Goal: Task Accomplishment & Management: Complete application form

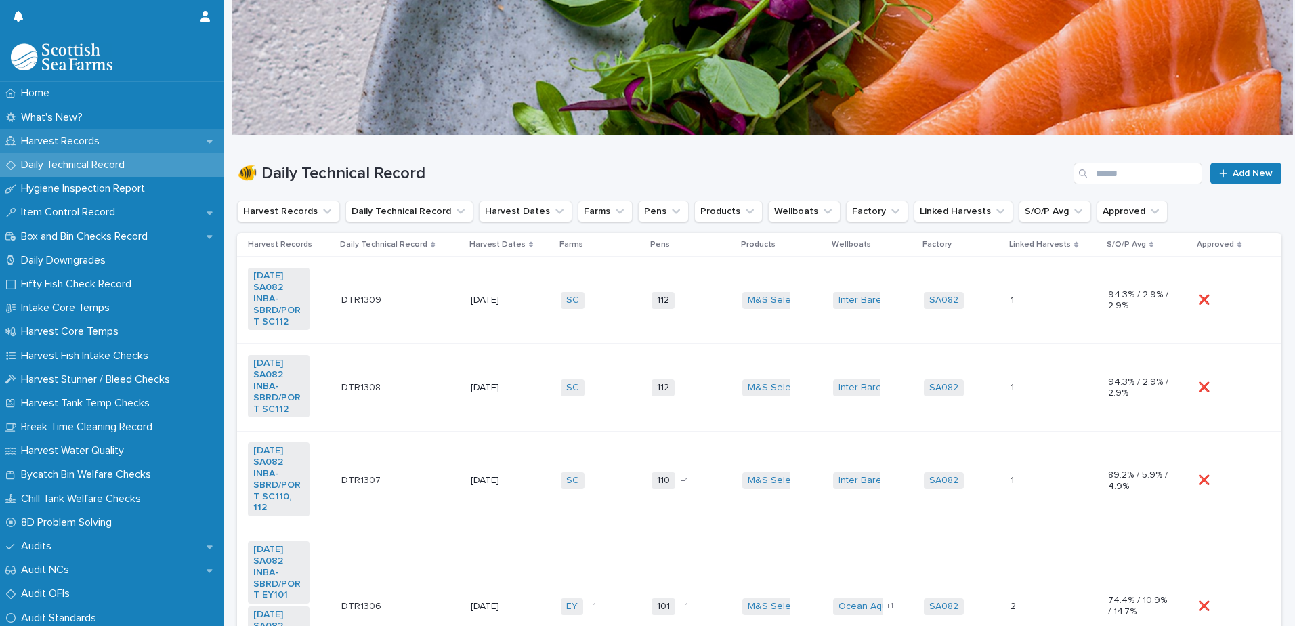
click at [68, 140] on p "Harvest Records" at bounding box center [63, 141] width 95 height 13
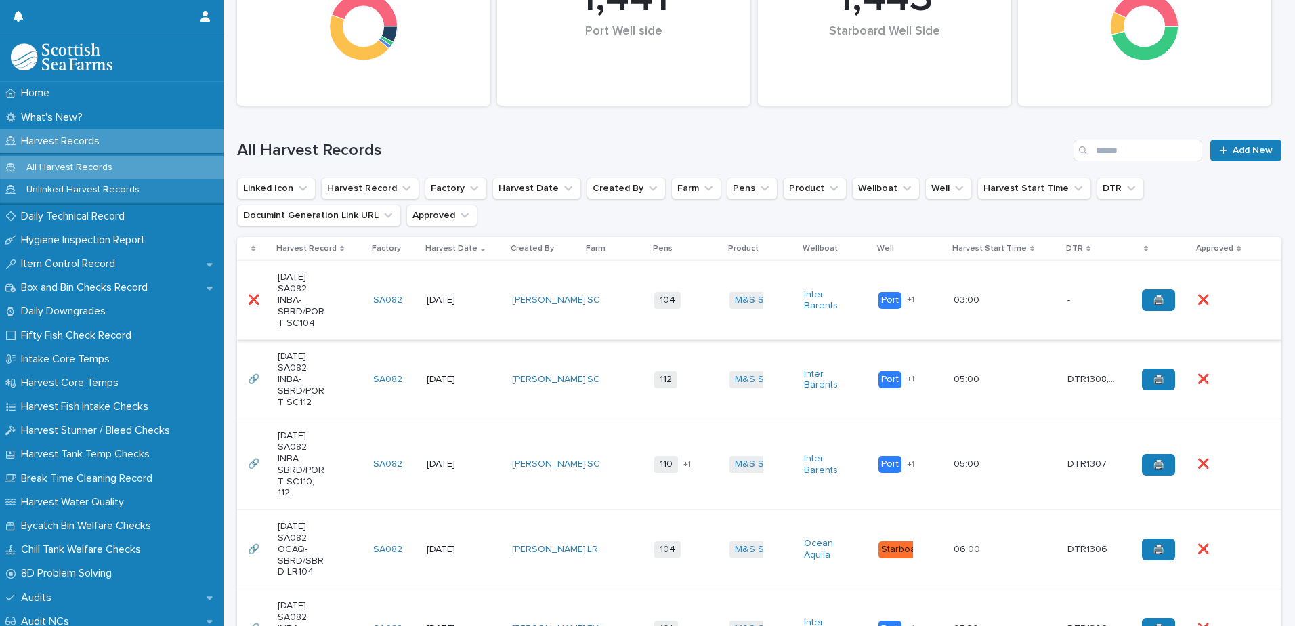
scroll to position [271, 0]
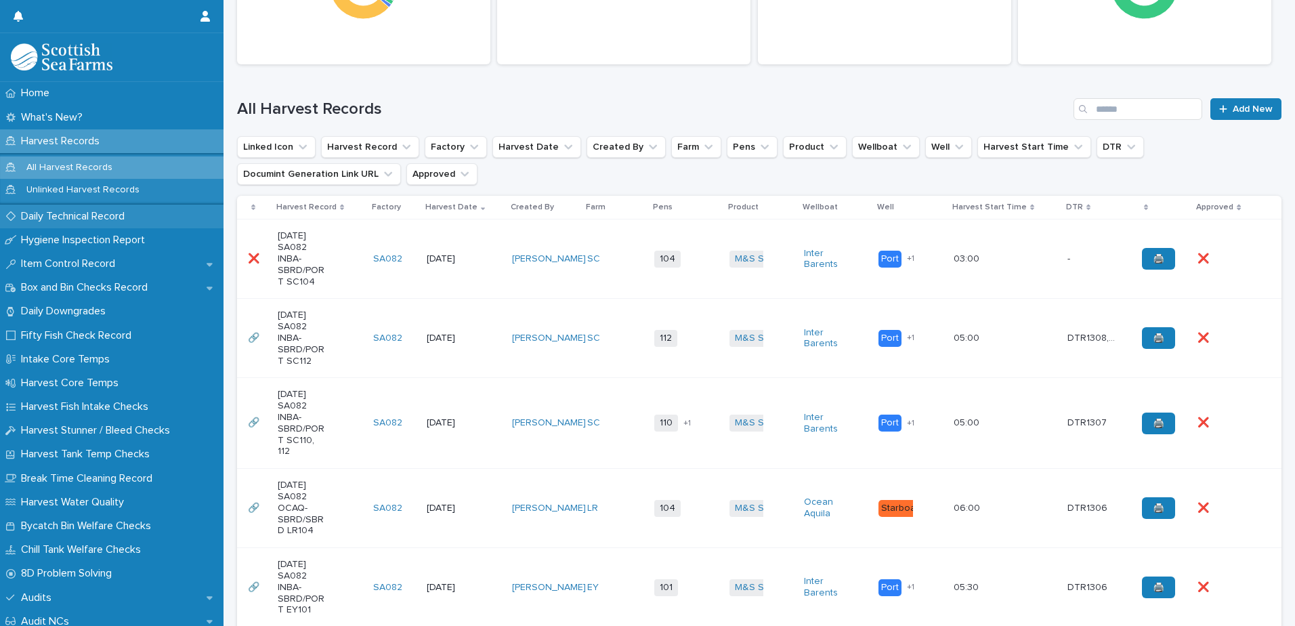
click at [79, 217] on p "Daily Technical Record" at bounding box center [76, 216] width 120 height 13
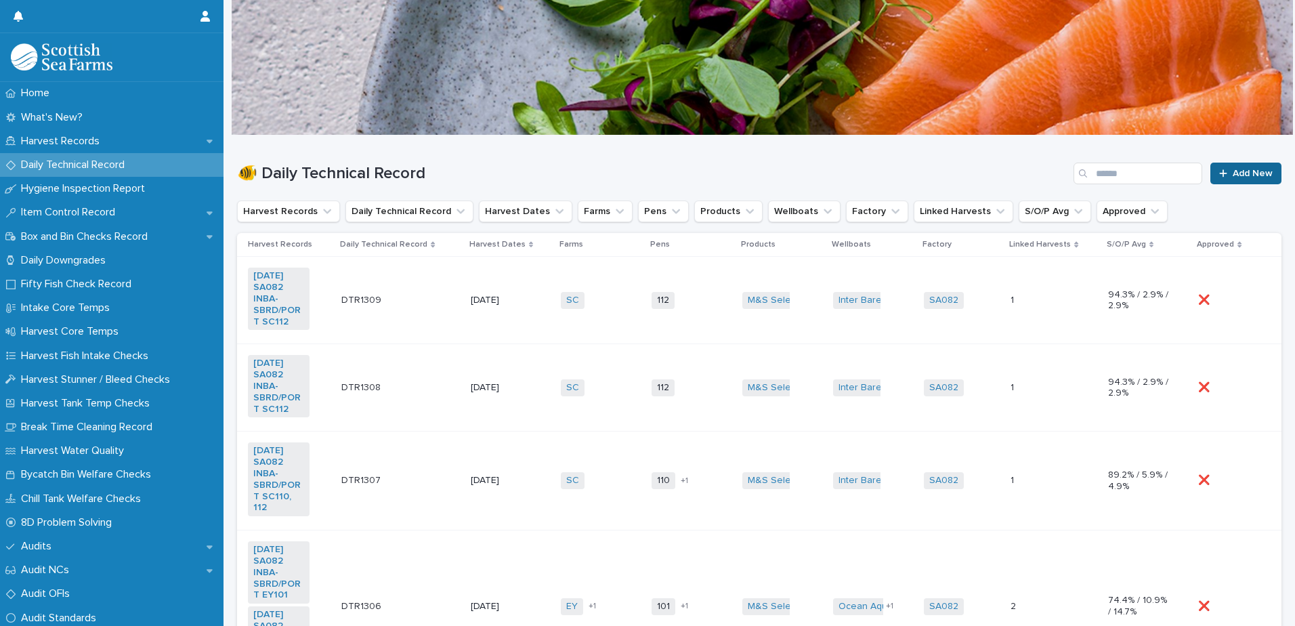
click at [1219, 173] on div at bounding box center [1226, 173] width 14 height 9
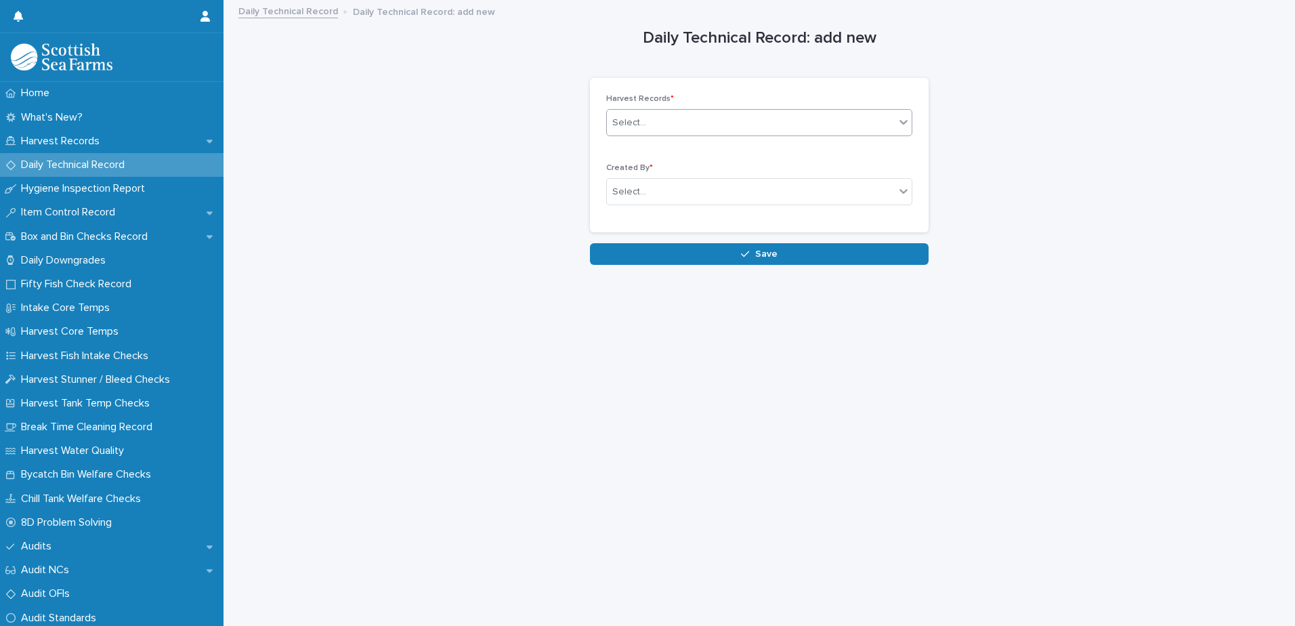
click at [637, 127] on div "Select..." at bounding box center [629, 123] width 34 height 14
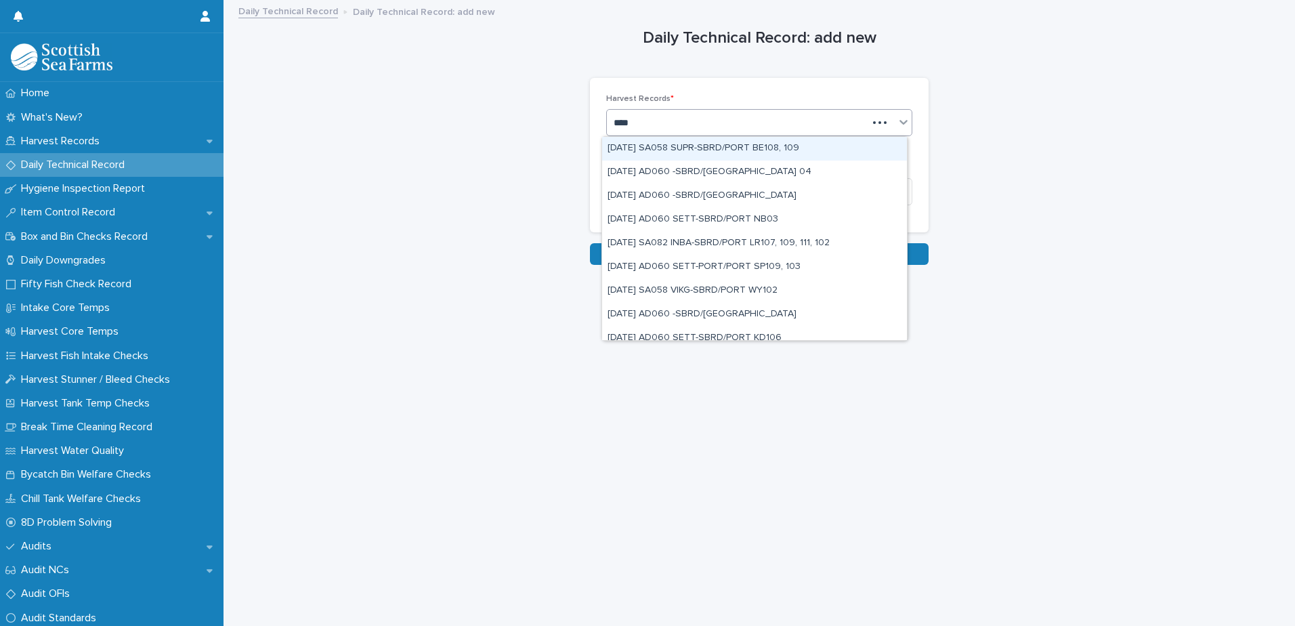
type input "*****"
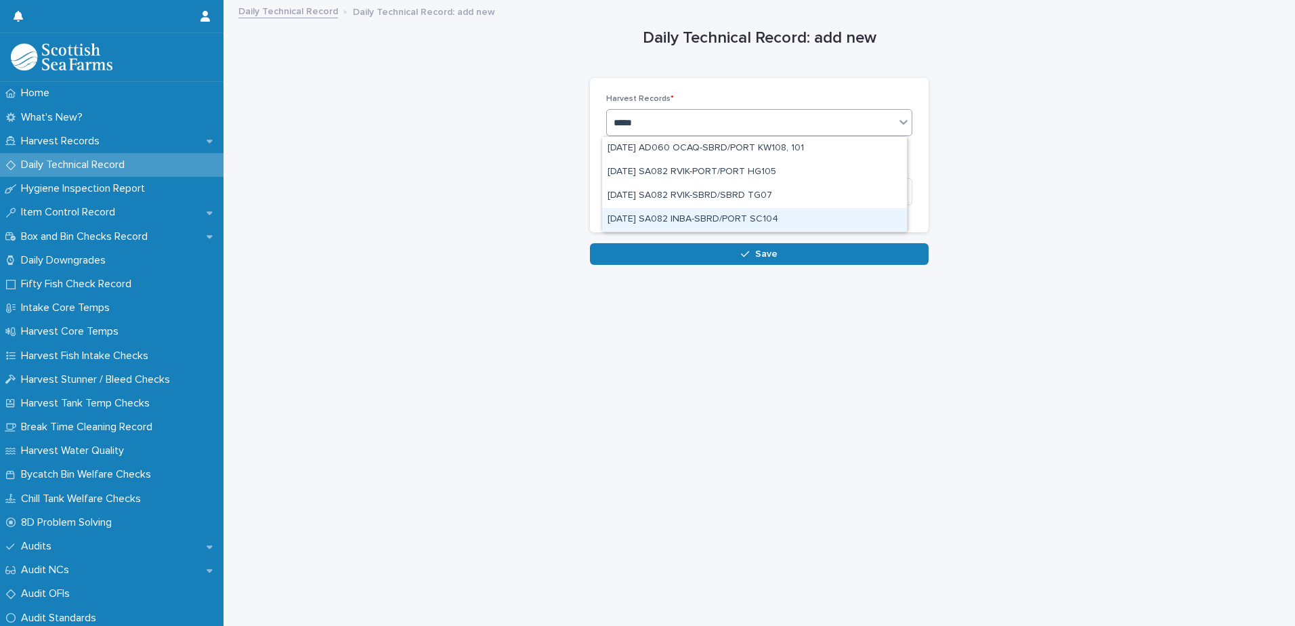
click at [688, 221] on div "[DATE] SA082 INBA-SBRD/PORT SC104" at bounding box center [754, 220] width 305 height 24
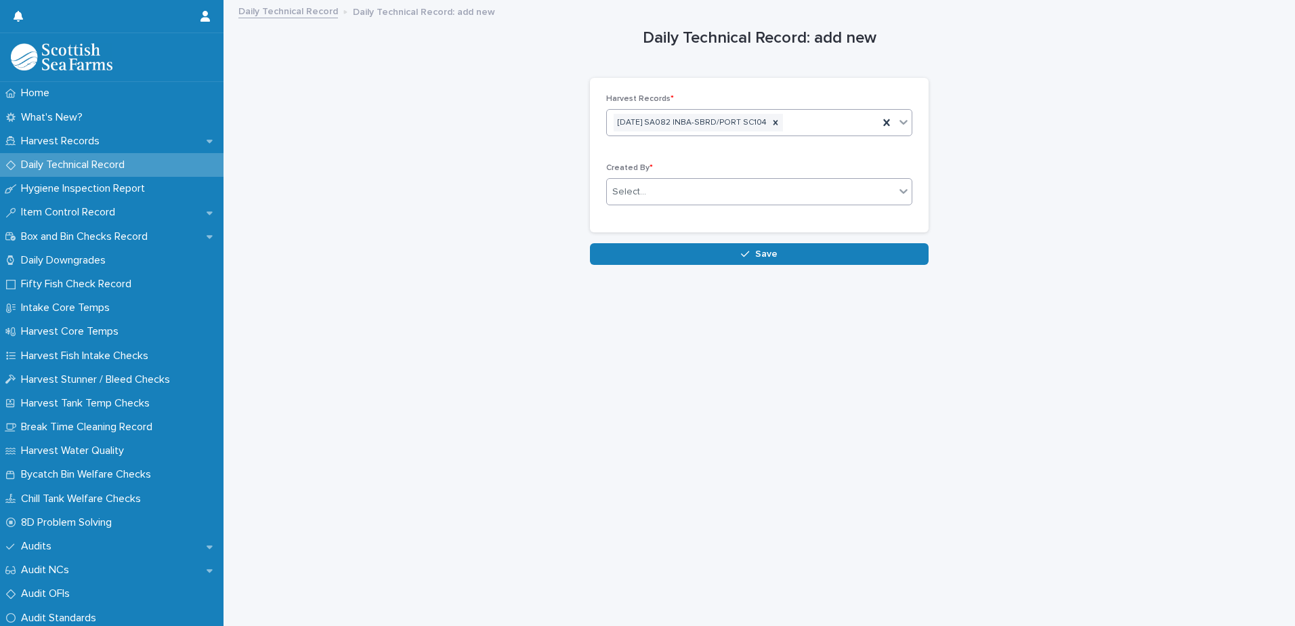
click at [631, 190] on div "Select..." at bounding box center [629, 192] width 34 height 14
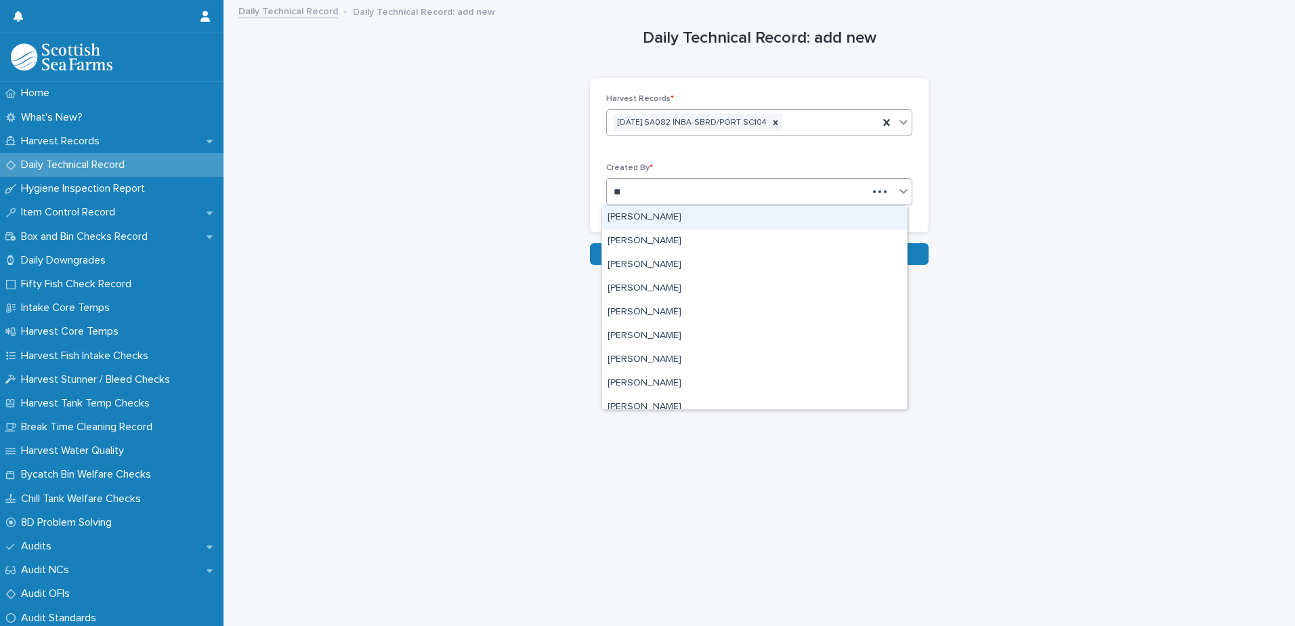
type input "***"
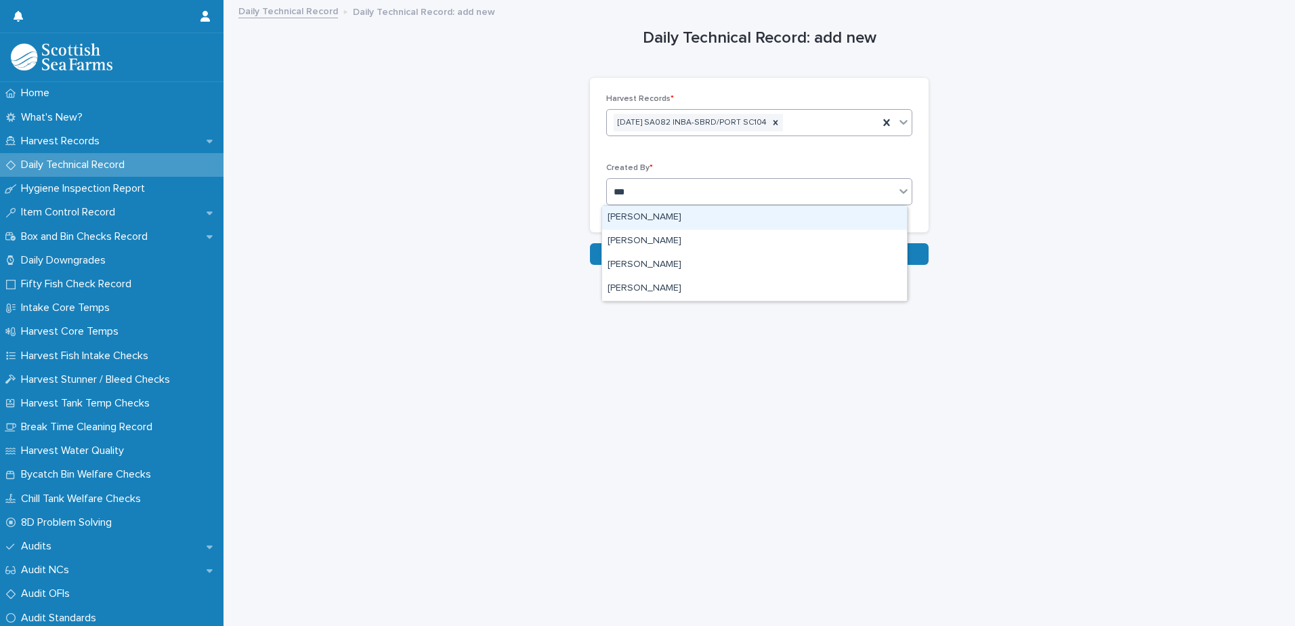
click at [634, 214] on div "[PERSON_NAME]" at bounding box center [754, 218] width 305 height 24
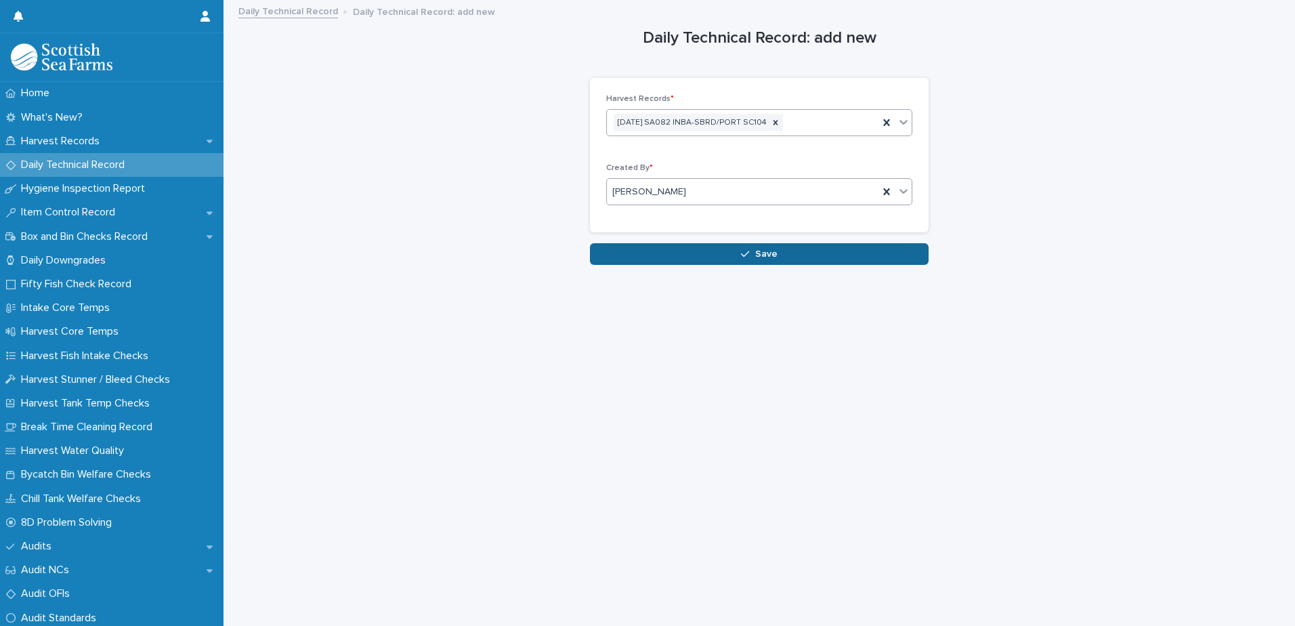
click at [688, 259] on button "Save" at bounding box center [759, 254] width 339 height 22
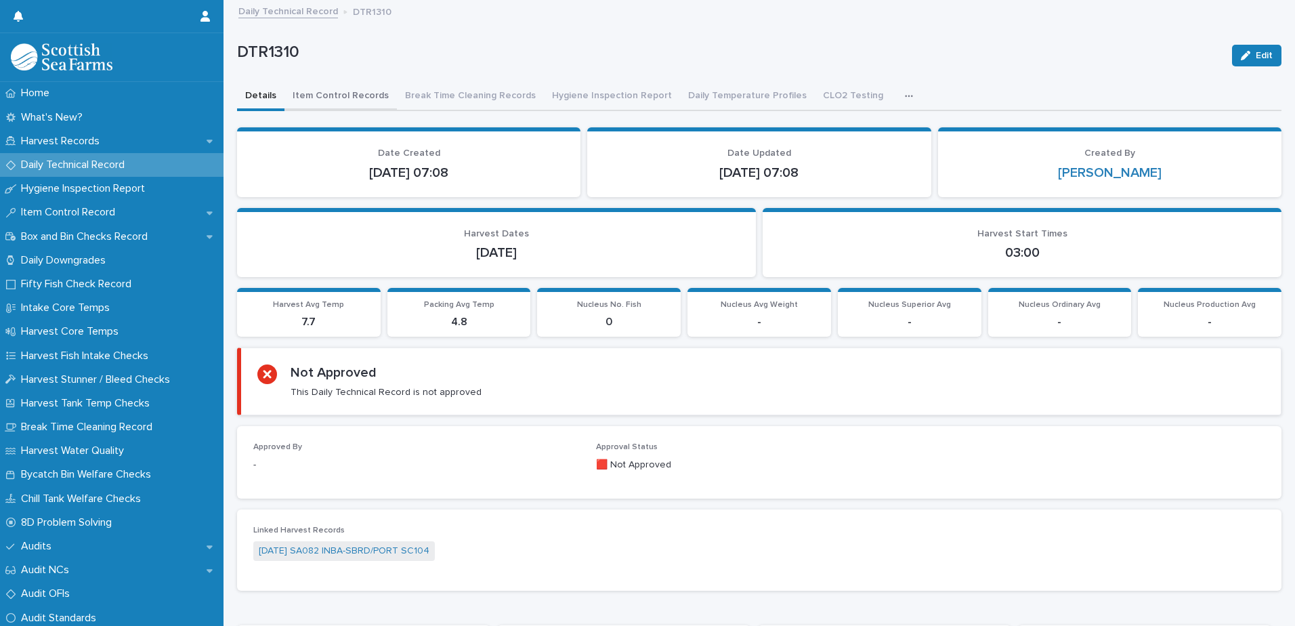
click at [355, 100] on button "Item Control Records" at bounding box center [341, 97] width 112 height 28
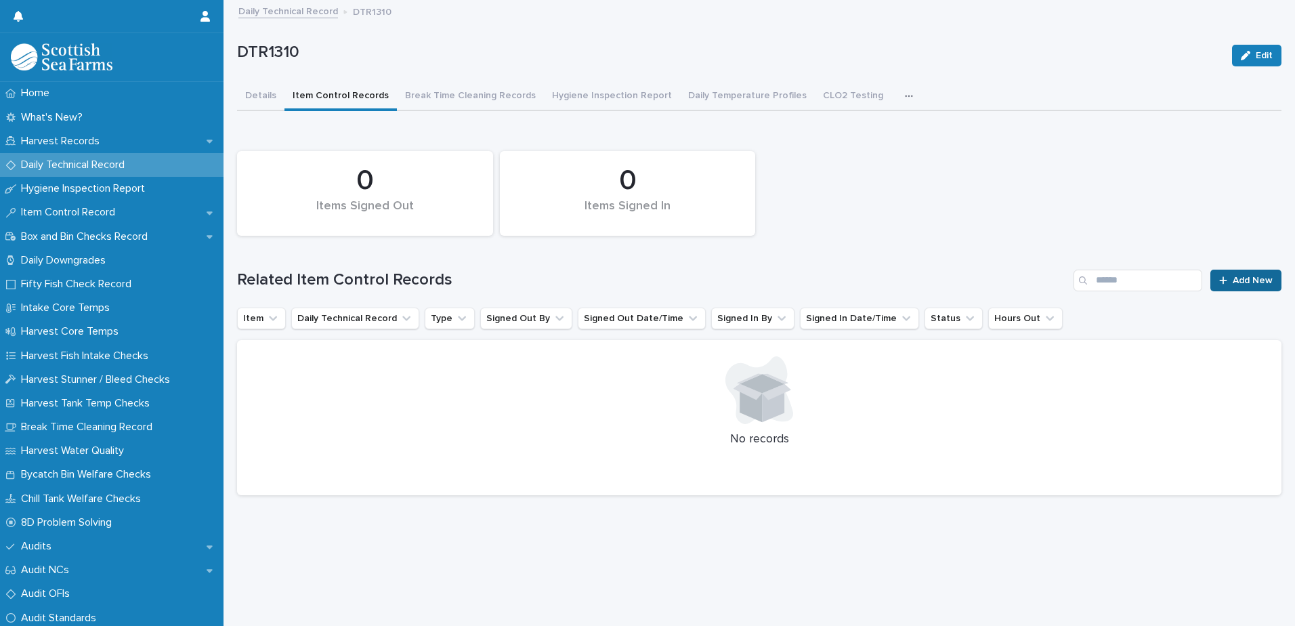
click at [1225, 286] on link "Add New" at bounding box center [1246, 281] width 71 height 22
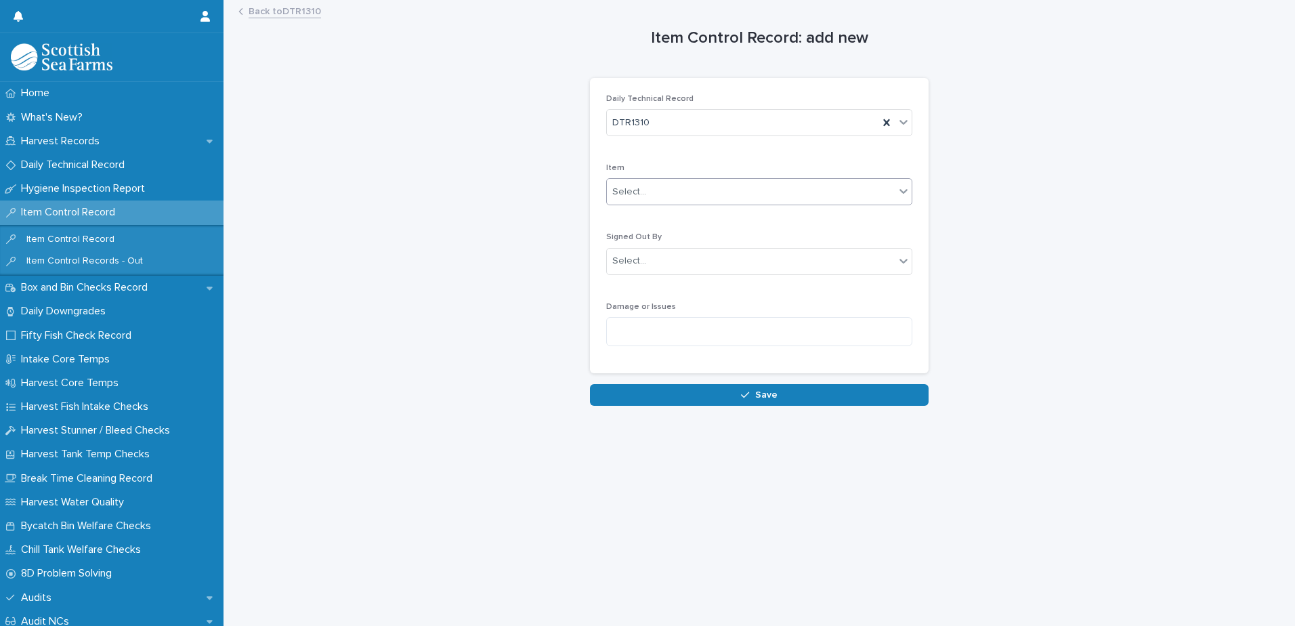
click at [625, 192] on div "Select..." at bounding box center [629, 192] width 34 height 14
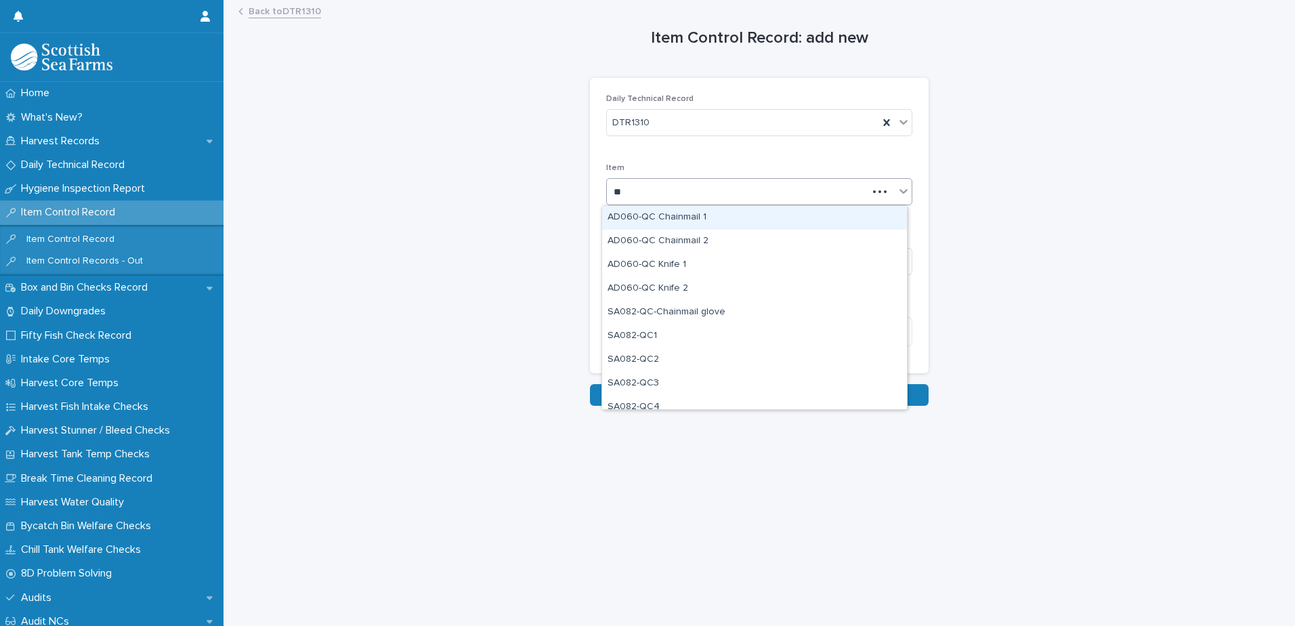
type input "***"
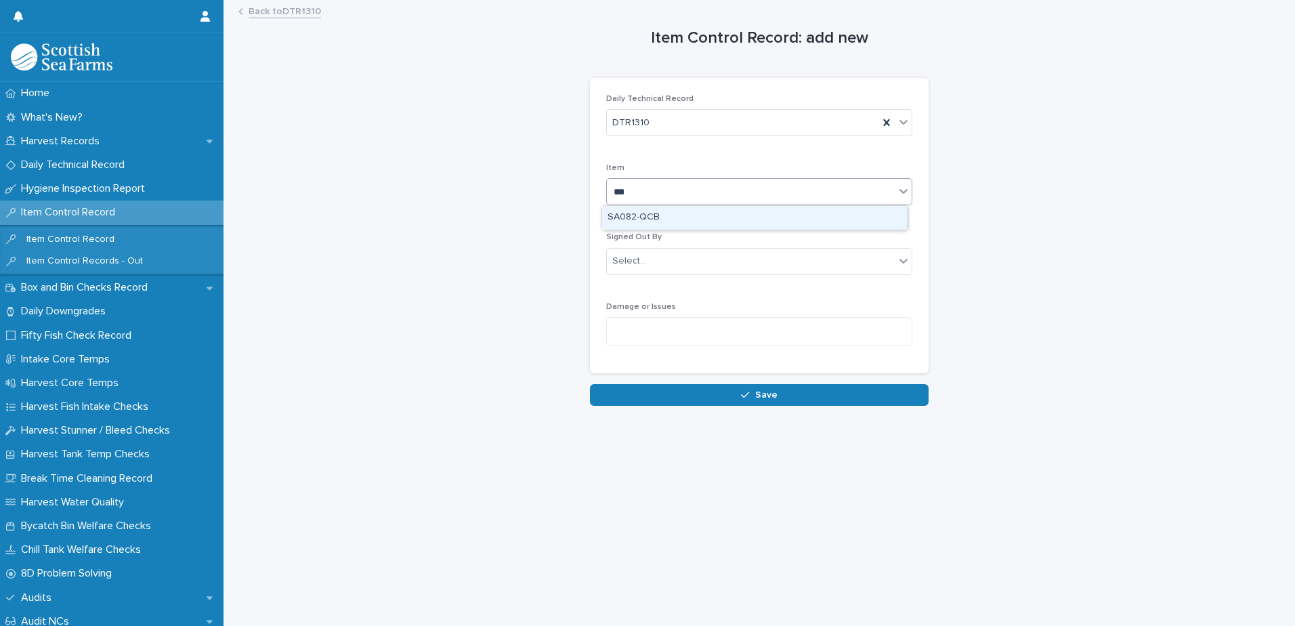
click at [656, 215] on div "SA082-QCB" at bounding box center [754, 218] width 305 height 24
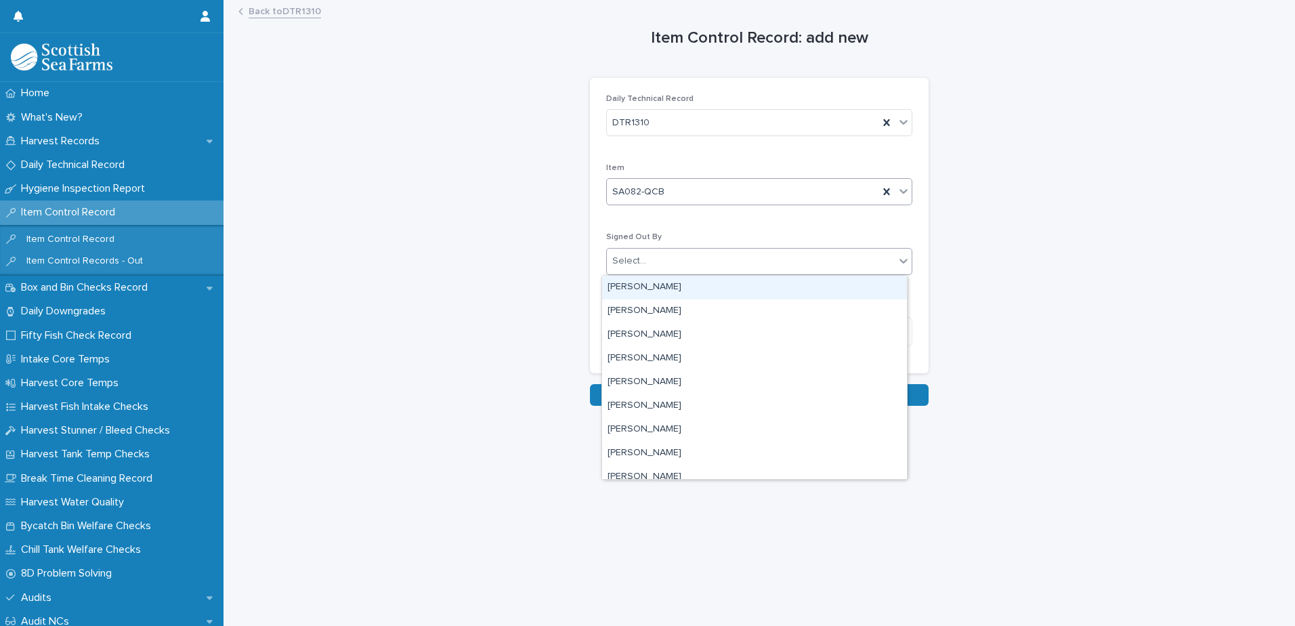
click at [637, 259] on div "Select..." at bounding box center [629, 261] width 34 height 14
type input "***"
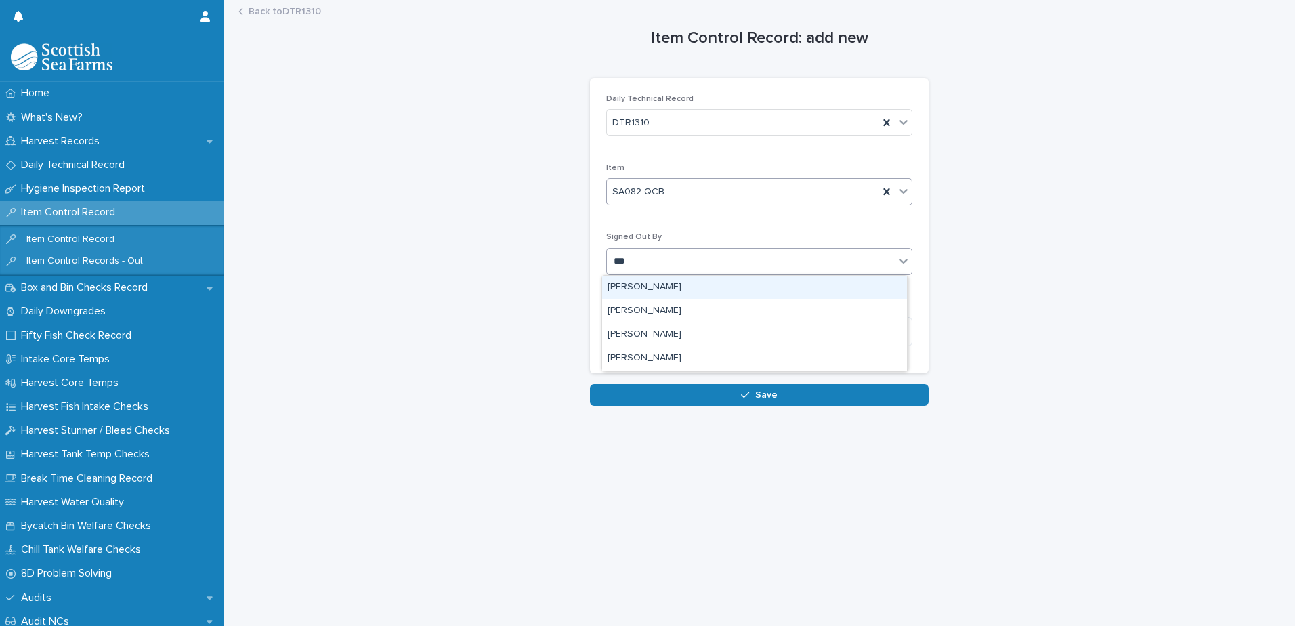
click at [646, 287] on div "[PERSON_NAME]" at bounding box center [754, 288] width 305 height 24
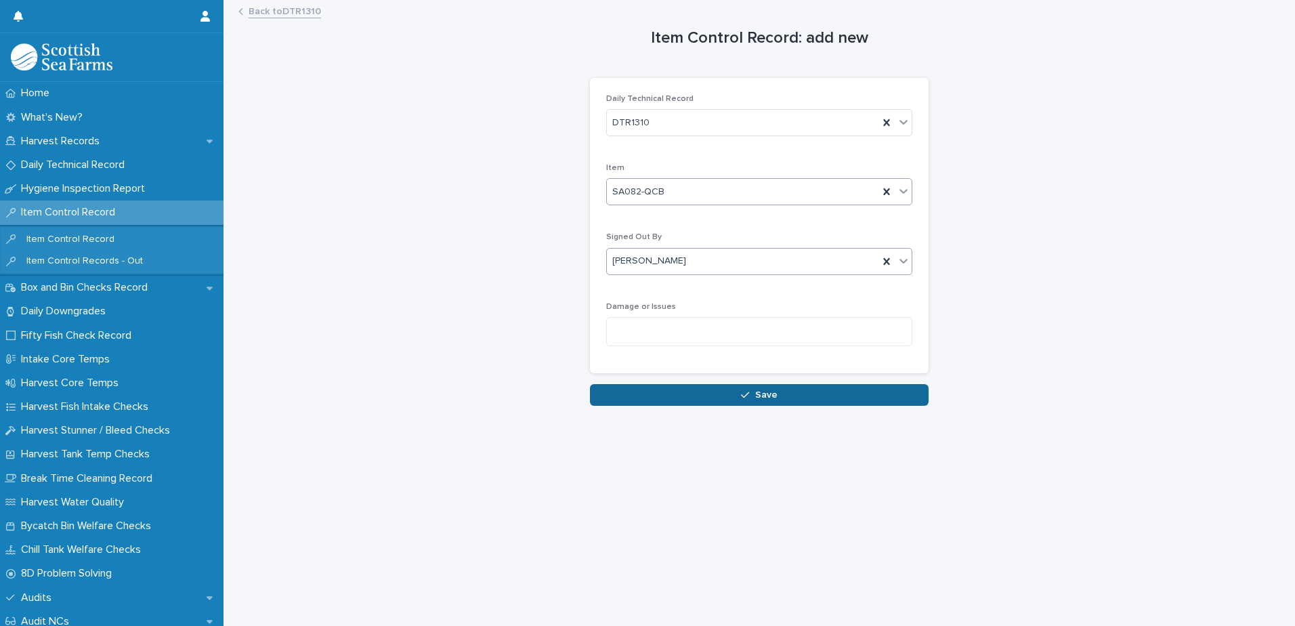
click at [661, 396] on button "Save" at bounding box center [759, 395] width 339 height 22
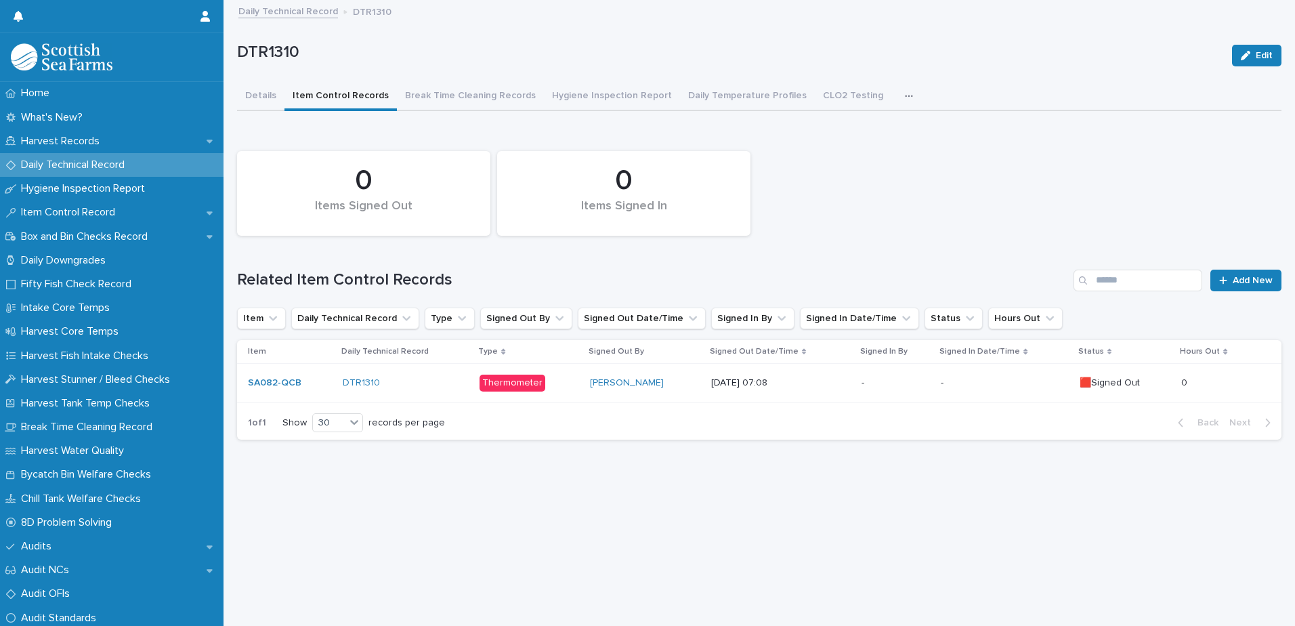
click at [1219, 384] on p at bounding box center [1220, 383] width 79 height 12
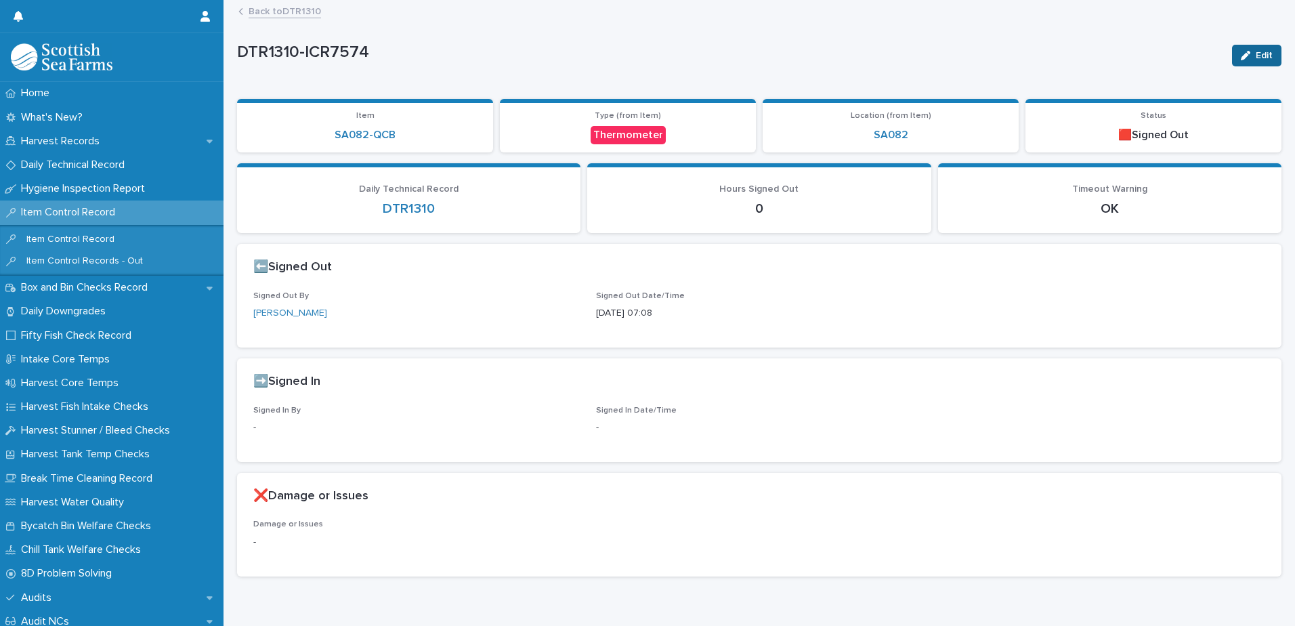
click at [1256, 53] on span "Edit" at bounding box center [1264, 55] width 17 height 9
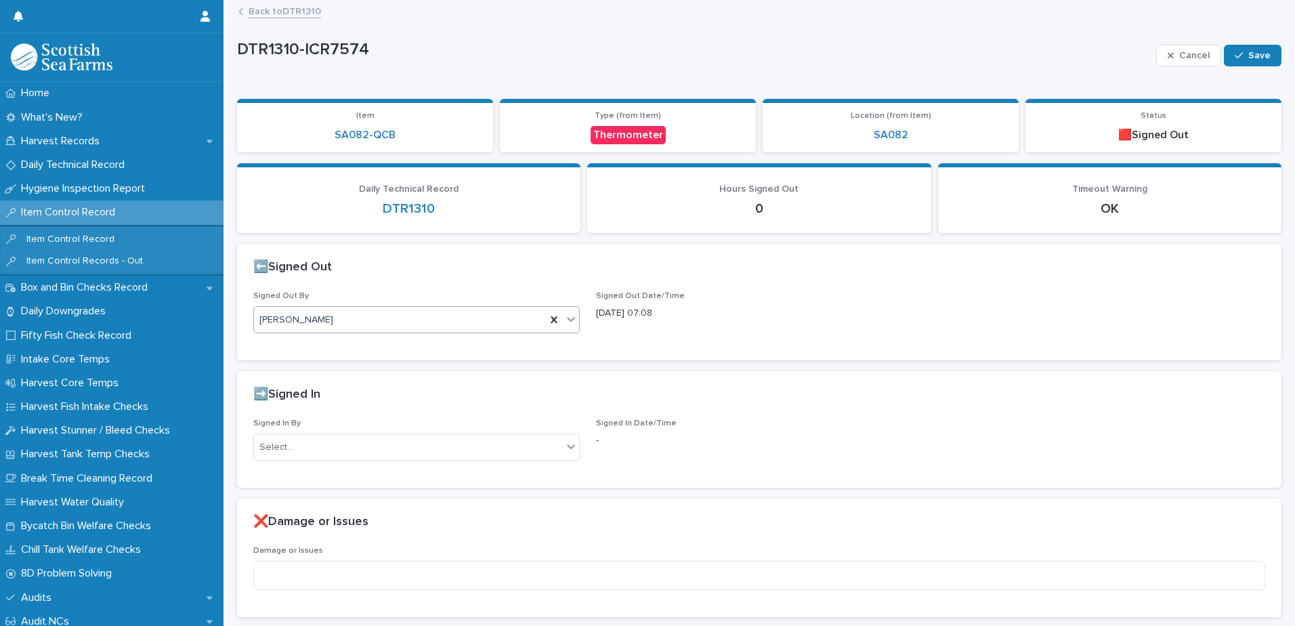
click at [331, 318] on div "[PERSON_NAME]" at bounding box center [400, 320] width 292 height 22
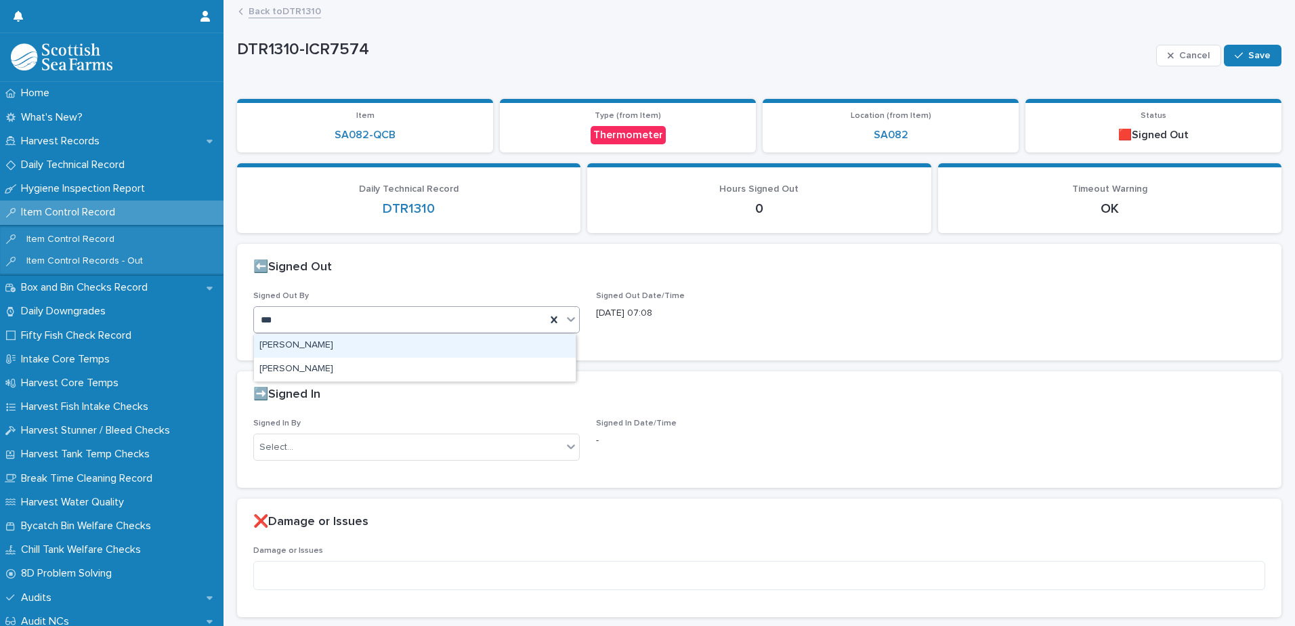
type input "****"
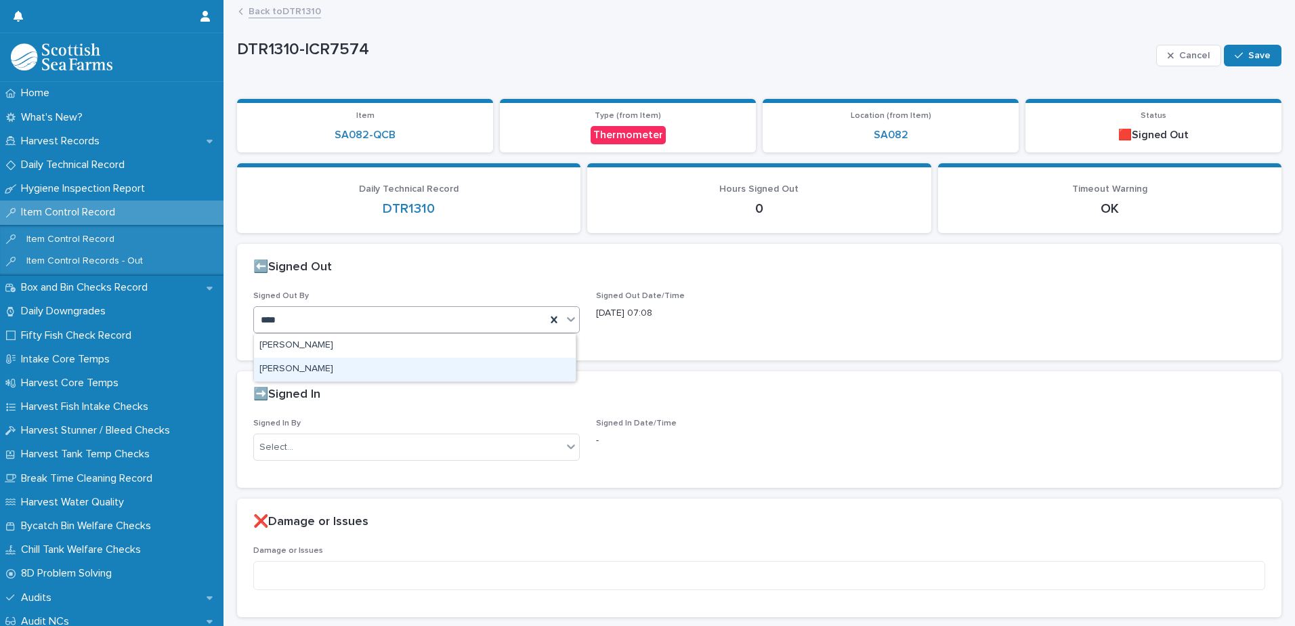
click at [295, 372] on div "[PERSON_NAME]" at bounding box center [415, 370] width 322 height 24
click at [1231, 47] on button "Save" at bounding box center [1253, 56] width 58 height 22
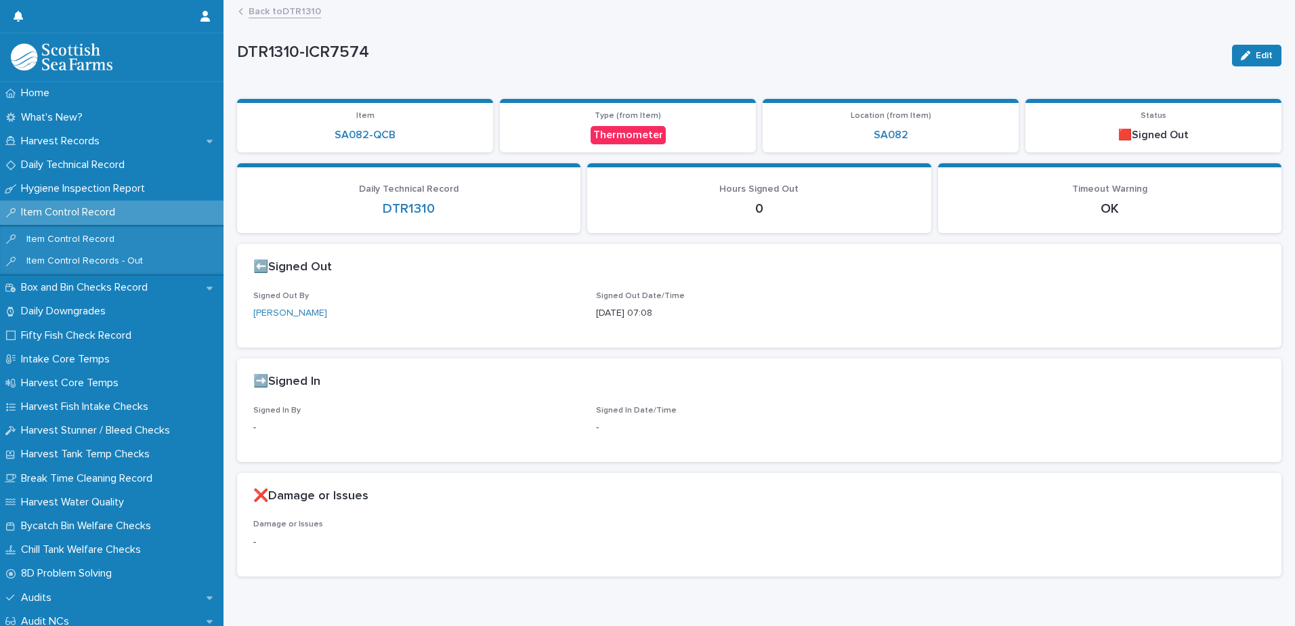
click at [265, 16] on link "Back to DTR1310" at bounding box center [285, 11] width 72 height 16
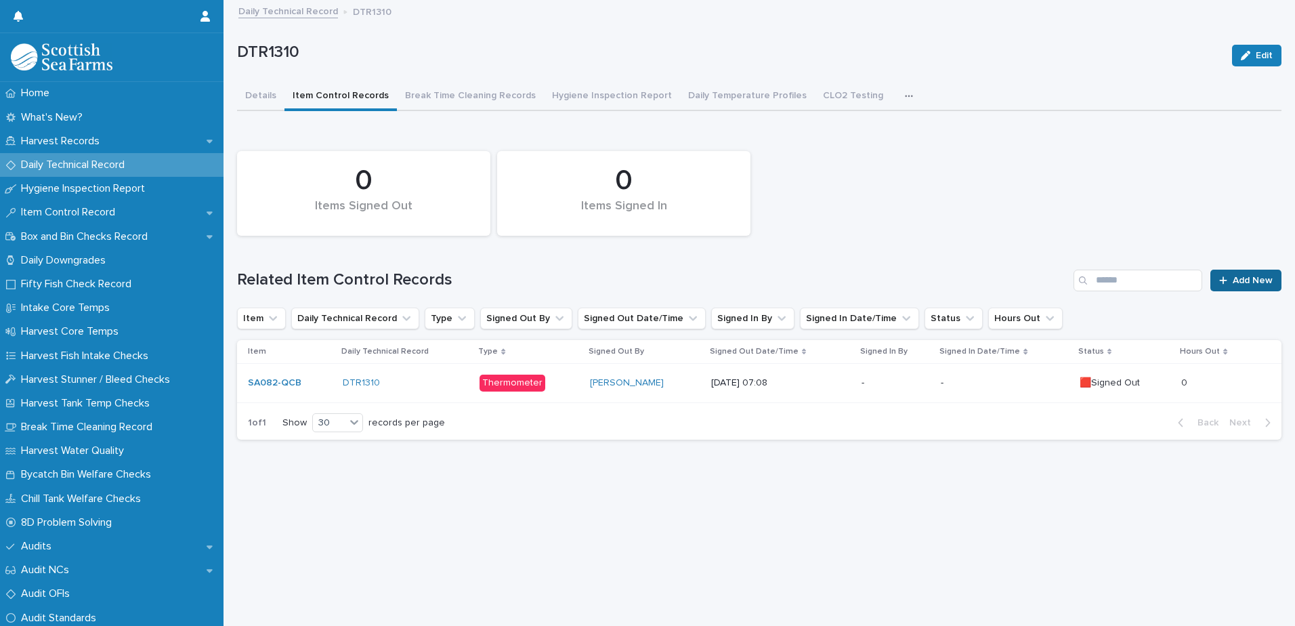
click at [1243, 280] on span "Add New" at bounding box center [1253, 280] width 40 height 9
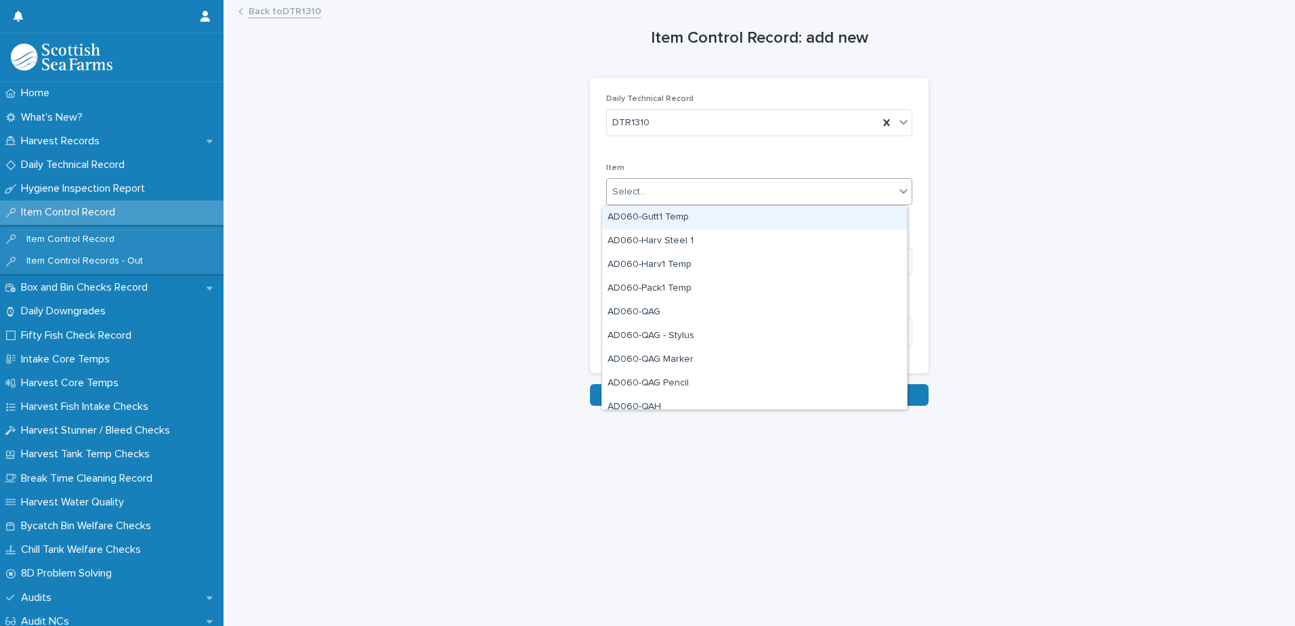
click at [617, 198] on div "Select..." at bounding box center [629, 192] width 34 height 14
type input "***"
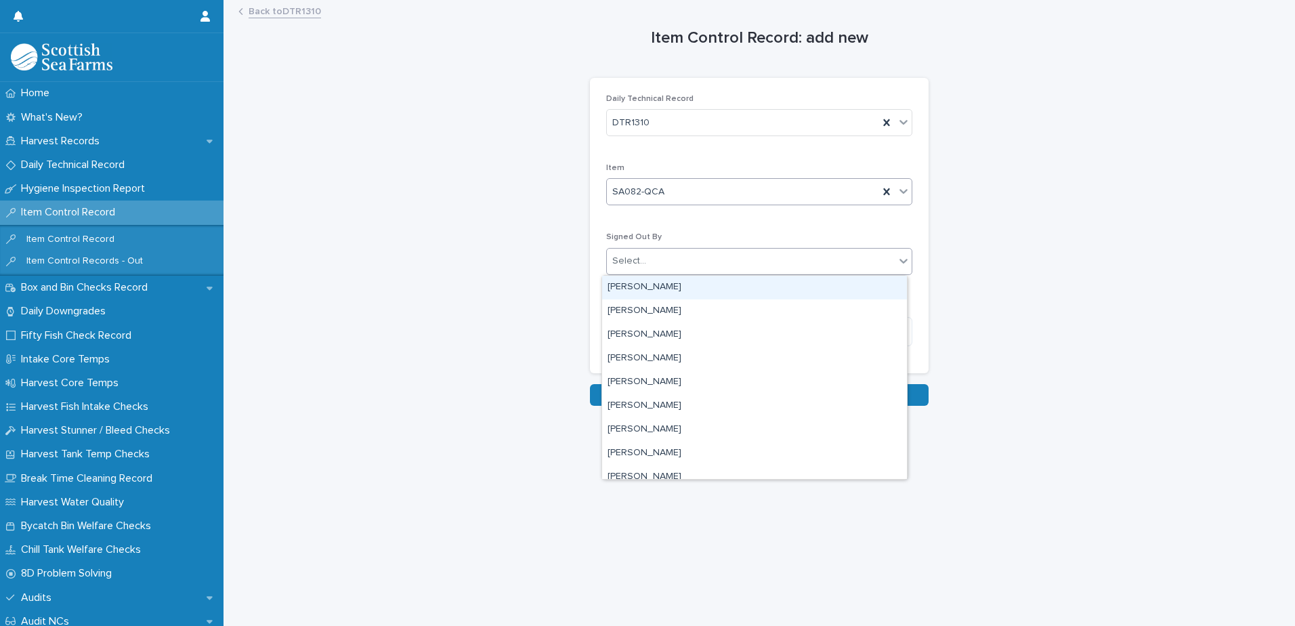
click at [629, 265] on div "Select..." at bounding box center [629, 261] width 34 height 14
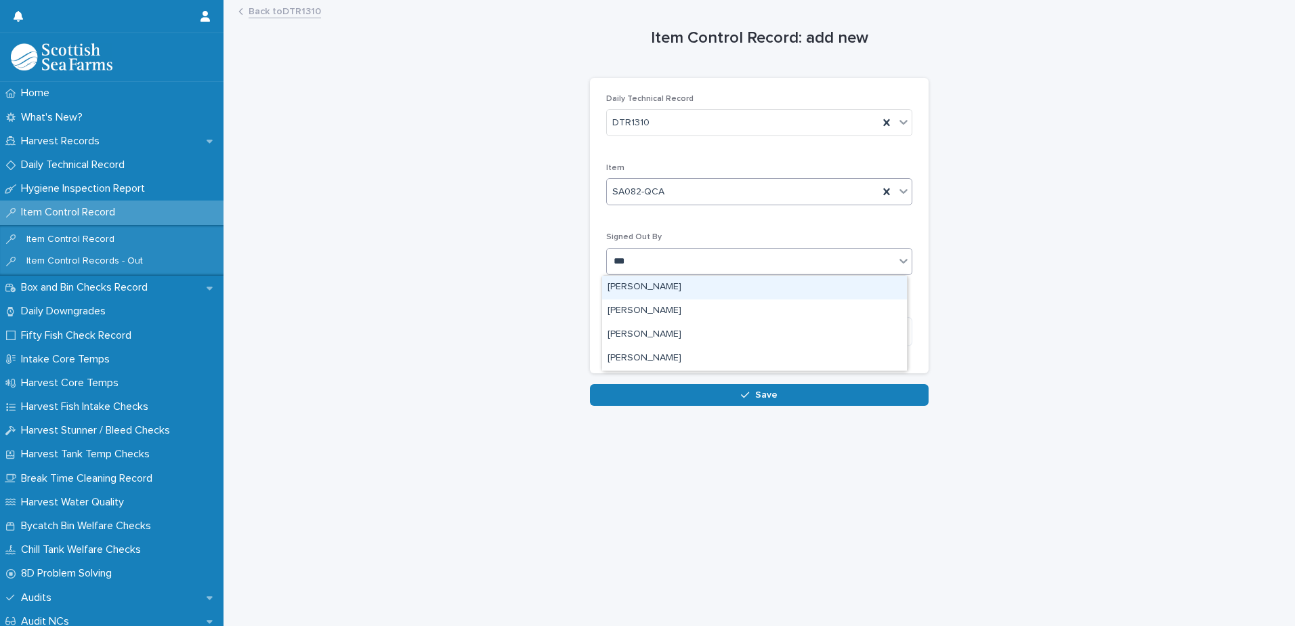
type input "****"
click at [632, 291] on div "[PERSON_NAME]" at bounding box center [754, 288] width 305 height 24
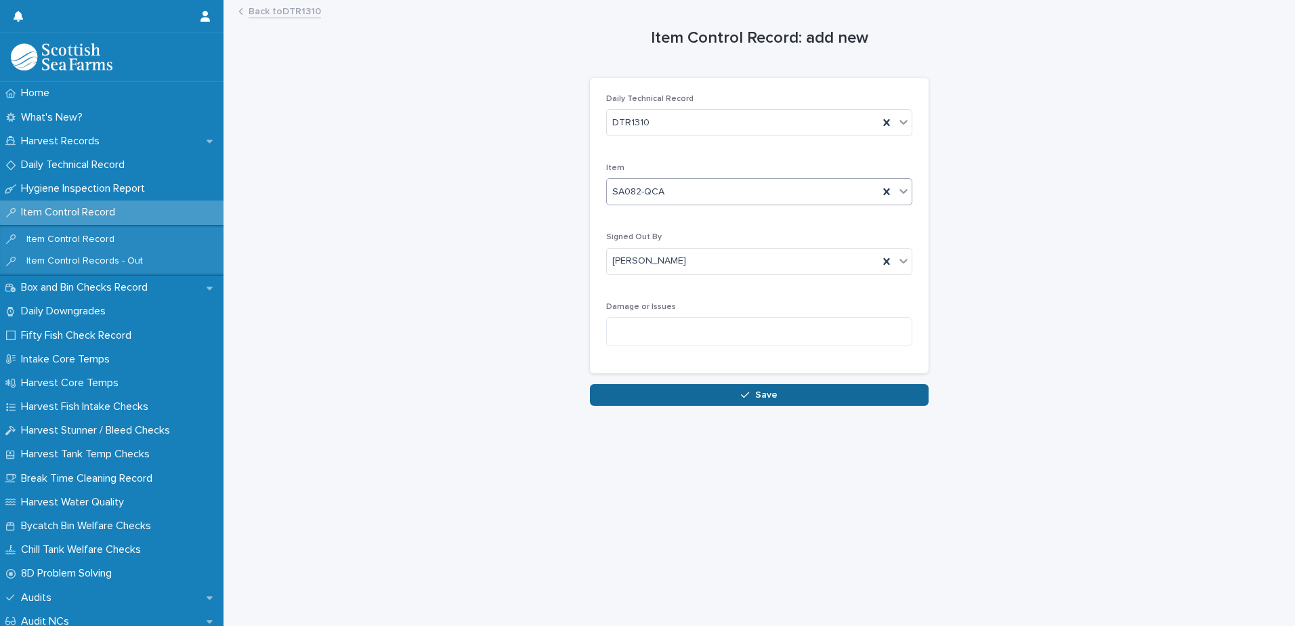
click at [645, 402] on button "Save" at bounding box center [759, 395] width 339 height 22
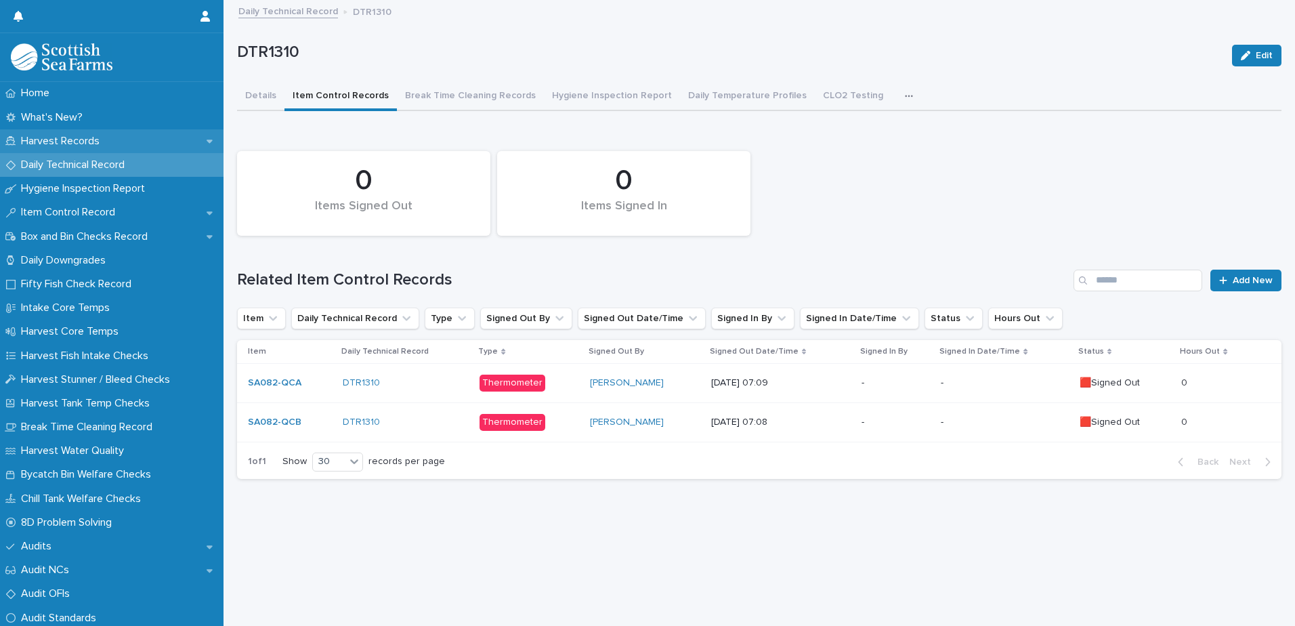
click at [51, 142] on p "Harvest Records" at bounding box center [63, 141] width 95 height 13
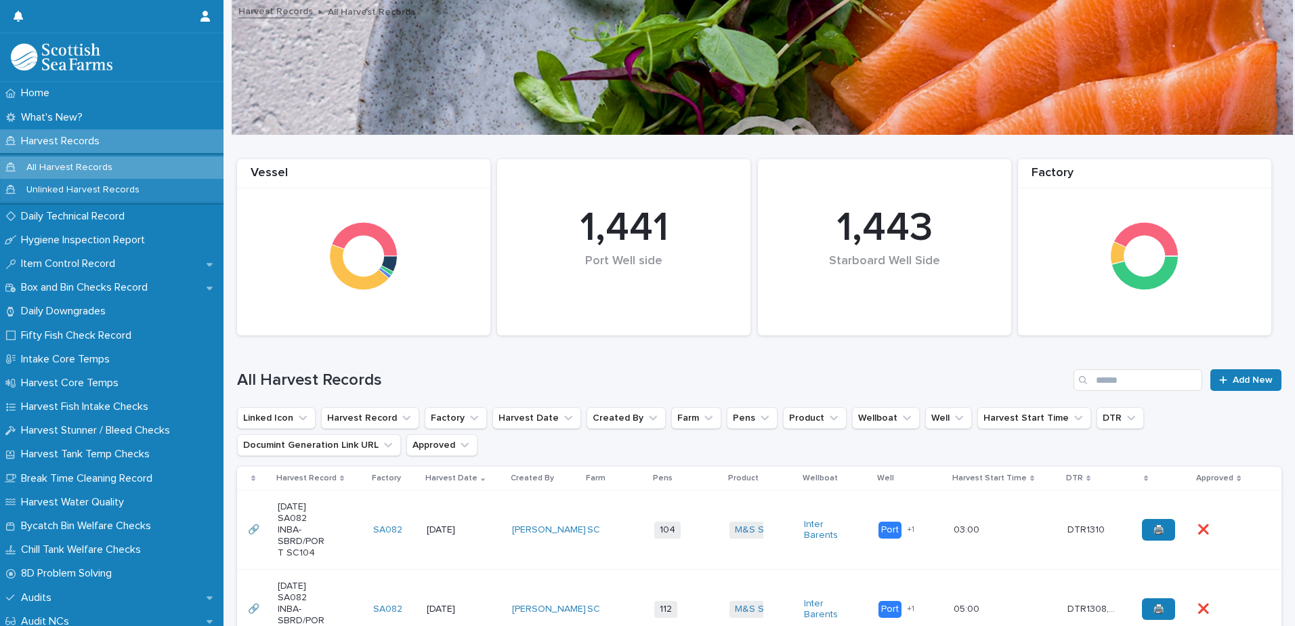
click at [686, 554] on td "104 + 0" at bounding box center [686, 529] width 75 height 79
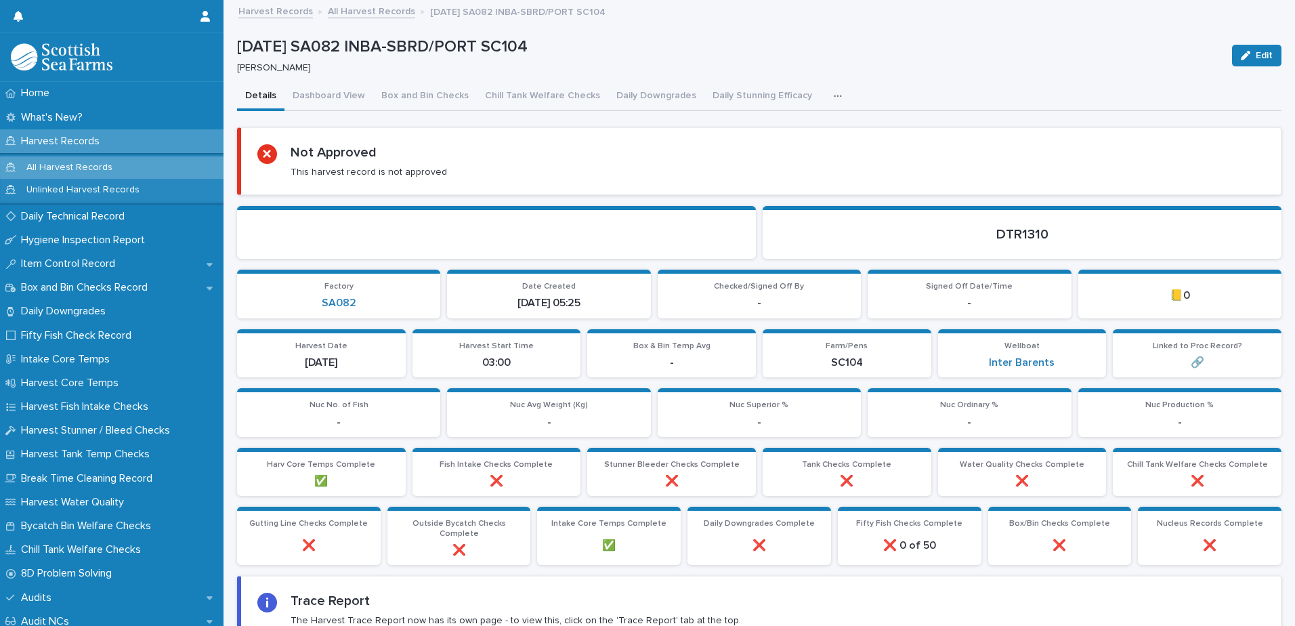
click at [834, 98] on icon "button" at bounding box center [838, 95] width 8 height 9
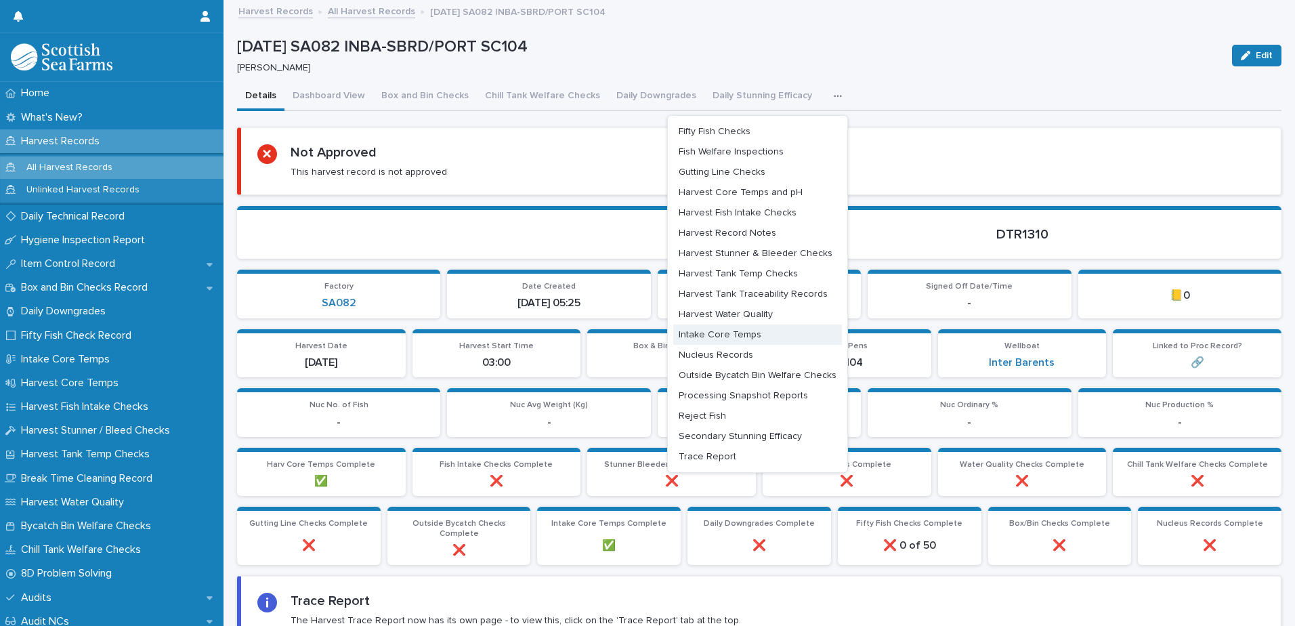
click at [715, 337] on span "Intake Core Temps" at bounding box center [720, 334] width 83 height 9
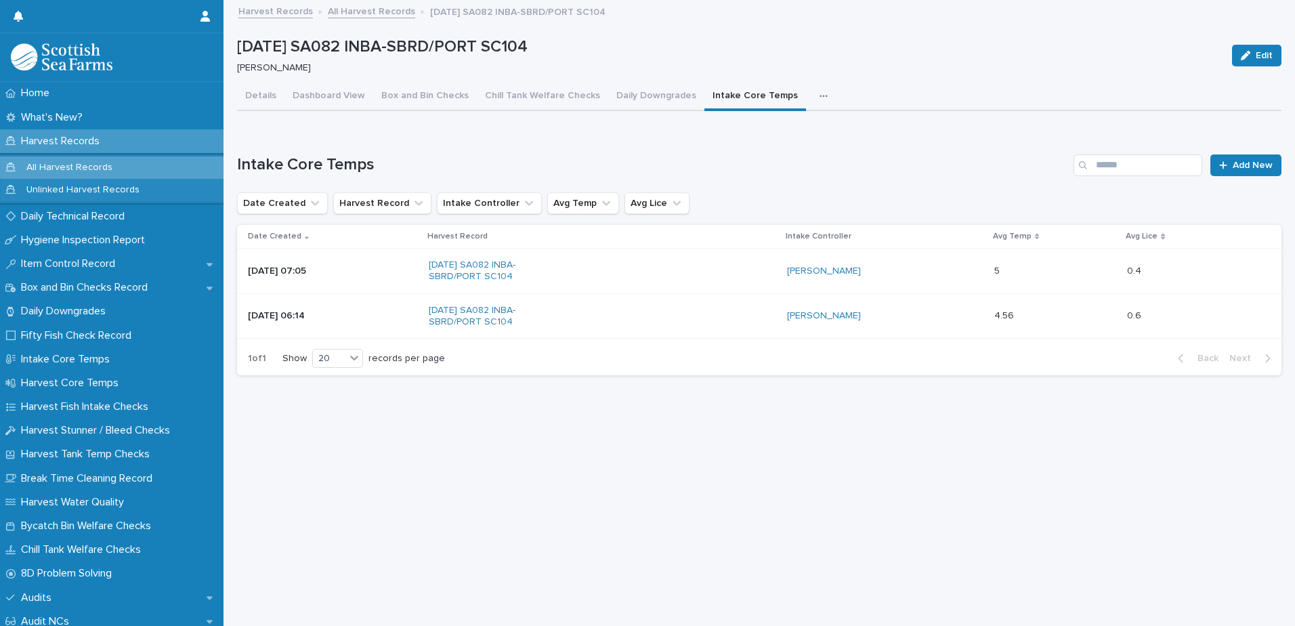
click at [51, 136] on p "Harvest Records" at bounding box center [63, 141] width 95 height 13
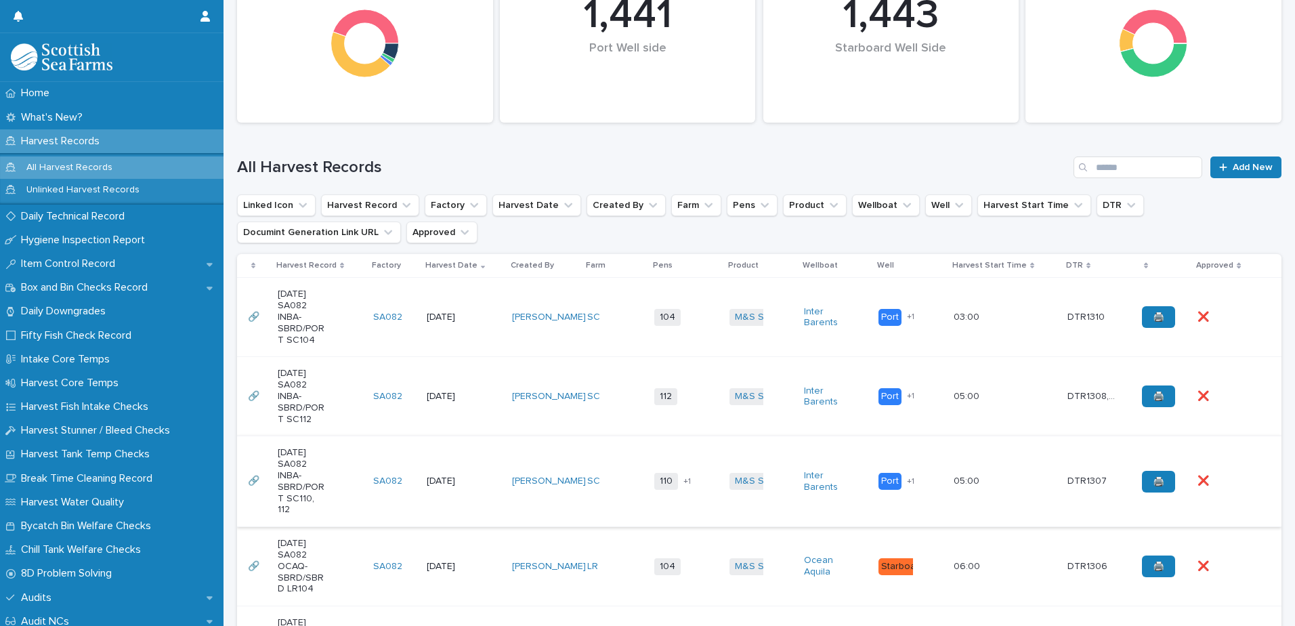
scroll to position [339, 0]
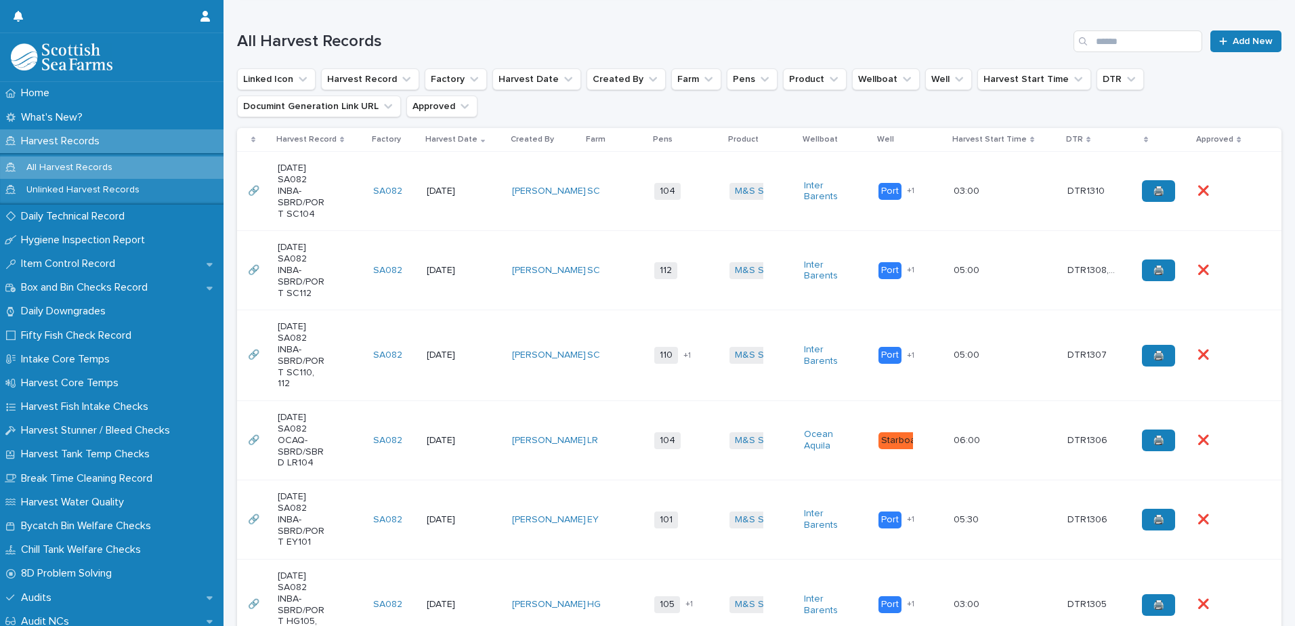
click at [652, 297] on td "112 + 0" at bounding box center [686, 270] width 75 height 79
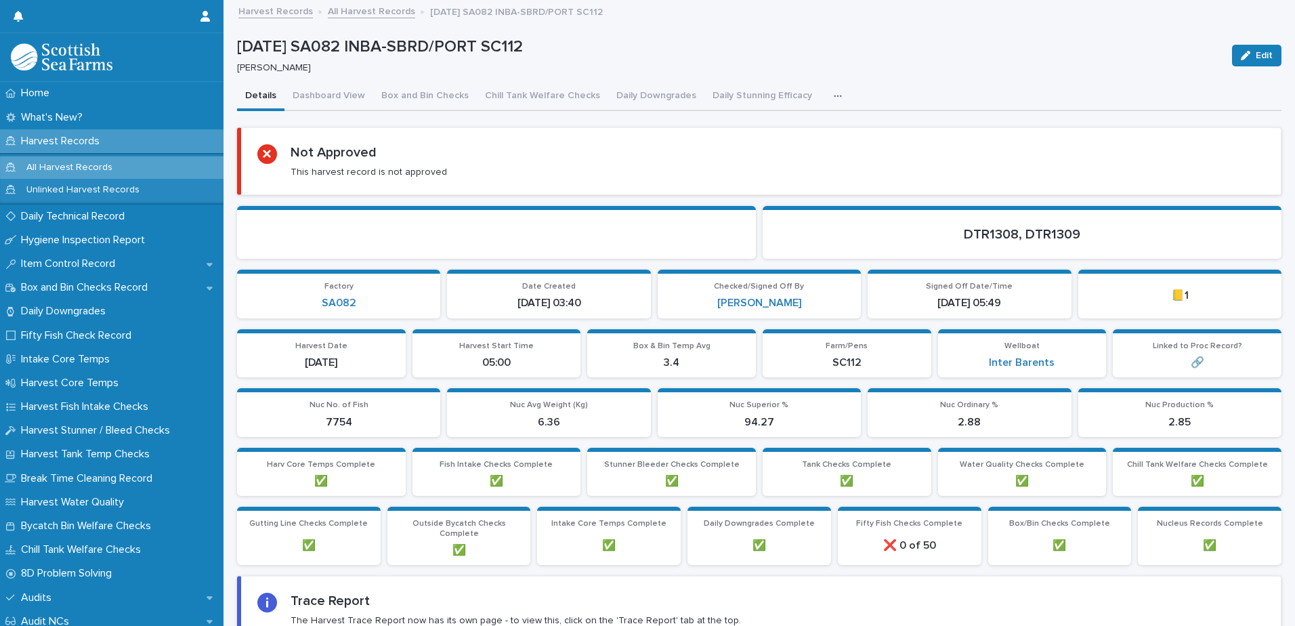
click at [834, 91] on icon "button" at bounding box center [838, 95] width 8 height 9
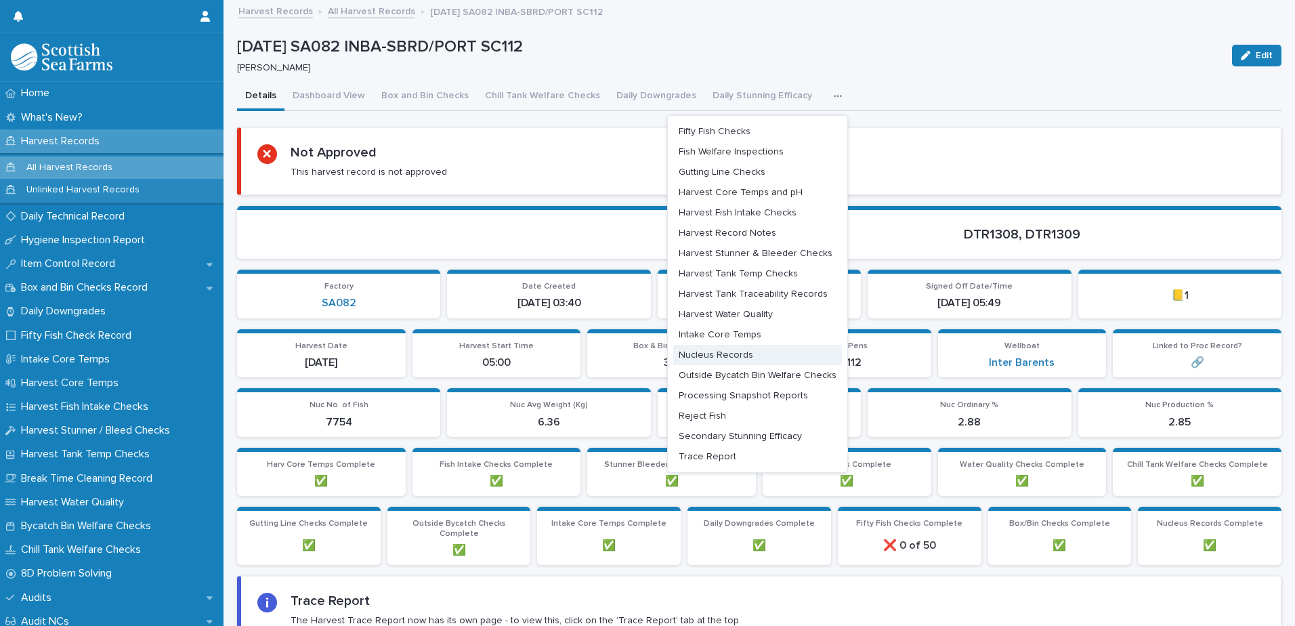
click at [700, 353] on span "Nucleus Records" at bounding box center [716, 354] width 75 height 9
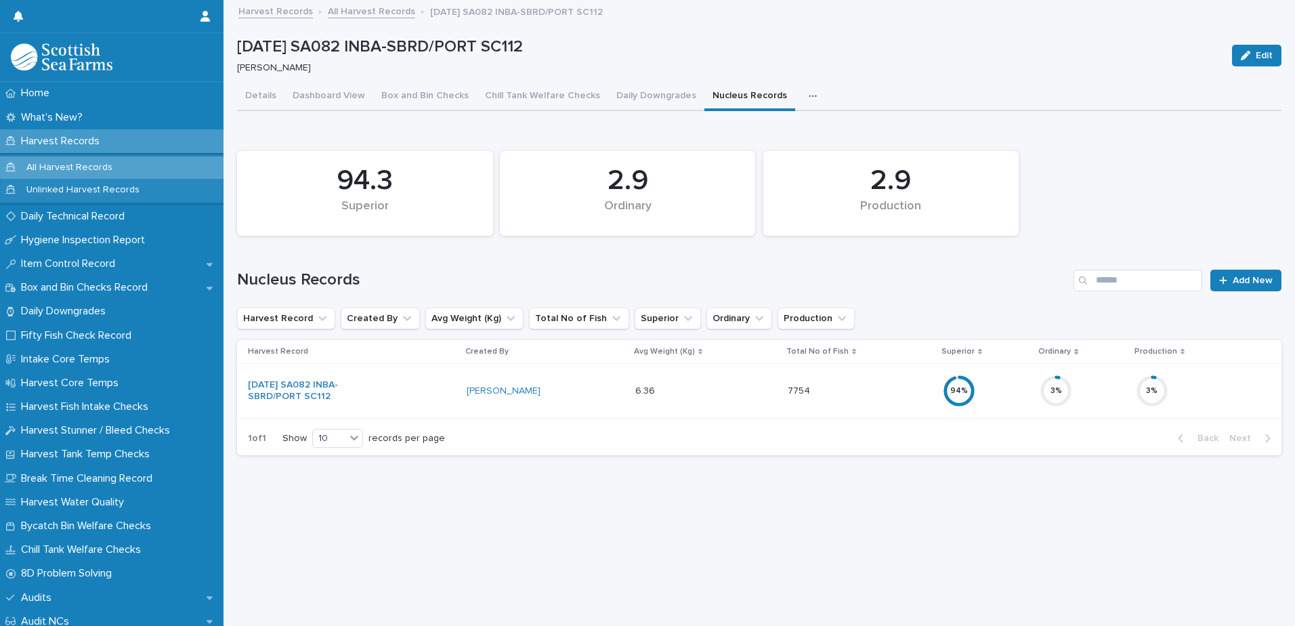
click at [1191, 385] on div "3 %" at bounding box center [1198, 390] width 124 height 43
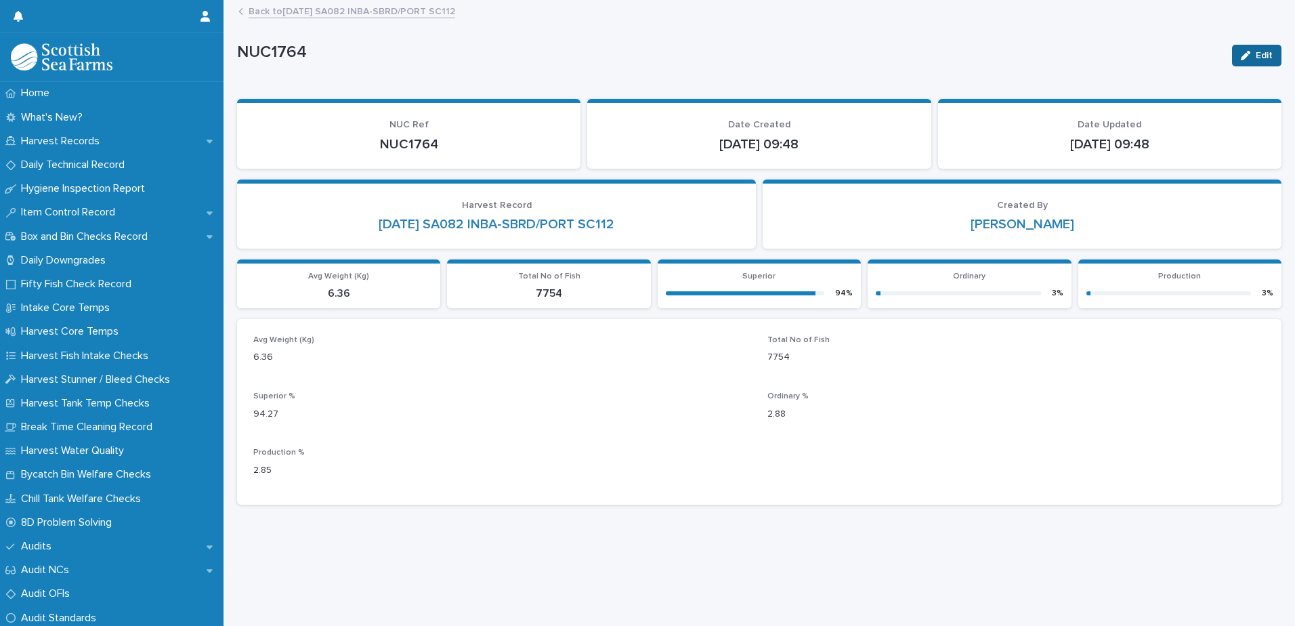
click at [1235, 49] on button "Edit" at bounding box center [1256, 56] width 49 height 22
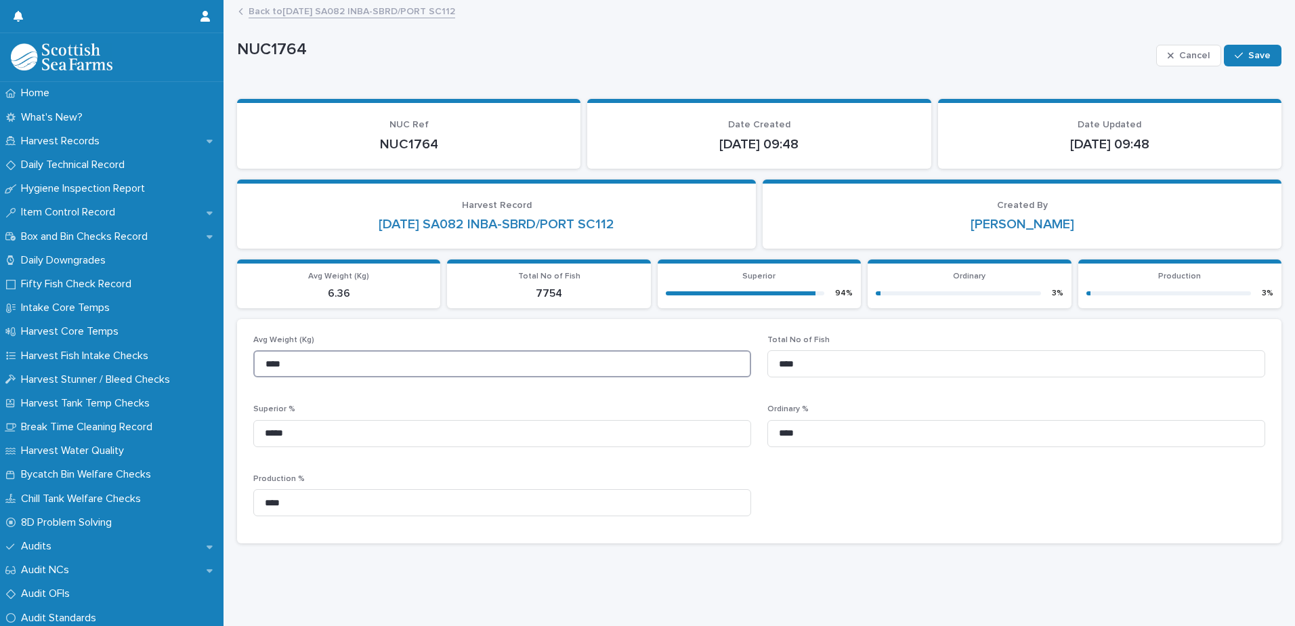
drag, startPoint x: 288, startPoint y: 364, endPoint x: 257, endPoint y: 364, distance: 31.2
click at [257, 364] on input "****" at bounding box center [502, 363] width 498 height 27
type input "****"
drag, startPoint x: 809, startPoint y: 366, endPoint x: 755, endPoint y: 366, distance: 54.2
click at [755, 366] on div "Avg Weight (Kg) **** Total No of Fish **** Superior % ***** Ordinary % **** Pro…" at bounding box center [759, 431] width 1012 height 192
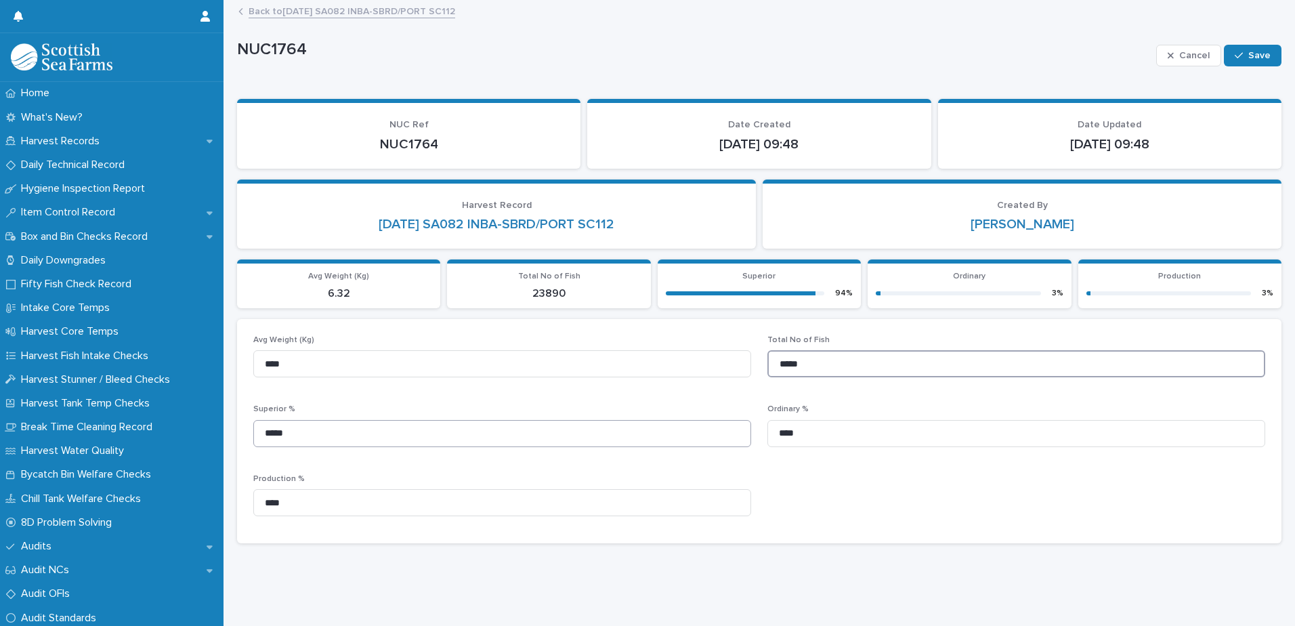
type input "*****"
drag, startPoint x: 282, startPoint y: 437, endPoint x: 261, endPoint y: 436, distance: 21.7
click at [261, 436] on input "*****" at bounding box center [502, 433] width 498 height 27
type input "*****"
click at [771, 437] on input "****" at bounding box center [1016, 433] width 498 height 27
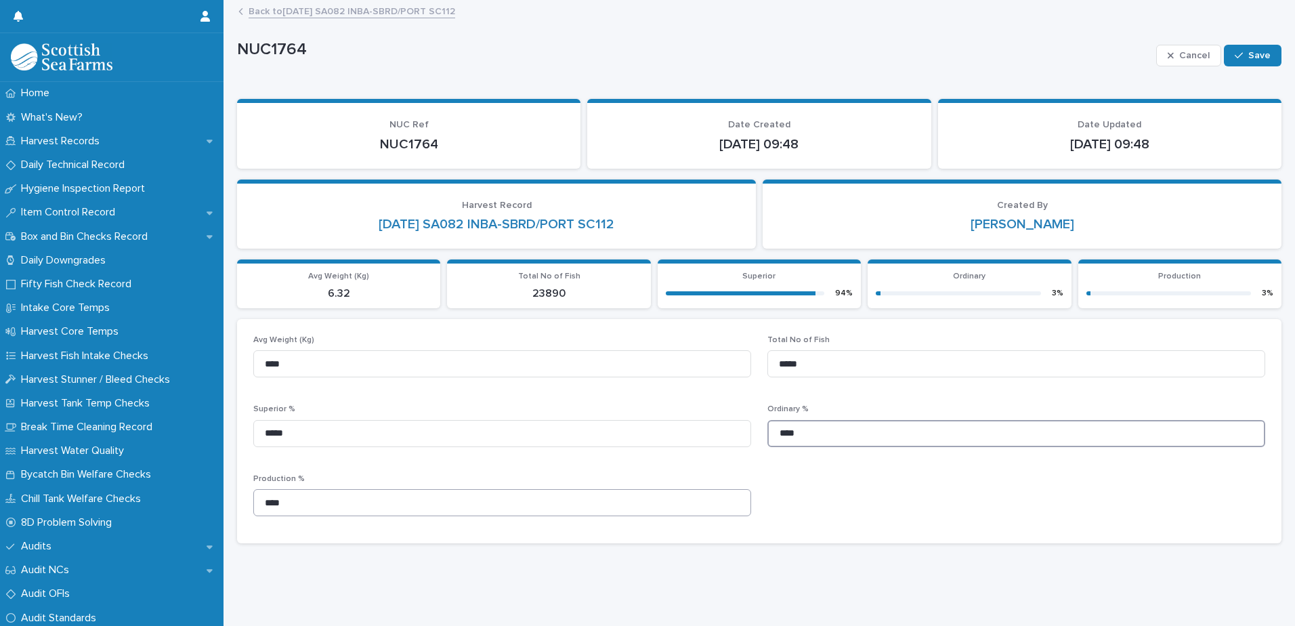
type input "****"
drag, startPoint x: 280, startPoint y: 502, endPoint x: 245, endPoint y: 503, distance: 34.6
click at [245, 503] on div "Avg Weight (Kg) **** Total No of Fish ***** Superior % ***** Ordinary % **** Pr…" at bounding box center [759, 431] width 1045 height 224
type input "****"
click at [1253, 61] on button "Save" at bounding box center [1253, 56] width 58 height 22
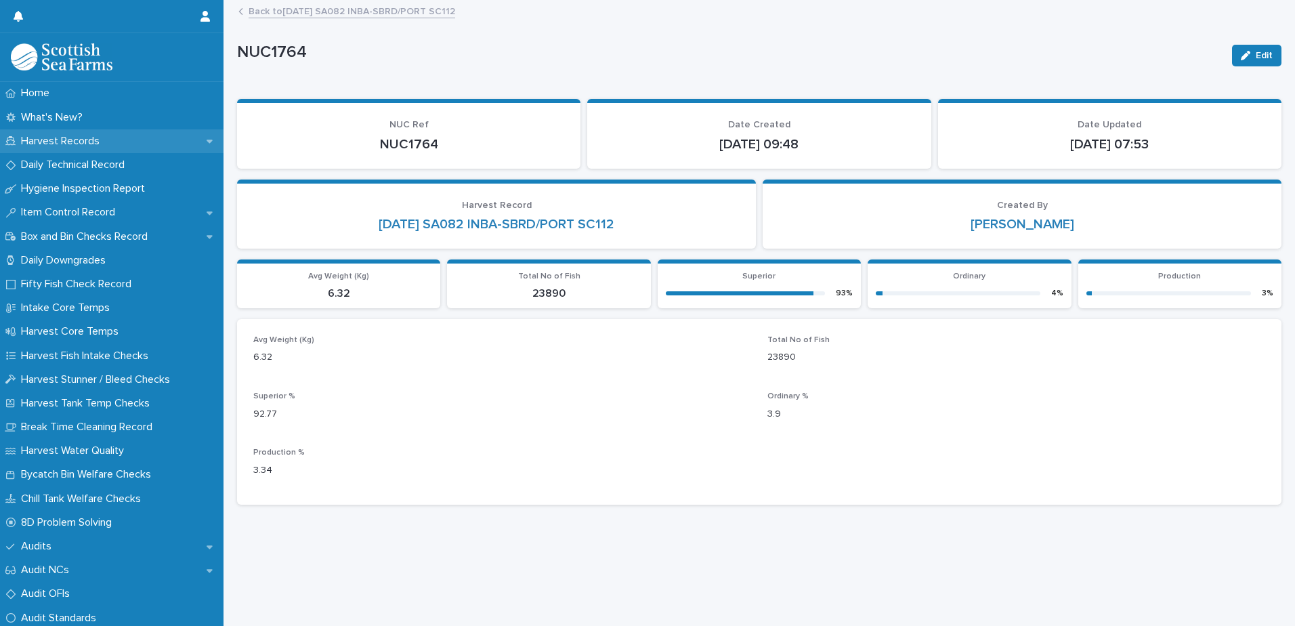
click at [71, 142] on p "Harvest Records" at bounding box center [63, 141] width 95 height 13
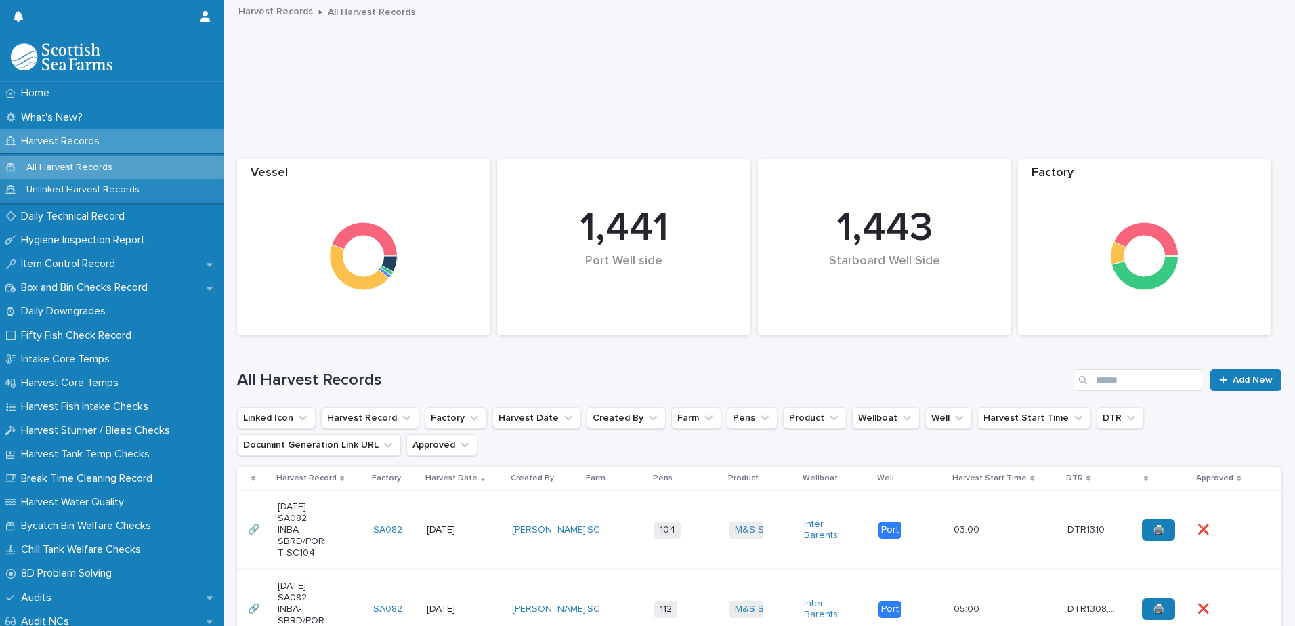
scroll to position [339, 0]
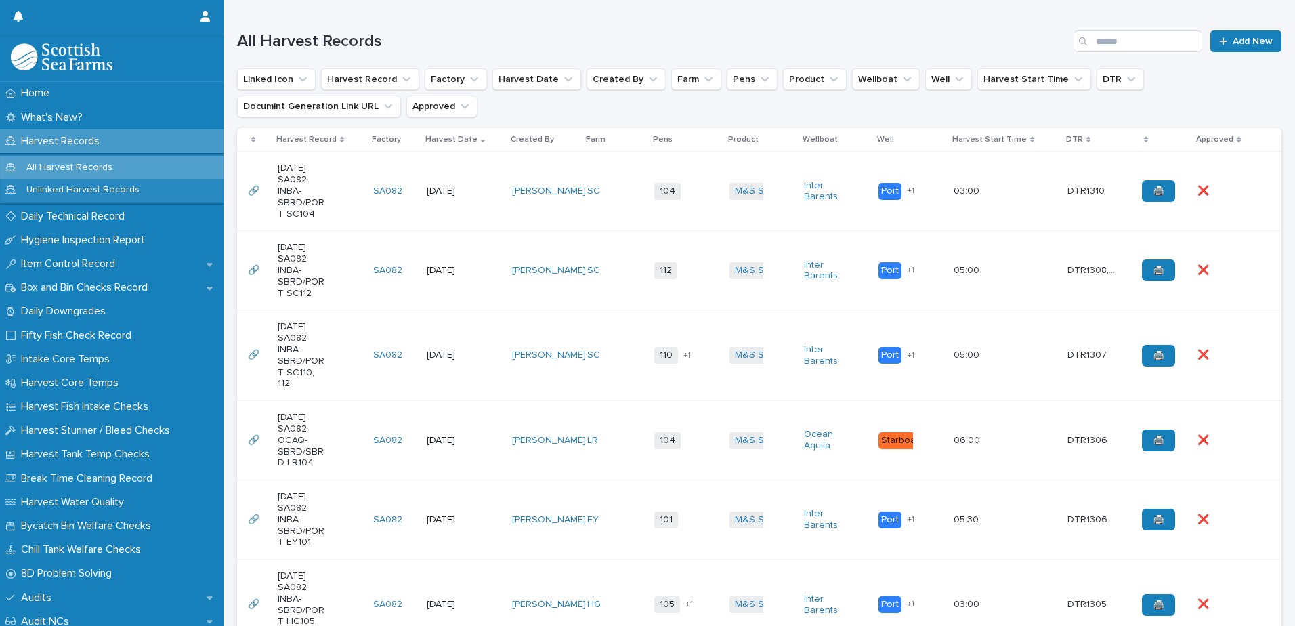
click at [702, 208] on td "104 + 0" at bounding box center [686, 191] width 75 height 79
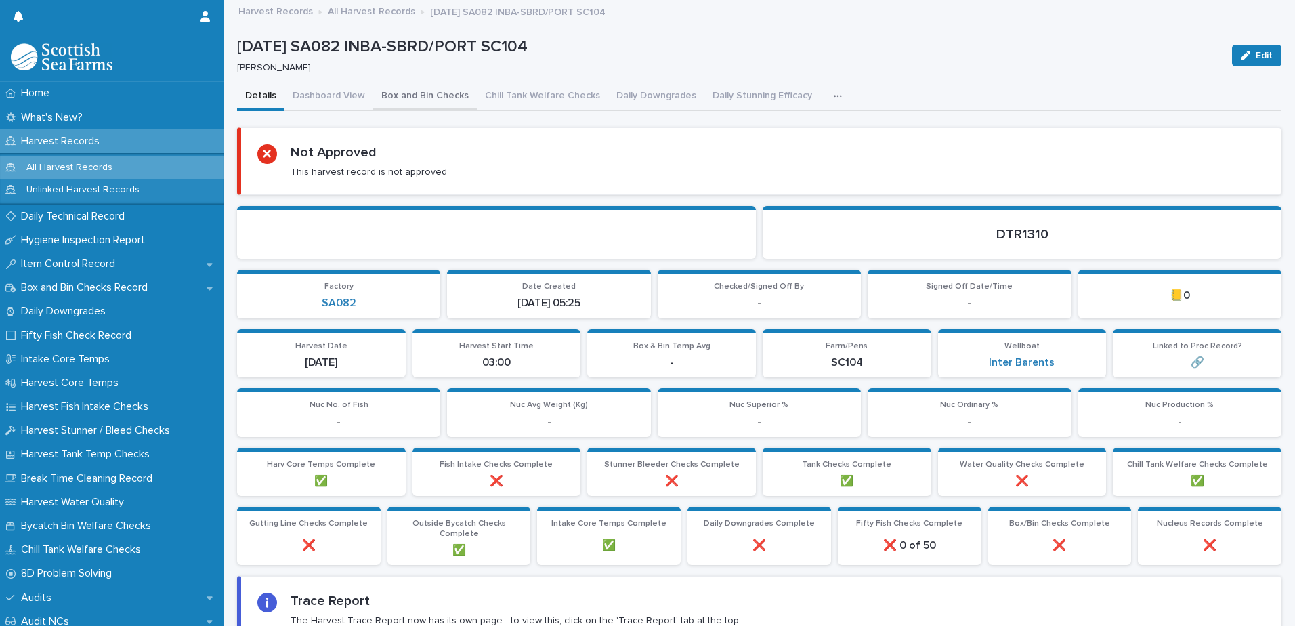
click at [398, 94] on button "Box and Bin Checks" at bounding box center [425, 97] width 104 height 28
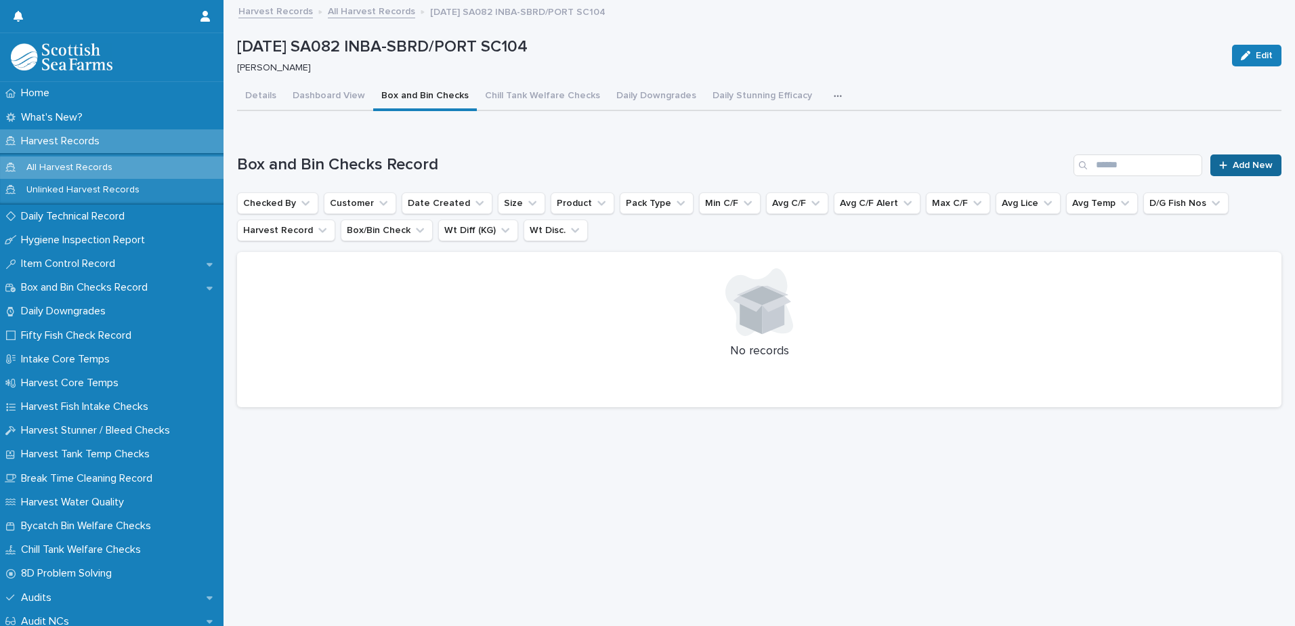
click at [1245, 162] on span "Add New" at bounding box center [1253, 165] width 40 height 9
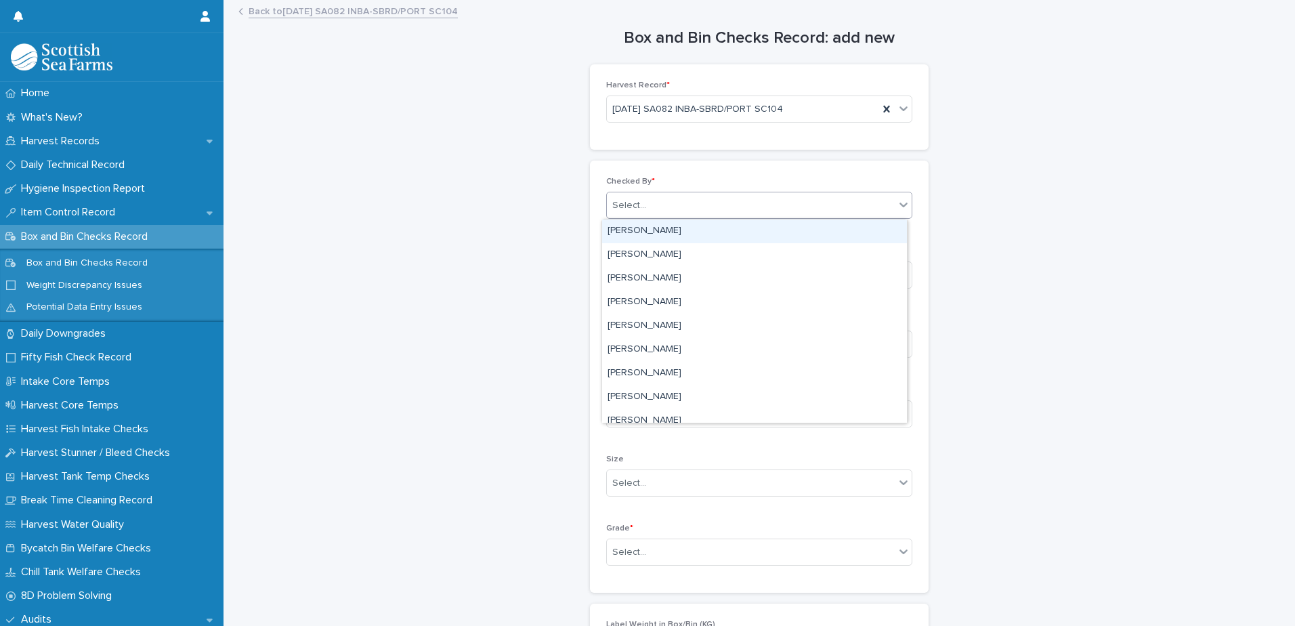
click at [625, 200] on div "Select..." at bounding box center [629, 205] width 34 height 14
type input "*****"
click at [635, 226] on div "[PERSON_NAME]" at bounding box center [754, 231] width 305 height 24
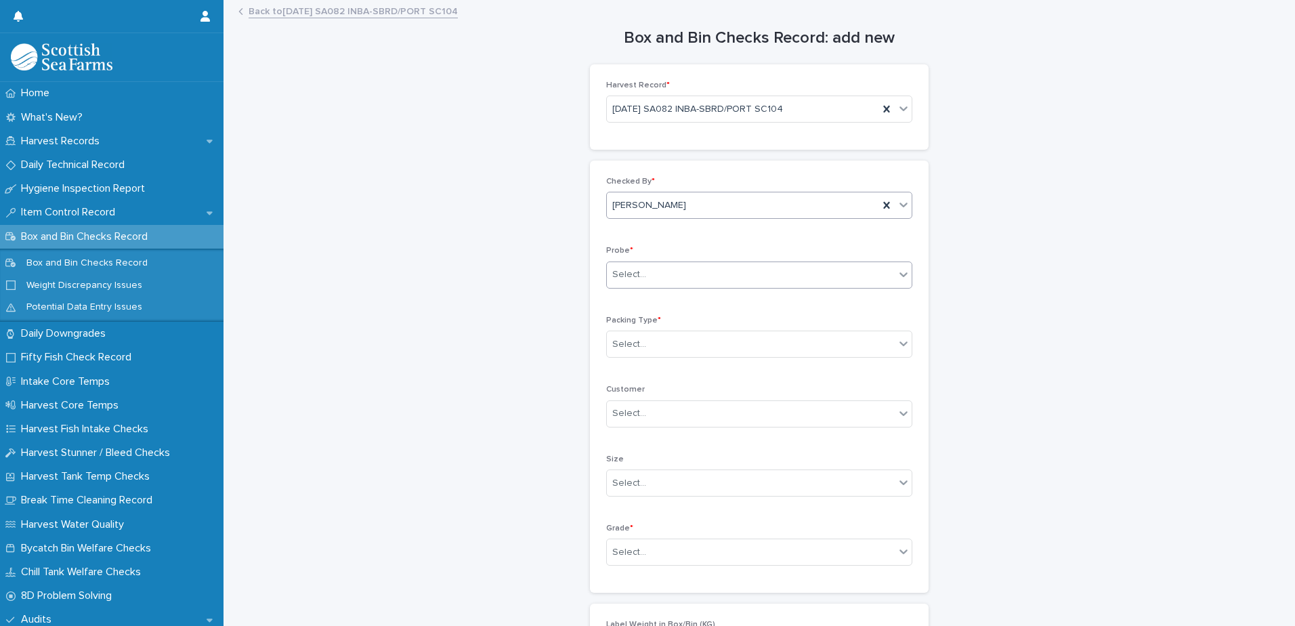
click at [625, 279] on div "Select..." at bounding box center [629, 275] width 34 height 14
click at [631, 352] on div "LERW-A" at bounding box center [754, 349] width 305 height 24
click at [620, 340] on div "Select..." at bounding box center [629, 344] width 34 height 14
click at [618, 369] on div "Box" at bounding box center [754, 370] width 305 height 24
click at [623, 481] on div "Select..." at bounding box center [629, 483] width 34 height 14
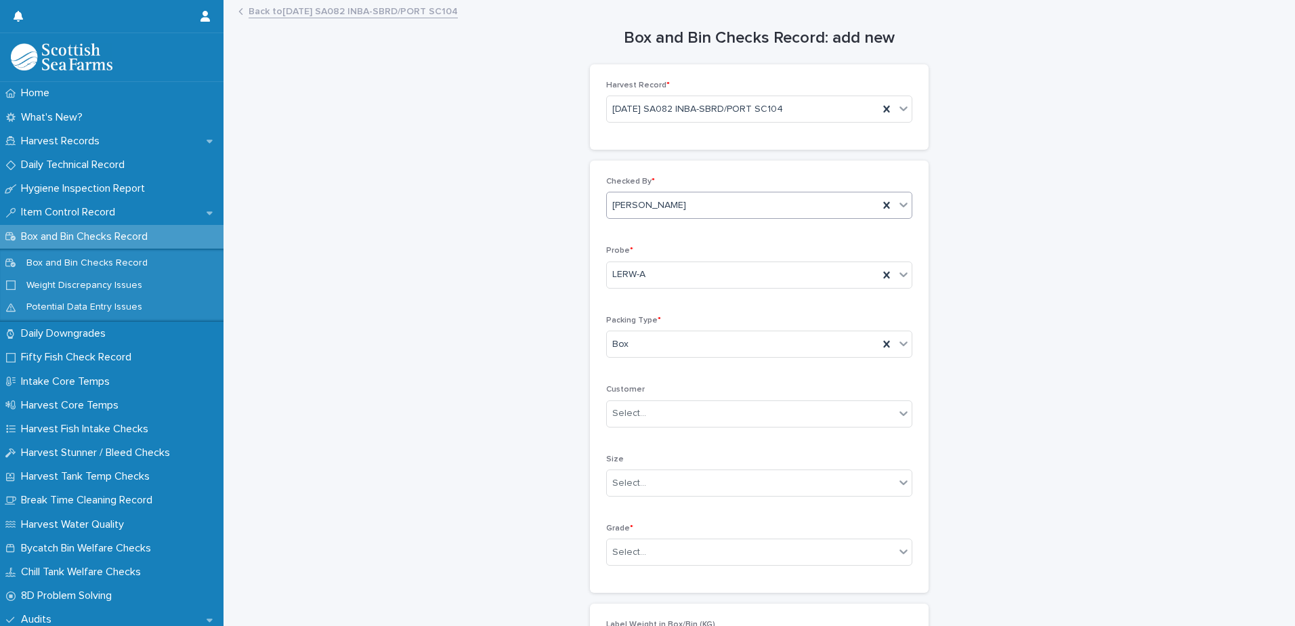
click at [549, 411] on div "Box and Bin Checks Record: add new Loading... Saving… Loading... Saving… Harves…" at bounding box center [759, 468] width 1045 height 934
click at [612, 555] on div "Select..." at bounding box center [629, 552] width 34 height 14
click at [616, 526] on div "Superior" at bounding box center [754, 526] width 305 height 24
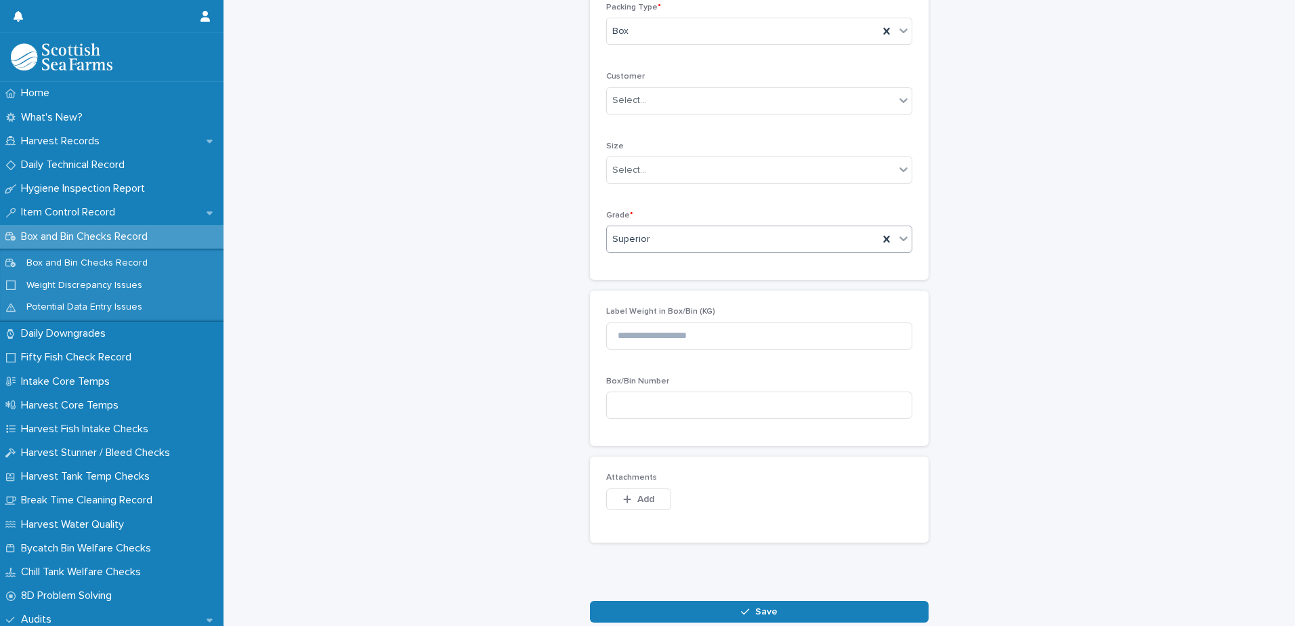
scroll to position [339, 0]
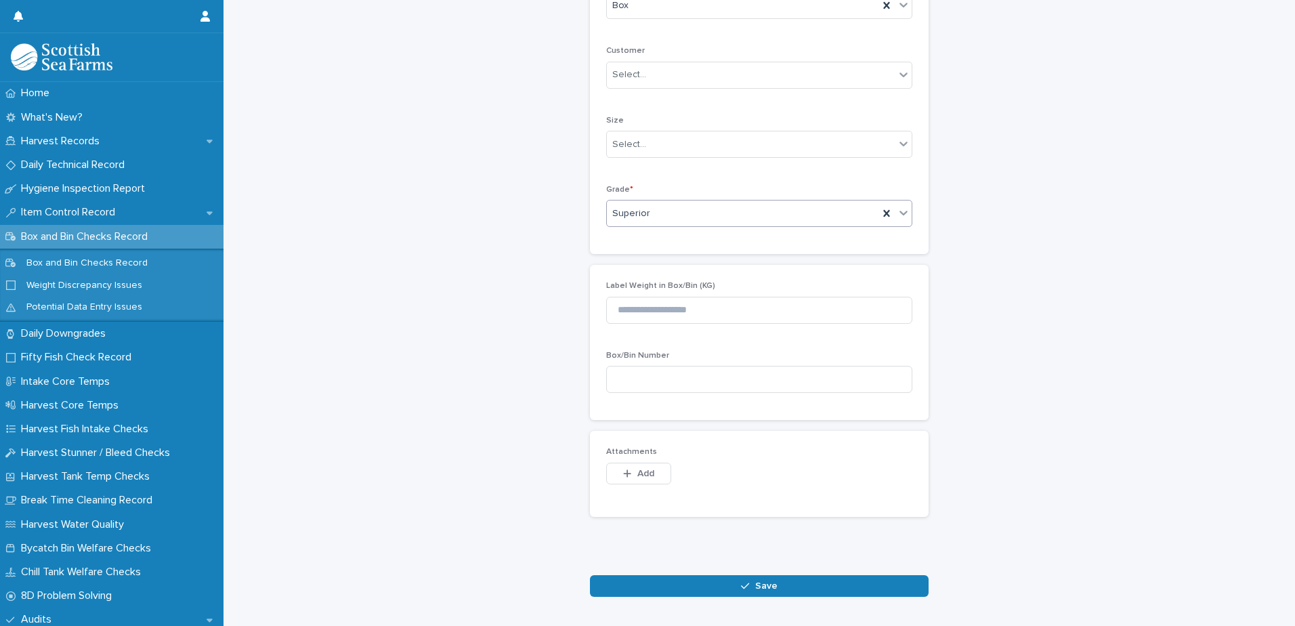
click at [628, 585] on button "Save" at bounding box center [759, 586] width 339 height 22
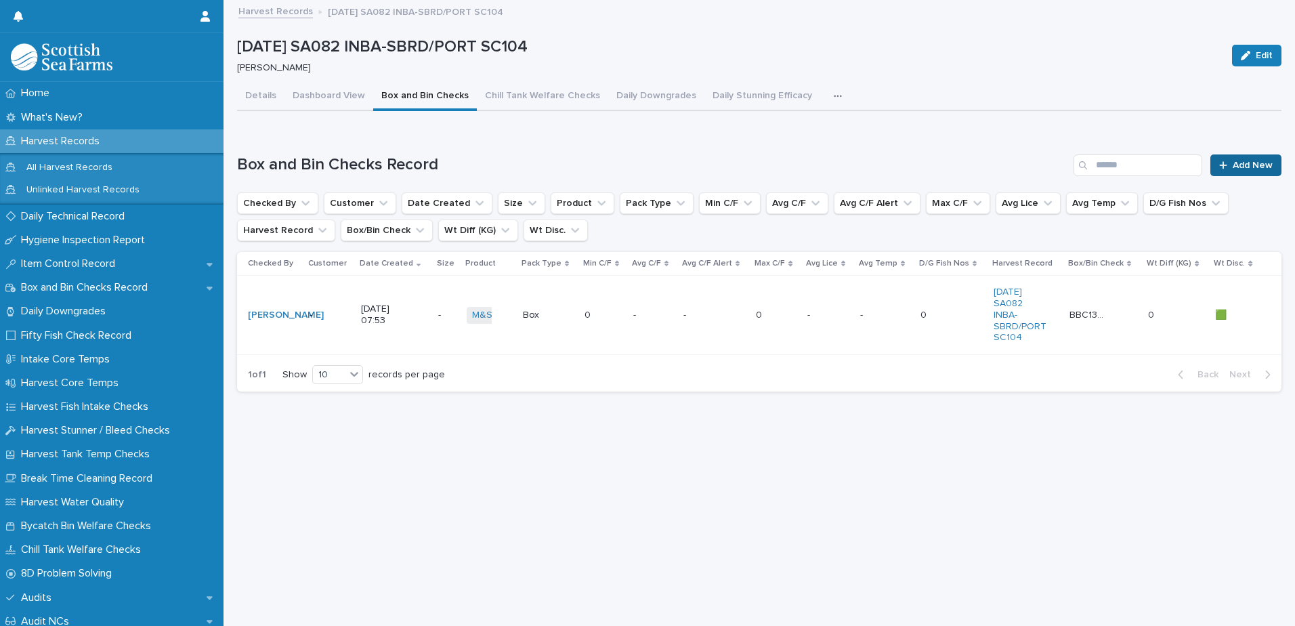
click at [1219, 163] on icon at bounding box center [1223, 165] width 8 height 9
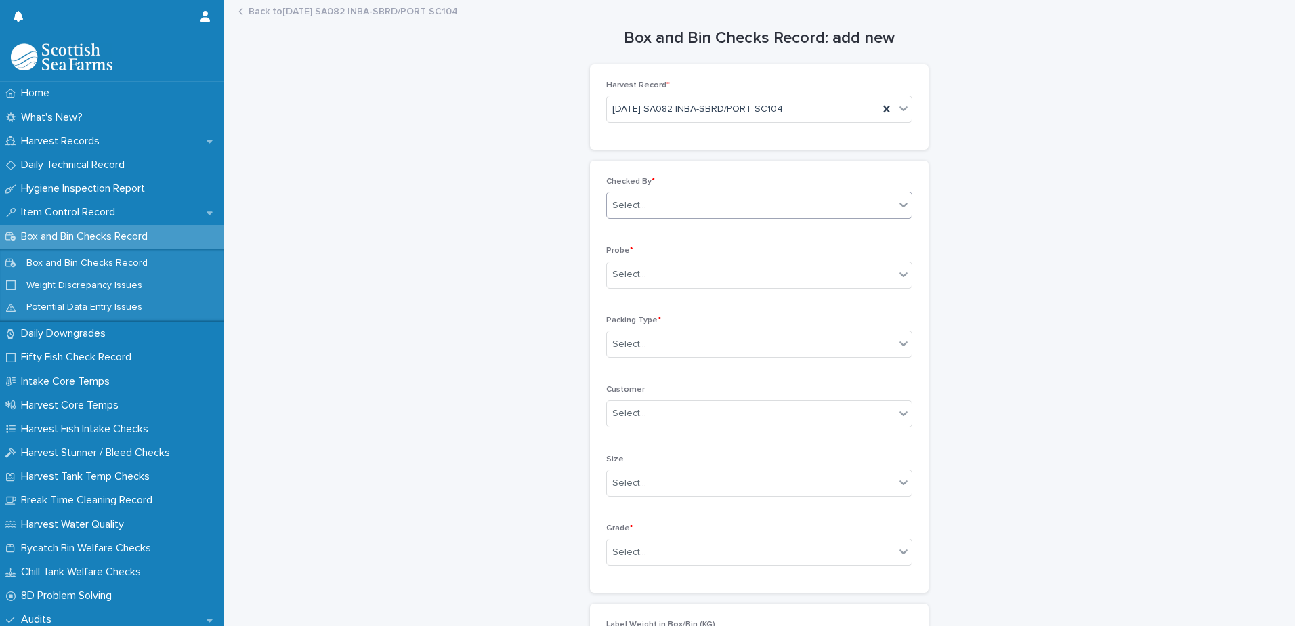
click at [631, 203] on div "Select..." at bounding box center [629, 205] width 34 height 14
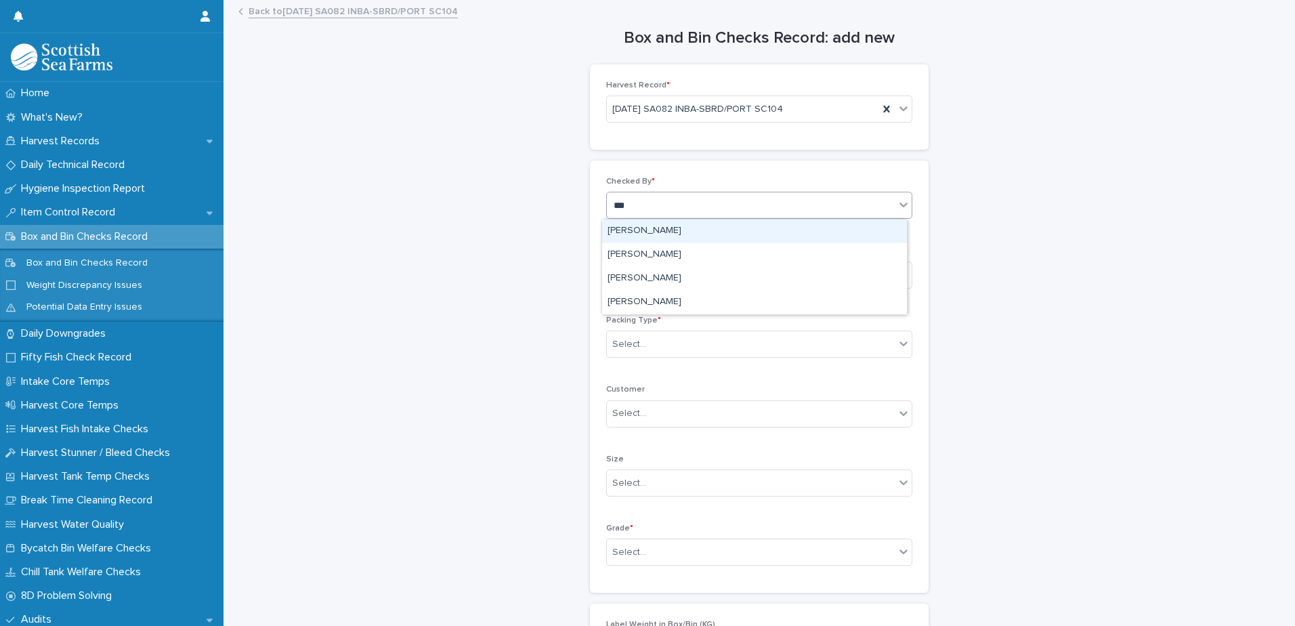
type input "****"
click at [633, 230] on div "[PERSON_NAME]" at bounding box center [754, 231] width 305 height 24
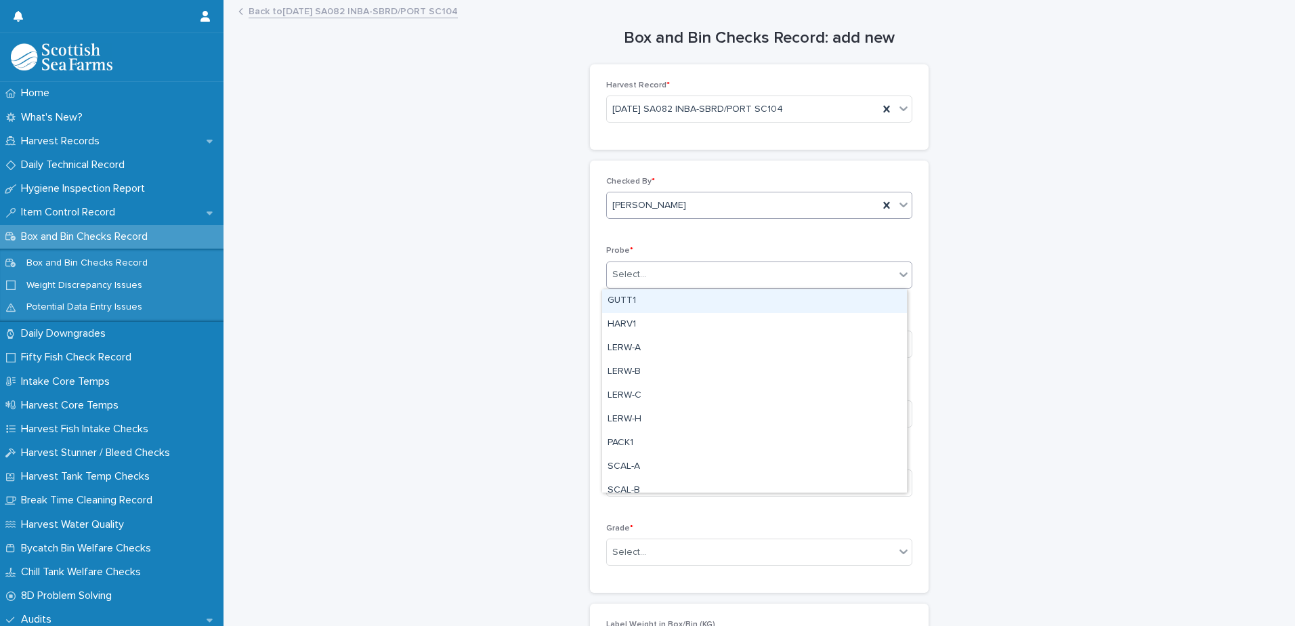
click at [631, 277] on div "Select..." at bounding box center [629, 275] width 34 height 14
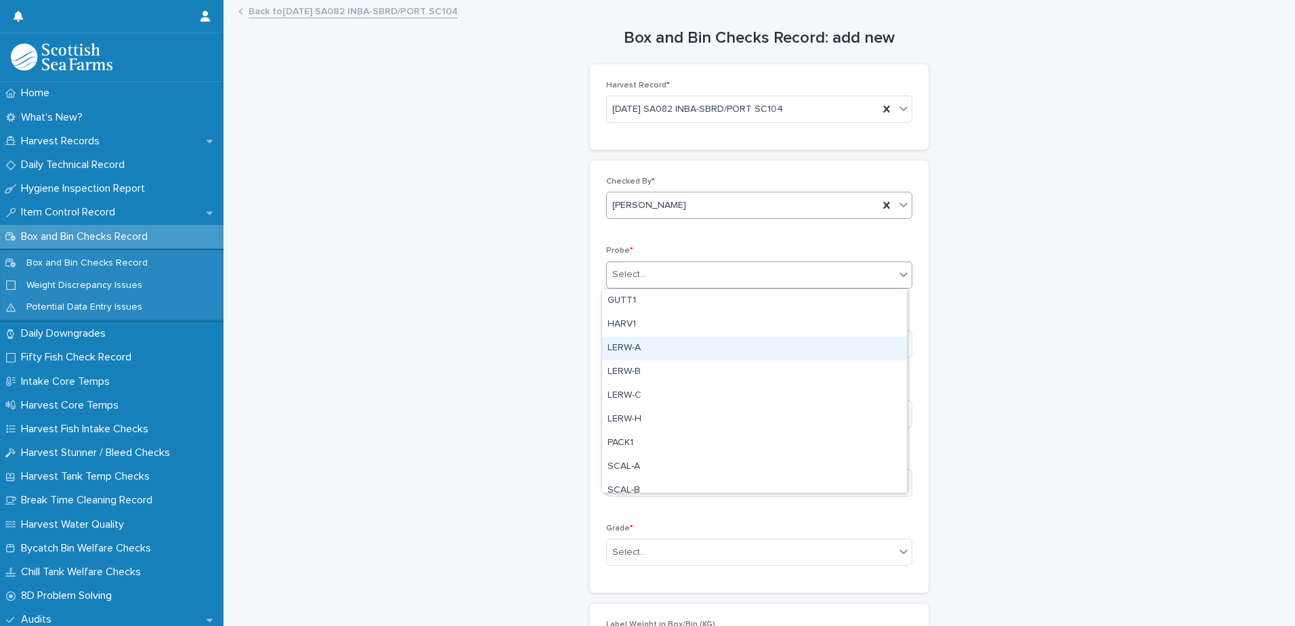
click at [631, 350] on div "LERW-A" at bounding box center [754, 349] width 305 height 24
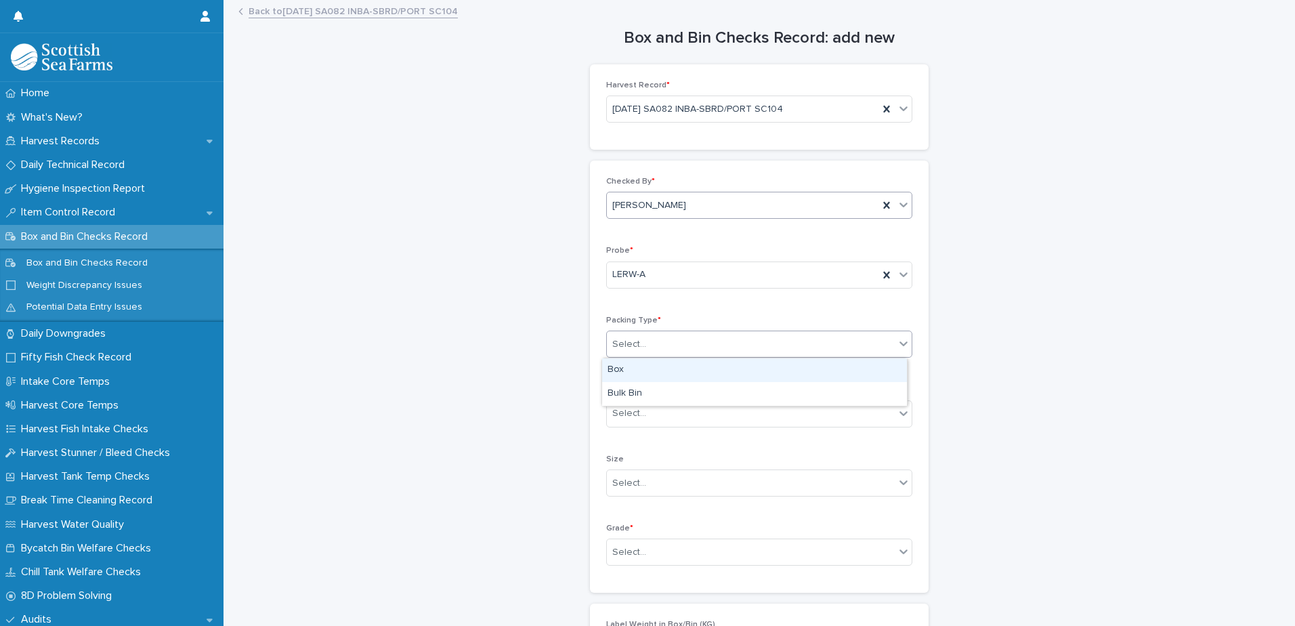
click at [628, 343] on div "Select..." at bounding box center [629, 344] width 34 height 14
click at [625, 366] on div "Box" at bounding box center [754, 370] width 305 height 24
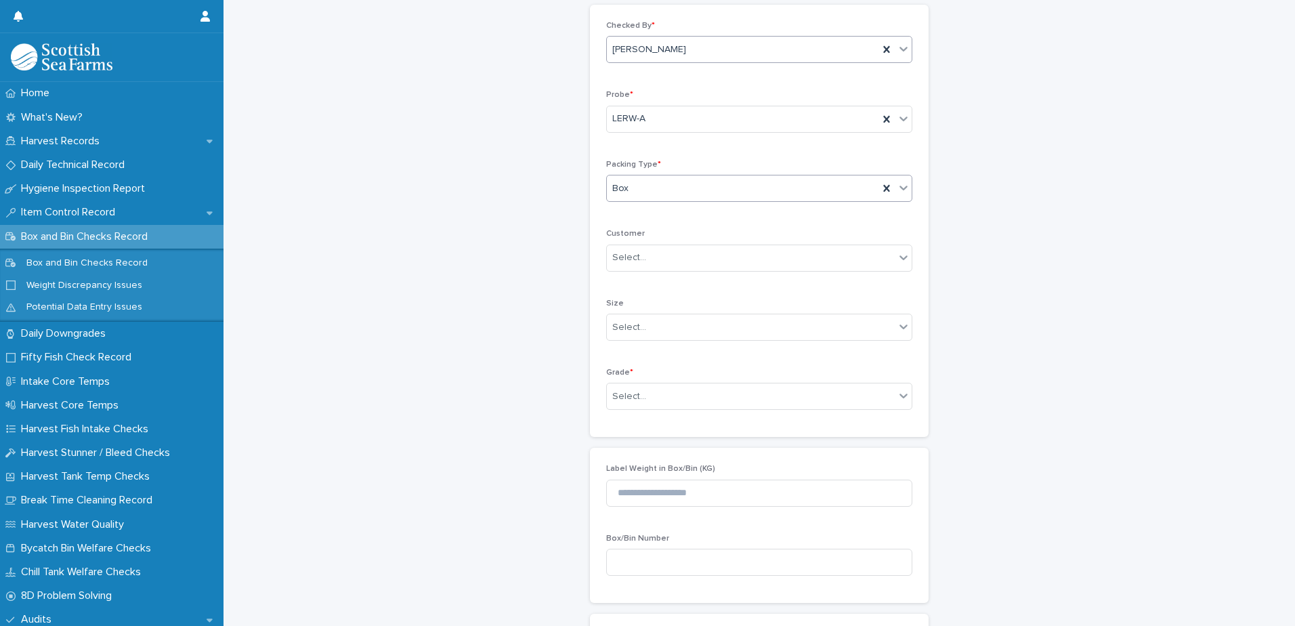
scroll to position [339, 0]
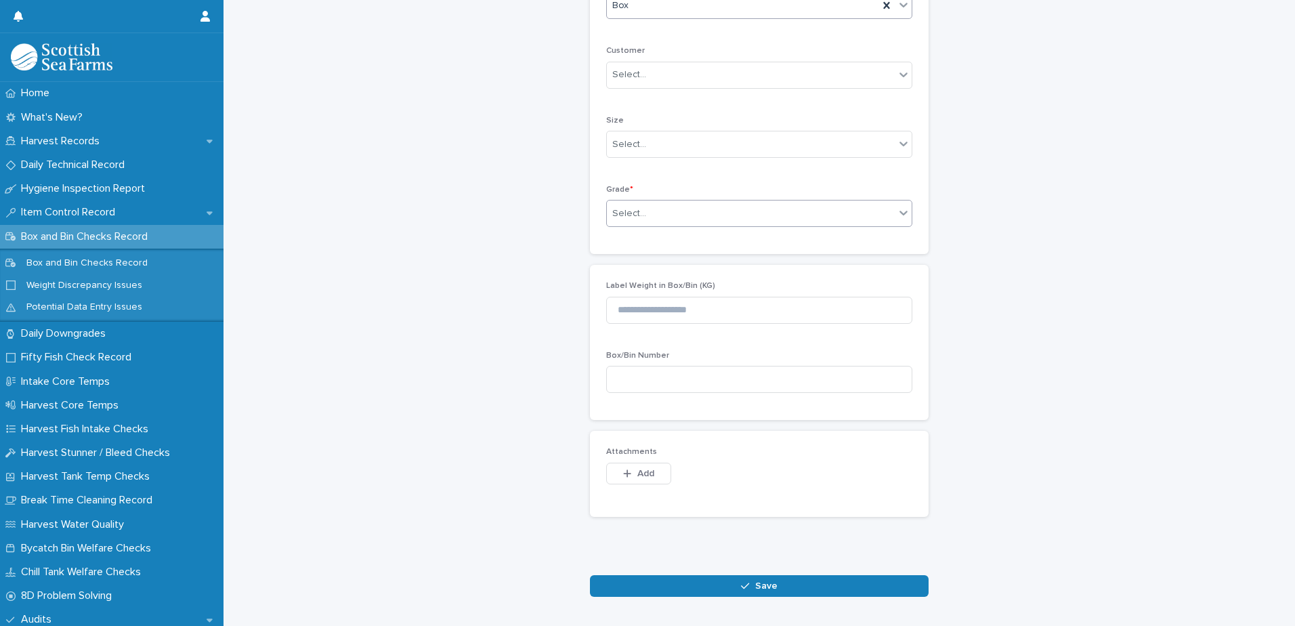
click at [632, 216] on div "Select..." at bounding box center [629, 214] width 34 height 14
click at [633, 291] on div "Superior" at bounding box center [754, 287] width 305 height 24
click at [597, 585] on button "Save" at bounding box center [759, 586] width 339 height 22
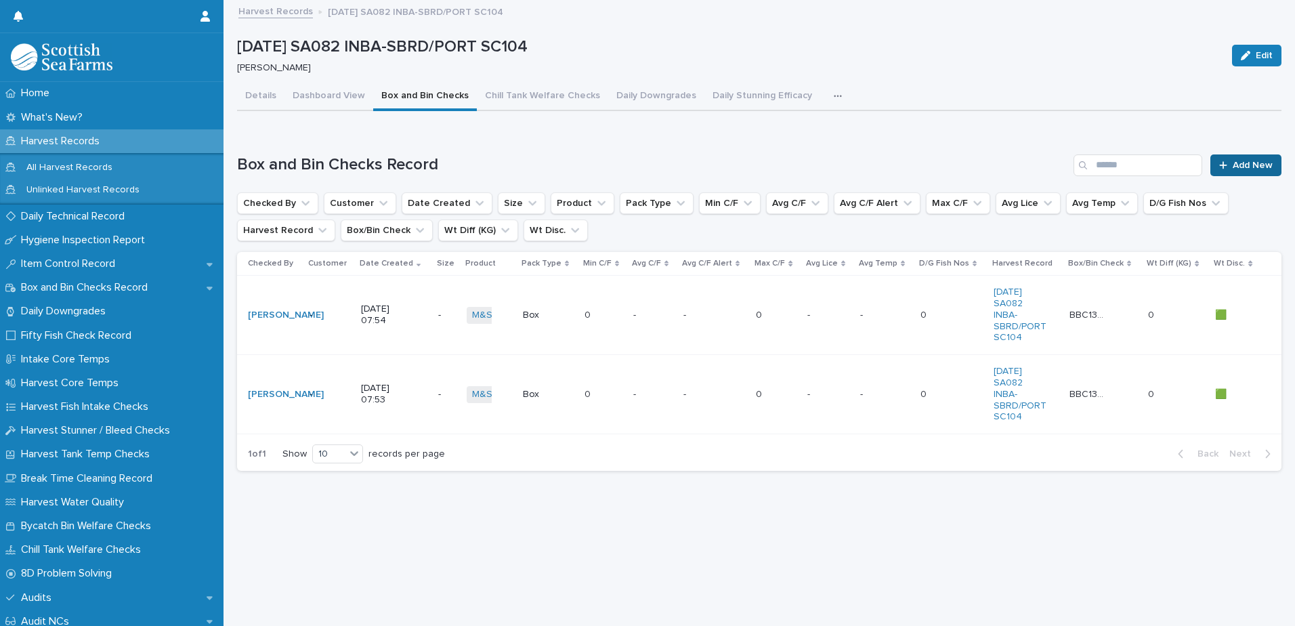
click at [1233, 169] on span "Add New" at bounding box center [1253, 165] width 40 height 9
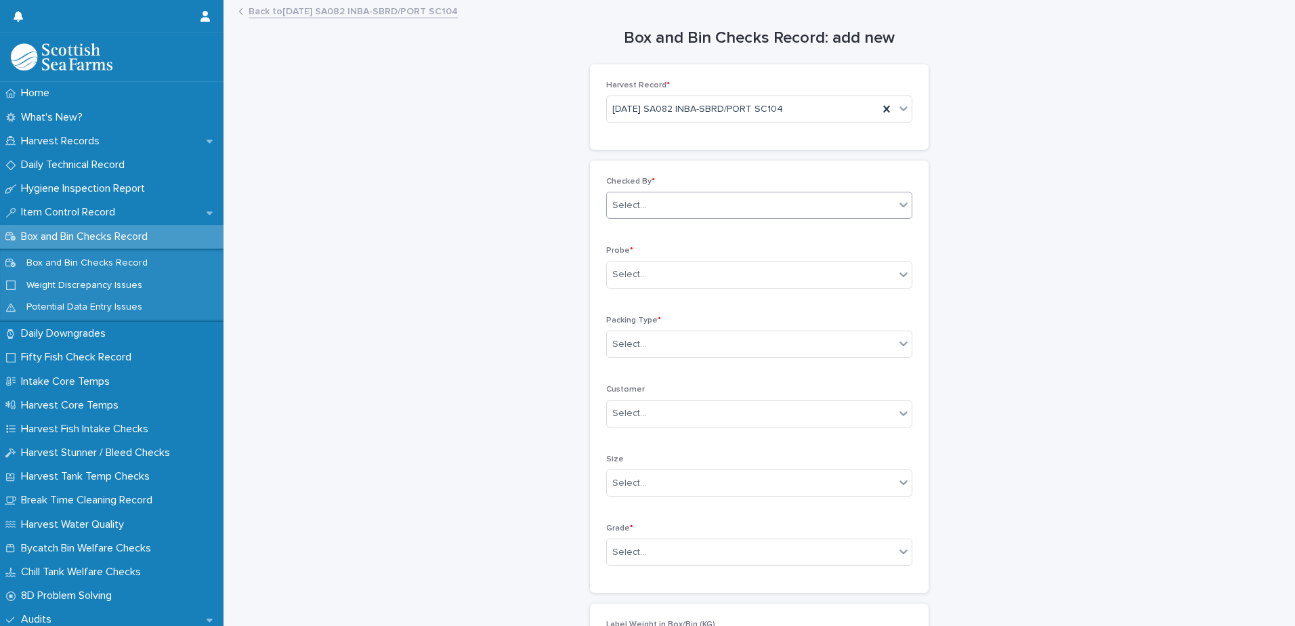
click at [633, 203] on div "Select..." at bounding box center [629, 205] width 34 height 14
type input "*****"
click at [625, 234] on div "[PERSON_NAME]" at bounding box center [754, 231] width 305 height 24
click at [620, 284] on div "Select..." at bounding box center [751, 275] width 288 height 22
click at [625, 347] on div "LERW-A" at bounding box center [754, 349] width 305 height 24
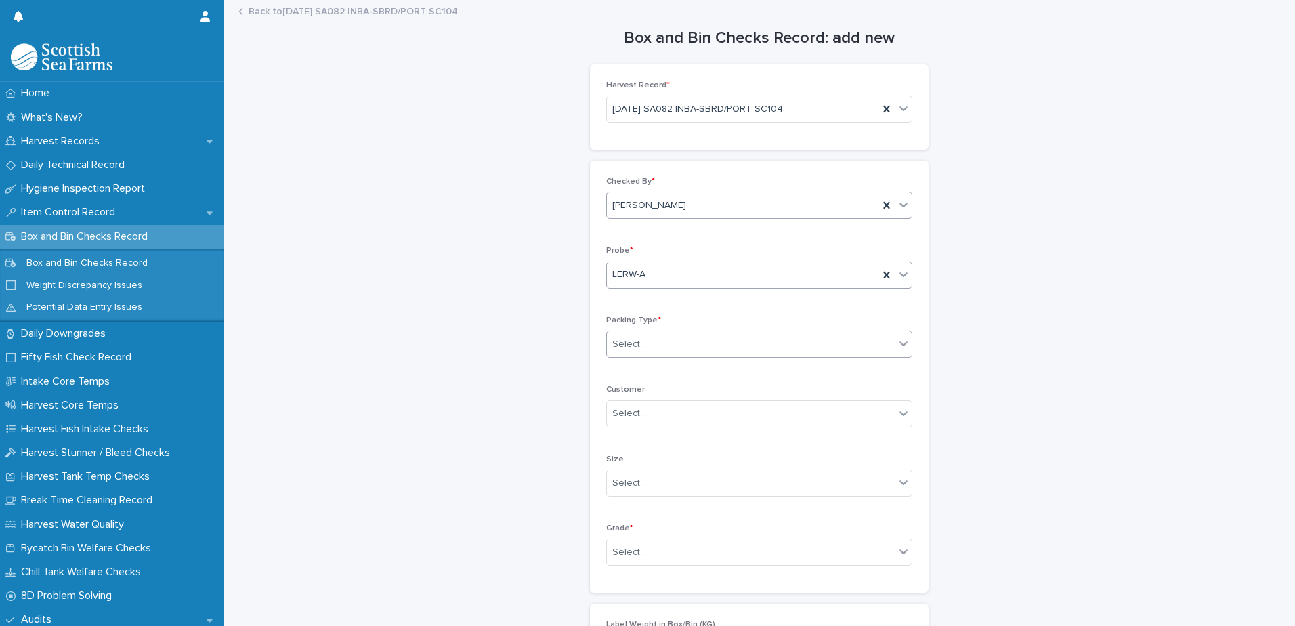
click at [633, 354] on div "Select..." at bounding box center [751, 344] width 288 height 22
click at [636, 377] on div "Box" at bounding box center [754, 370] width 305 height 24
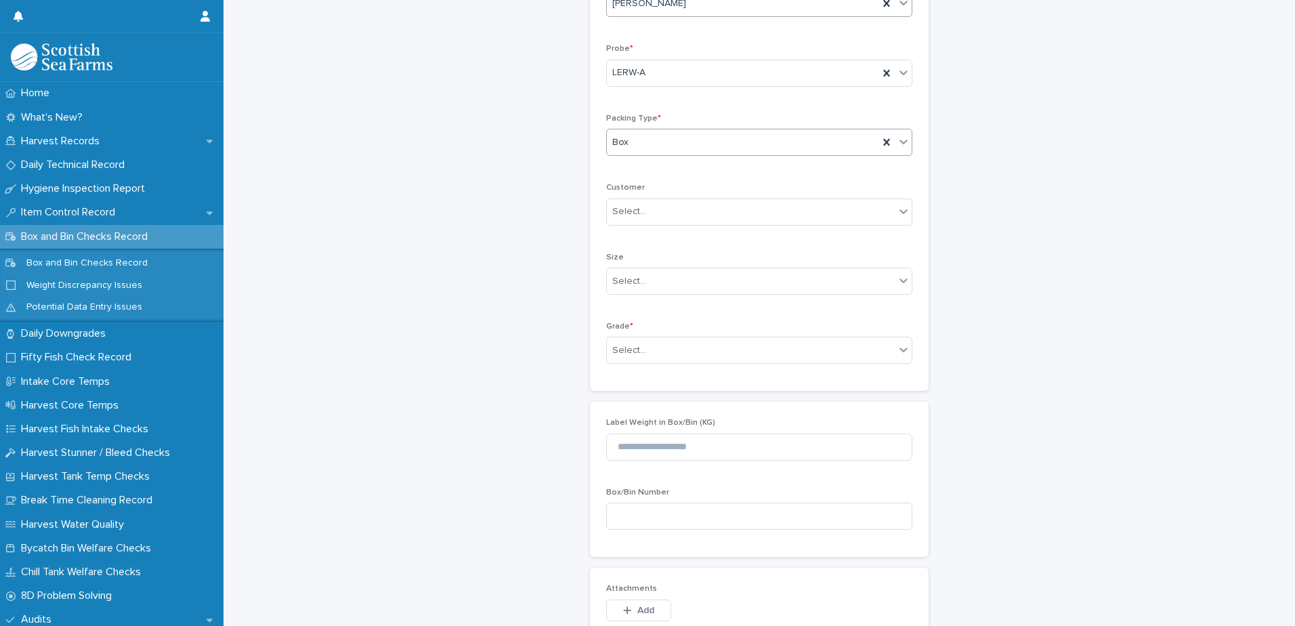
scroll to position [203, 0]
click at [616, 356] on div "Select..." at bounding box center [629, 349] width 34 height 14
click at [634, 423] on div "Superior" at bounding box center [754, 423] width 305 height 24
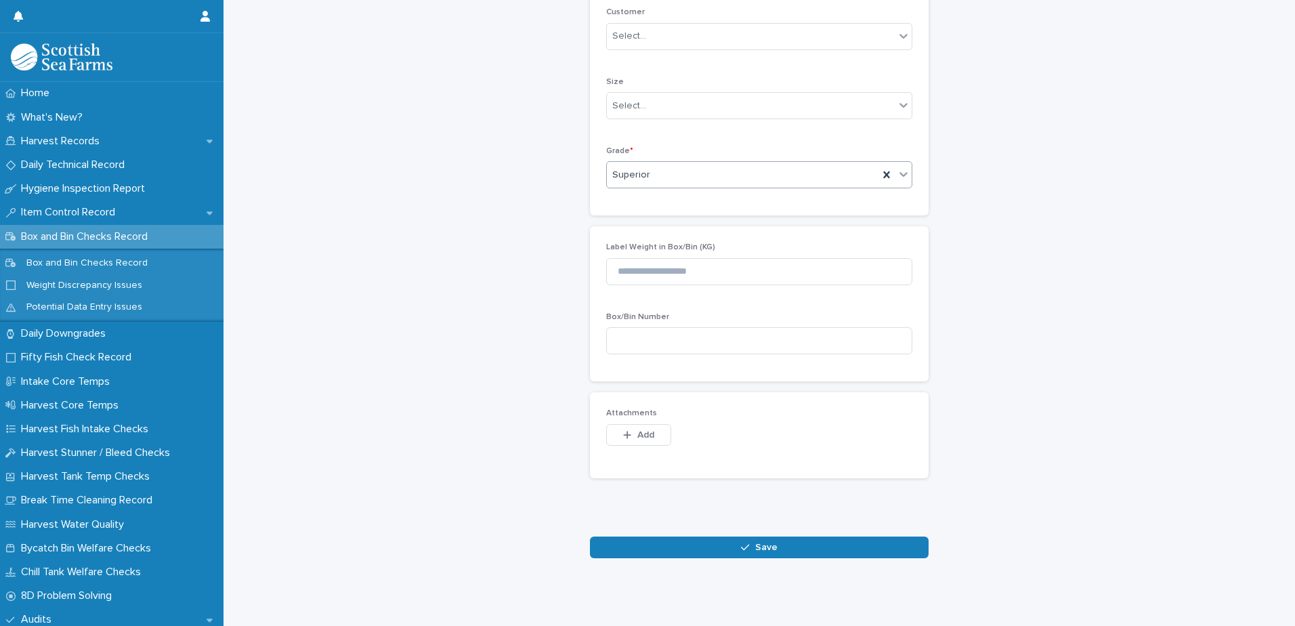
scroll to position [387, 0]
click at [696, 539] on button "Save" at bounding box center [759, 548] width 339 height 22
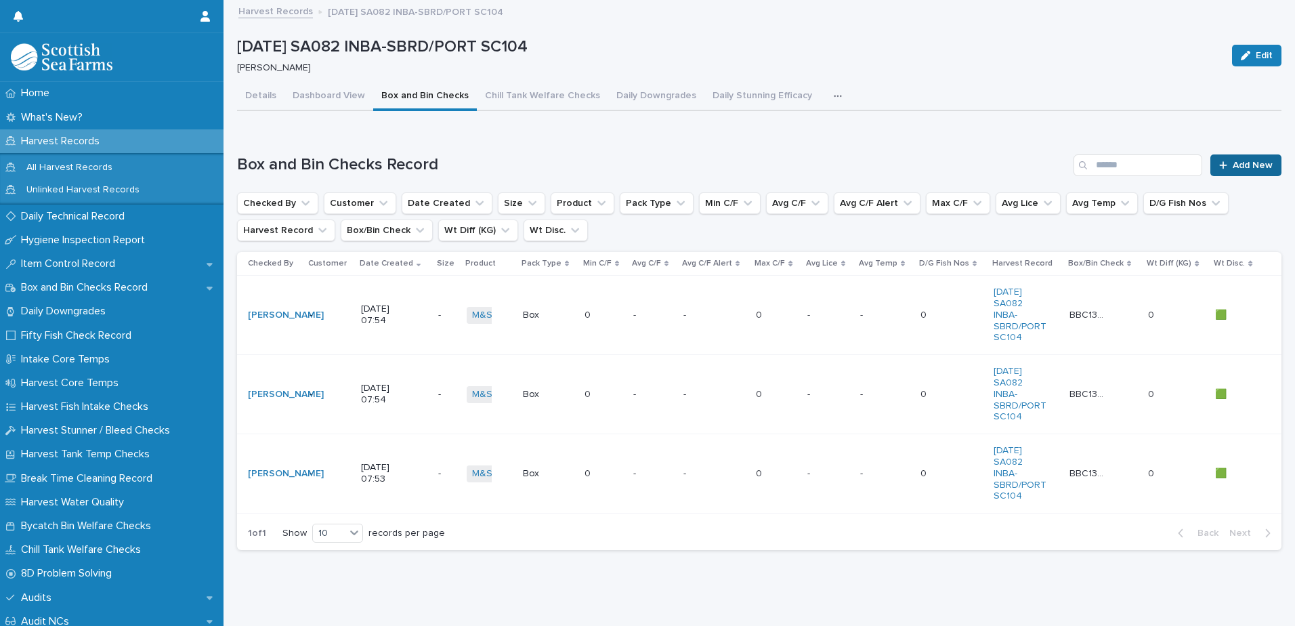
click at [1234, 165] on span "Add New" at bounding box center [1253, 165] width 40 height 9
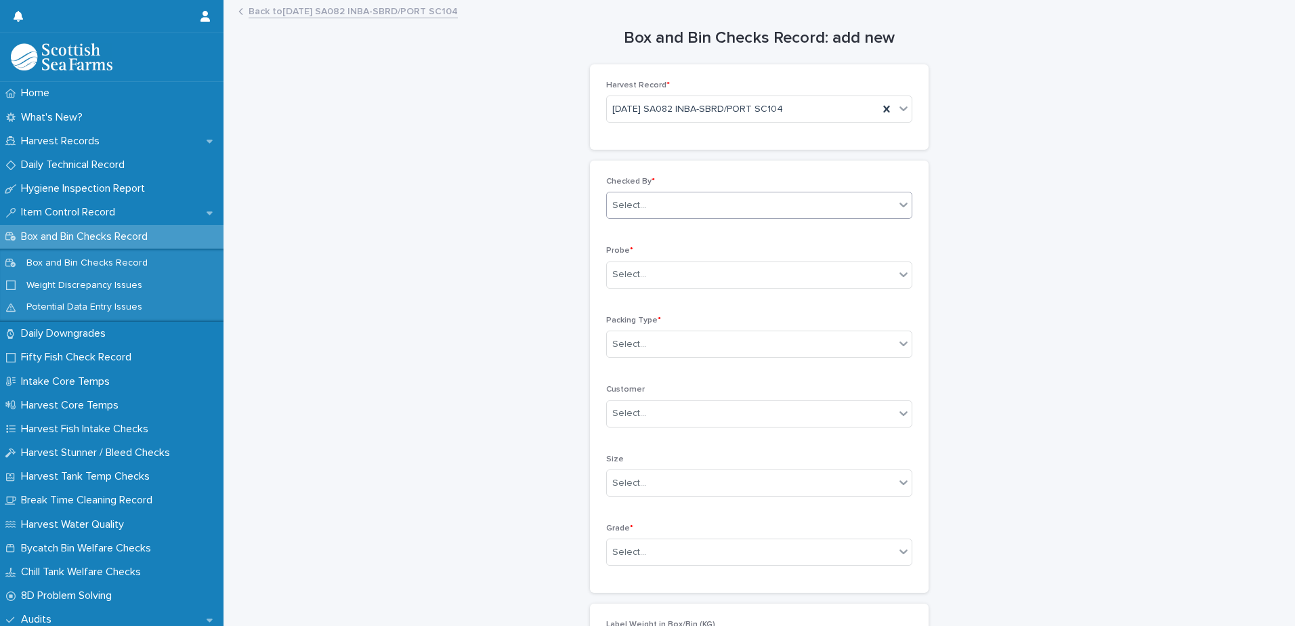
click at [650, 216] on div "Select..." at bounding box center [751, 205] width 288 height 22
type input "*****"
click at [658, 230] on div "[PERSON_NAME]" at bounding box center [754, 231] width 305 height 24
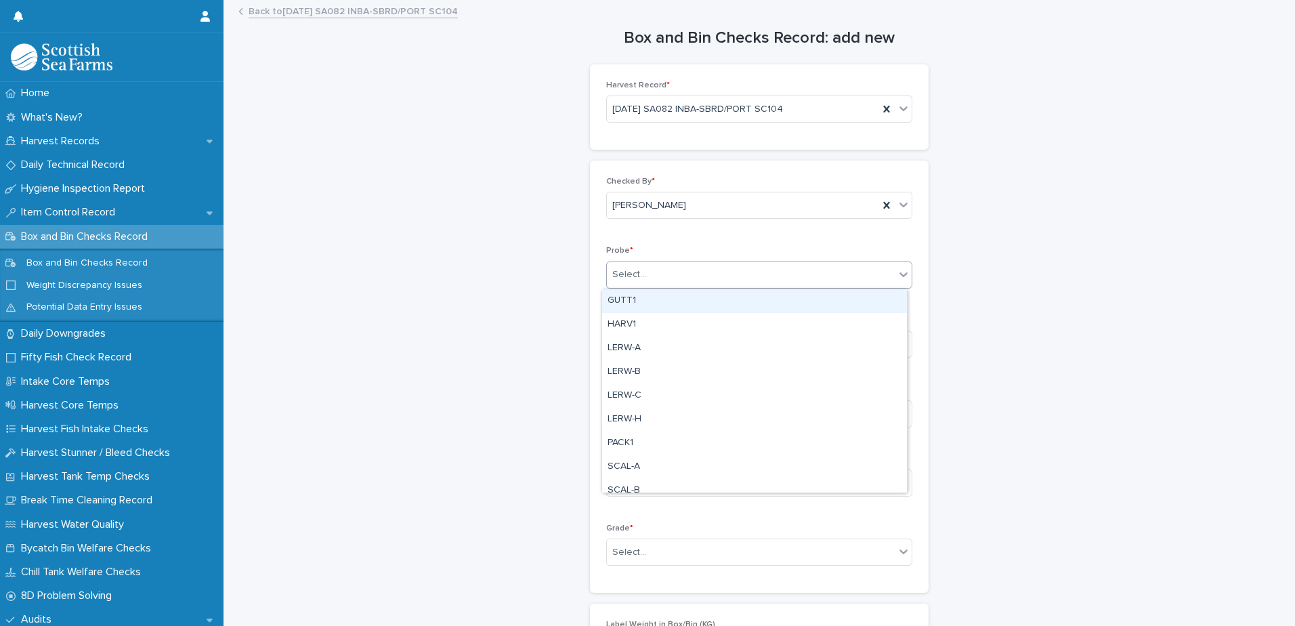
click at [623, 285] on div "Select..." at bounding box center [751, 275] width 288 height 22
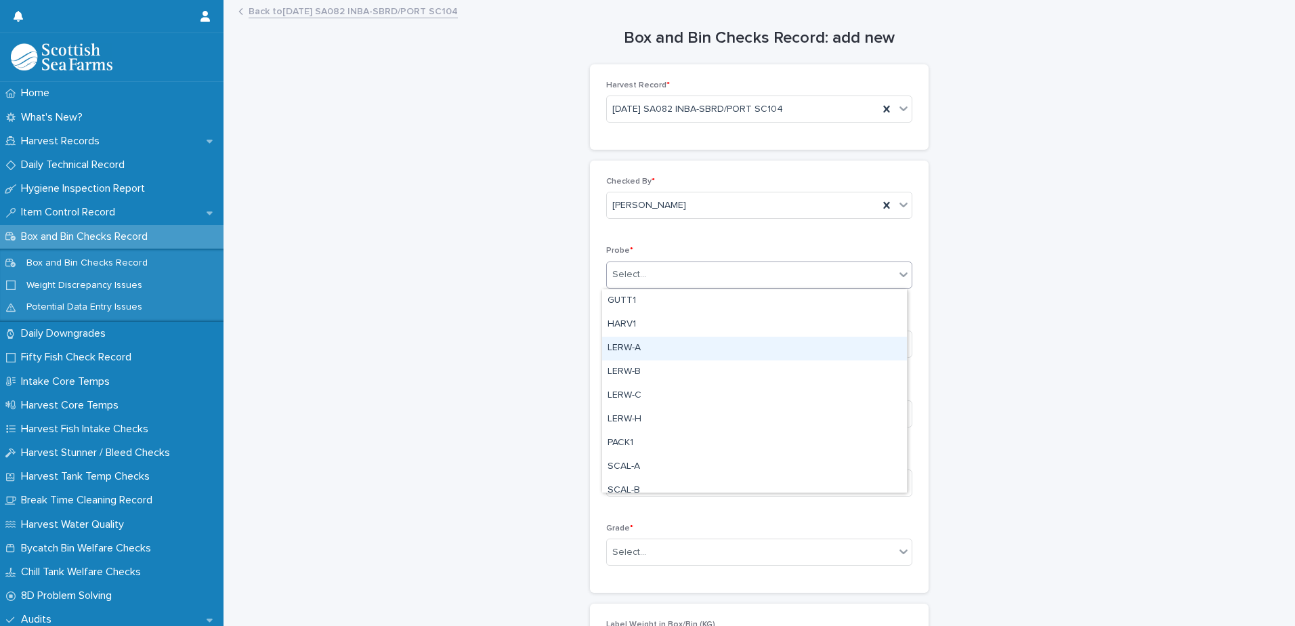
click at [624, 353] on div "LERW-A" at bounding box center [754, 349] width 305 height 24
click at [607, 545] on div "Select..." at bounding box center [751, 552] width 288 height 22
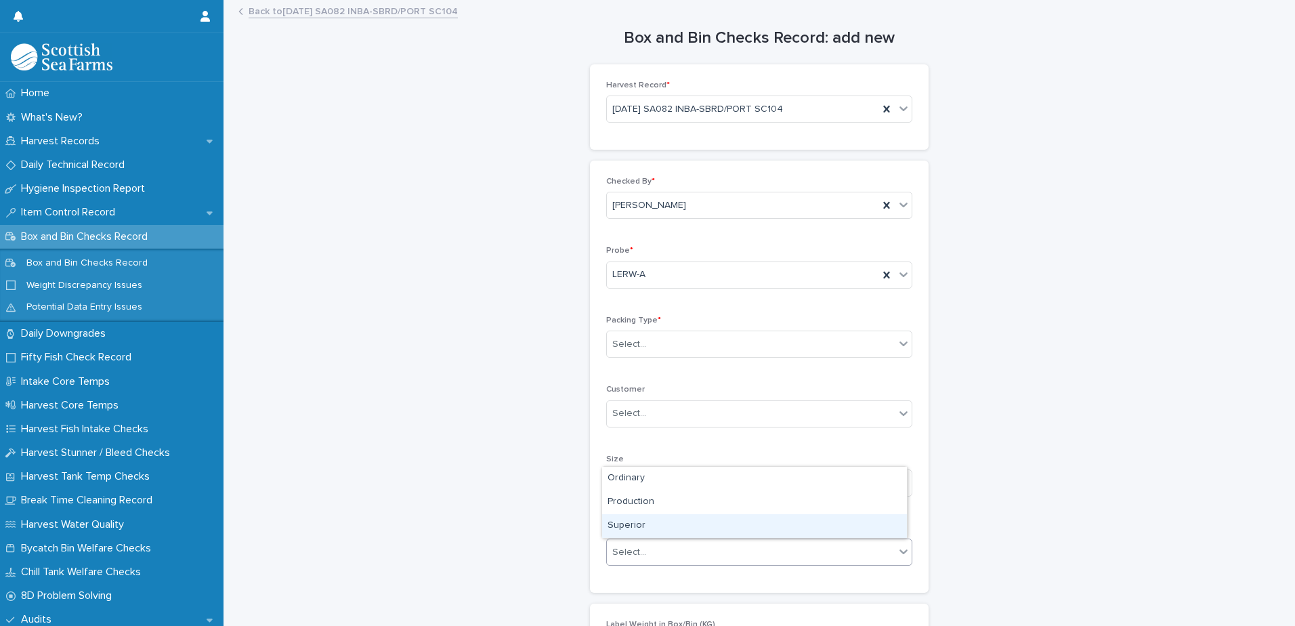
click at [616, 527] on div "Superior" at bounding box center [754, 526] width 305 height 24
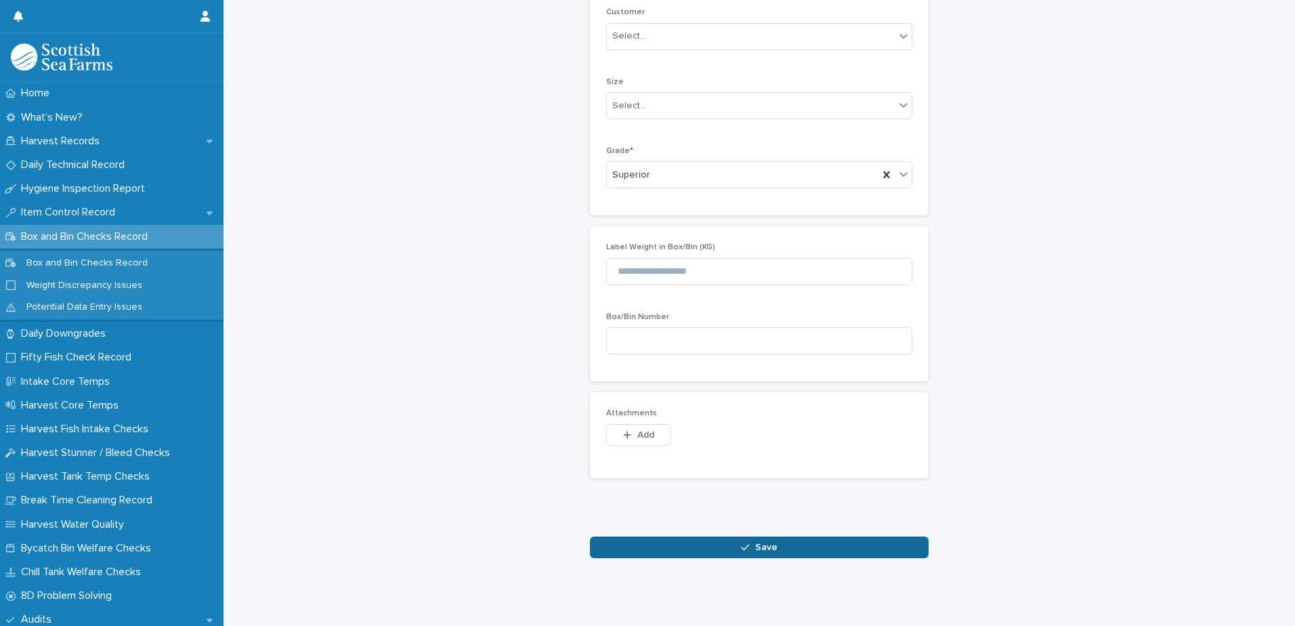
click at [652, 542] on button "Save" at bounding box center [759, 548] width 339 height 22
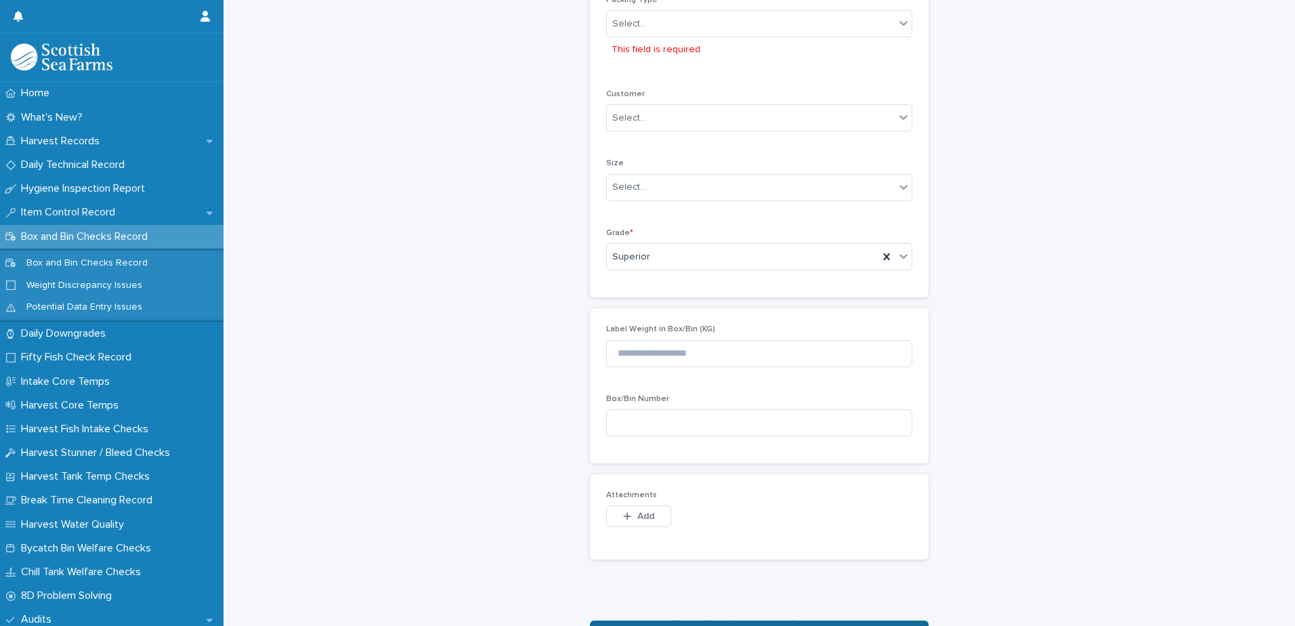
scroll to position [326, 0]
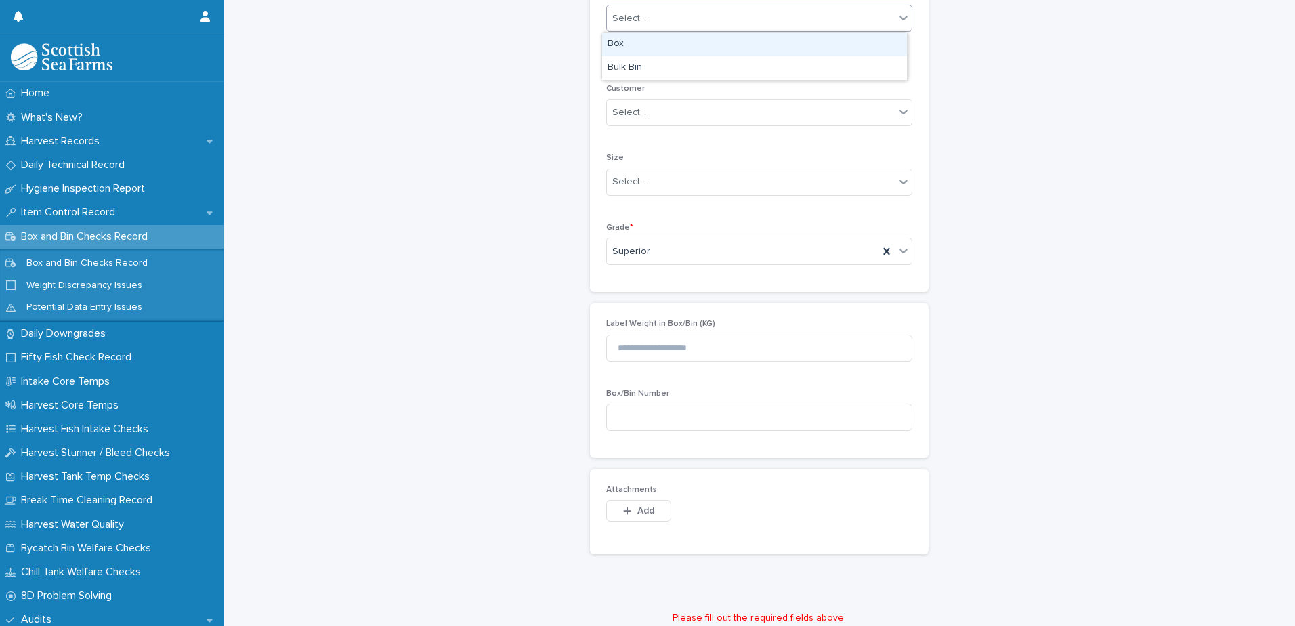
click at [636, 16] on div "Select..." at bounding box center [629, 19] width 34 height 14
click at [627, 43] on div "Box" at bounding box center [754, 45] width 305 height 24
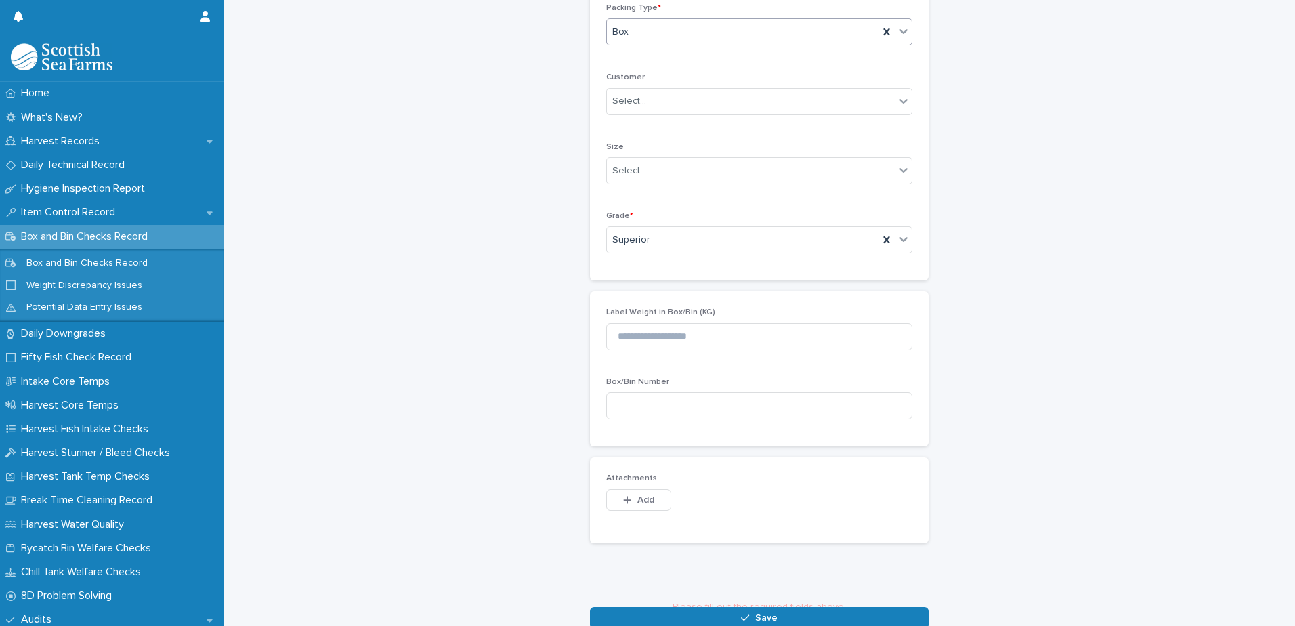
scroll to position [303, 0]
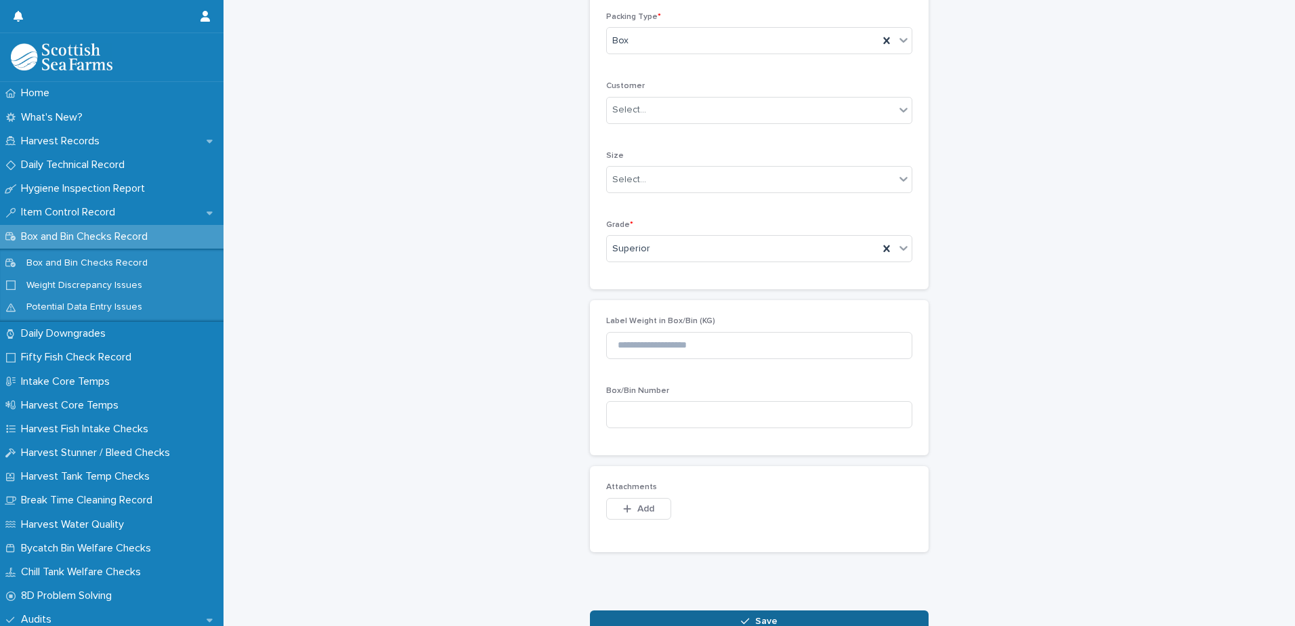
click at [715, 619] on button "Save" at bounding box center [759, 621] width 339 height 22
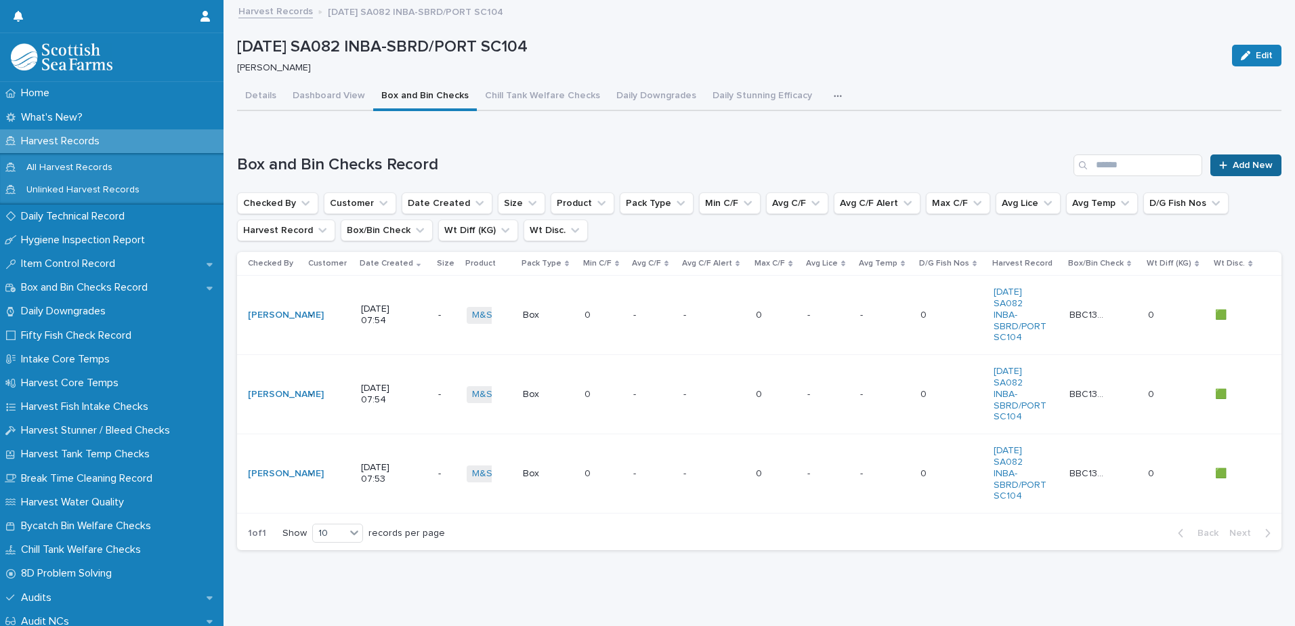
click at [1251, 165] on span "Add New" at bounding box center [1253, 165] width 40 height 9
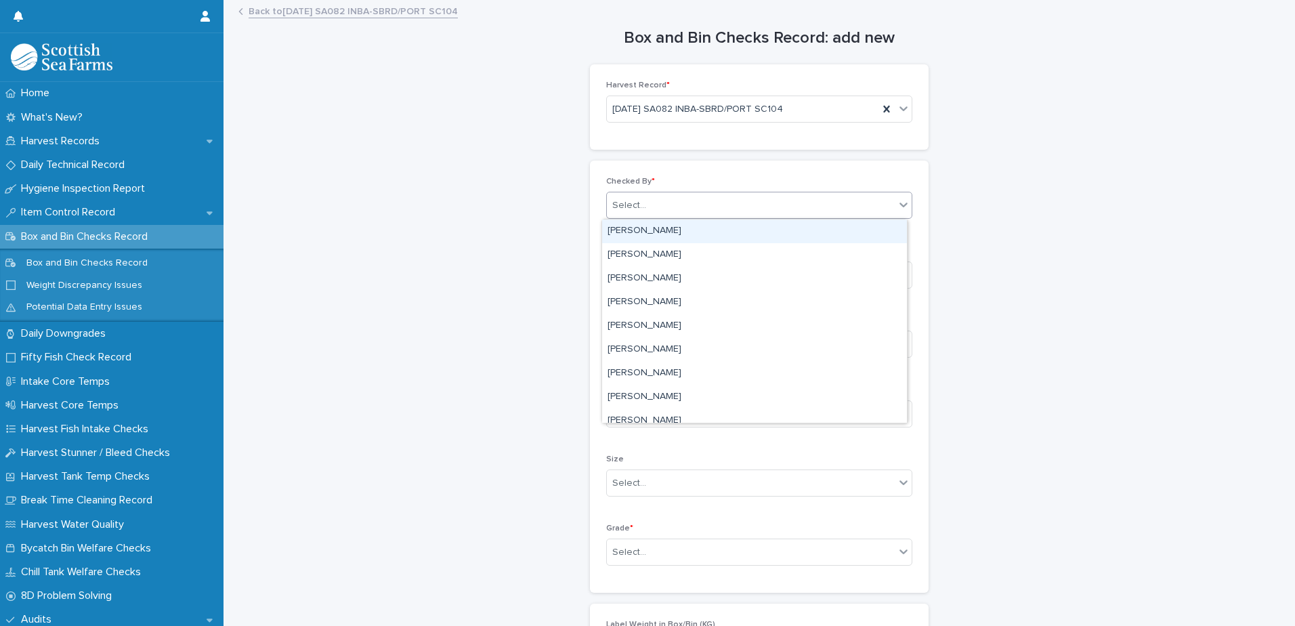
click at [632, 205] on div "Select..." at bounding box center [629, 205] width 34 height 14
type input "*****"
click at [625, 232] on div "[PERSON_NAME]" at bounding box center [754, 231] width 305 height 24
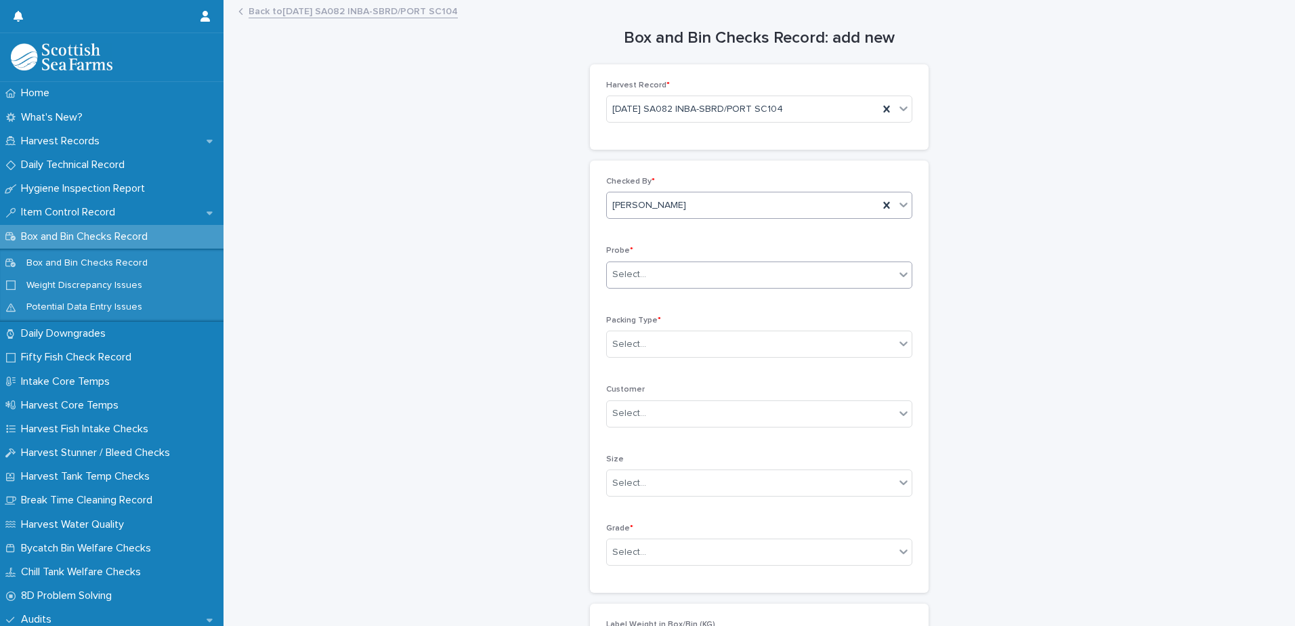
click at [616, 276] on div "Select..." at bounding box center [629, 275] width 34 height 14
click at [627, 349] on div "LERW-A" at bounding box center [754, 349] width 305 height 24
click at [622, 550] on div "Select..." at bounding box center [629, 552] width 34 height 14
click at [627, 525] on div "Superior" at bounding box center [754, 526] width 305 height 24
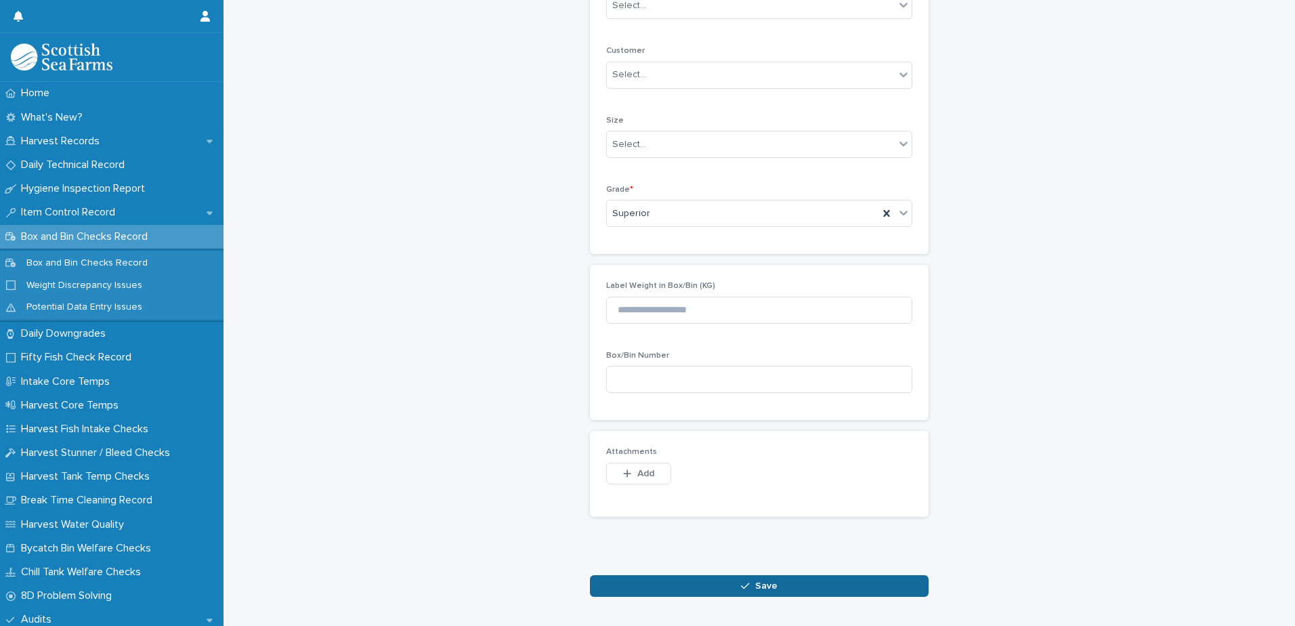
click at [672, 578] on button "Save" at bounding box center [759, 586] width 339 height 22
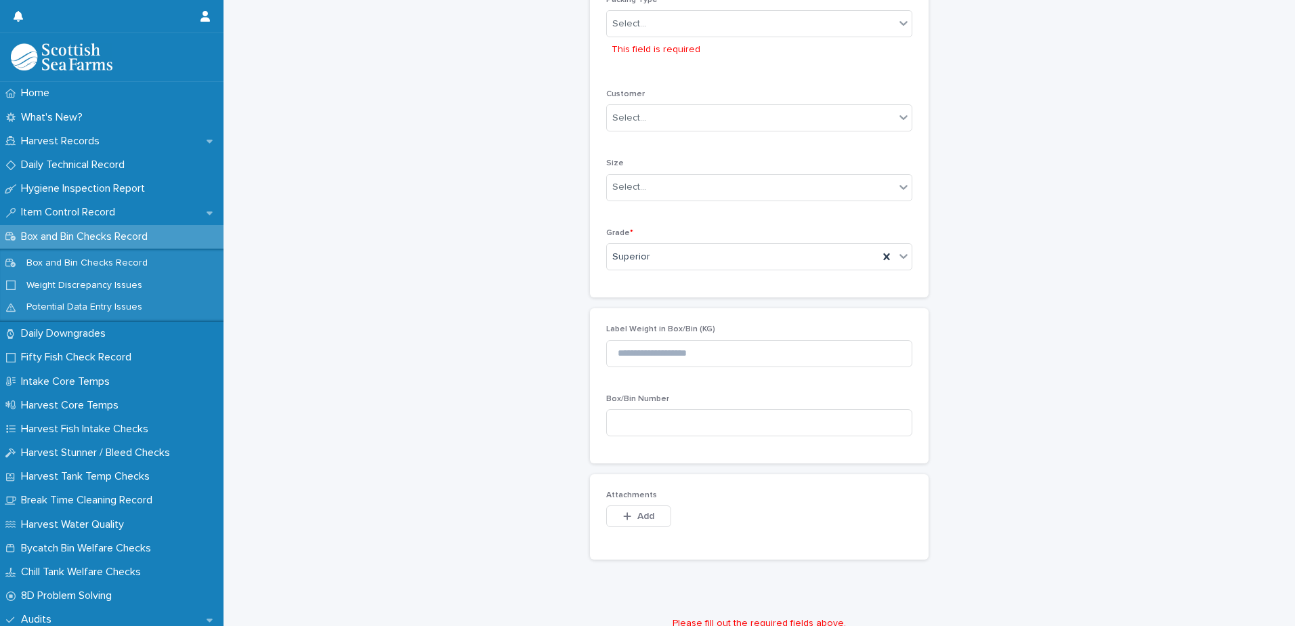
scroll to position [326, 0]
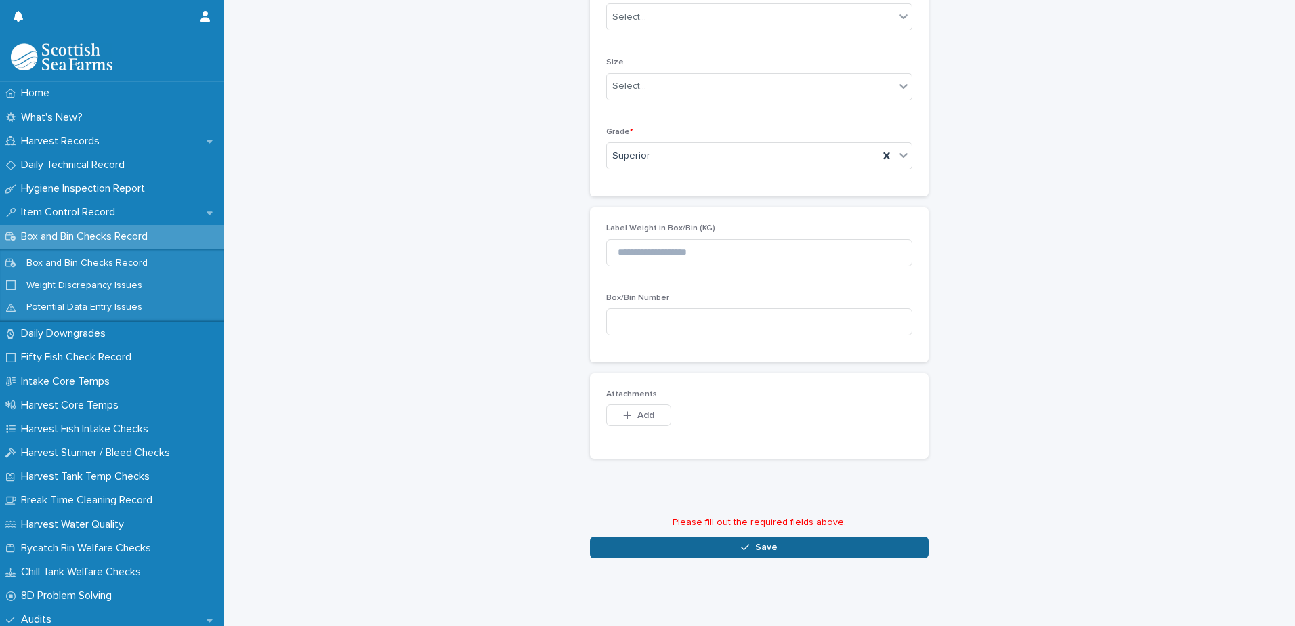
click at [732, 539] on button "Save" at bounding box center [759, 548] width 339 height 22
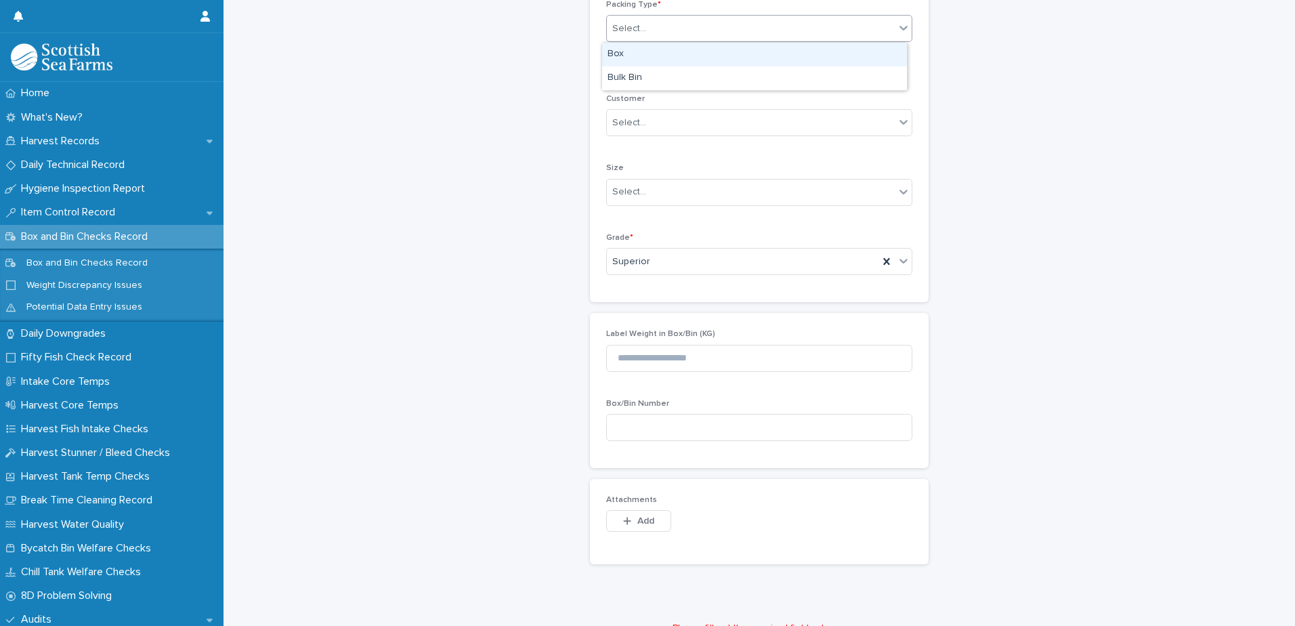
click at [650, 35] on div "Select..." at bounding box center [751, 29] width 288 height 22
click at [620, 51] on div "Box" at bounding box center [754, 55] width 305 height 24
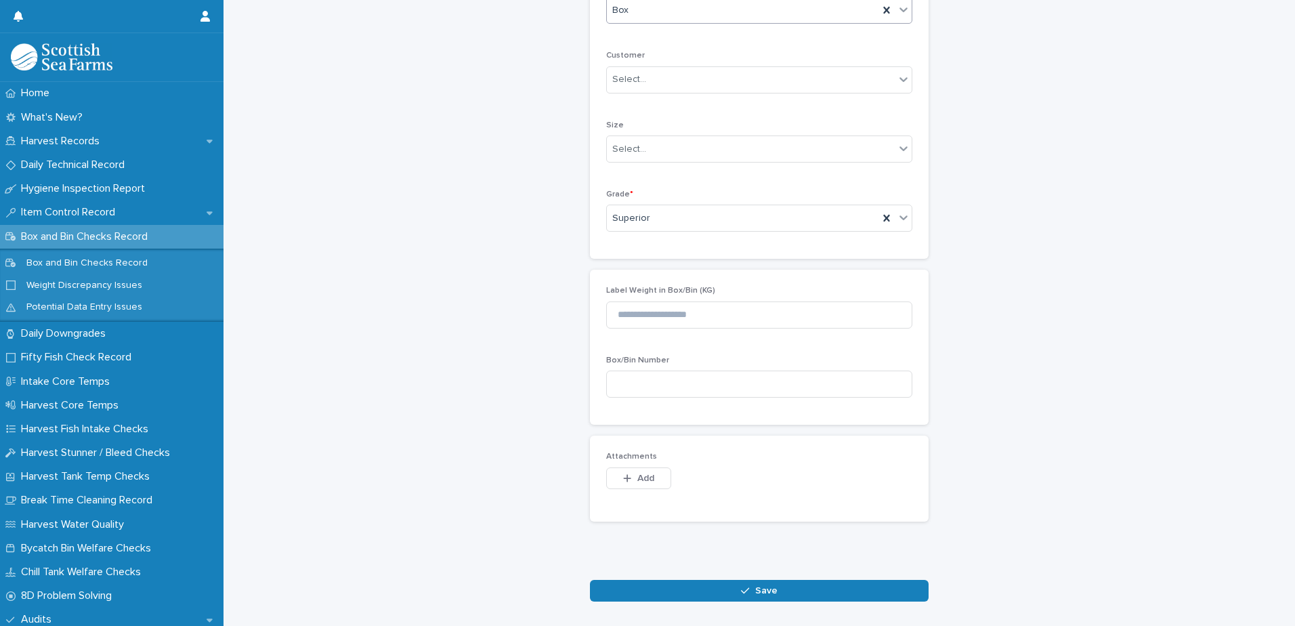
scroll to position [387, 0]
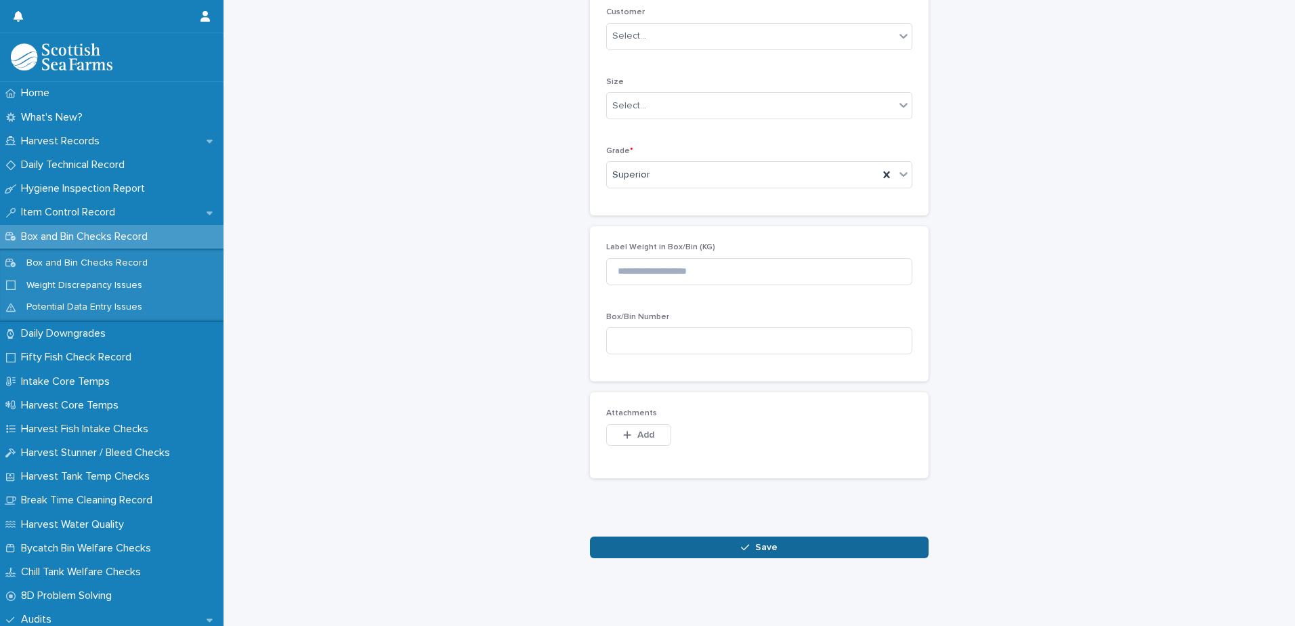
click at [713, 543] on button "Save" at bounding box center [759, 548] width 339 height 22
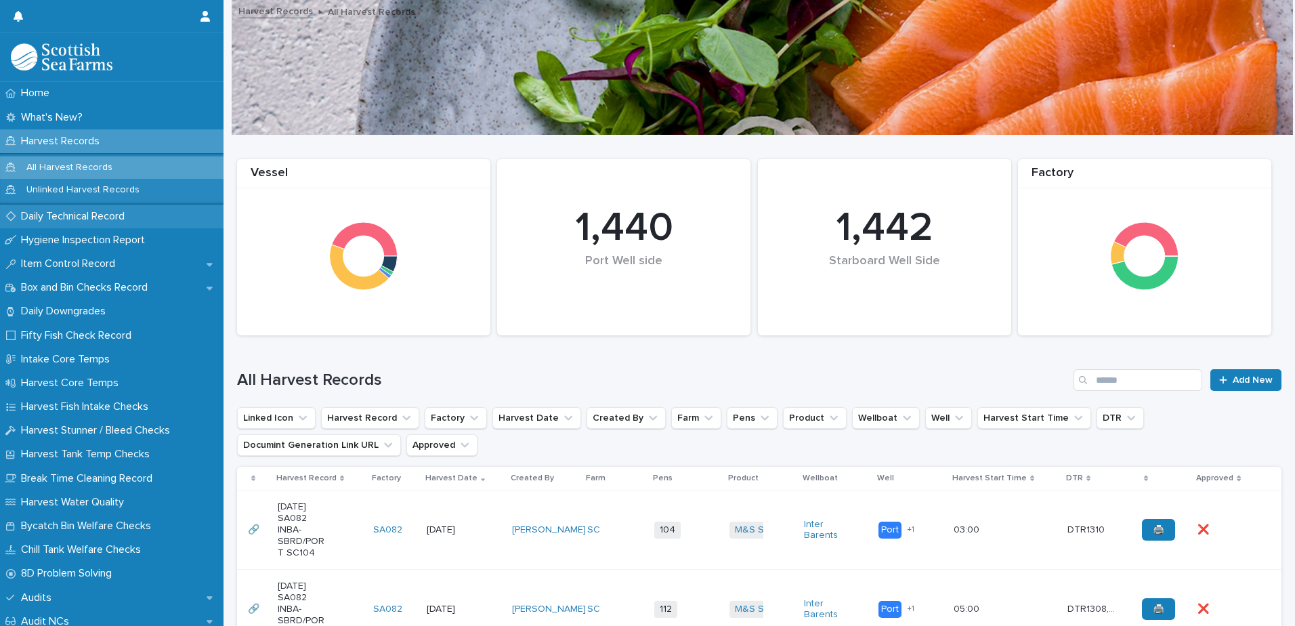
click at [119, 219] on p "Daily Technical Record" at bounding box center [76, 216] width 120 height 13
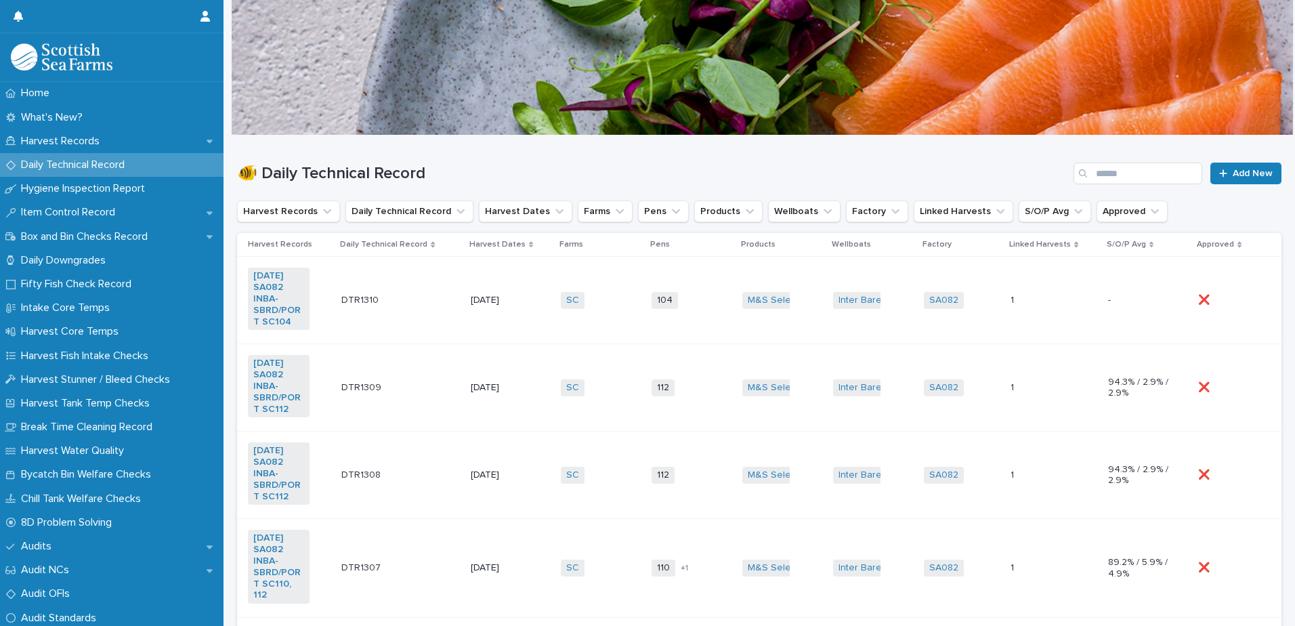
click at [980, 324] on td "SA082 + 0" at bounding box center [962, 300] width 87 height 87
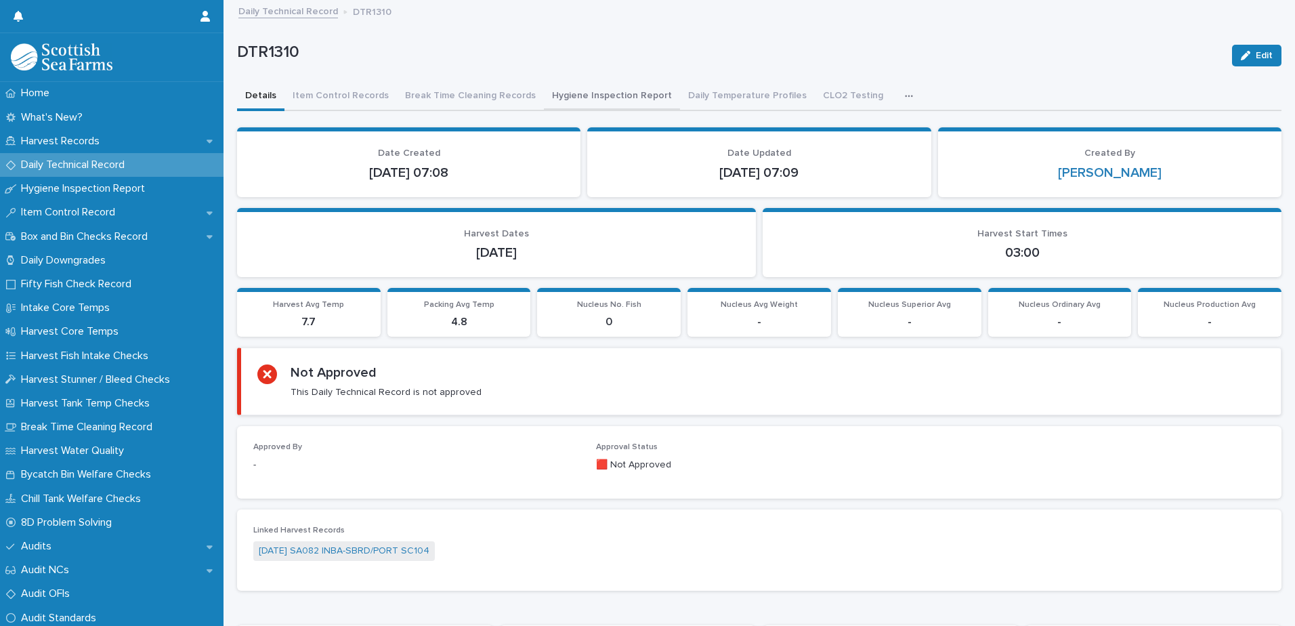
click at [574, 100] on button "Hygiene Inspection Report" at bounding box center [612, 97] width 136 height 28
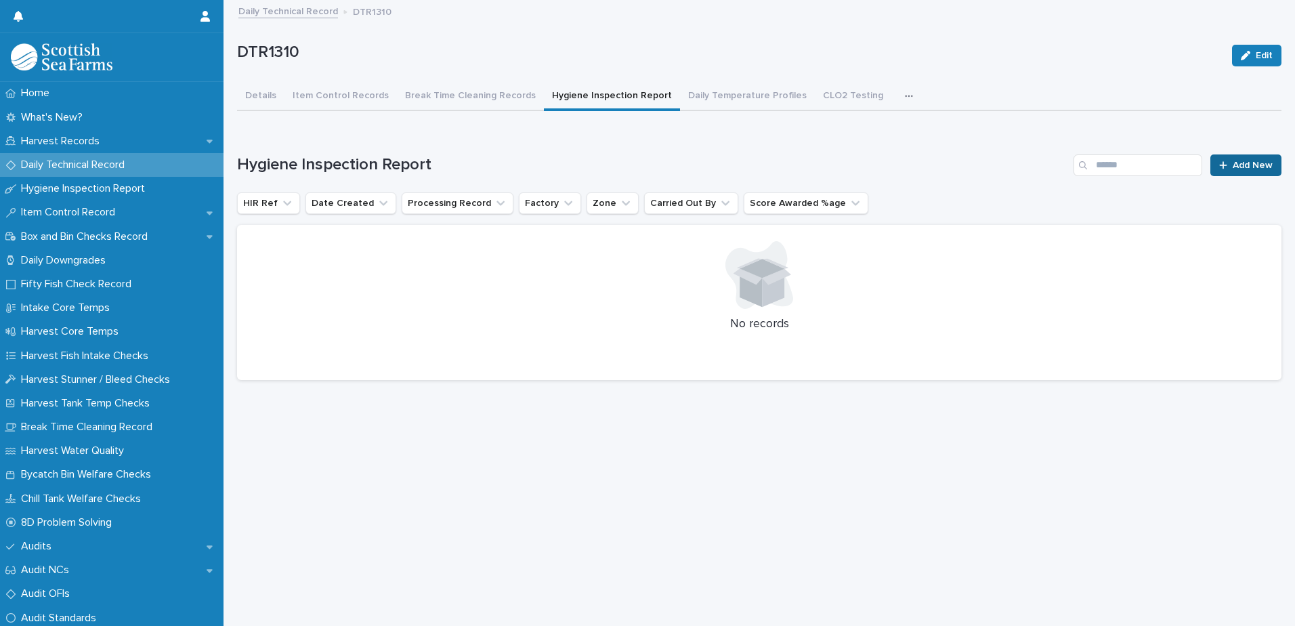
click at [1233, 169] on span "Add New" at bounding box center [1253, 165] width 40 height 9
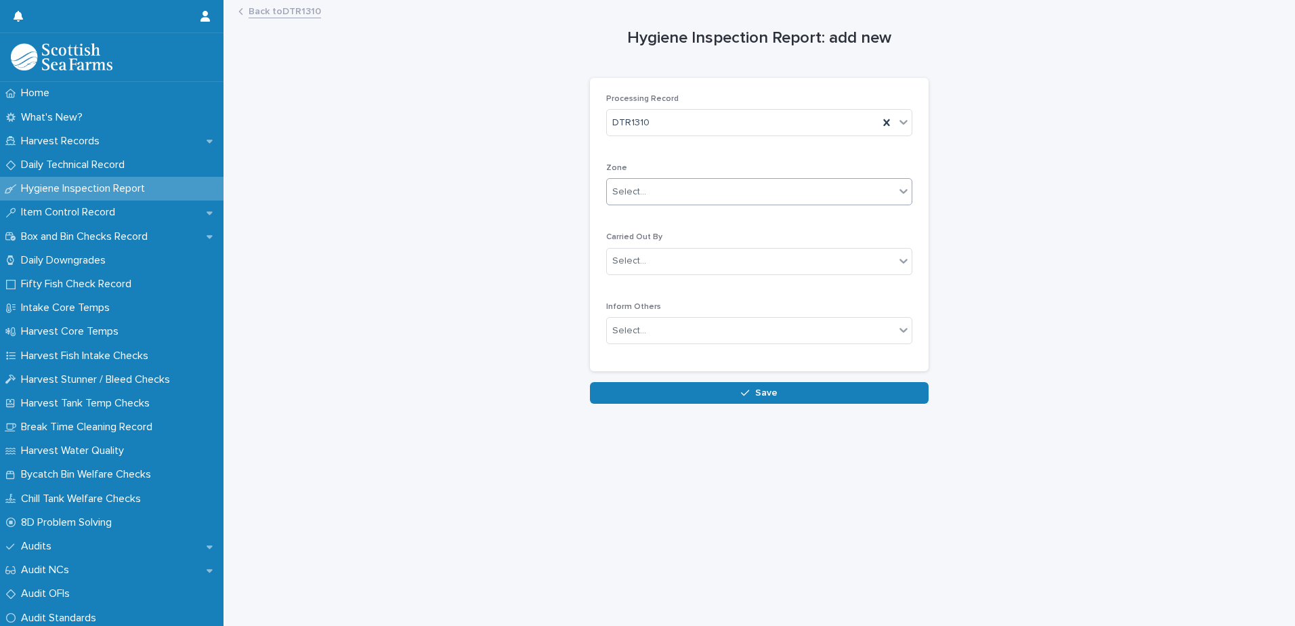
click at [638, 187] on div "Select..." at bounding box center [629, 192] width 34 height 14
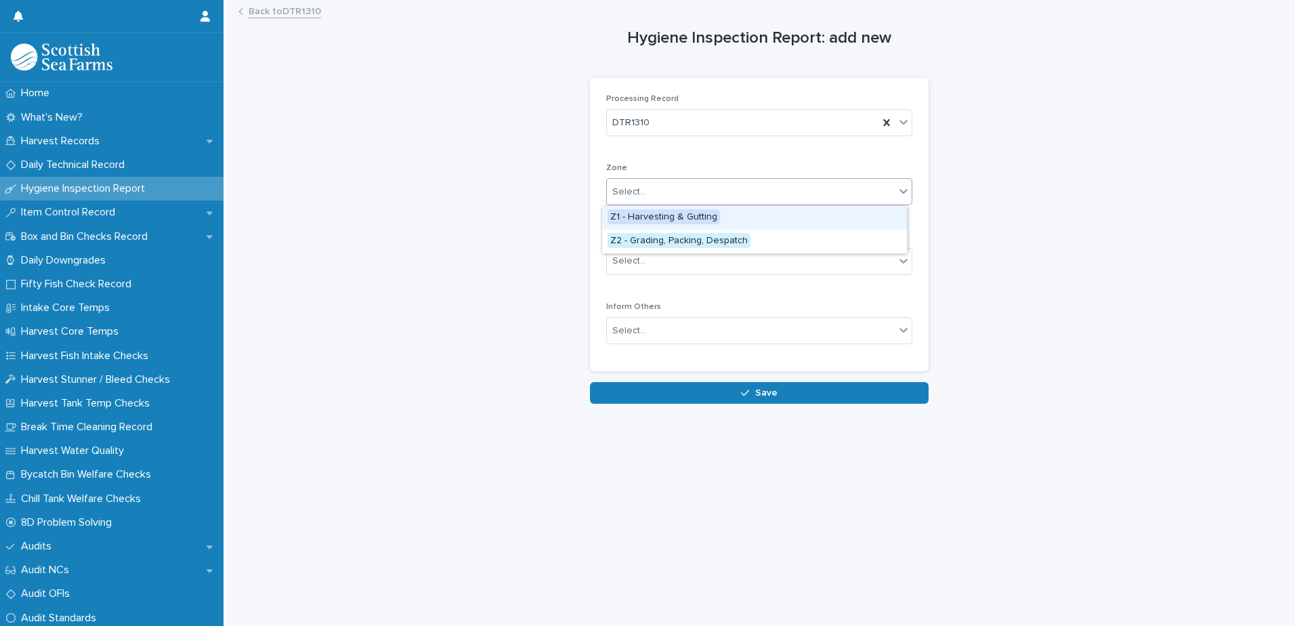
click at [656, 216] on span "Z1 - Harvesting & Gutting" at bounding box center [664, 216] width 112 height 15
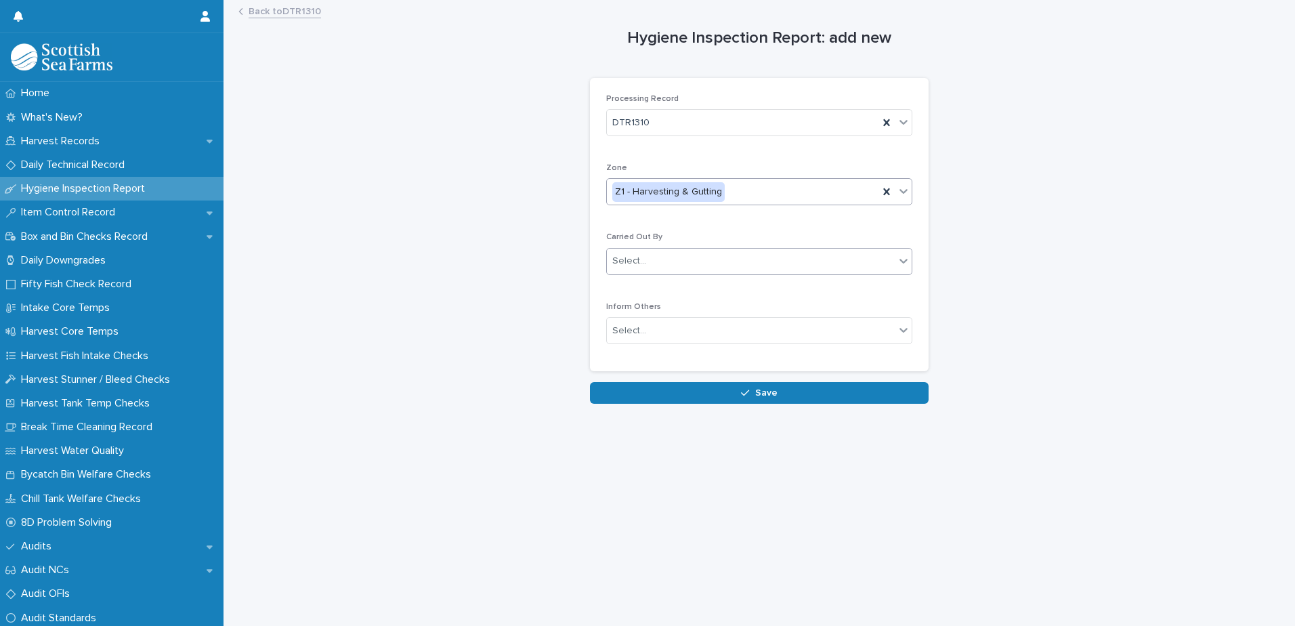
click at [637, 266] on div "Select..." at bounding box center [629, 261] width 34 height 14
type input "*****"
click at [653, 287] on div "[PERSON_NAME]" at bounding box center [754, 288] width 305 height 24
click at [628, 337] on div "Select..." at bounding box center [629, 331] width 34 height 14
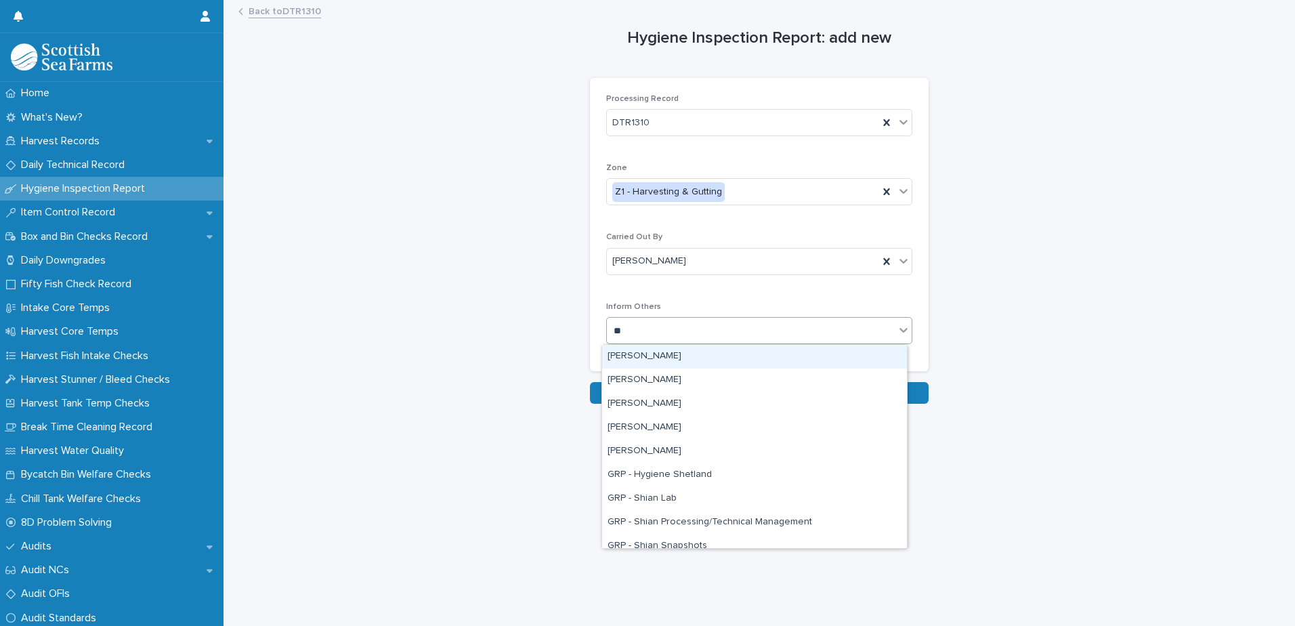
type input "***"
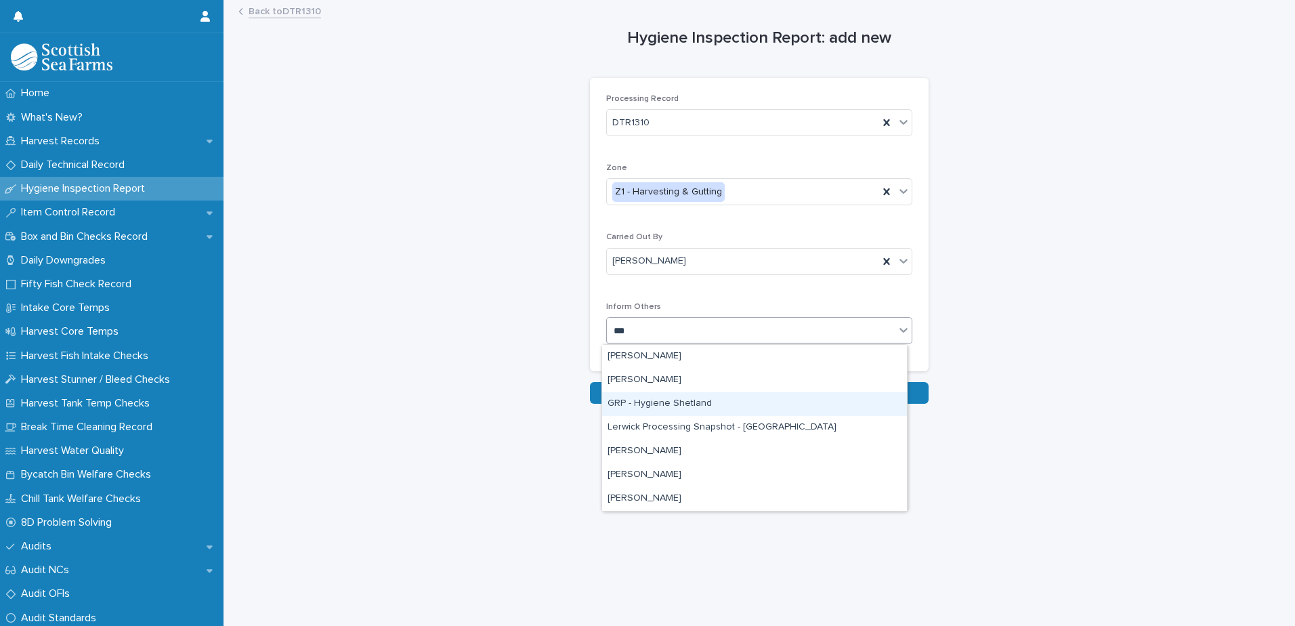
click at [648, 404] on div "GRP - Hygiene Shetland" at bounding box center [754, 404] width 305 height 24
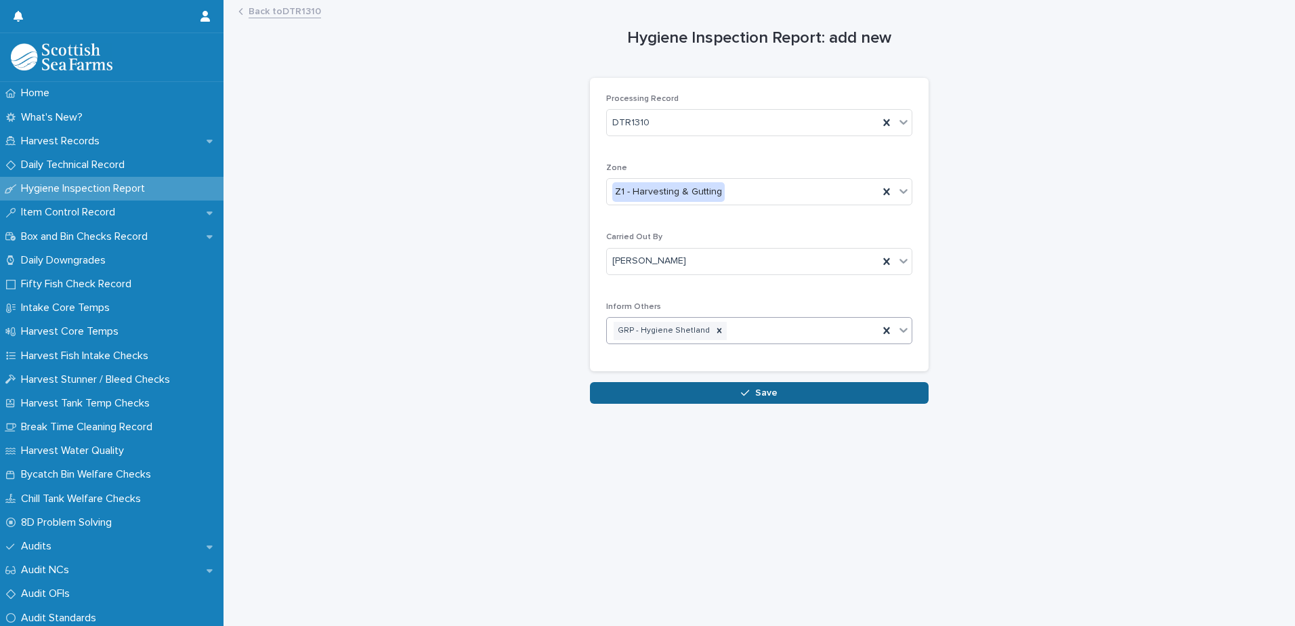
click at [653, 388] on button "Save" at bounding box center [759, 393] width 339 height 22
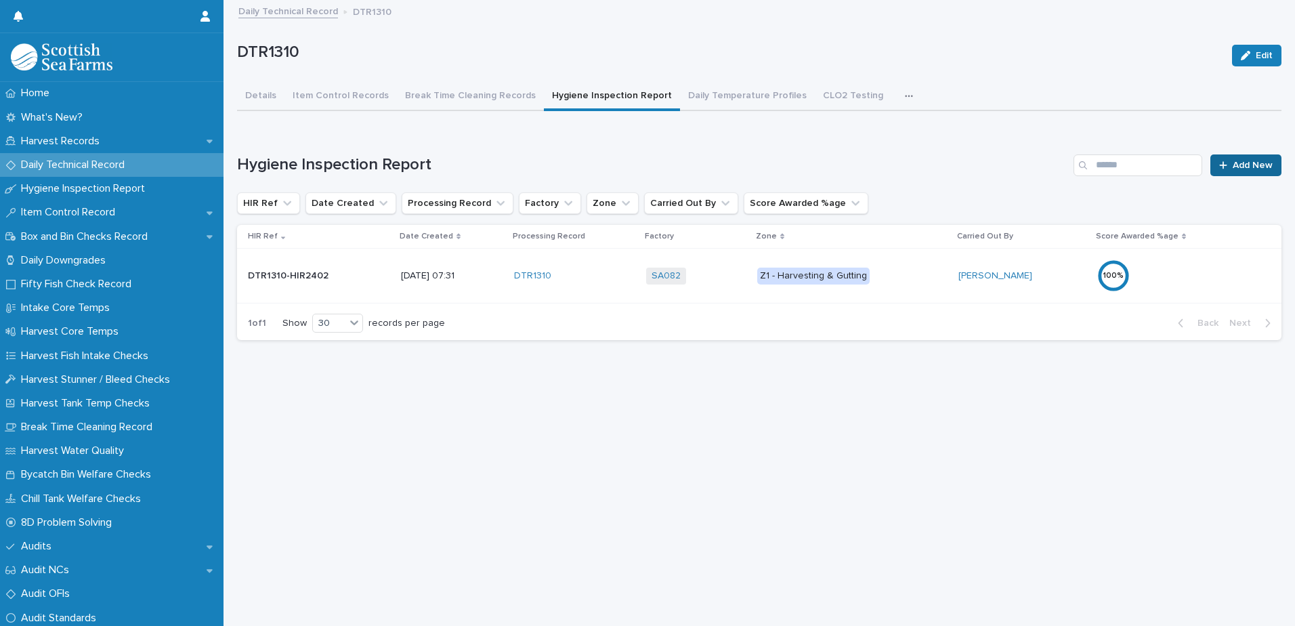
click at [1219, 161] on icon at bounding box center [1223, 165] width 8 height 9
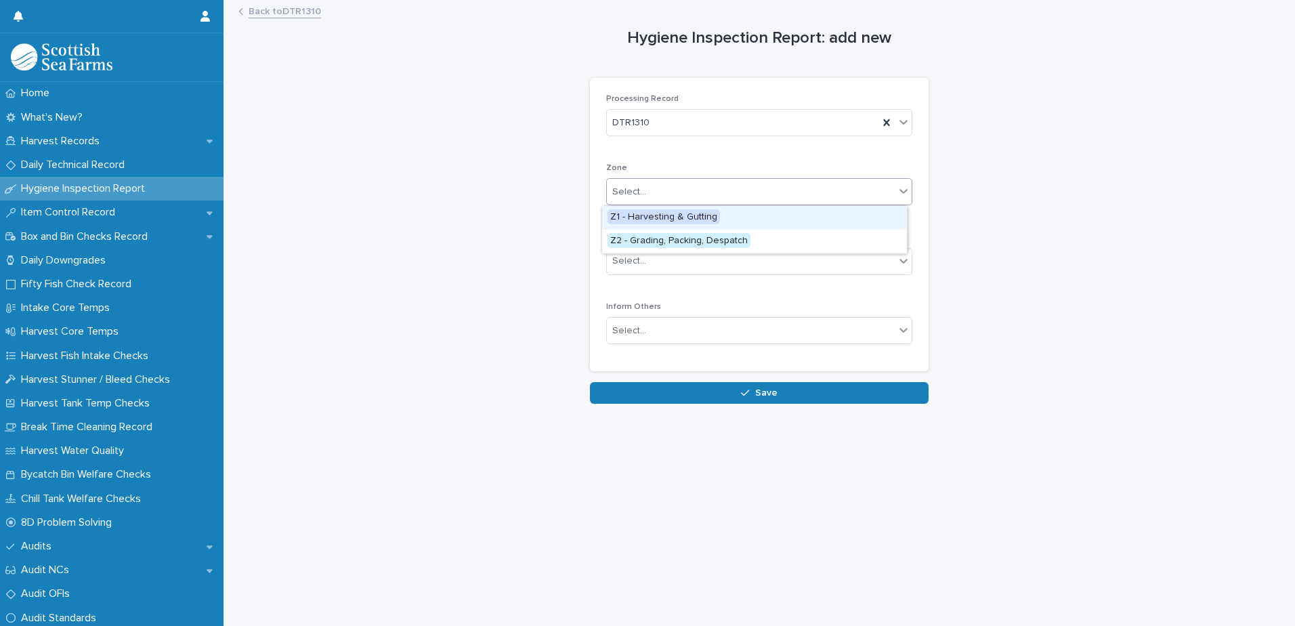
click at [622, 189] on div "Select..." at bounding box center [629, 192] width 34 height 14
click at [671, 243] on span "Z2 - Grading, Packing, Despatch" at bounding box center [679, 240] width 143 height 15
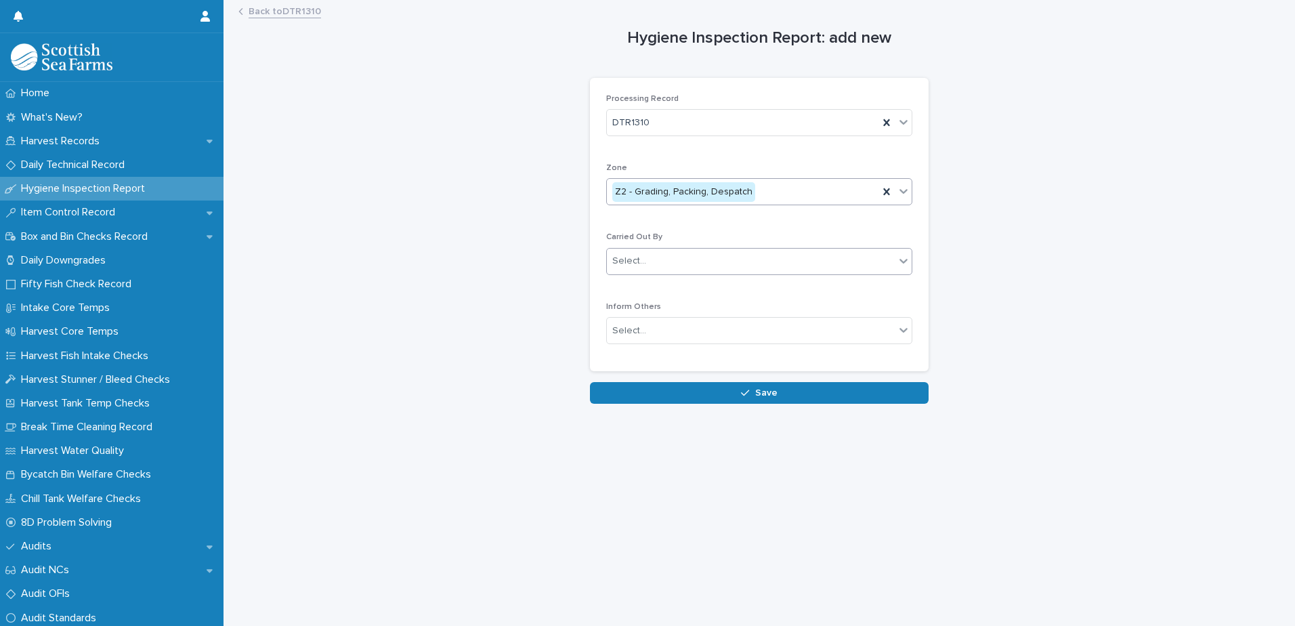
click at [637, 259] on div "Select..." at bounding box center [629, 261] width 34 height 14
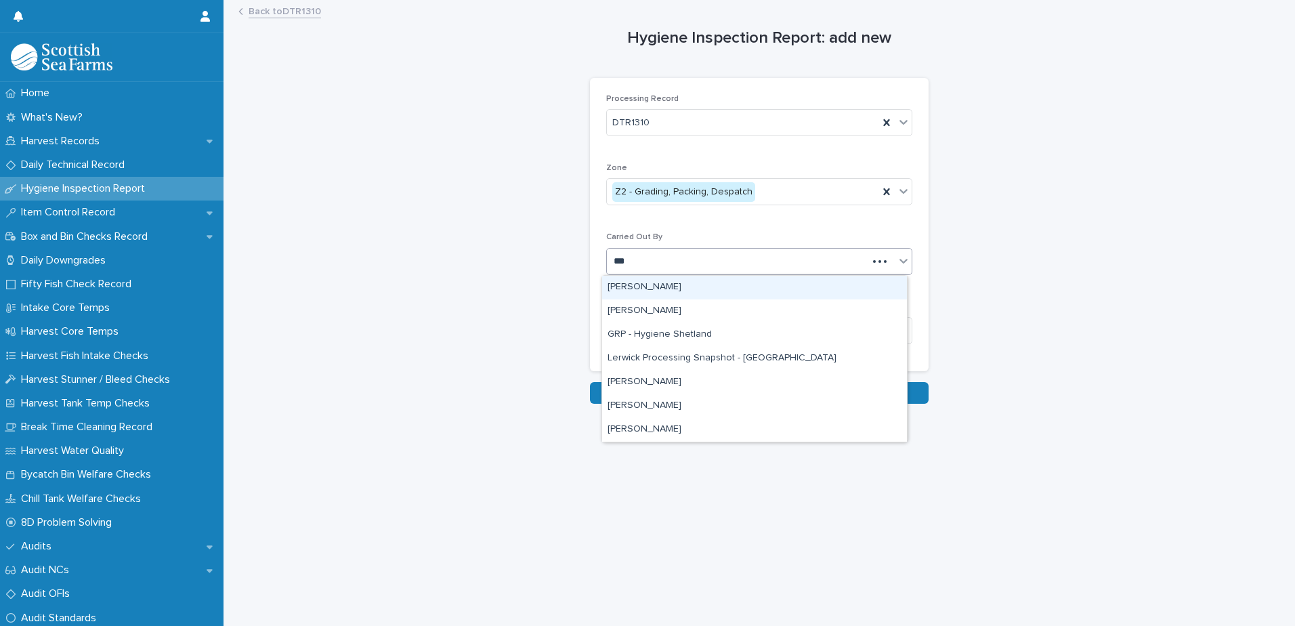
type input "****"
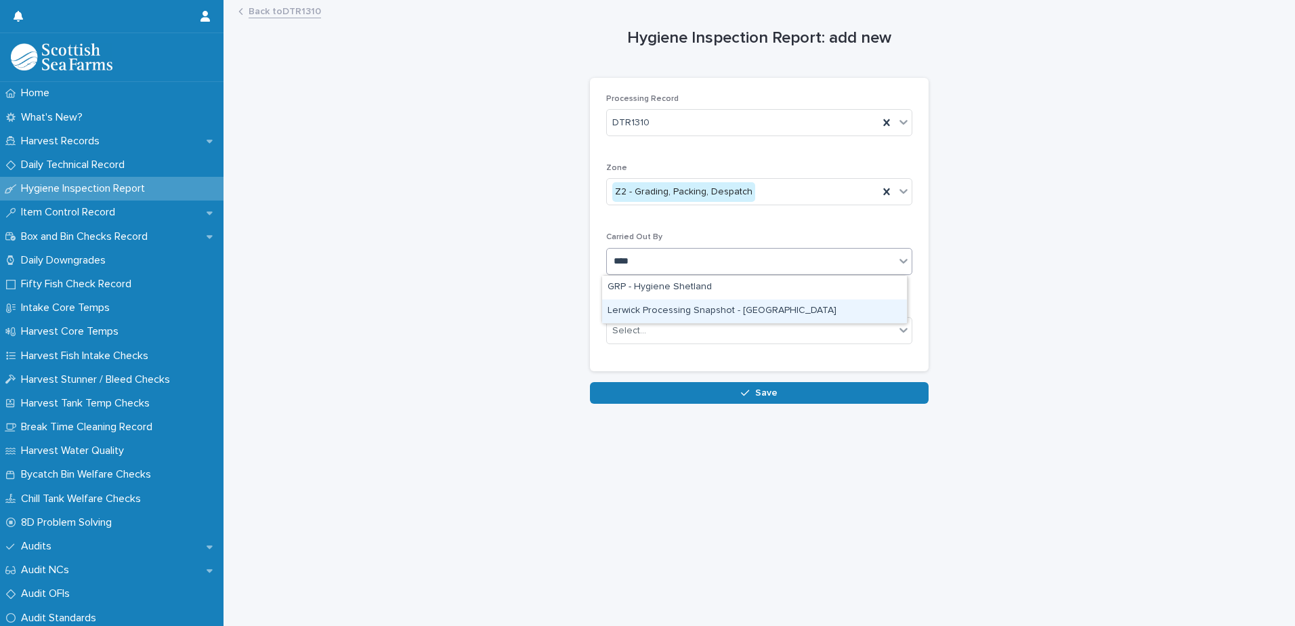
click at [700, 311] on div "Lerwick Processing Snapshot - [GEOGRAPHIC_DATA]" at bounding box center [754, 311] width 305 height 24
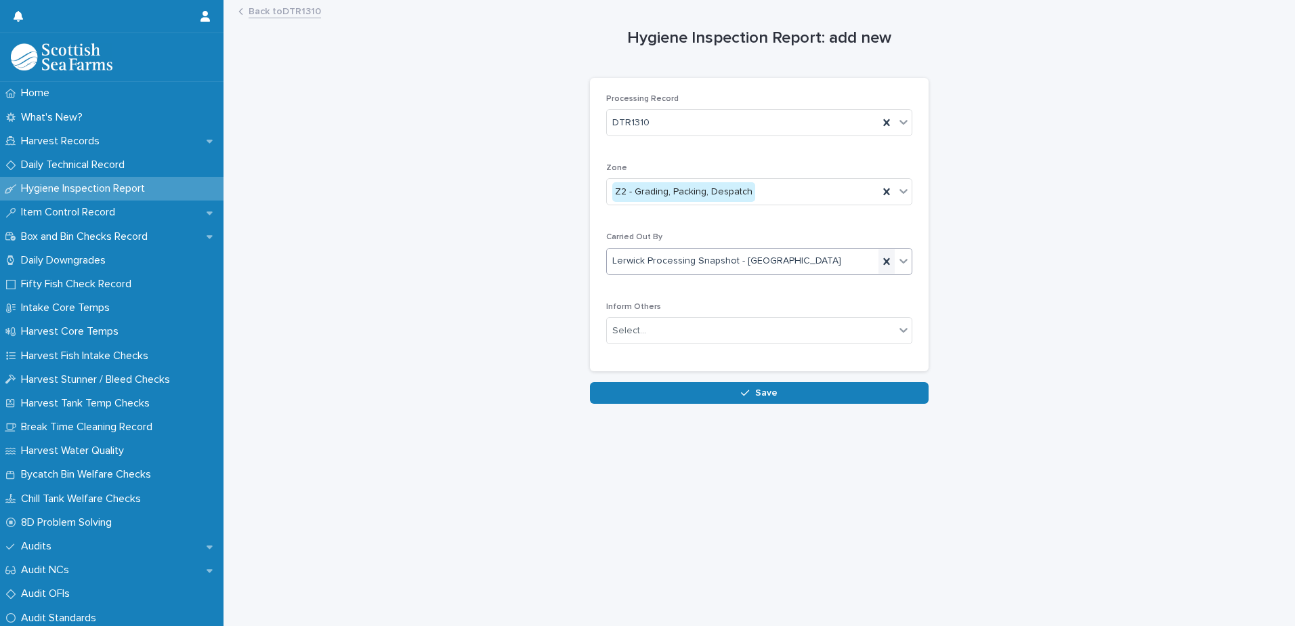
click at [883, 260] on icon at bounding box center [886, 261] width 6 height 7
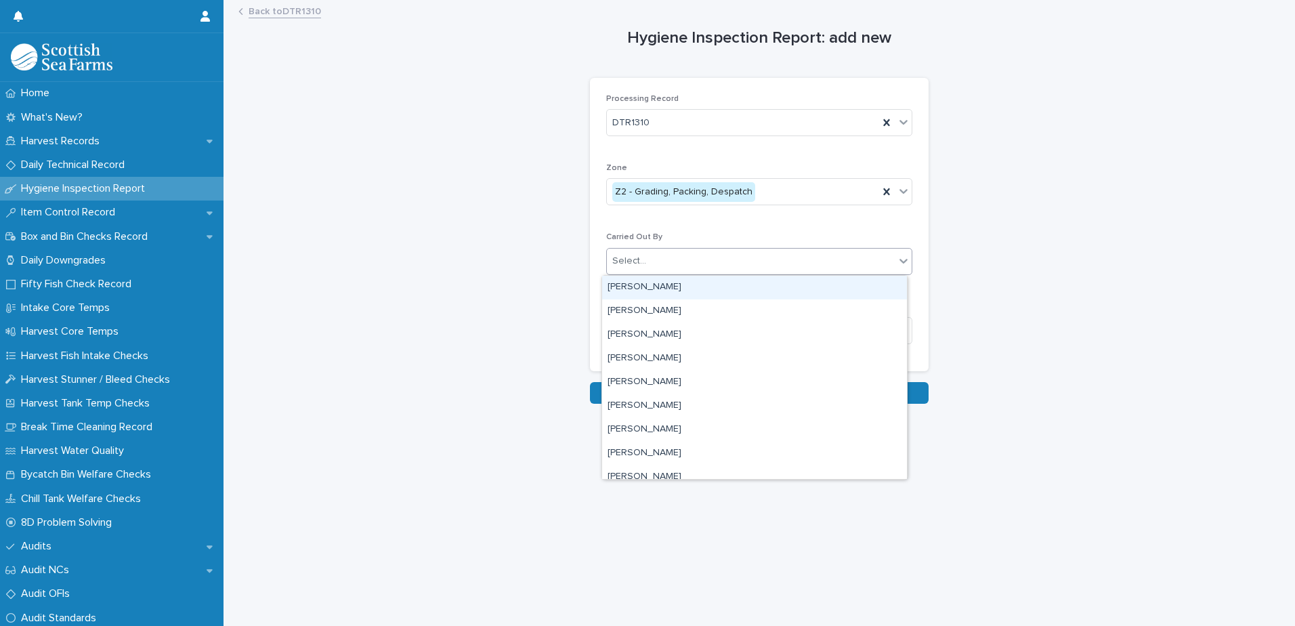
click at [688, 259] on div "Select..." at bounding box center [751, 261] width 288 height 22
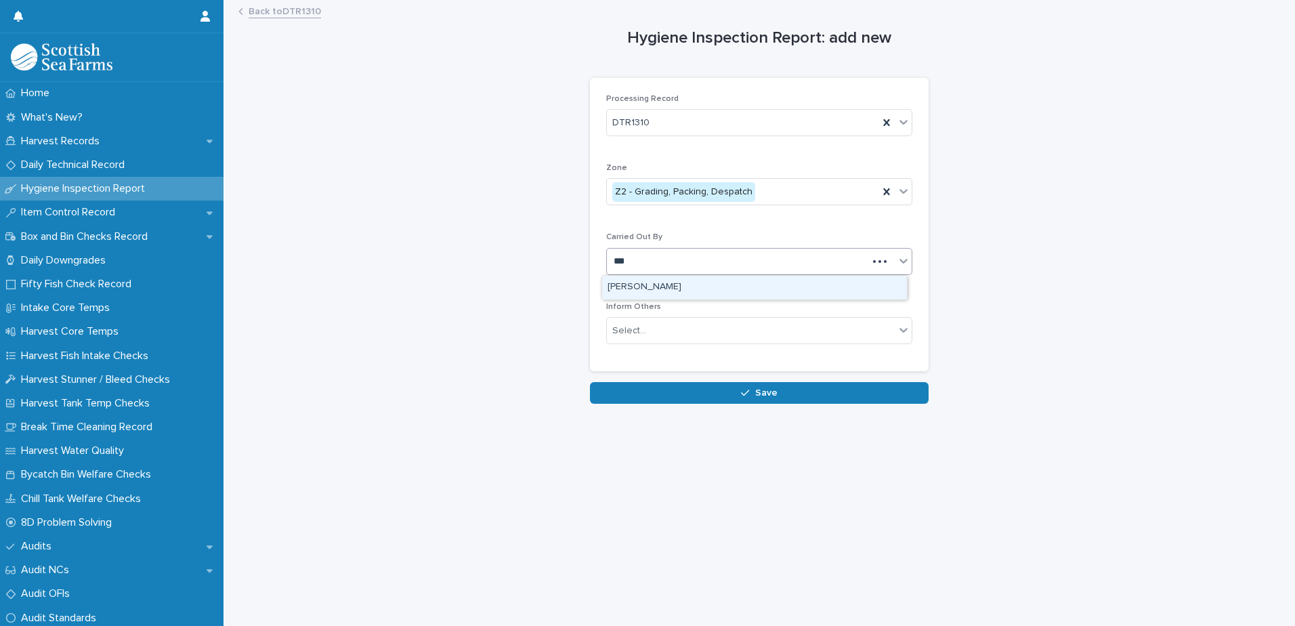
type input "****"
click at [683, 285] on div "GRP - Hygiene Shetland" at bounding box center [754, 288] width 305 height 24
click at [631, 332] on div "Select..." at bounding box center [629, 331] width 34 height 14
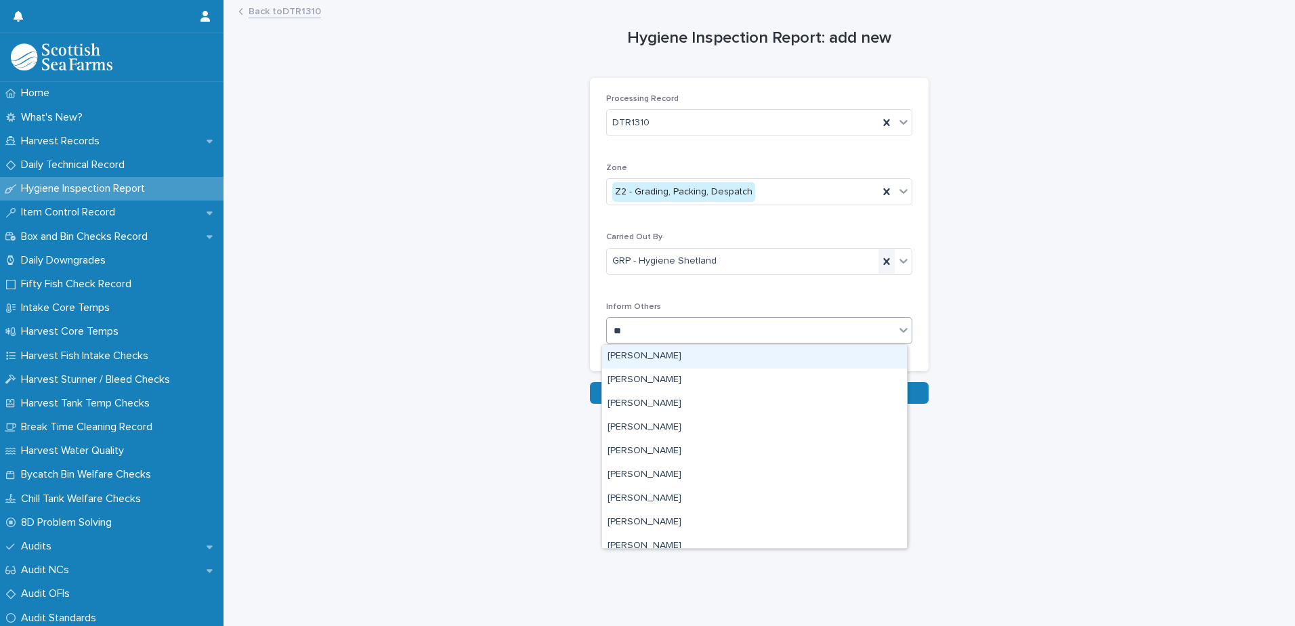
type input "**"
click at [880, 261] on icon at bounding box center [887, 262] width 14 height 14
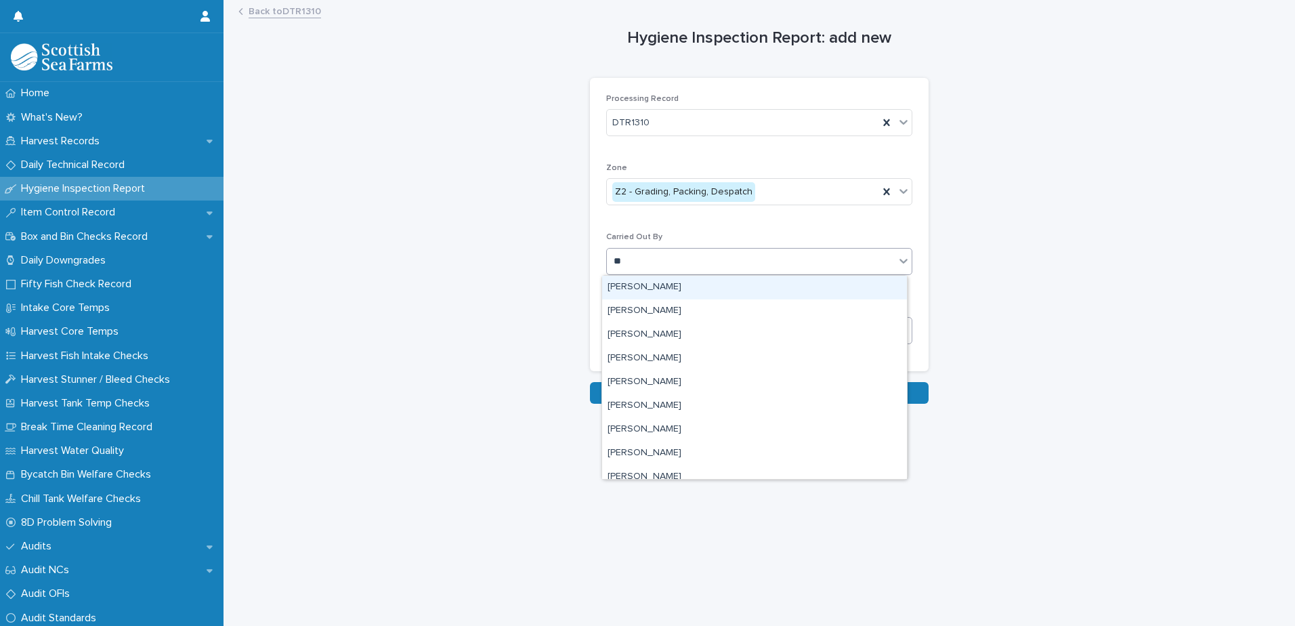
type input "***"
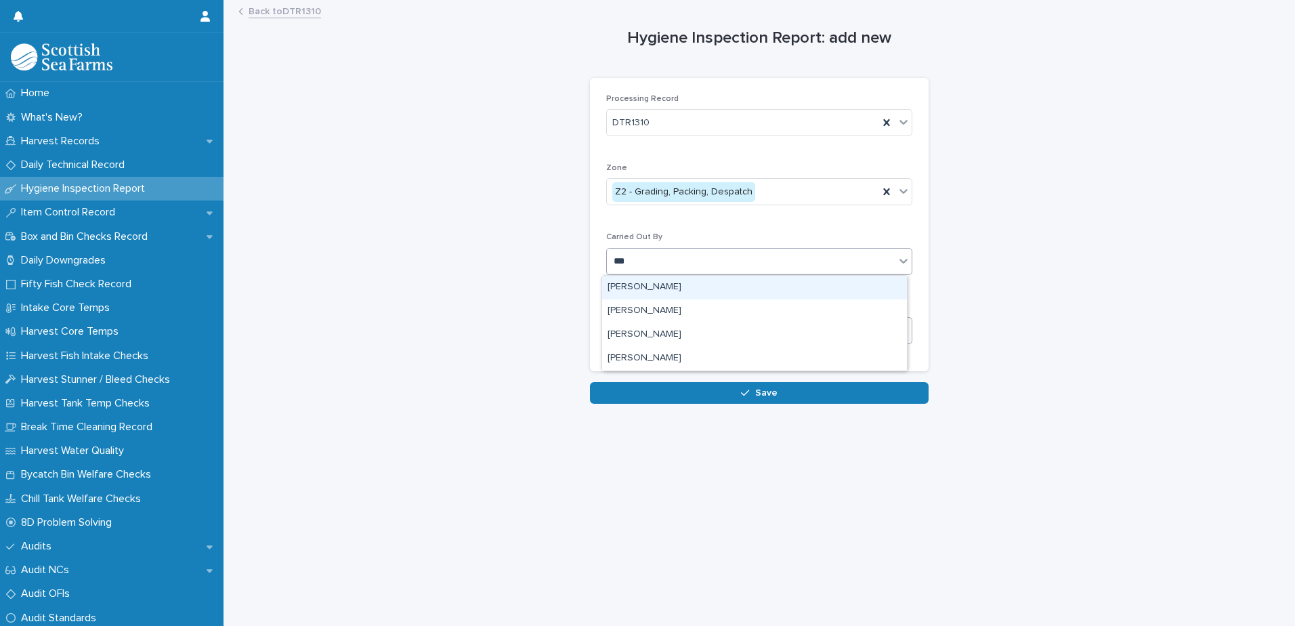
click at [630, 285] on div "[PERSON_NAME]" at bounding box center [754, 288] width 305 height 24
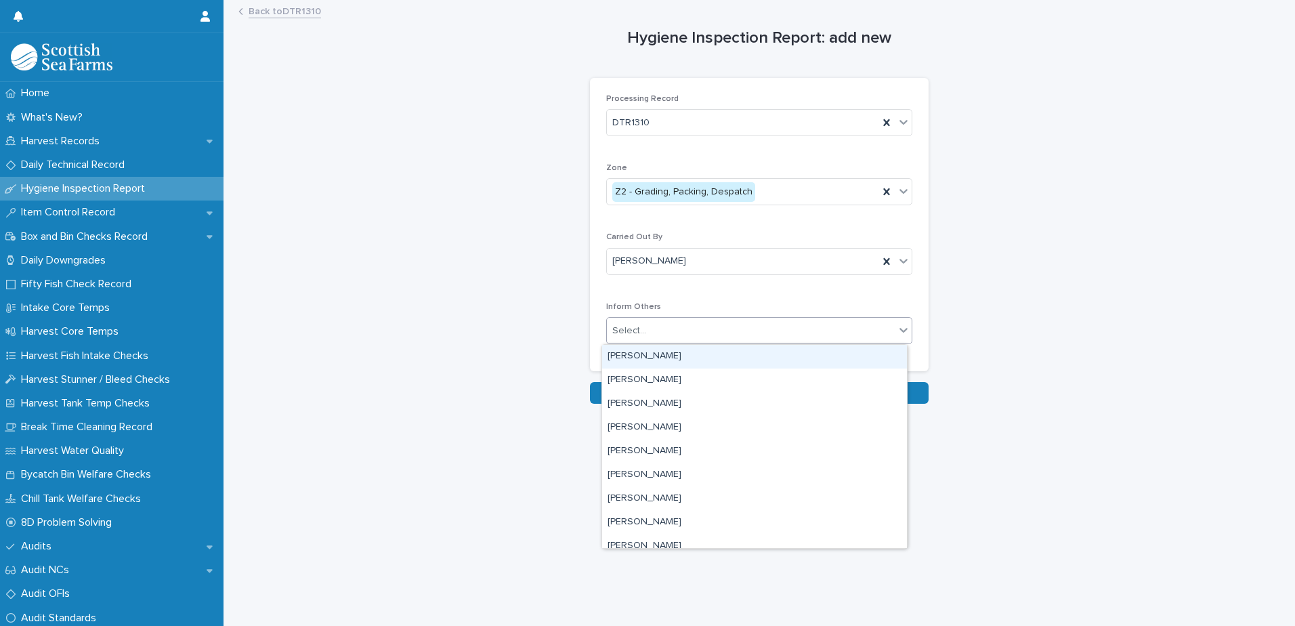
click at [625, 329] on div "Select..." at bounding box center [629, 331] width 34 height 14
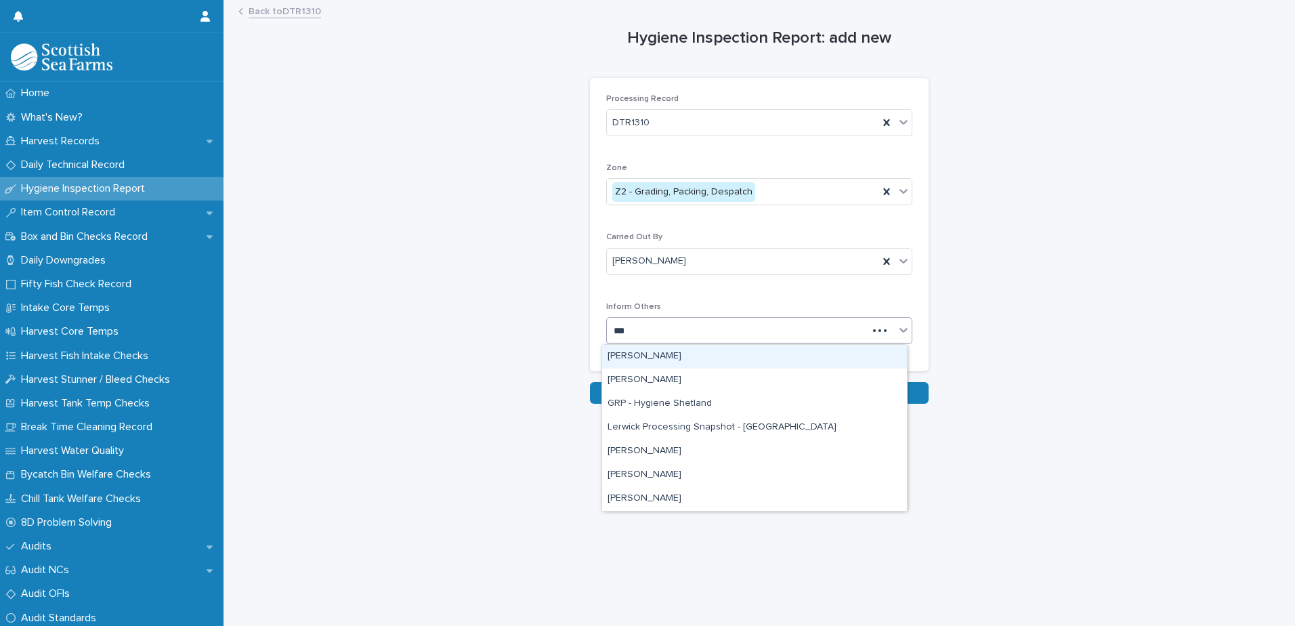
type input "****"
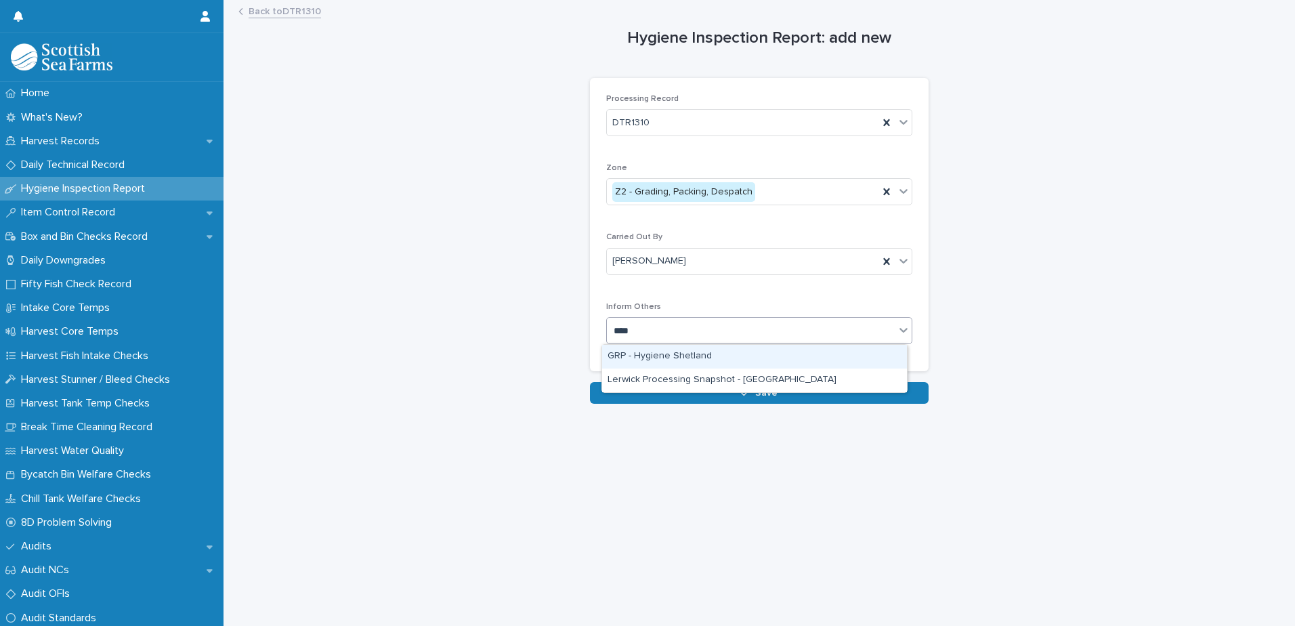
click at [638, 355] on div "GRP - Hygiene Shetland" at bounding box center [754, 357] width 305 height 24
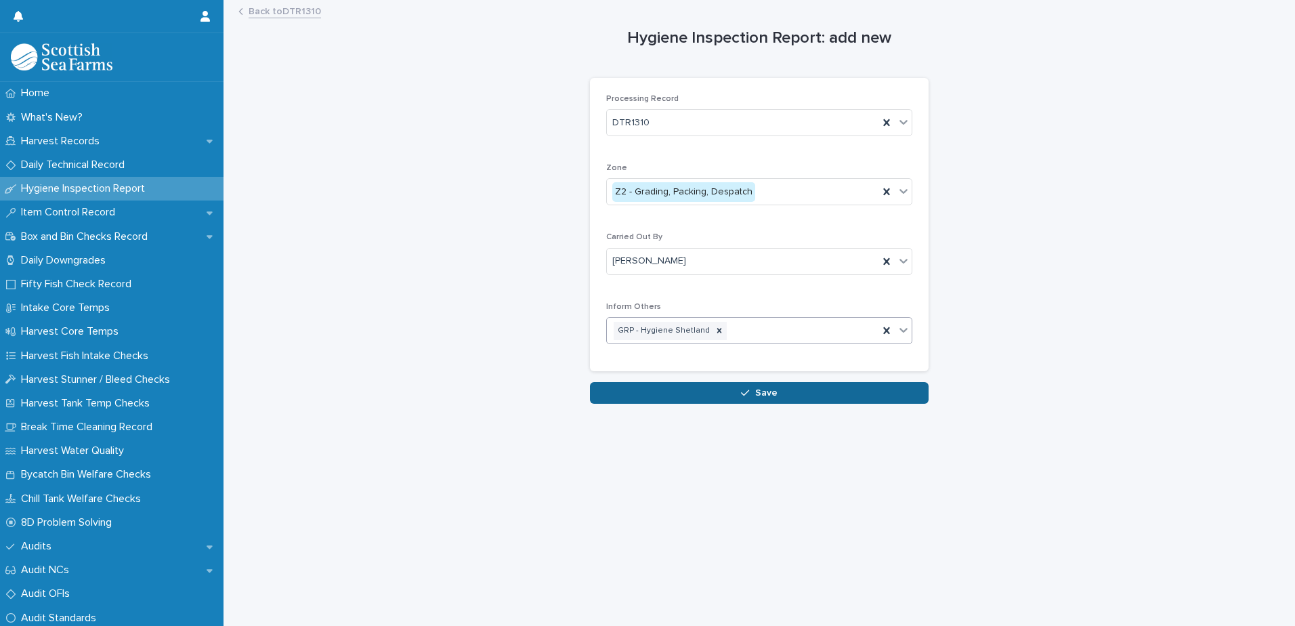
click at [635, 396] on button "Save" at bounding box center [759, 393] width 339 height 22
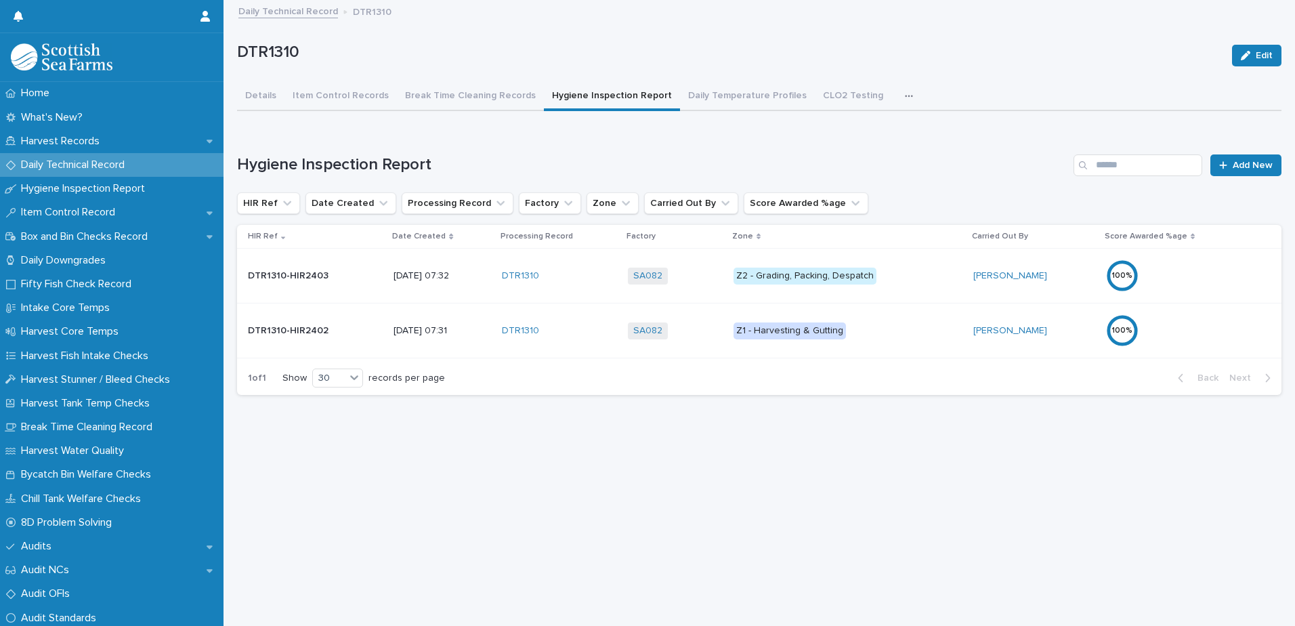
click at [1208, 333] on div "100 %" at bounding box center [1165, 330] width 119 height 33
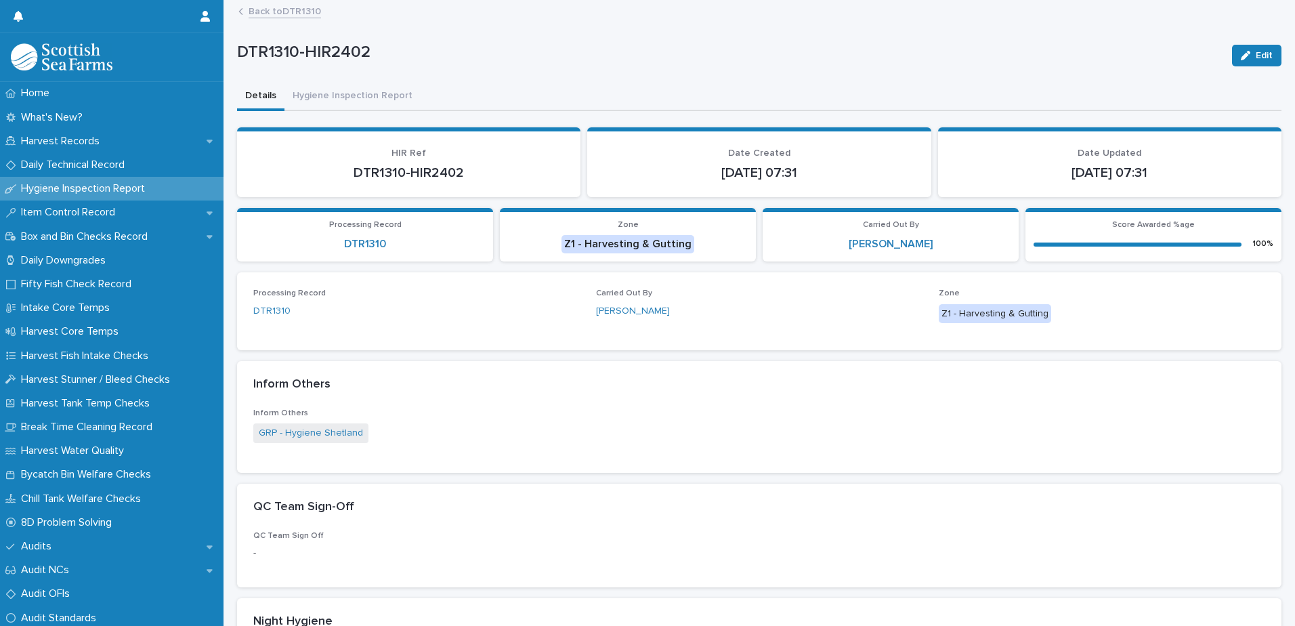
click at [289, 9] on link "Back to DTR1310" at bounding box center [285, 11] width 72 height 16
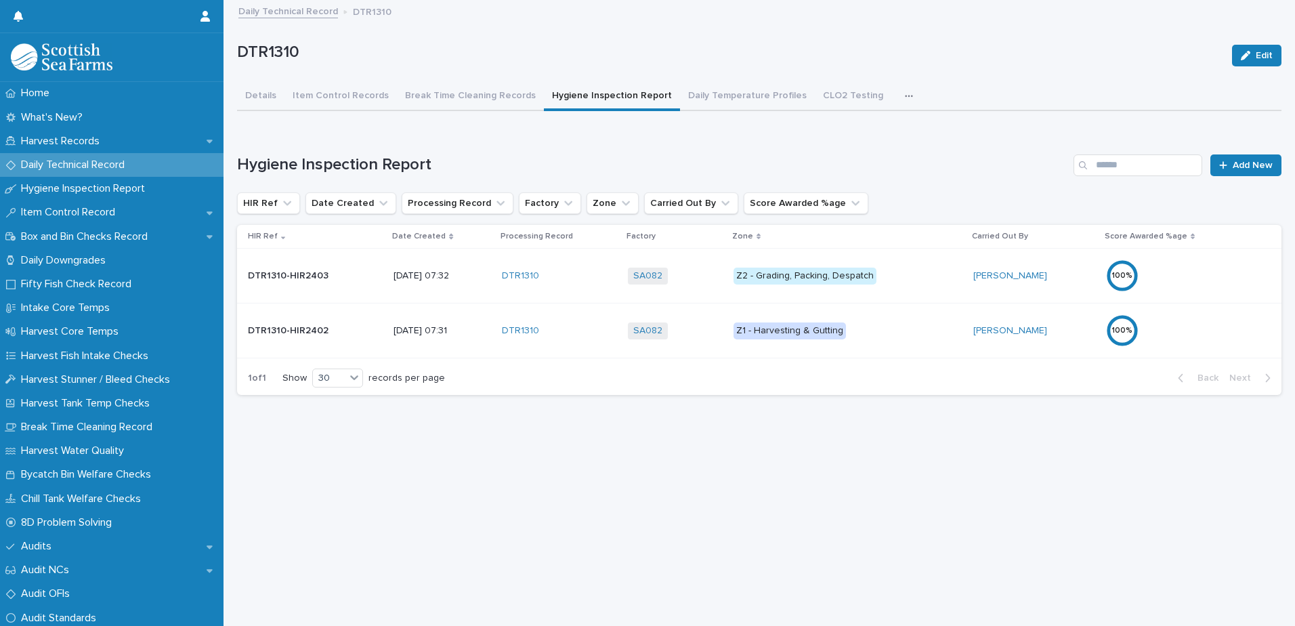
click at [1183, 261] on div "100 %" at bounding box center [1165, 275] width 119 height 33
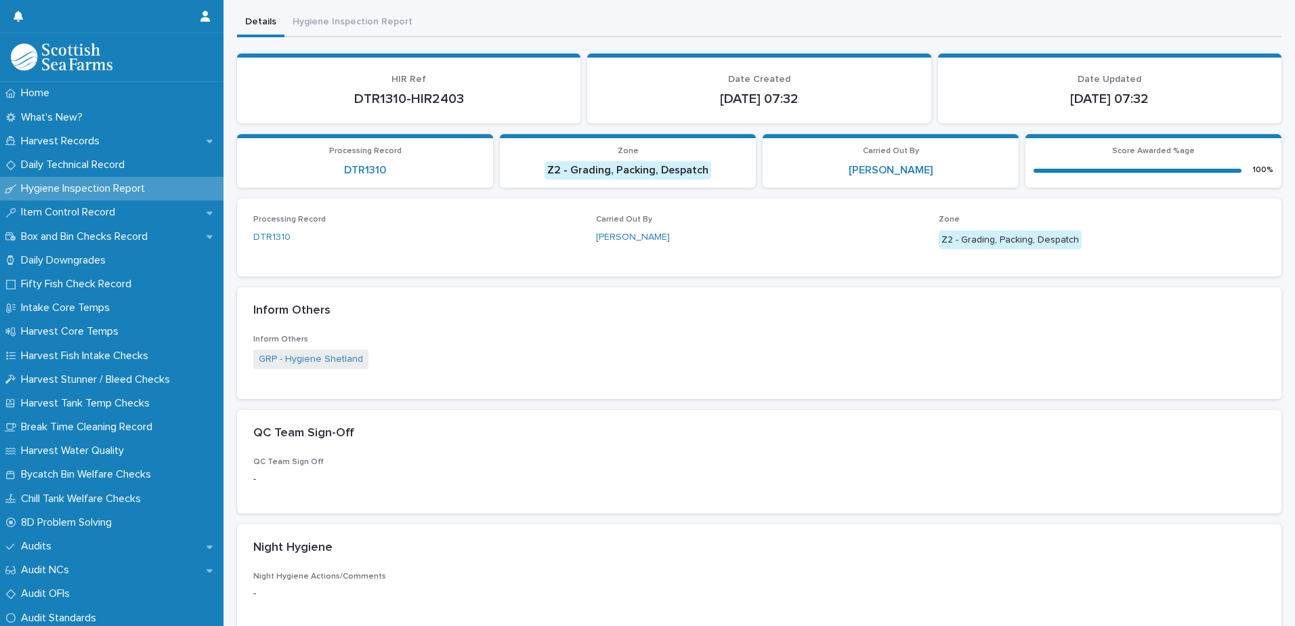
scroll to position [484, 0]
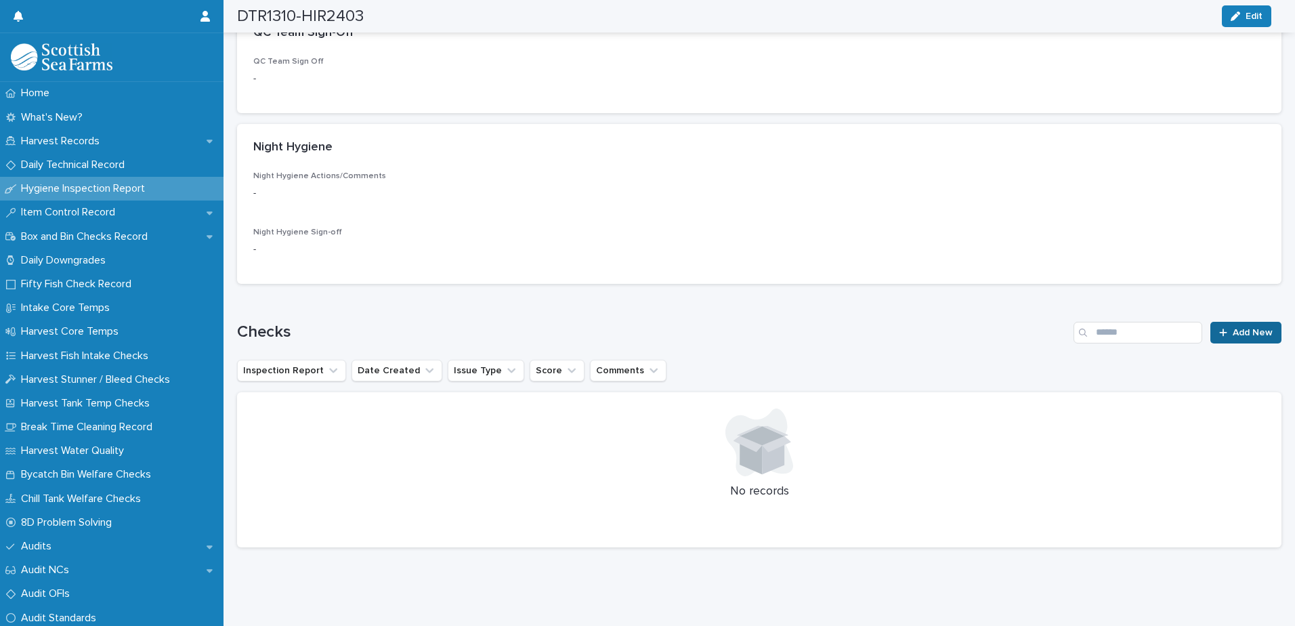
click at [1236, 328] on span "Add New" at bounding box center [1253, 332] width 40 height 9
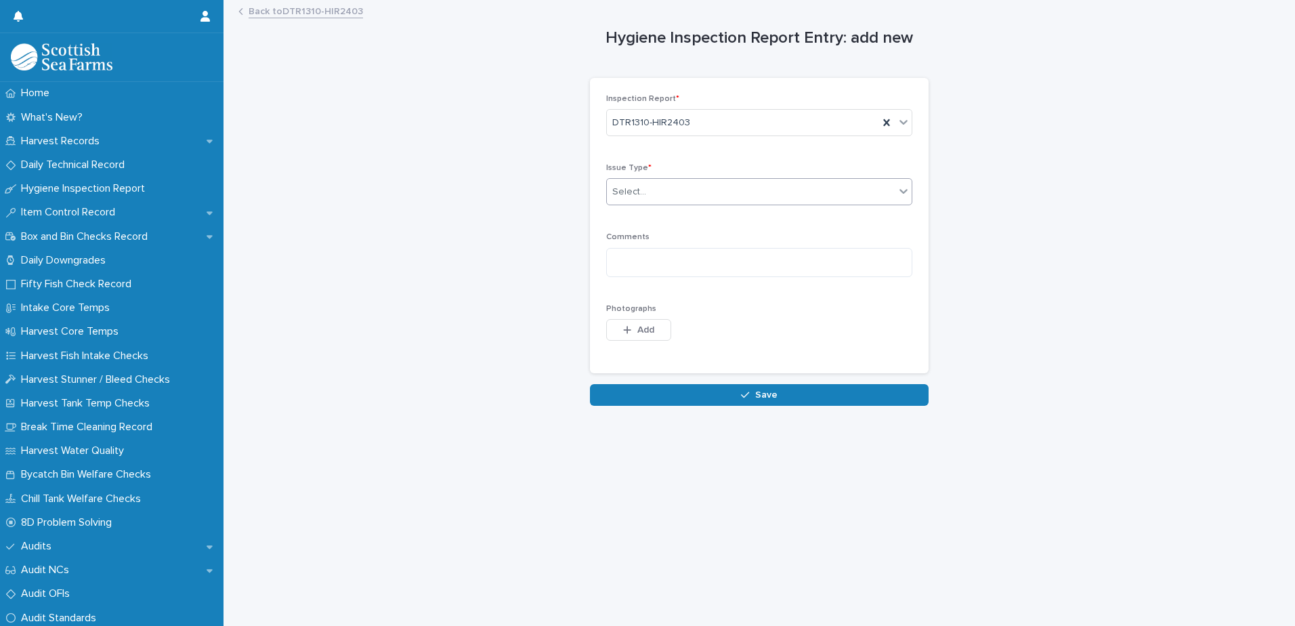
click at [669, 183] on div "Select..." at bounding box center [751, 192] width 288 height 22
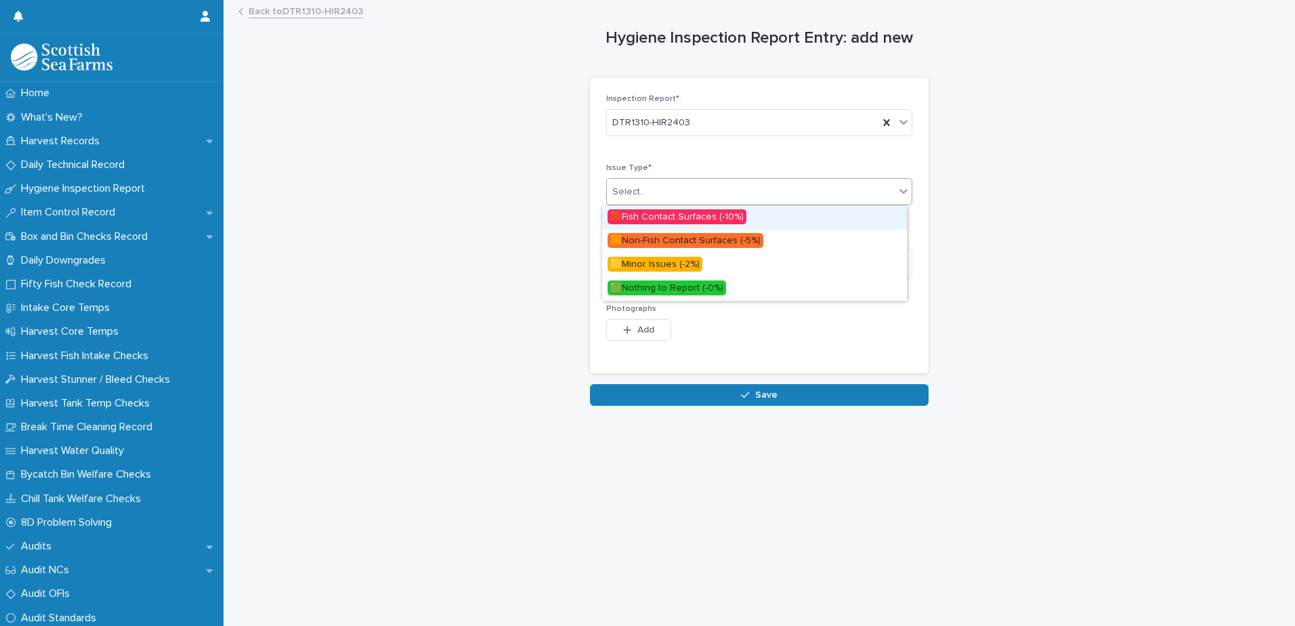
click at [686, 213] on span "🟥Fish Contact Surfaces (-10%)" at bounding box center [677, 216] width 139 height 15
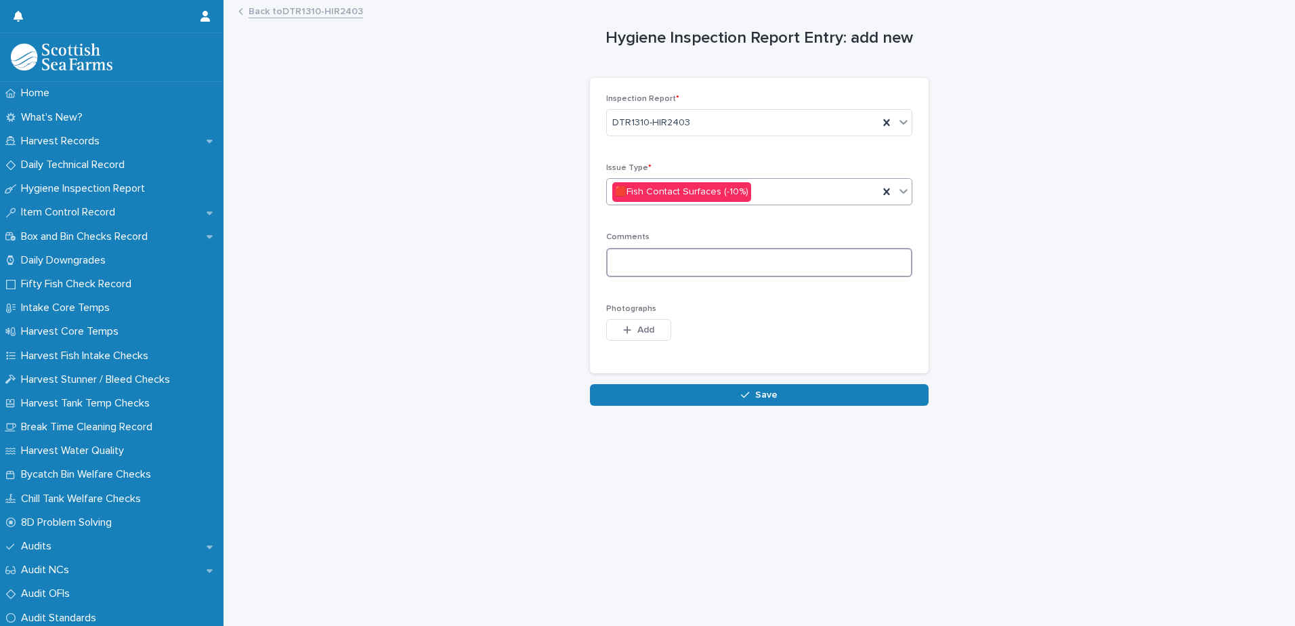
click at [640, 264] on textarea at bounding box center [759, 262] width 306 height 29
click at [637, 333] on span "Add" at bounding box center [645, 329] width 17 height 9
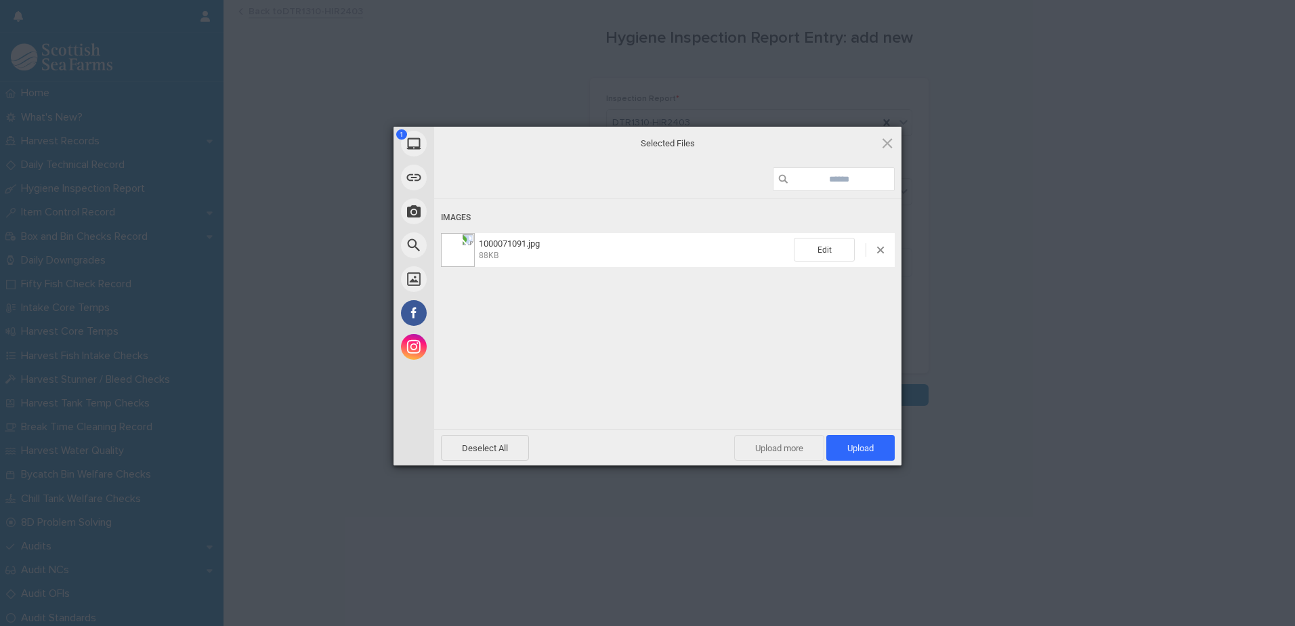
click at [782, 450] on span "Upload more" at bounding box center [779, 448] width 90 height 26
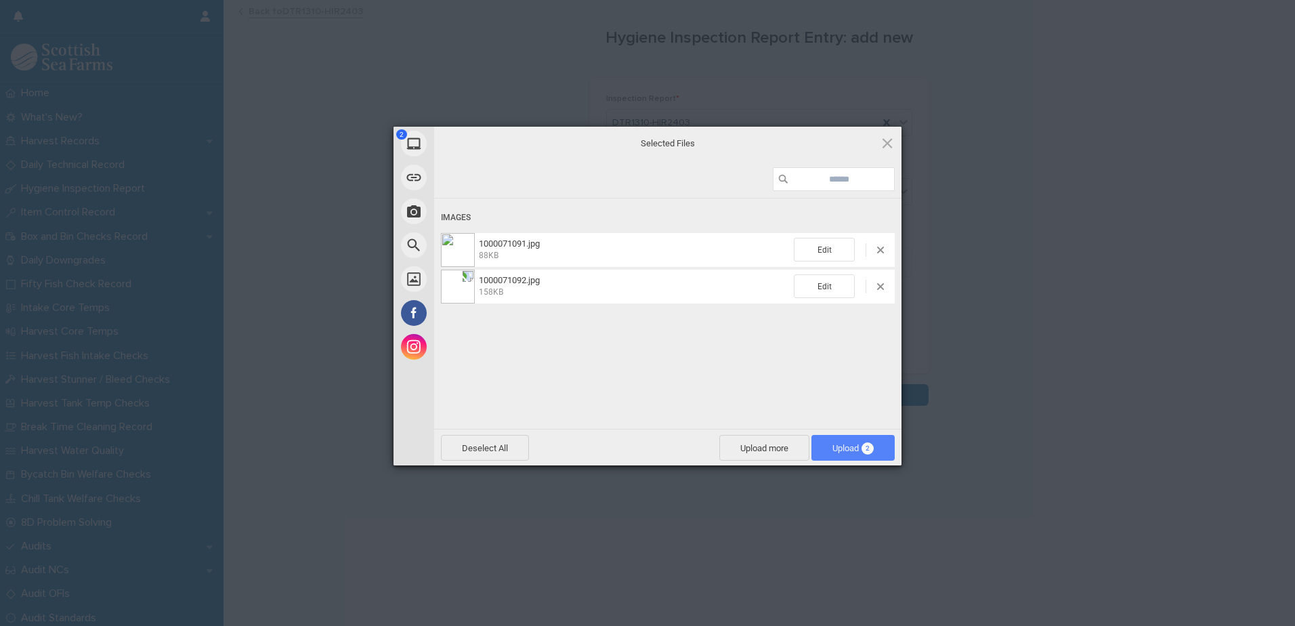
click at [838, 453] on span "Upload 2" at bounding box center [853, 448] width 83 height 26
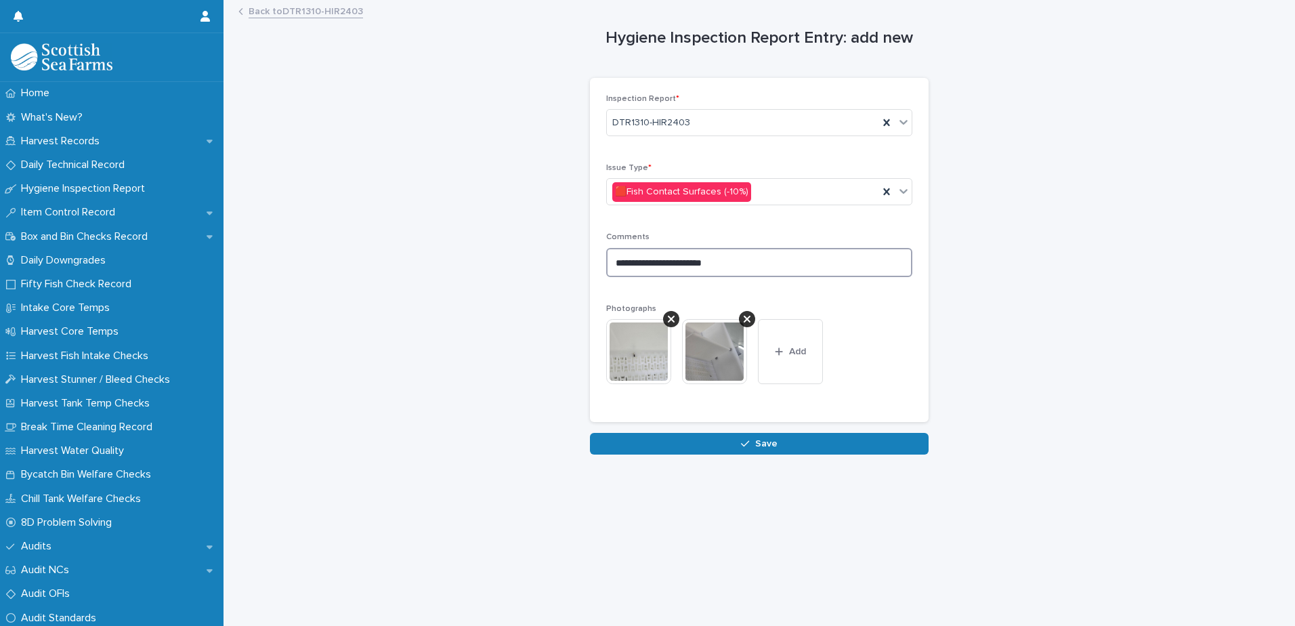
drag, startPoint x: 656, startPoint y: 261, endPoint x: 667, endPoint y: 259, distance: 10.3
click at [656, 261] on textarea "**********" at bounding box center [759, 262] width 306 height 29
type textarea "**********"
click at [703, 444] on button "Save" at bounding box center [759, 444] width 339 height 22
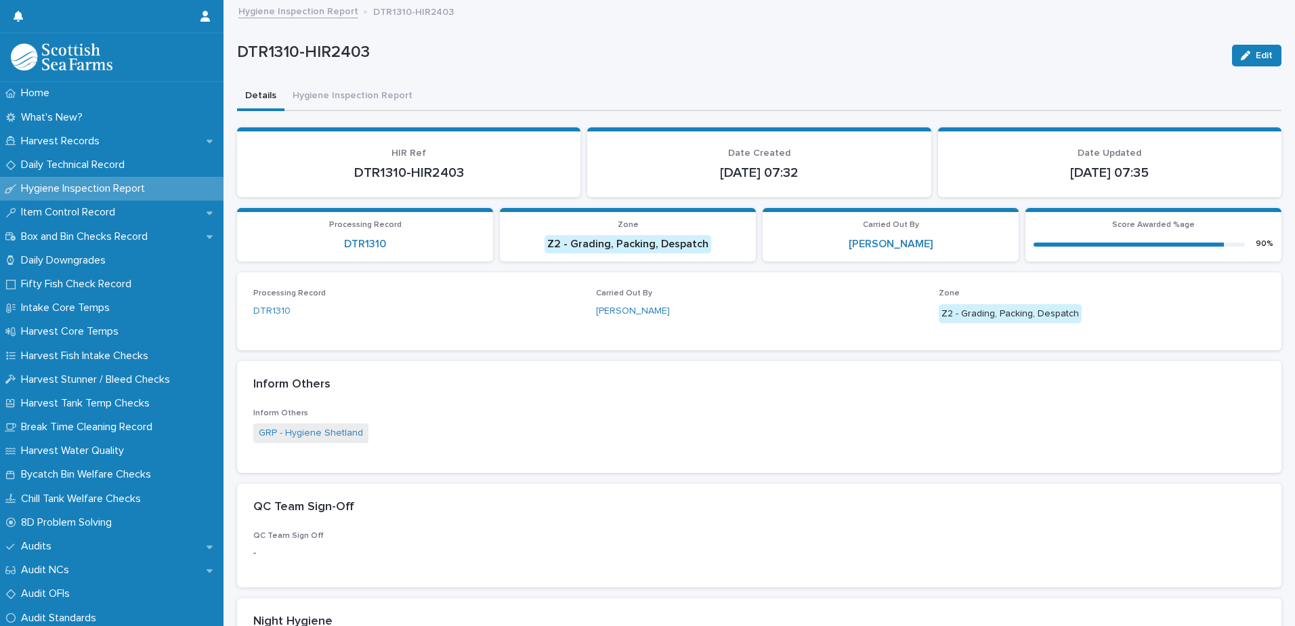
scroll to position [406, 0]
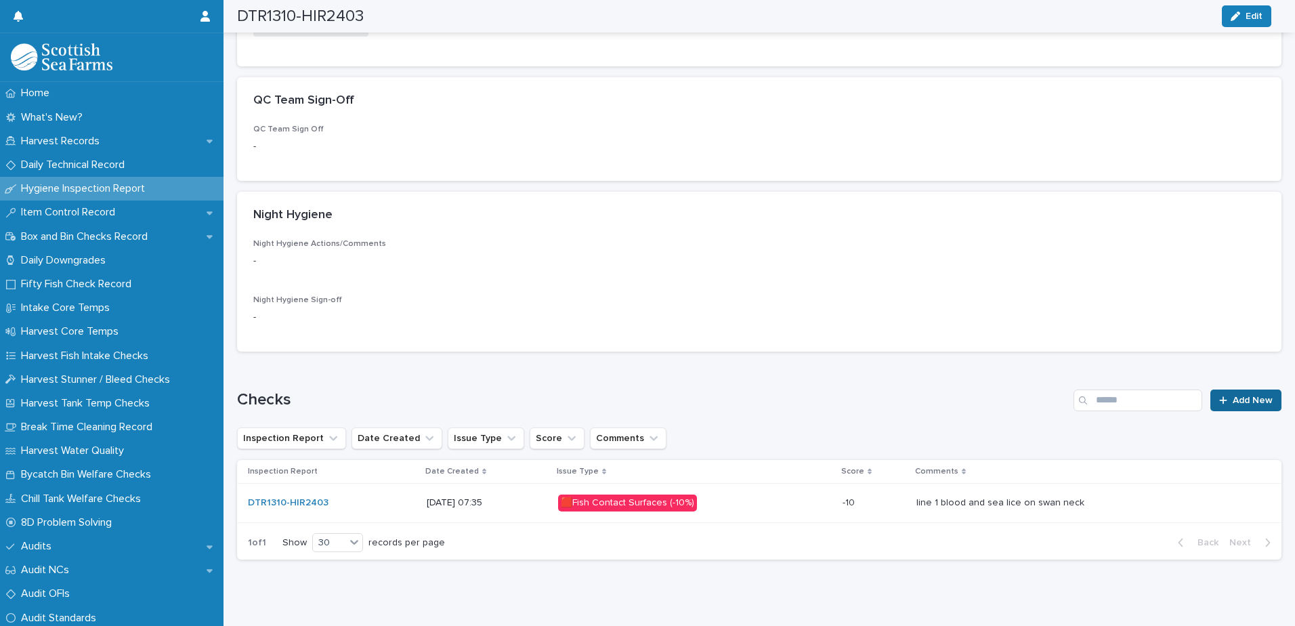
click at [1219, 396] on div at bounding box center [1226, 400] width 14 height 9
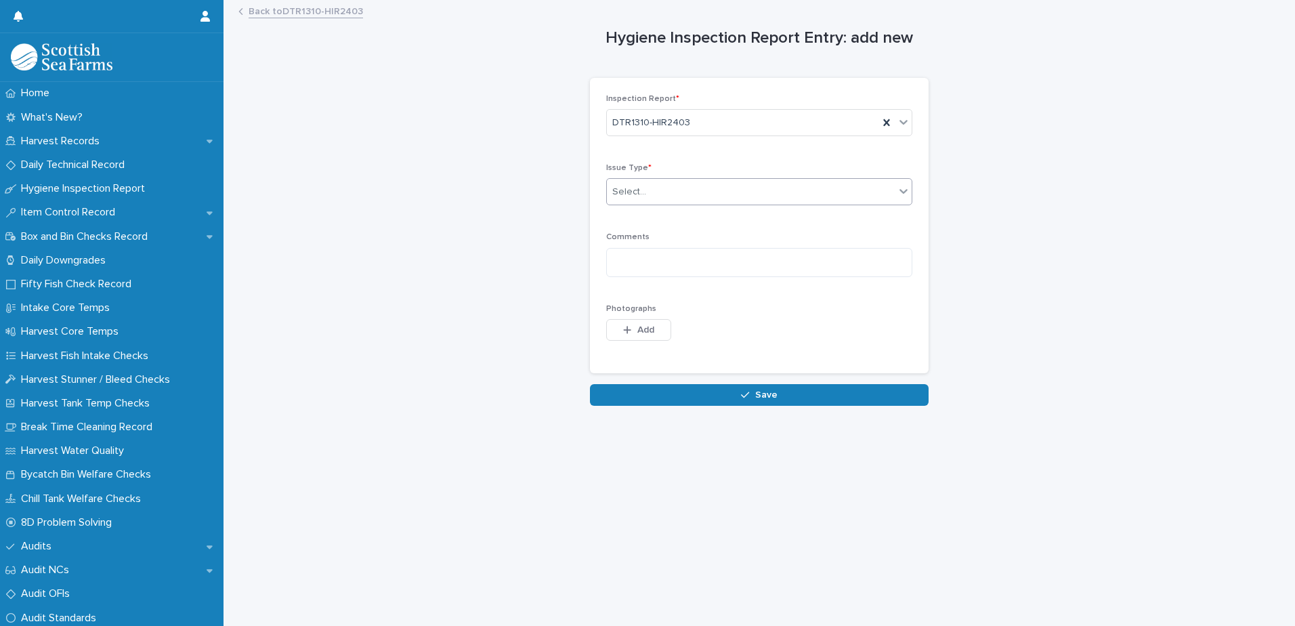
click at [639, 188] on div "Select..." at bounding box center [629, 192] width 34 height 14
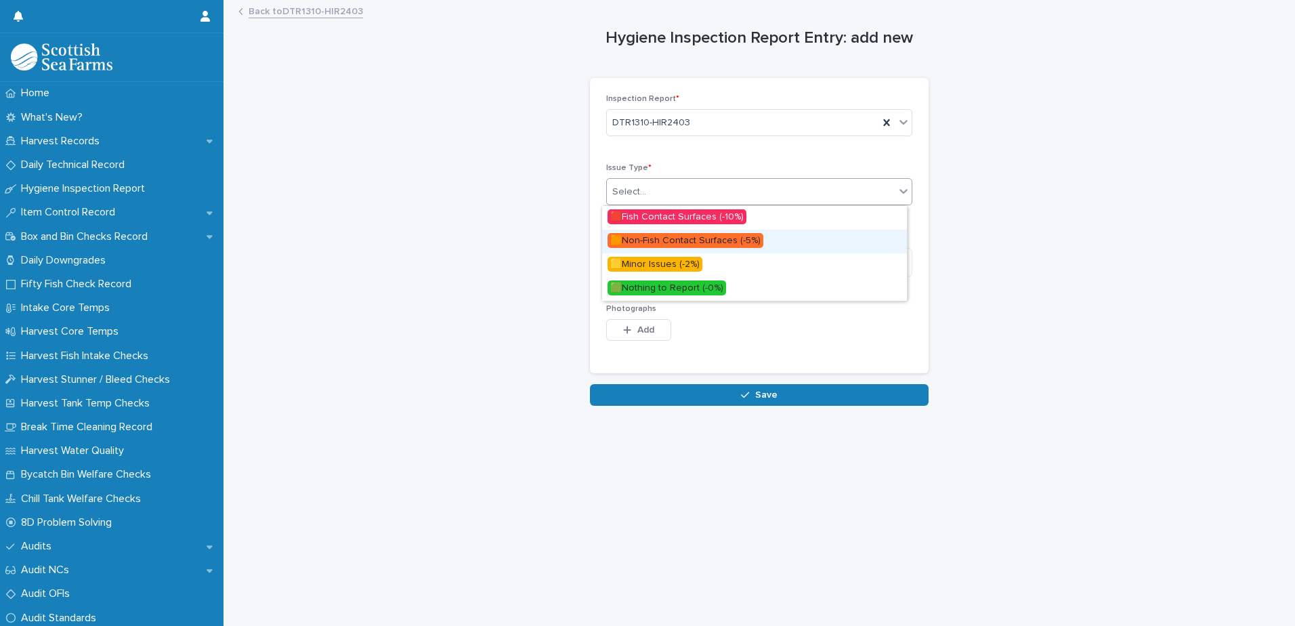
click at [648, 240] on span "🟧Non-Fish Contact Surfaces (-5%)" at bounding box center [686, 240] width 156 height 15
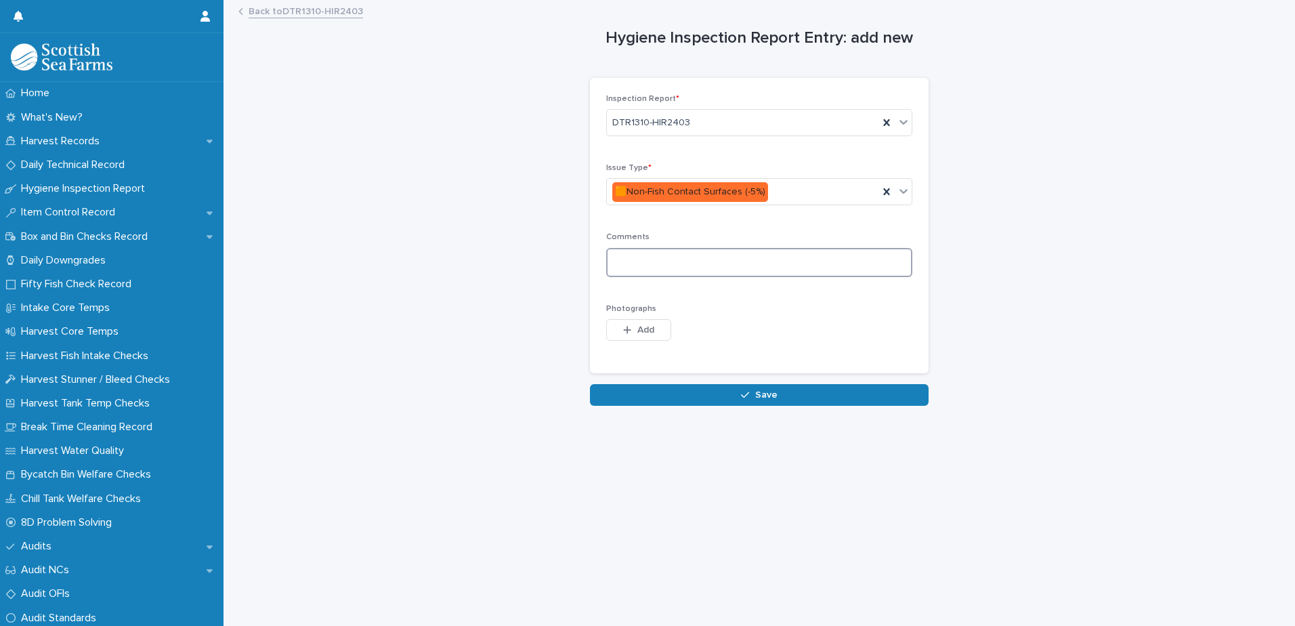
click at [628, 274] on textarea at bounding box center [759, 262] width 306 height 29
type textarea "**********"
click at [633, 337] on button "Add" at bounding box center [638, 330] width 65 height 22
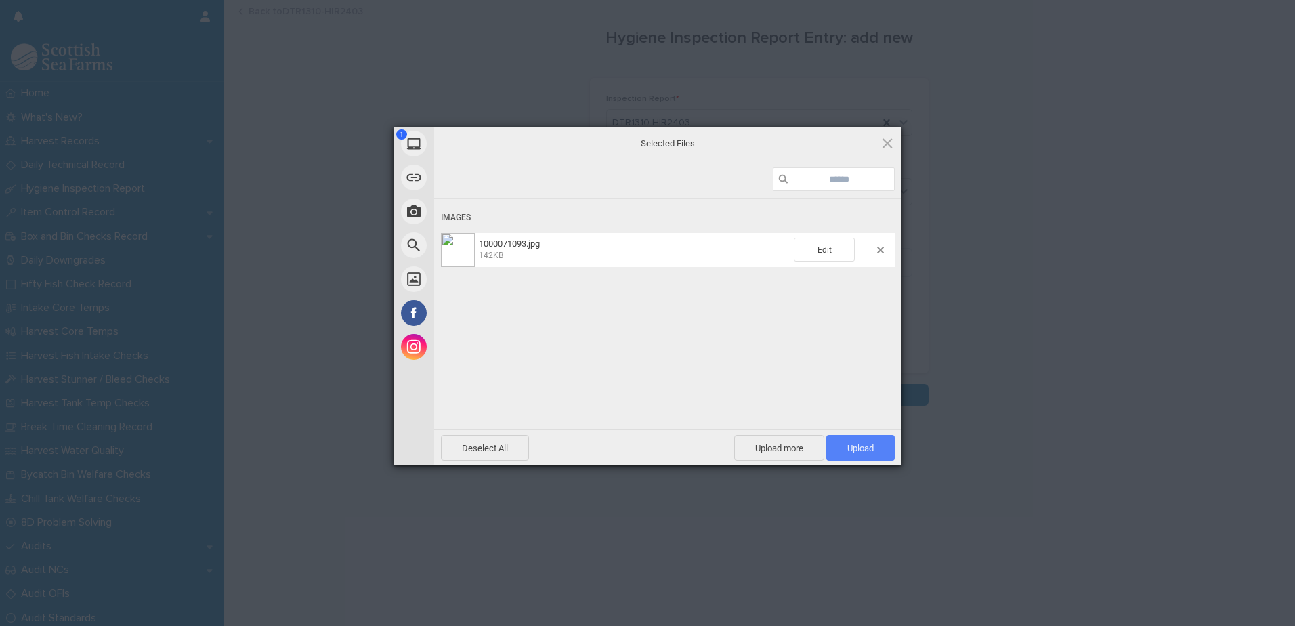
click at [844, 439] on span "Upload 1" at bounding box center [860, 448] width 68 height 26
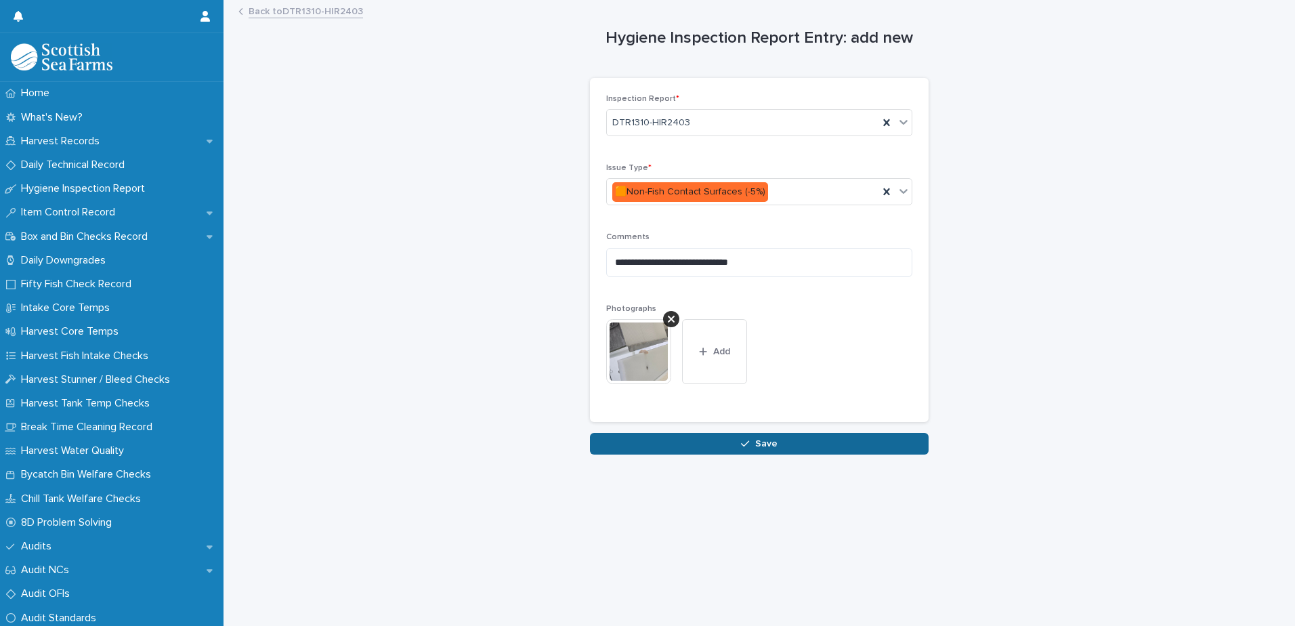
click at [768, 444] on span "Save" at bounding box center [766, 443] width 22 height 9
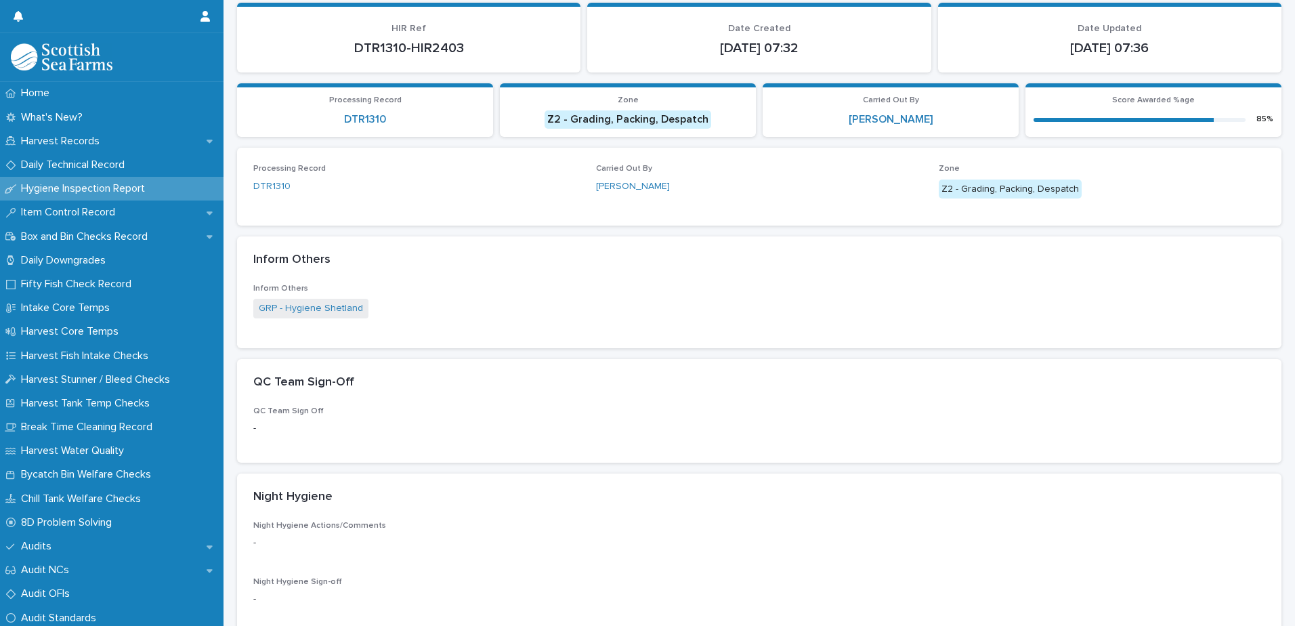
scroll to position [406, 0]
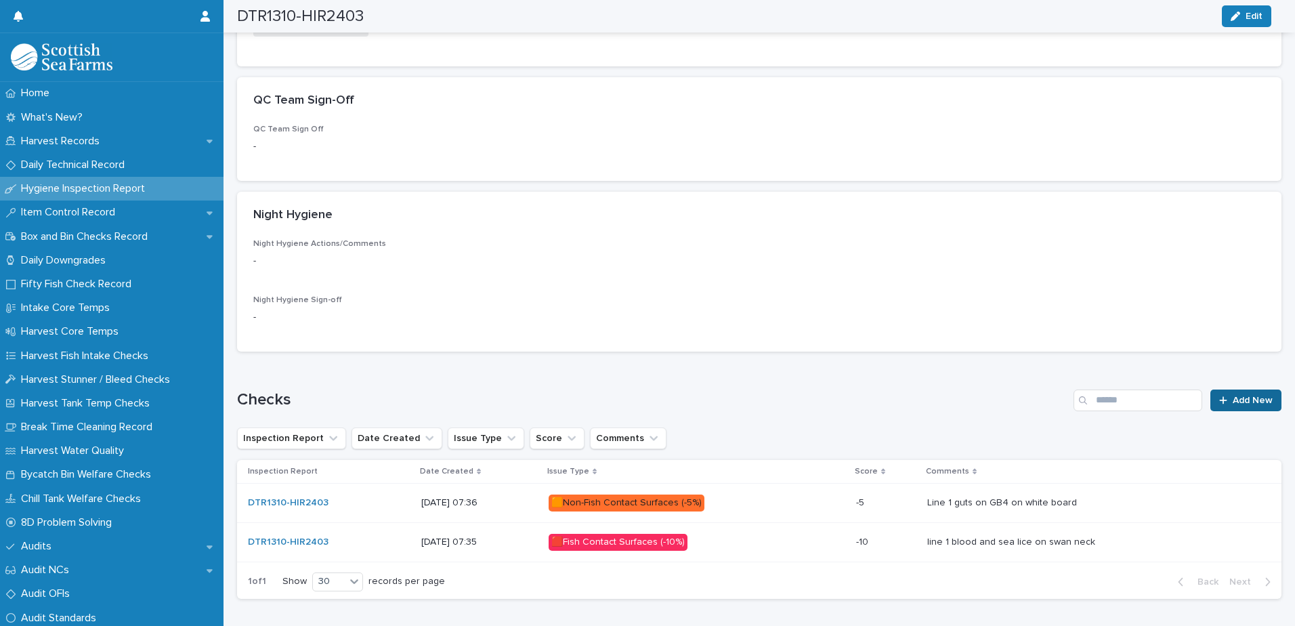
click at [1219, 399] on icon at bounding box center [1223, 400] width 8 height 9
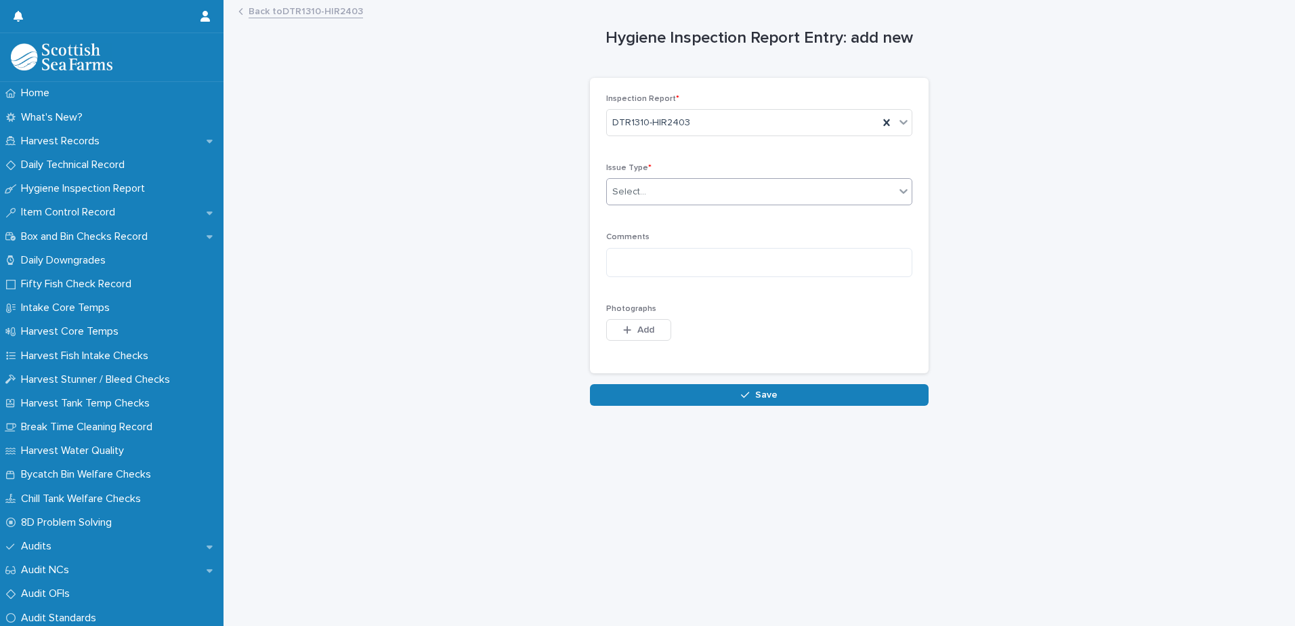
click at [631, 182] on div "Select..." at bounding box center [751, 192] width 288 height 22
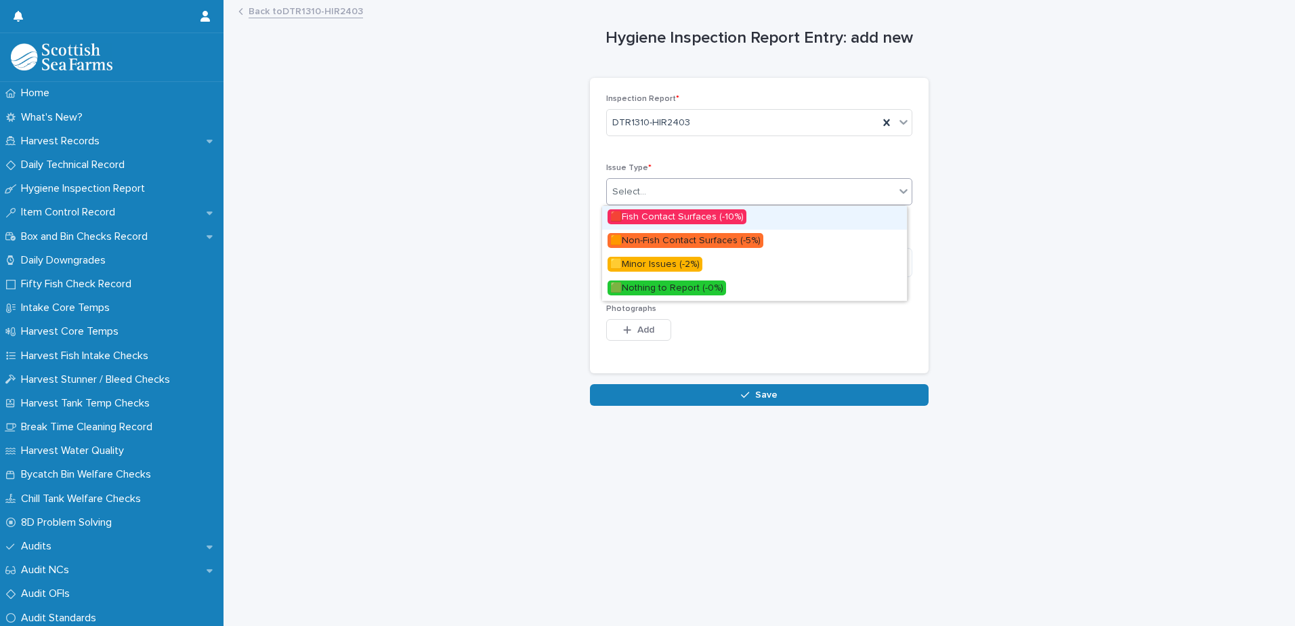
click at [639, 213] on span "🟥Fish Contact Surfaces (-10%)" at bounding box center [677, 216] width 139 height 15
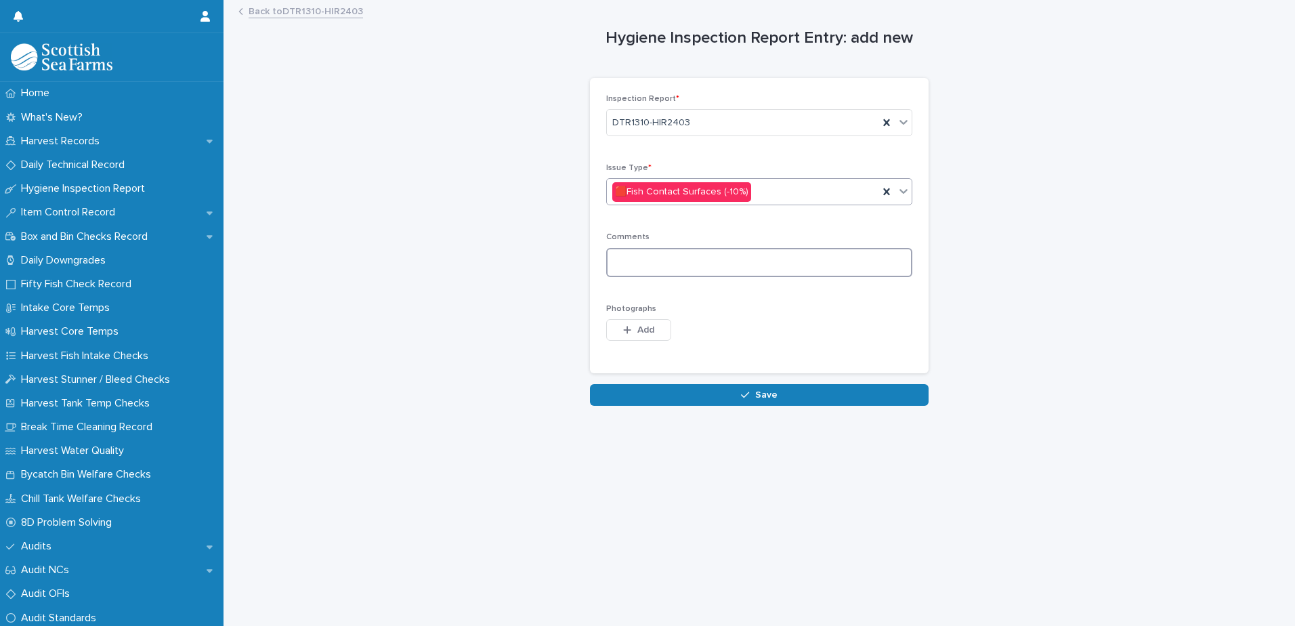
click at [623, 252] on textarea at bounding box center [759, 262] width 306 height 29
type textarea "**********"
click at [637, 332] on span "Add" at bounding box center [645, 329] width 17 height 9
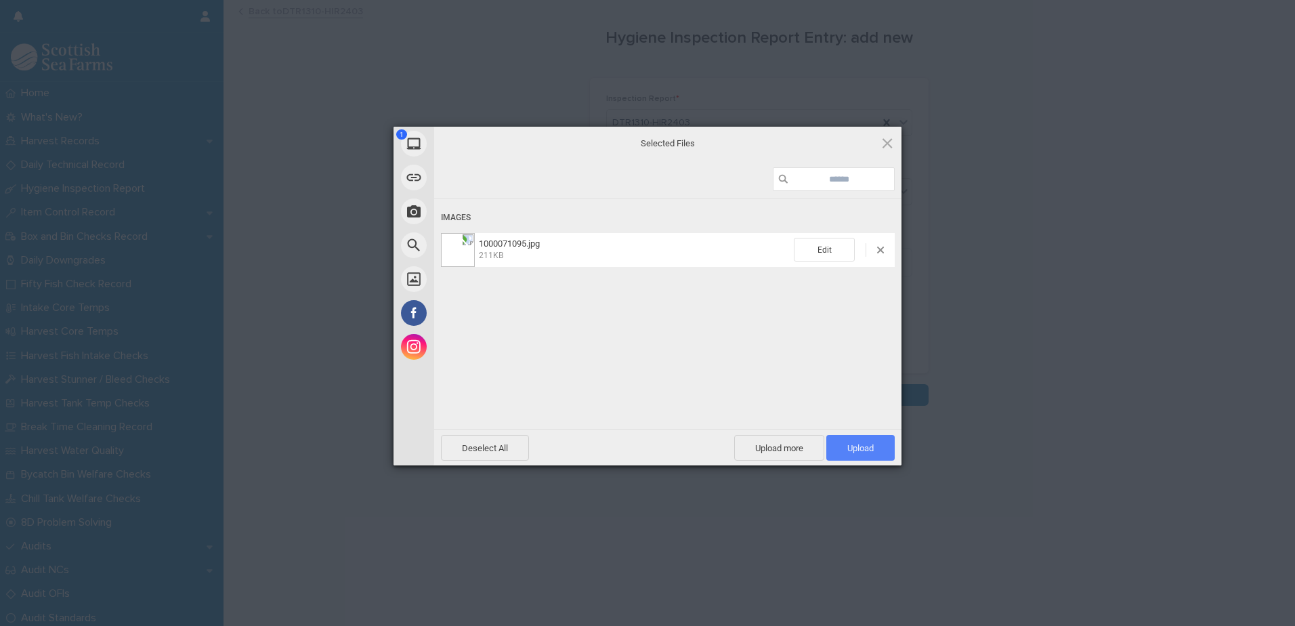
click at [855, 444] on span "Upload 1" at bounding box center [860, 448] width 26 height 10
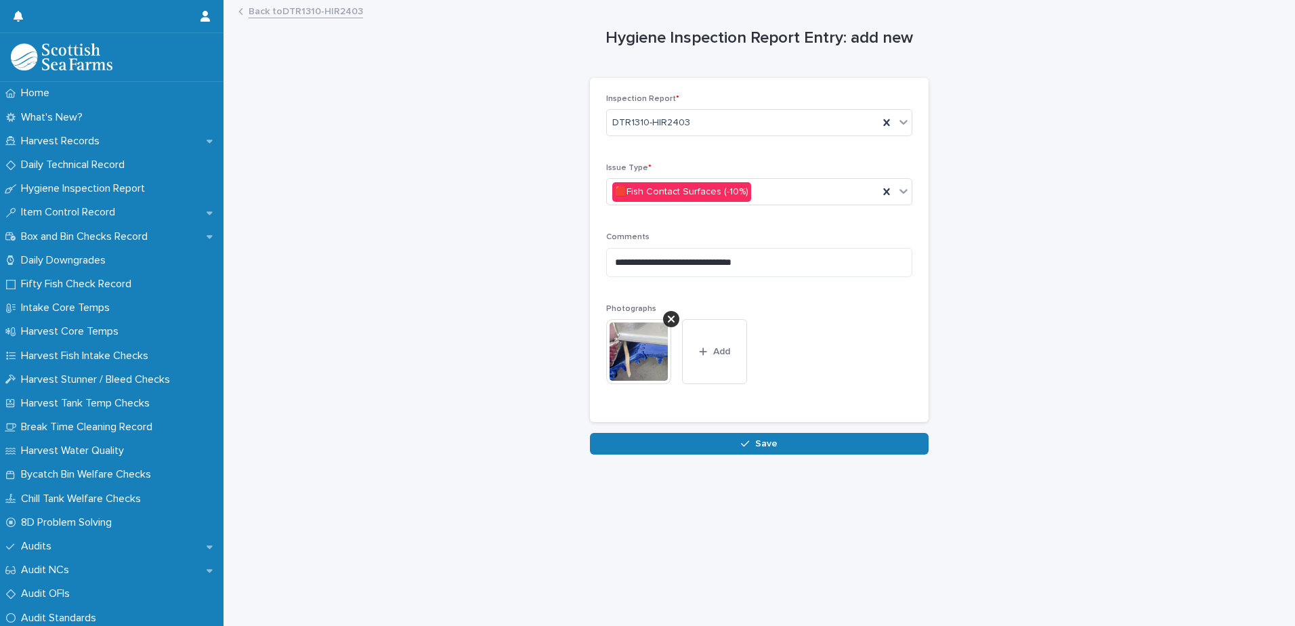
click at [725, 432] on div "**********" at bounding box center [759, 256] width 339 height 356
click at [755, 442] on span "Save" at bounding box center [766, 443] width 22 height 9
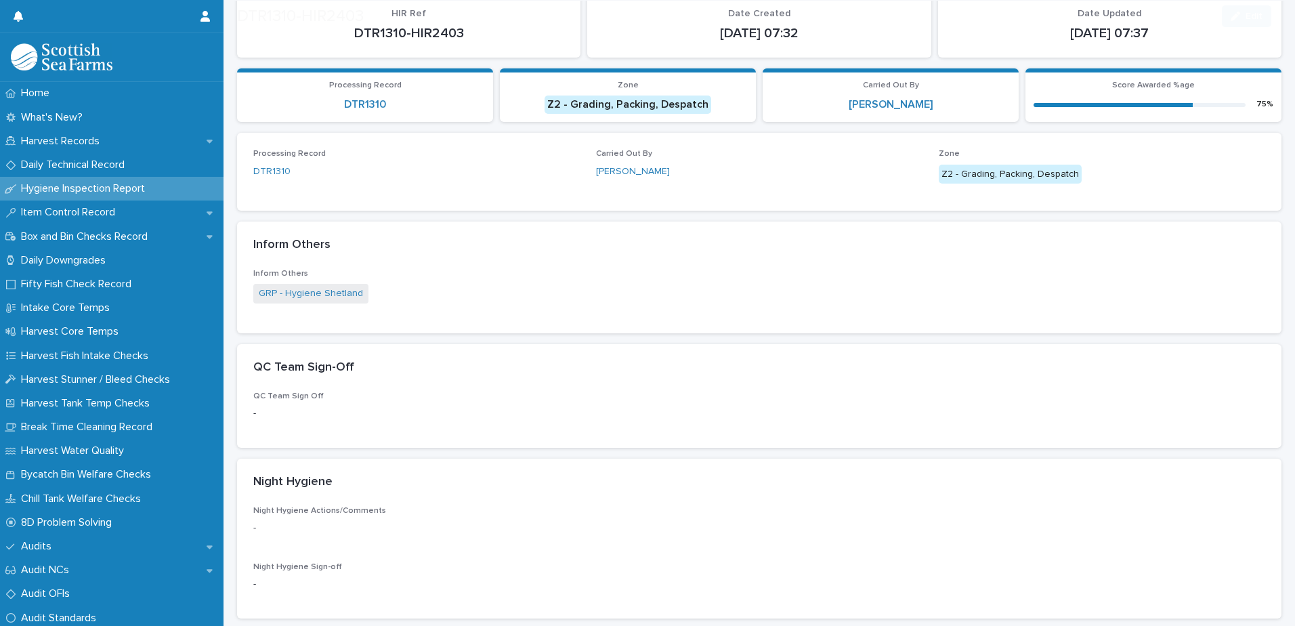
scroll to position [507, 0]
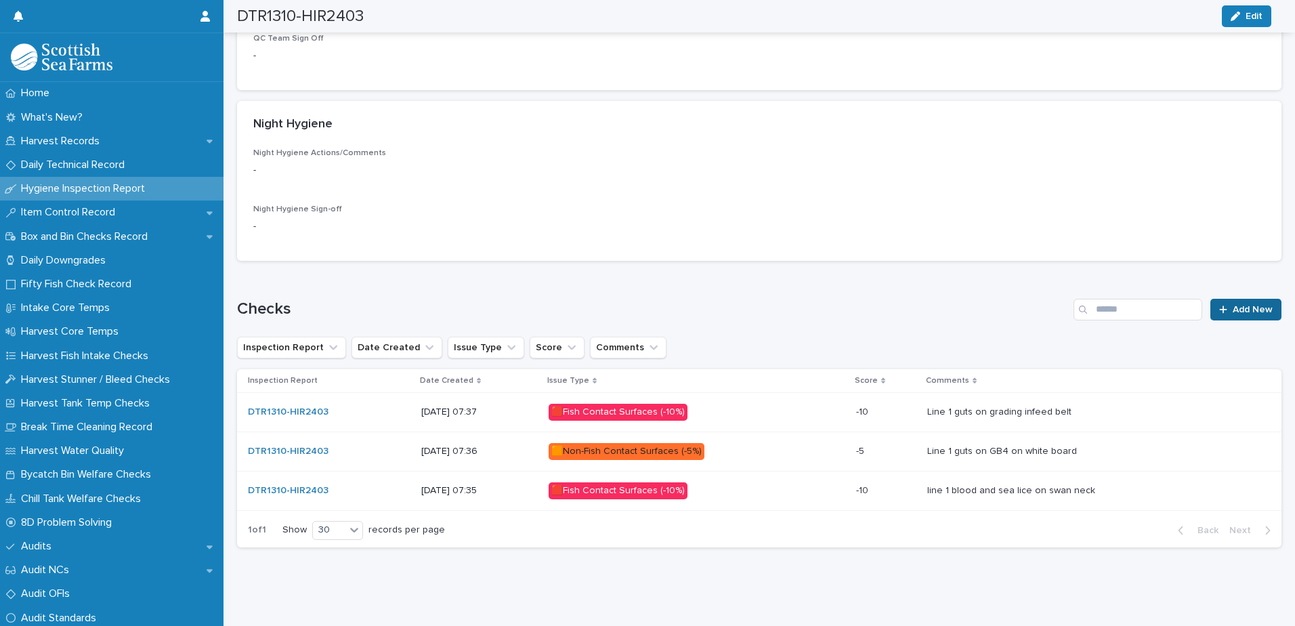
click at [1250, 305] on span "Add New" at bounding box center [1253, 309] width 40 height 9
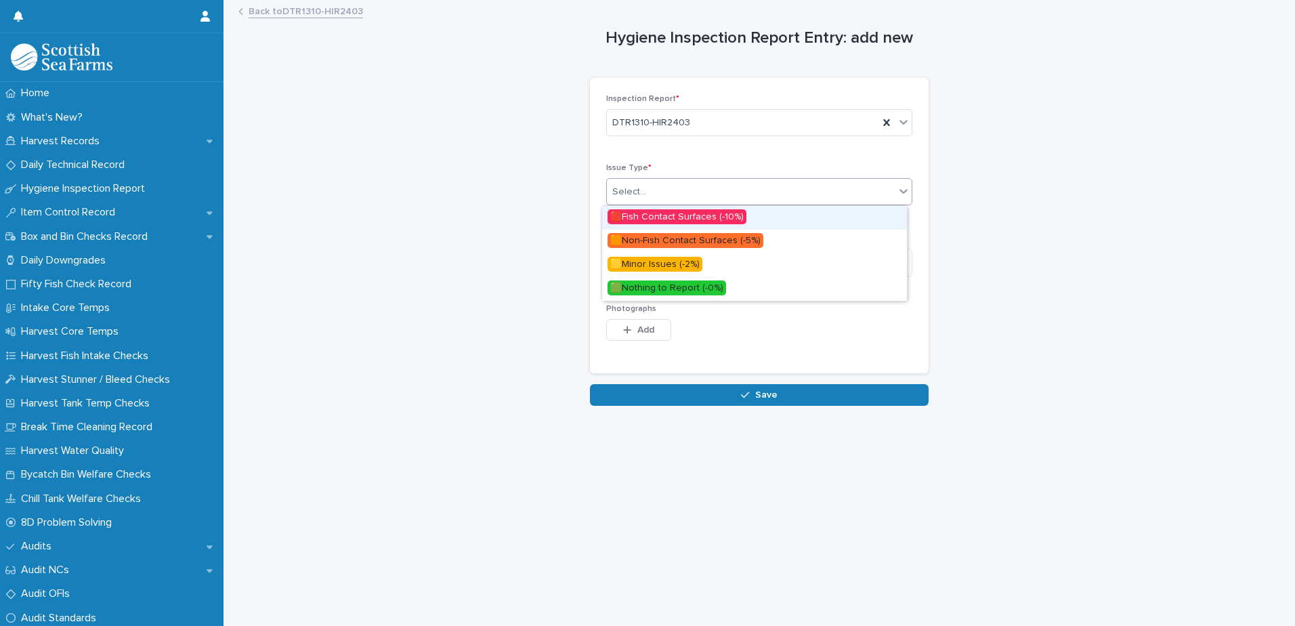
click at [632, 194] on div "Select..." at bounding box center [629, 192] width 34 height 14
click at [641, 265] on span "🟨Minor Issues (-2%)" at bounding box center [655, 264] width 95 height 15
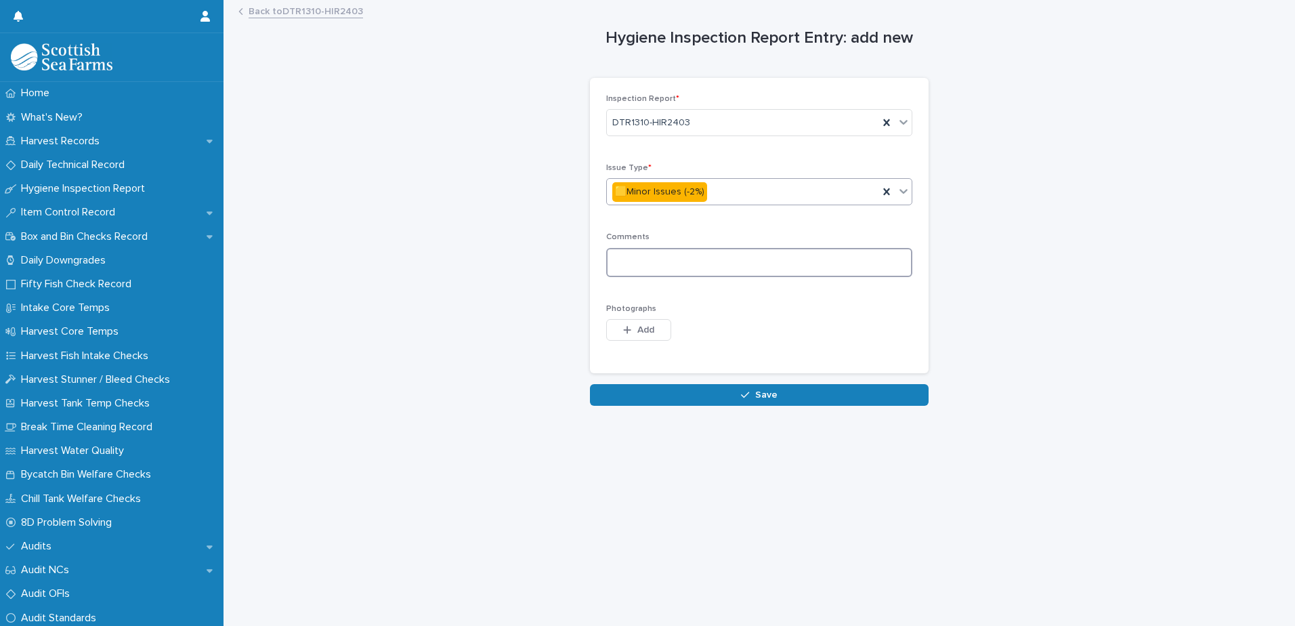
click at [625, 262] on textarea at bounding box center [759, 262] width 306 height 29
click at [651, 263] on textarea "**********" at bounding box center [759, 262] width 306 height 29
type textarea "**********"
click at [643, 329] on span "Add" at bounding box center [645, 329] width 17 height 9
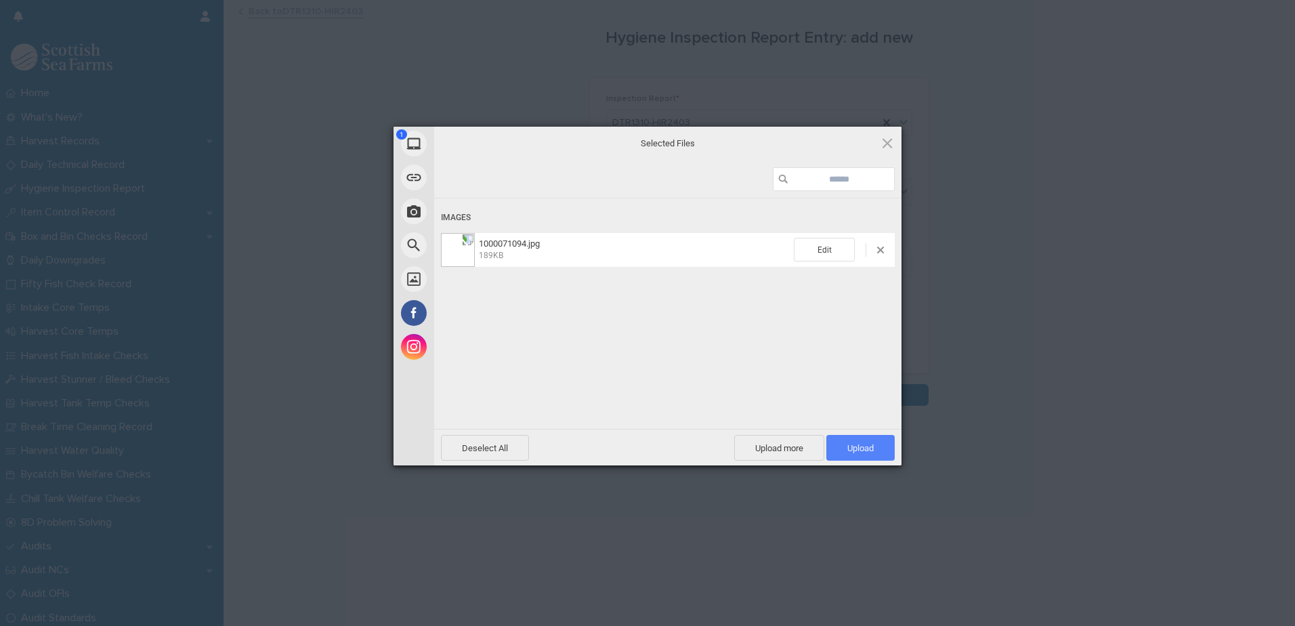
click at [849, 450] on span "Upload 1" at bounding box center [860, 448] width 26 height 10
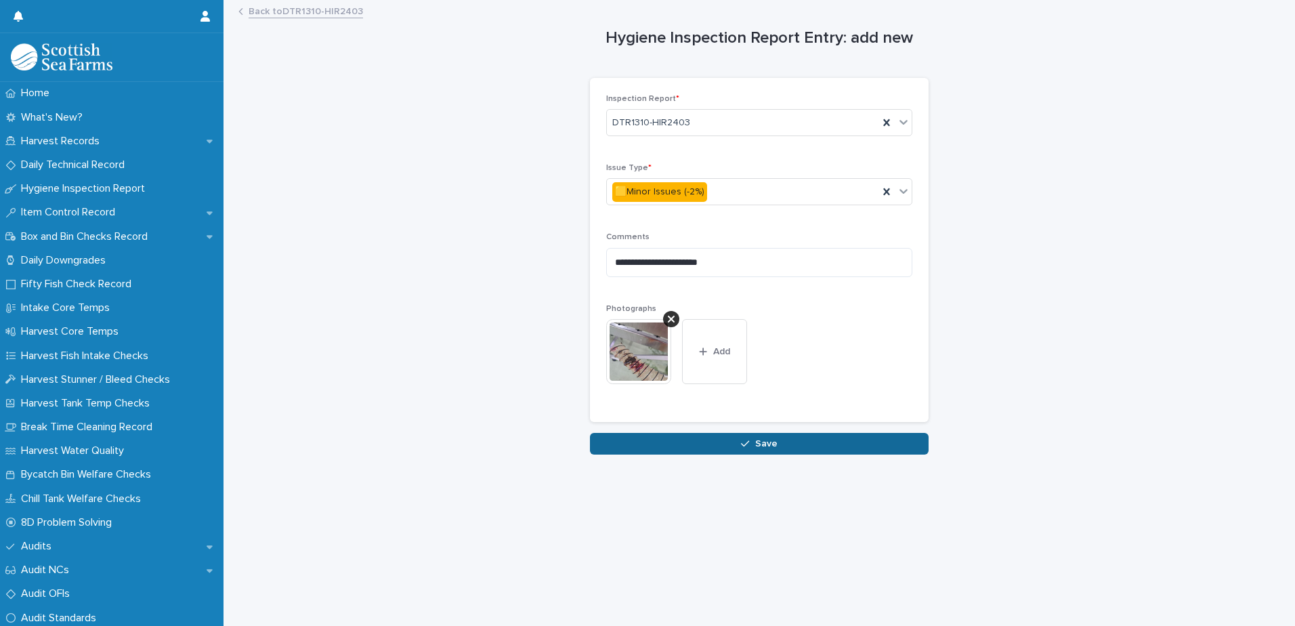
drag, startPoint x: 746, startPoint y: 446, endPoint x: 823, endPoint y: 441, distance: 77.4
click at [746, 446] on div "button" at bounding box center [748, 443] width 14 height 9
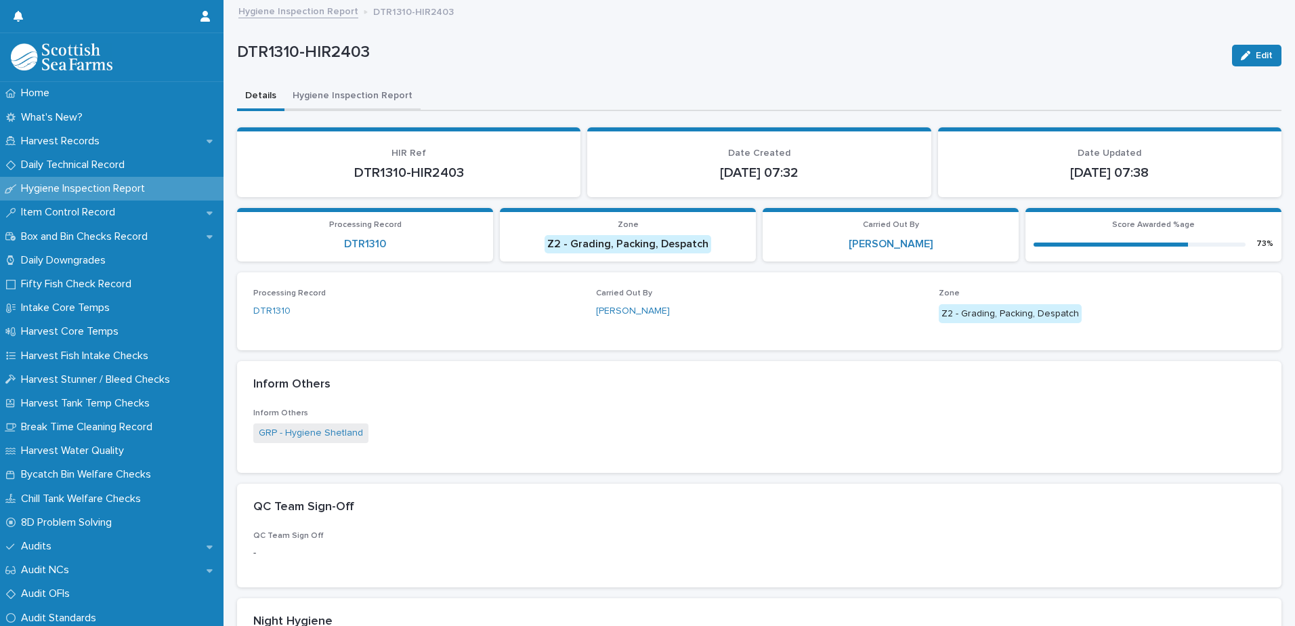
click at [344, 98] on button "Hygiene Inspection Report" at bounding box center [353, 97] width 136 height 28
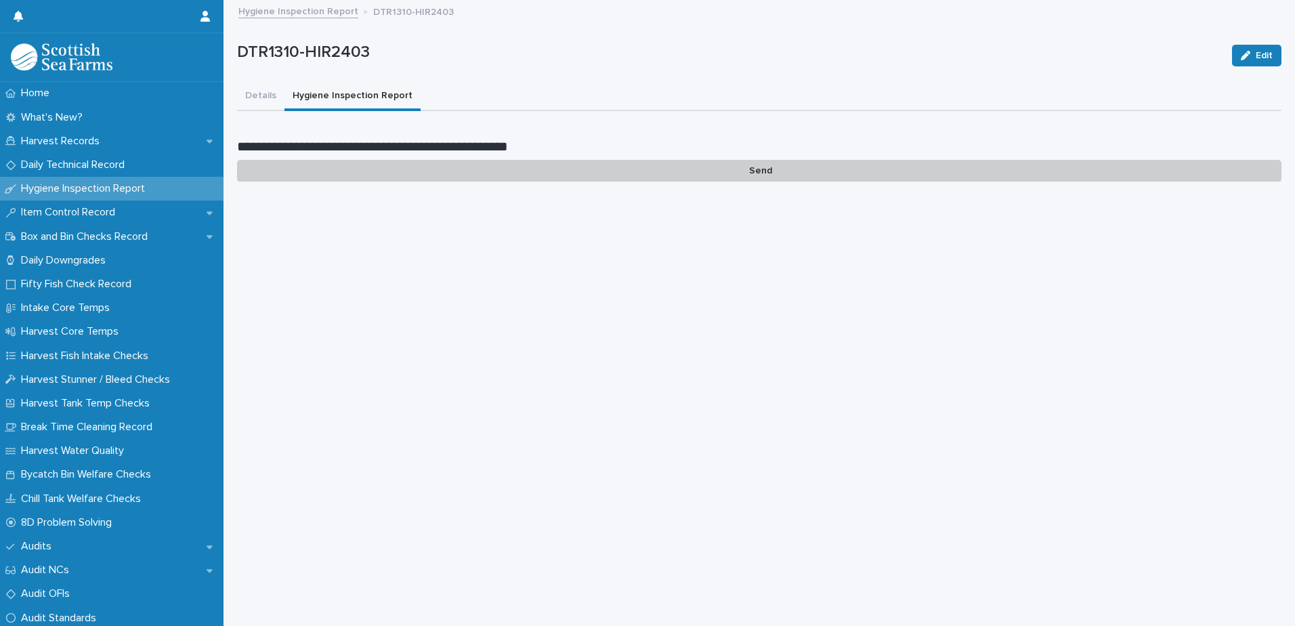
click at [776, 171] on p "Send" at bounding box center [759, 171] width 1045 height 22
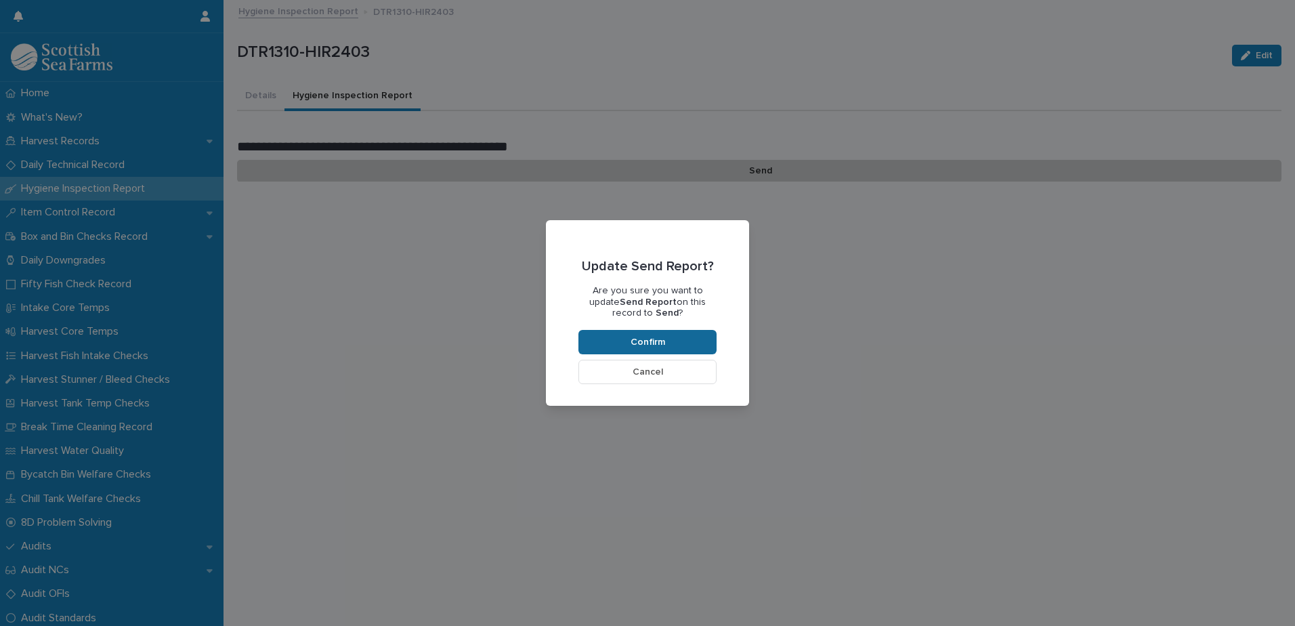
click at [650, 345] on span "Confirm" at bounding box center [648, 341] width 35 height 9
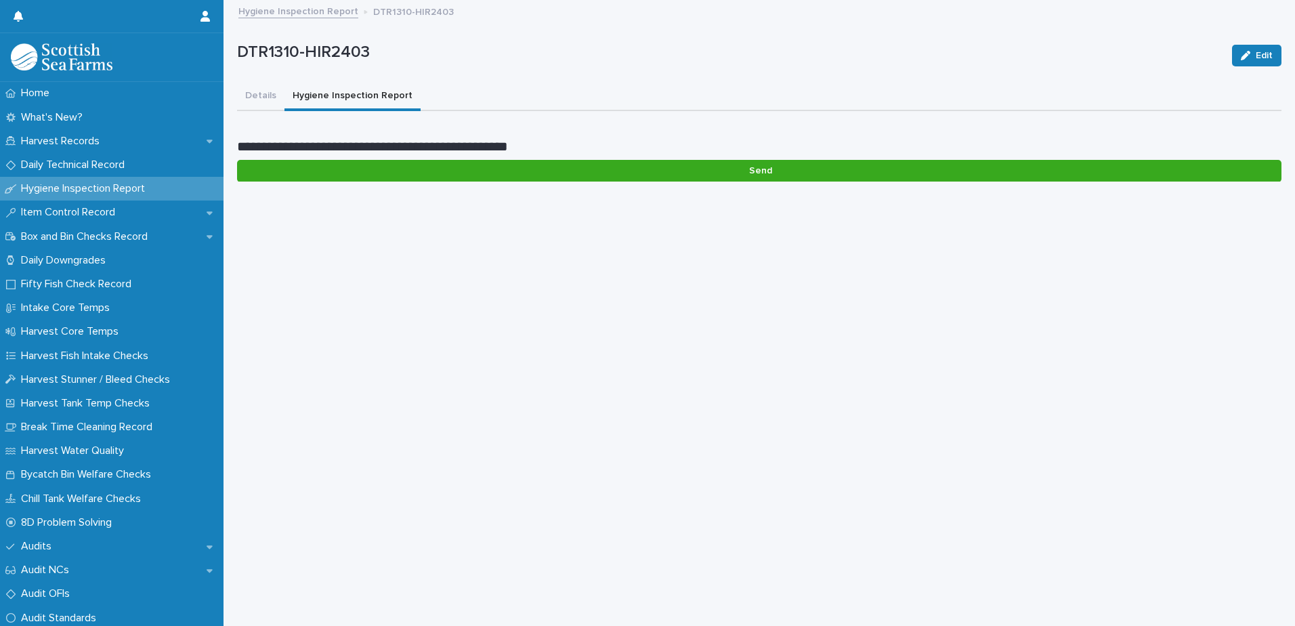
click at [61, 184] on p "Hygiene Inspection Report" at bounding box center [86, 188] width 140 height 13
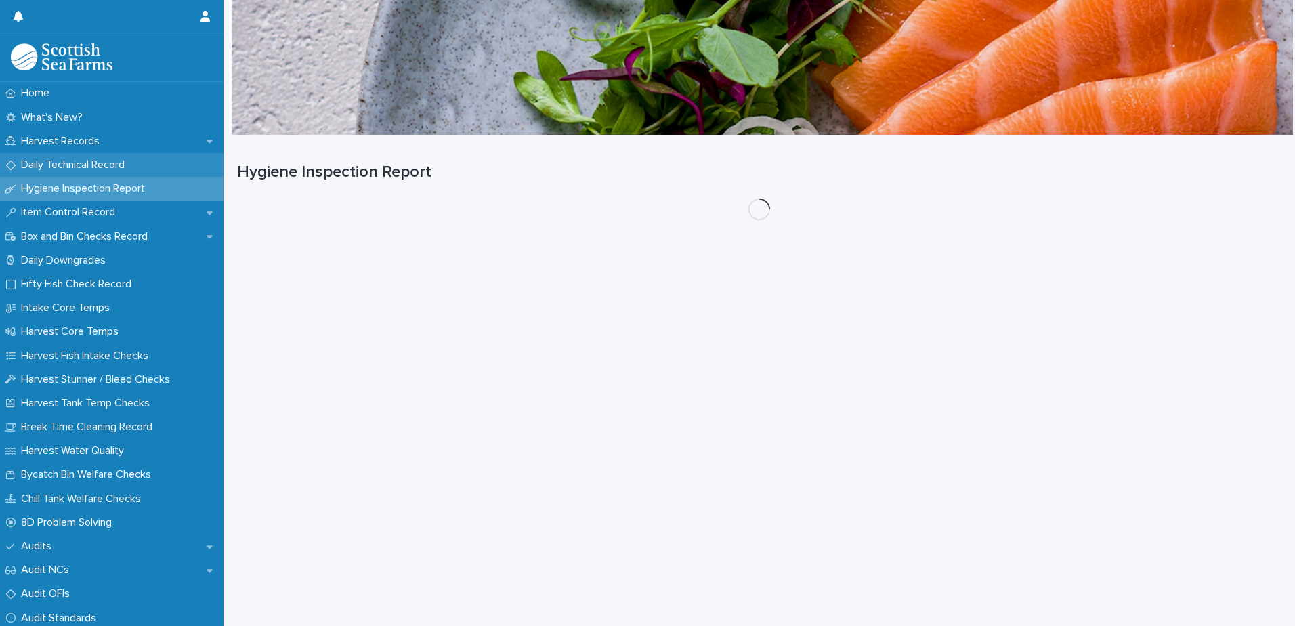
click at [76, 163] on p "Daily Technical Record" at bounding box center [76, 165] width 120 height 13
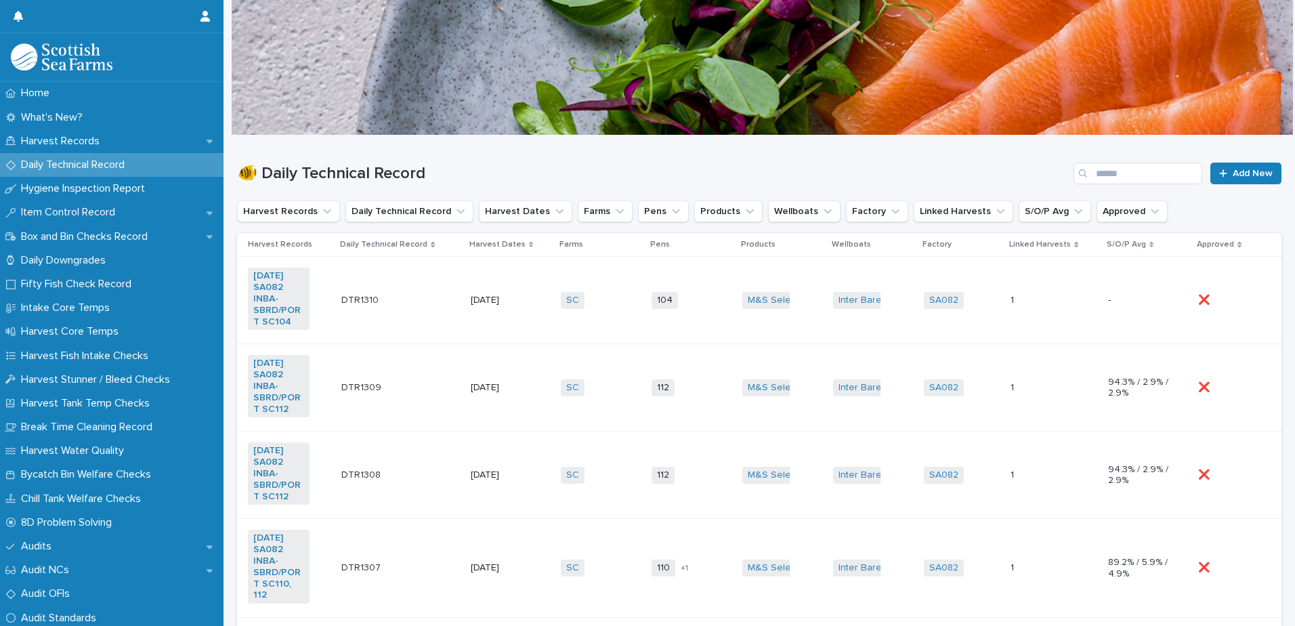
click at [604, 331] on td "SC + 0" at bounding box center [600, 300] width 91 height 87
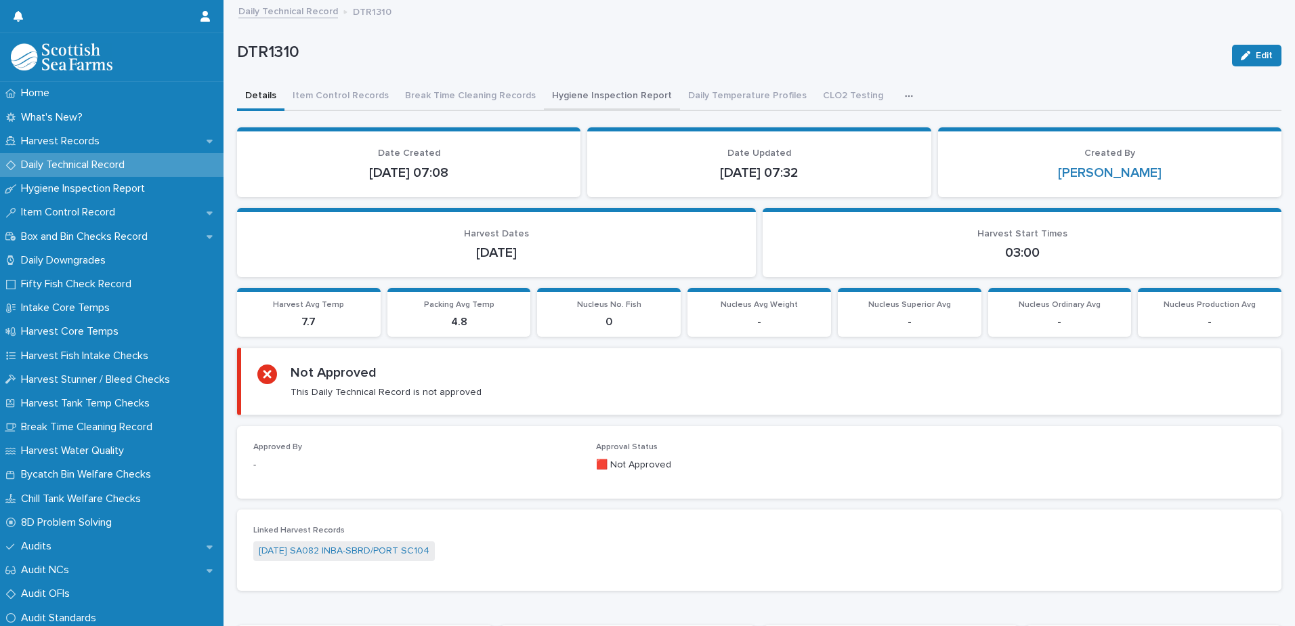
click at [570, 97] on button "Hygiene Inspection Report" at bounding box center [612, 97] width 136 height 28
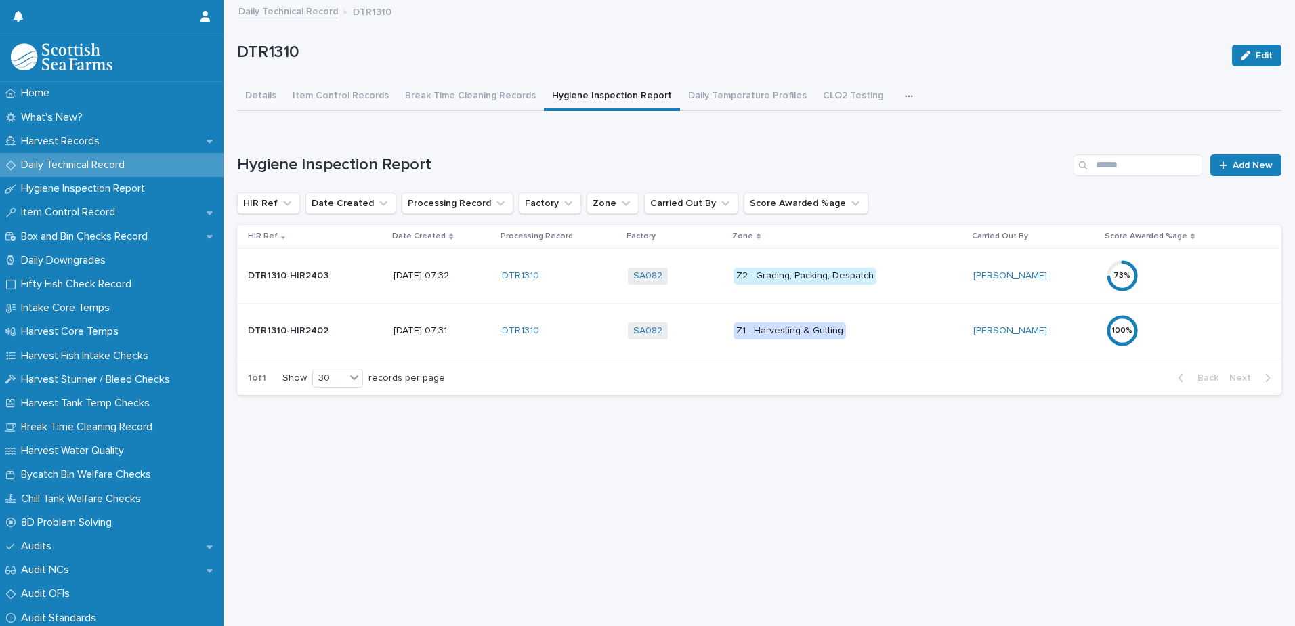
click at [902, 334] on p "Z1 - Harvesting & Gutting" at bounding box center [848, 330] width 229 height 17
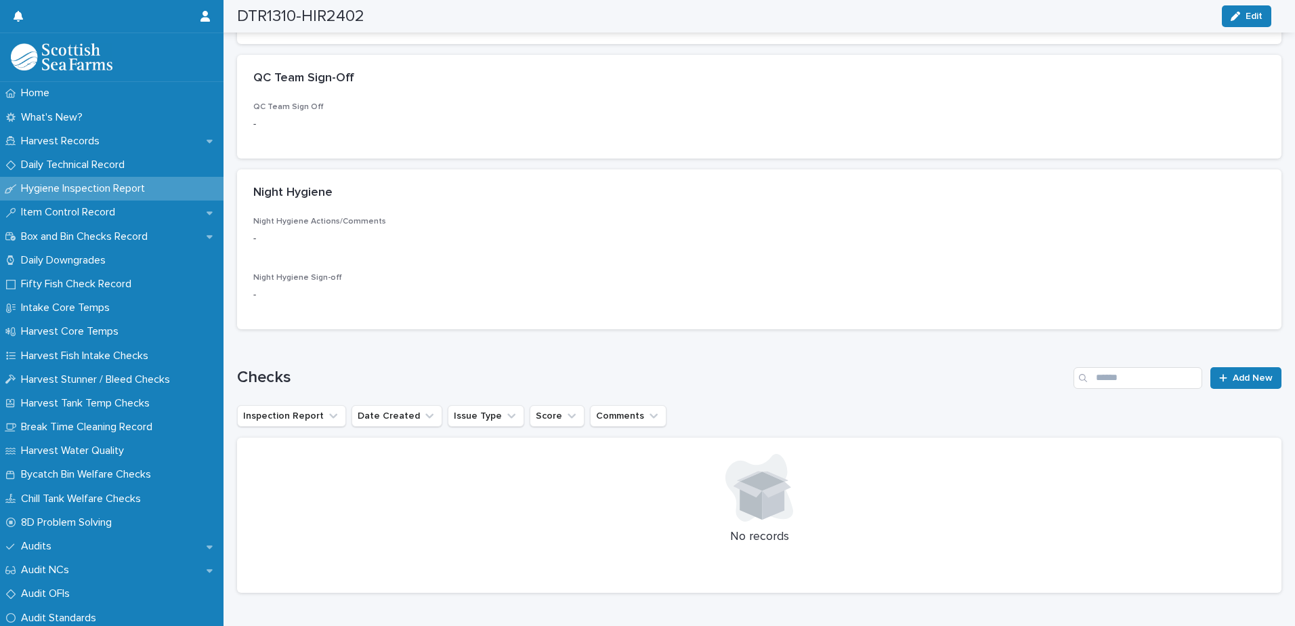
scroll to position [484, 0]
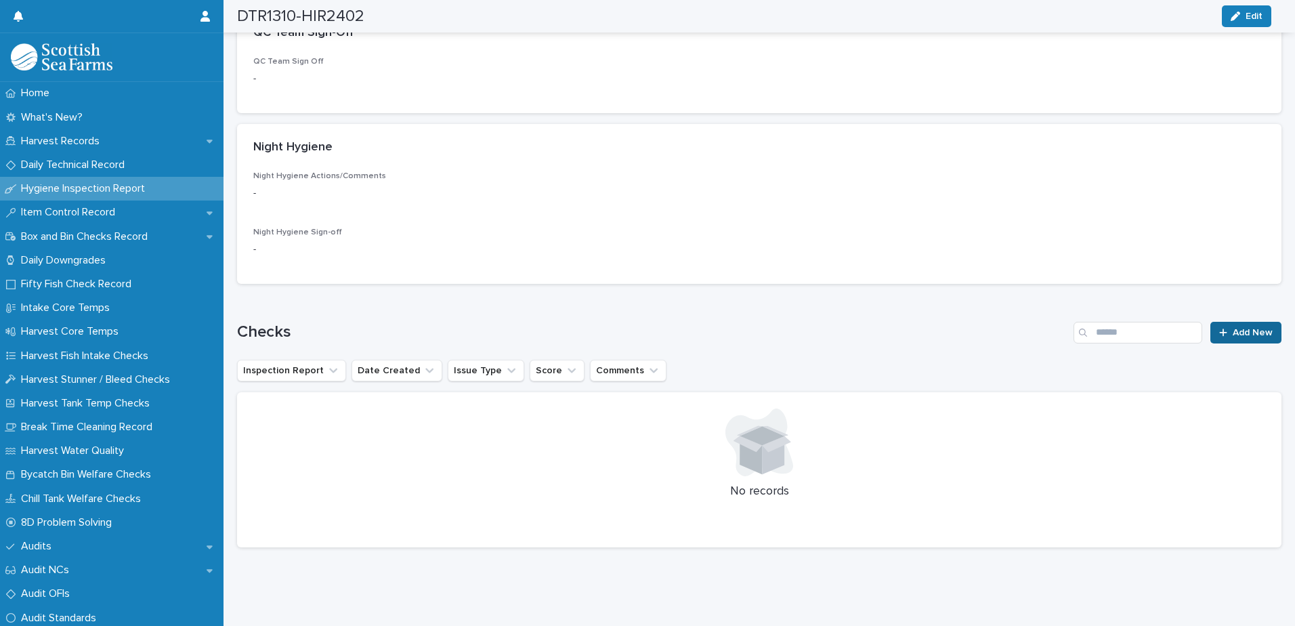
click at [1215, 328] on link "Add New" at bounding box center [1246, 333] width 71 height 22
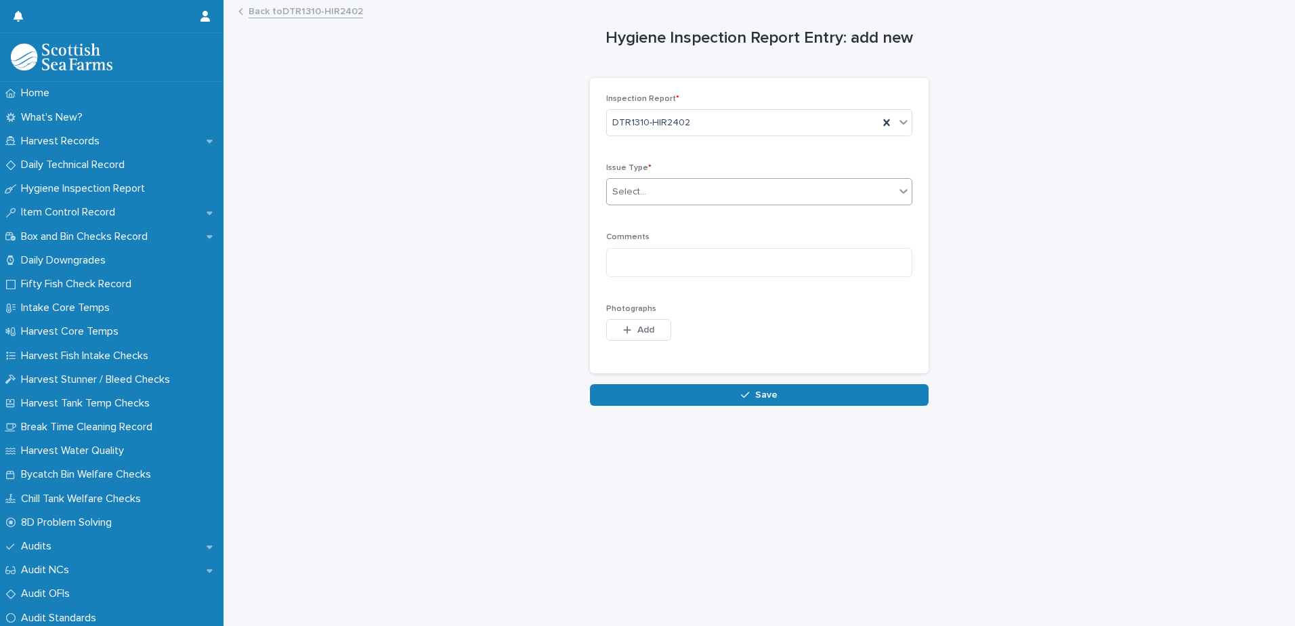
click at [615, 192] on div "Select..." at bounding box center [629, 192] width 34 height 14
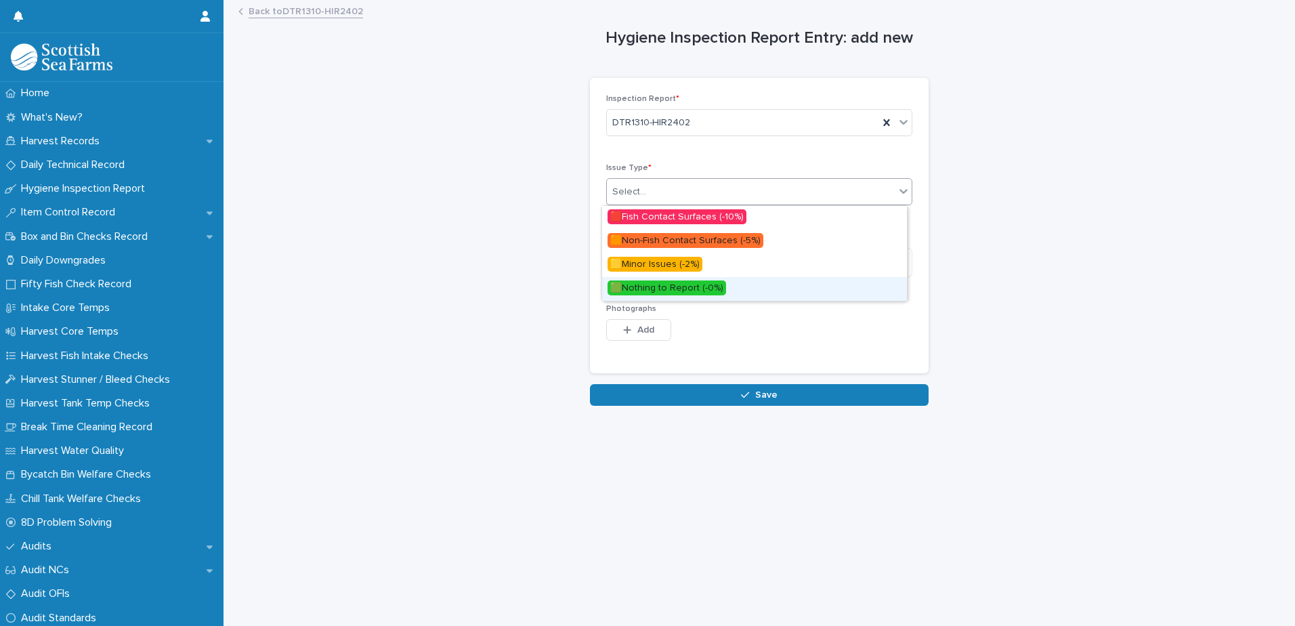
click at [633, 287] on span "🟩Nothing to Report (-0%)" at bounding box center [667, 287] width 119 height 15
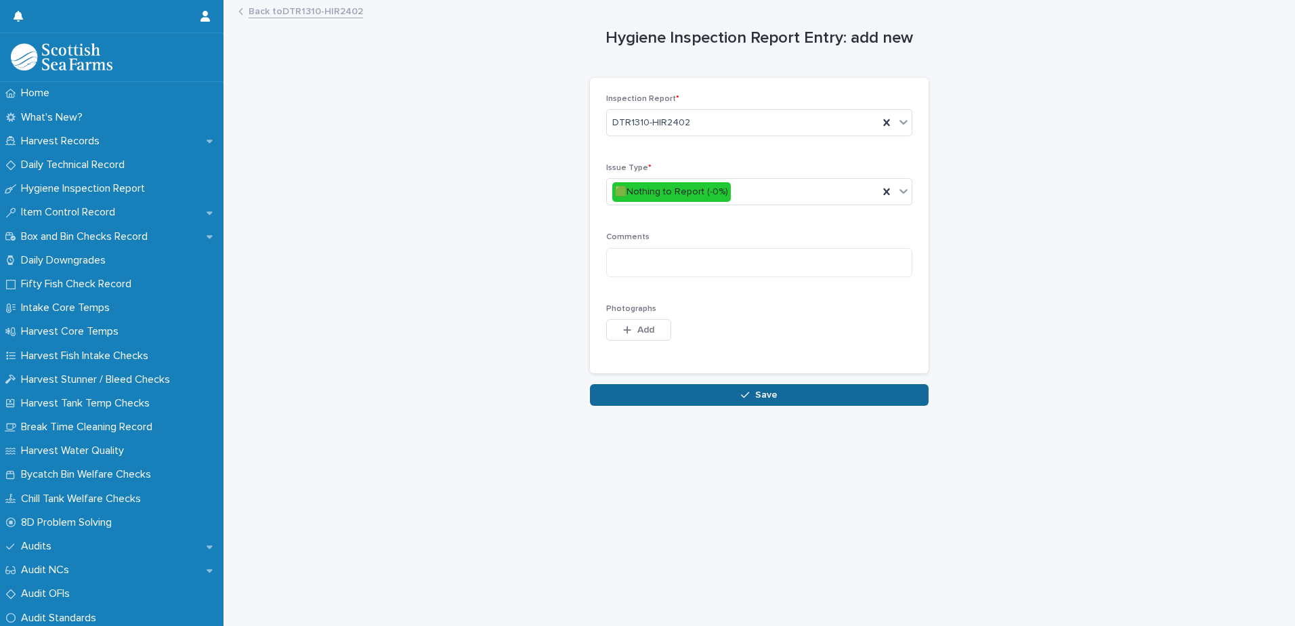
click at [651, 392] on button "Save" at bounding box center [759, 395] width 339 height 22
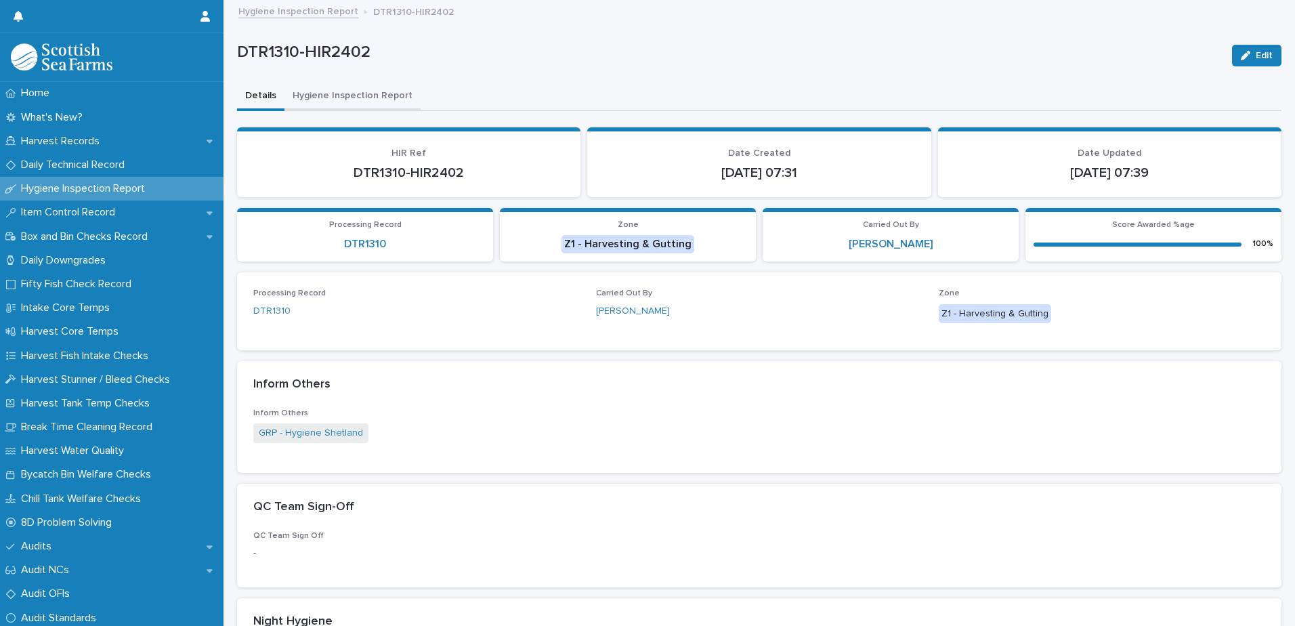
click at [353, 94] on button "Hygiene Inspection Report" at bounding box center [353, 97] width 136 height 28
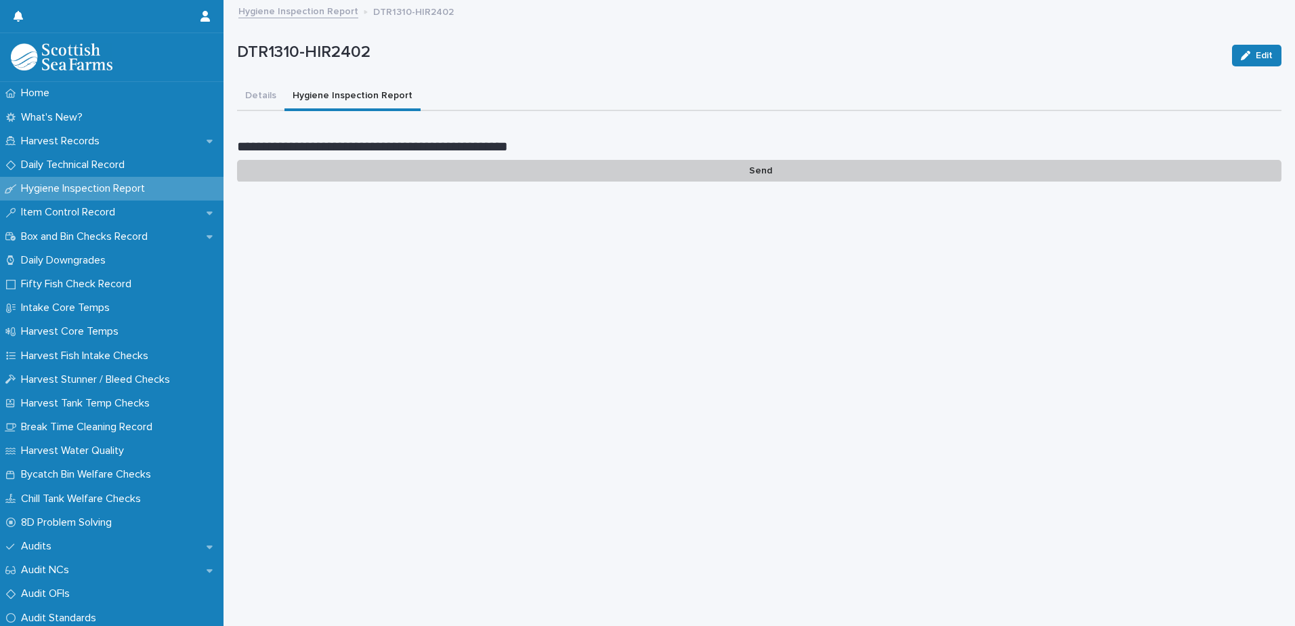
click at [756, 171] on p "Send" at bounding box center [759, 171] width 1045 height 22
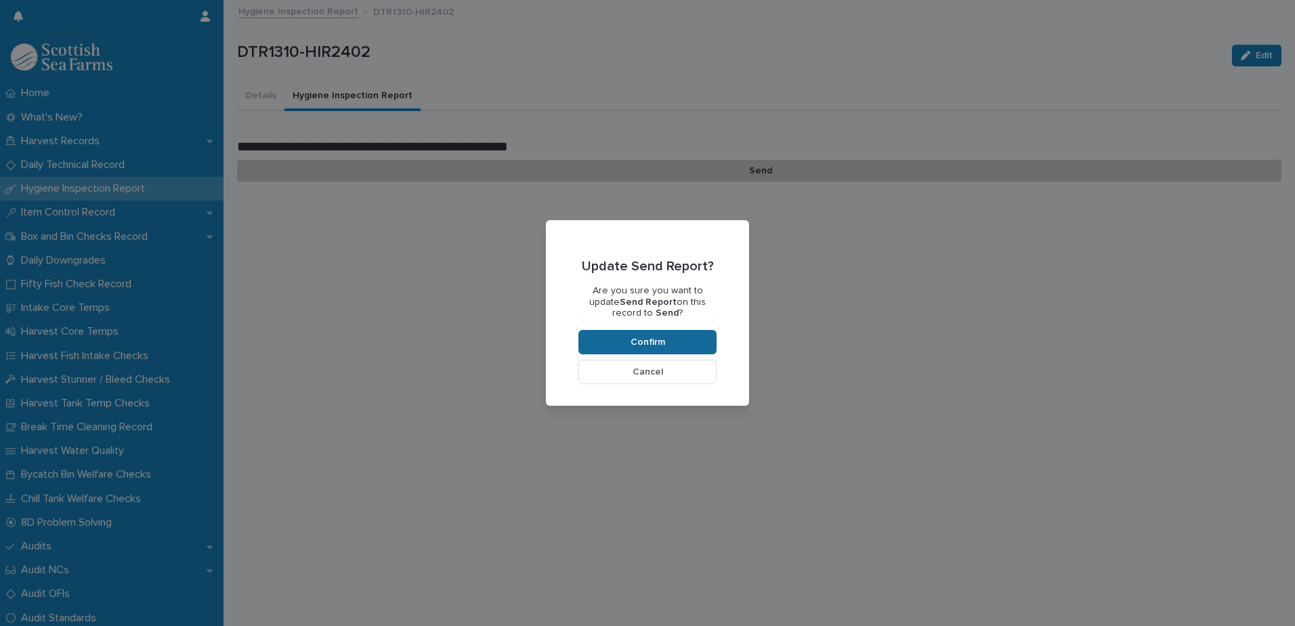
click at [623, 340] on button "Confirm" at bounding box center [647, 342] width 138 height 24
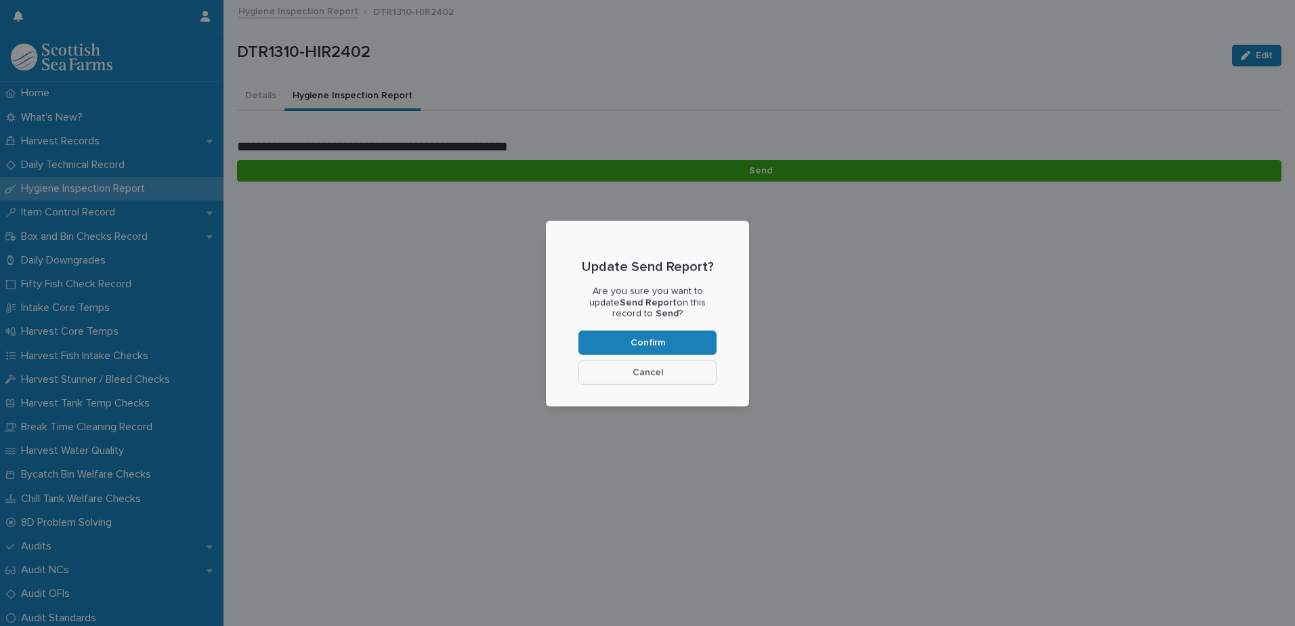
scroll to position [114, 0]
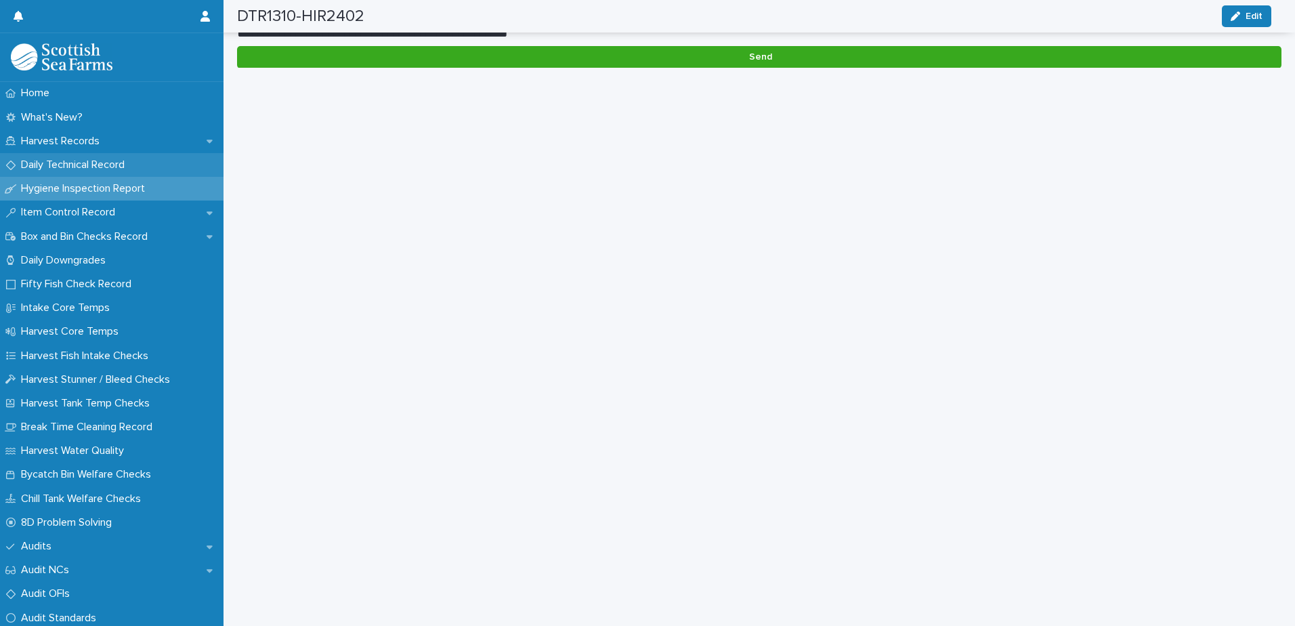
click at [85, 164] on p "Daily Technical Record" at bounding box center [76, 165] width 120 height 13
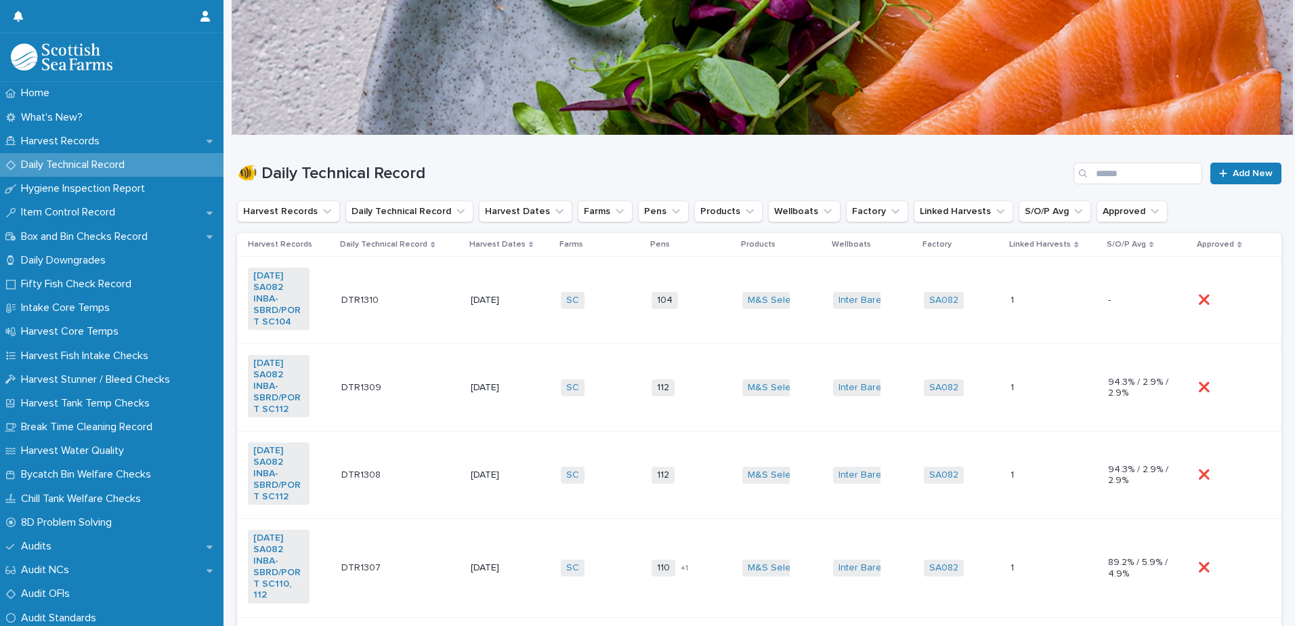
click at [646, 329] on td "104 + 0" at bounding box center [691, 300] width 91 height 87
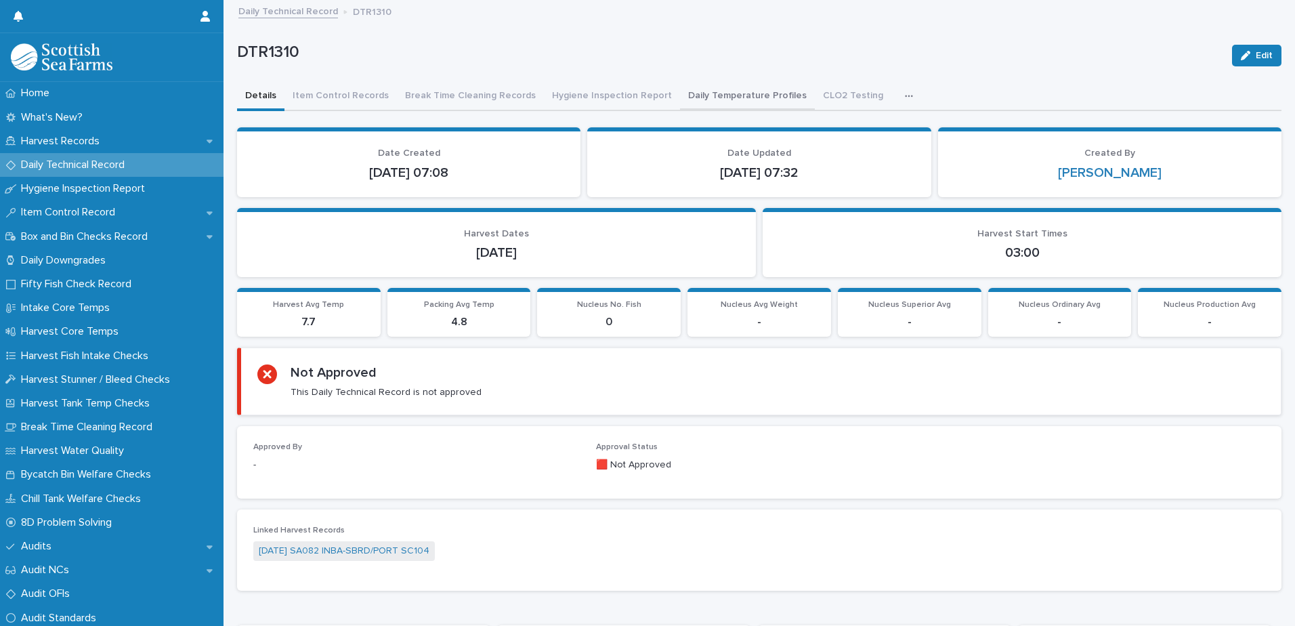
click at [700, 97] on button "Daily Temperature Profiles" at bounding box center [747, 97] width 135 height 28
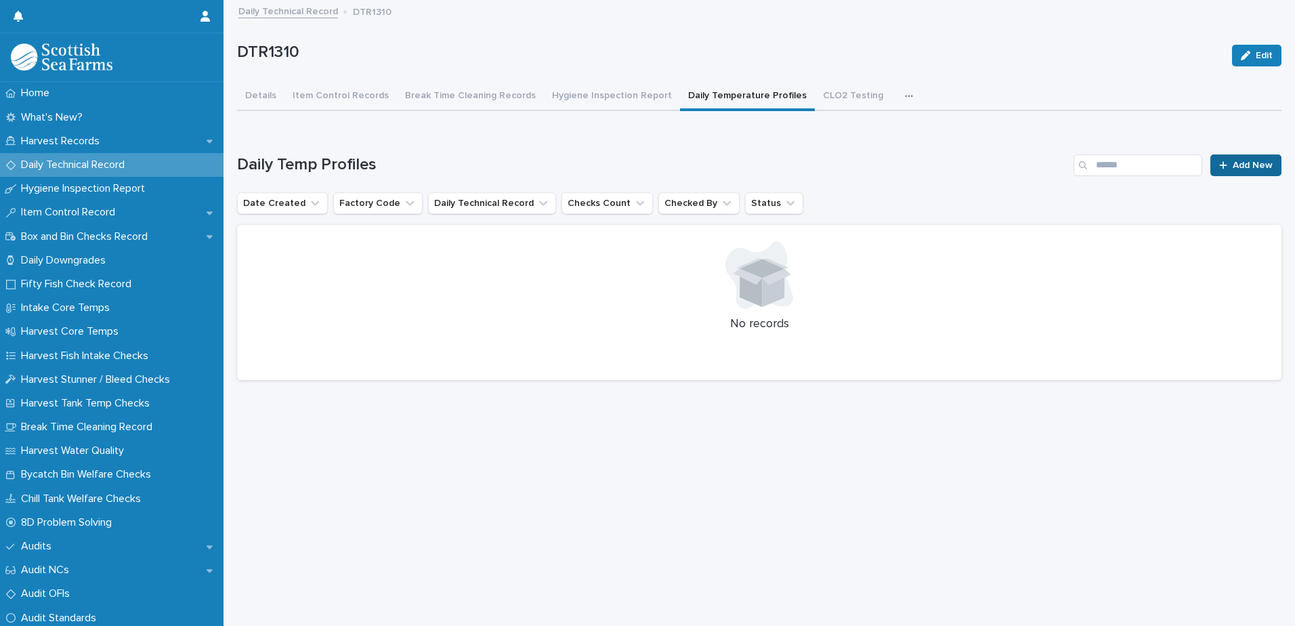
click at [1250, 168] on span "Add New" at bounding box center [1253, 165] width 40 height 9
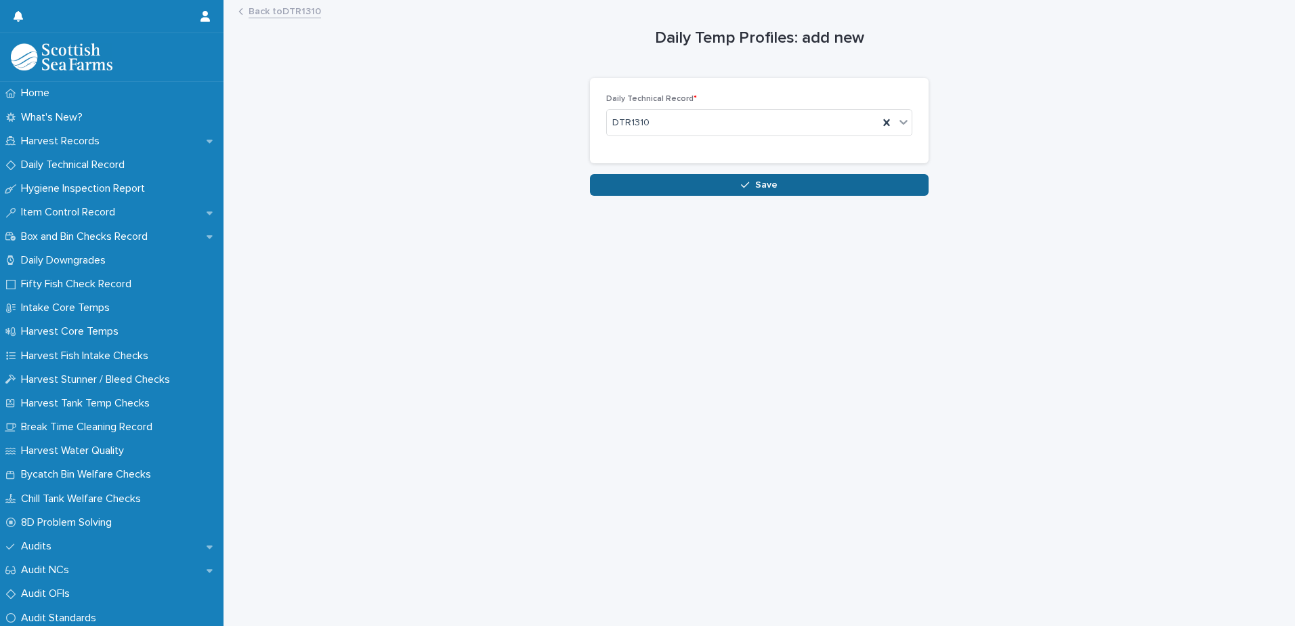
click at [698, 182] on button "Save" at bounding box center [759, 185] width 339 height 22
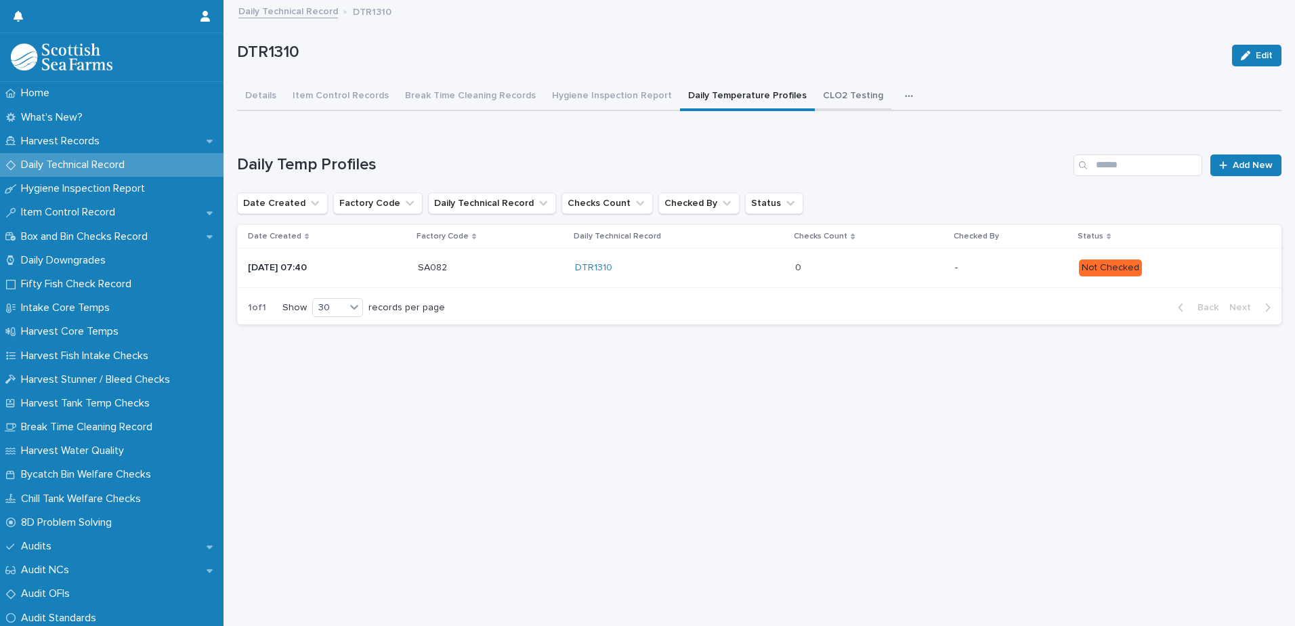
click at [818, 99] on button "CLO2 Testing" at bounding box center [853, 97] width 77 height 28
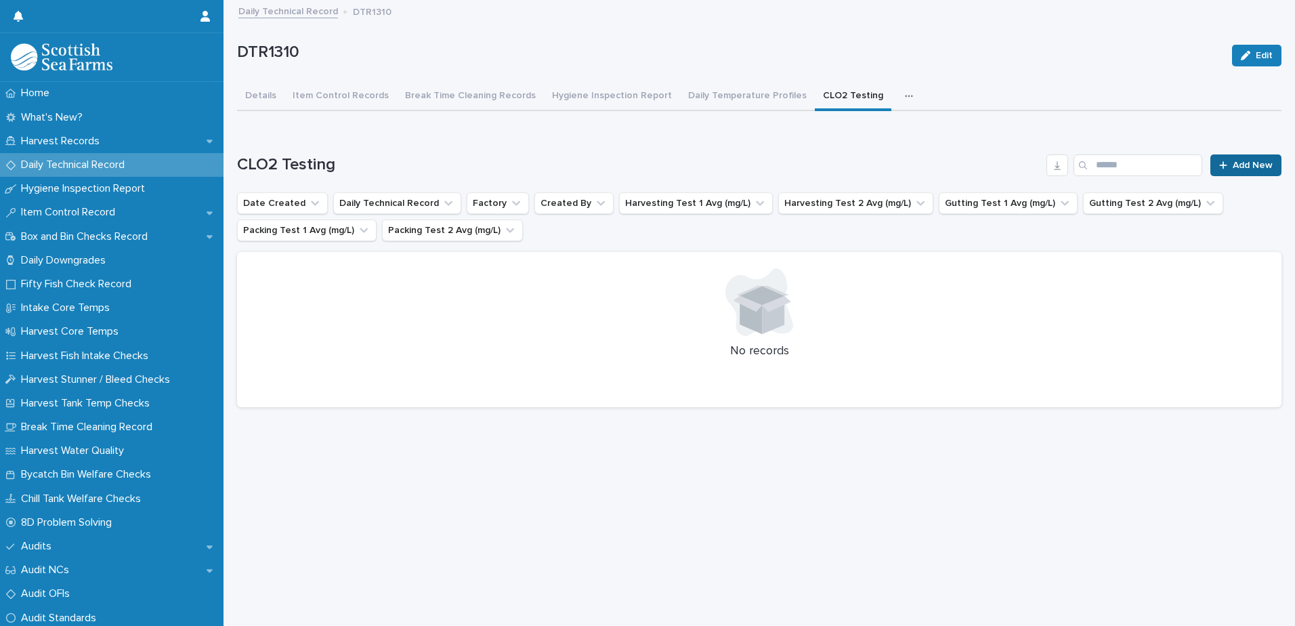
click at [1219, 167] on icon at bounding box center [1222, 164] width 7 height 7
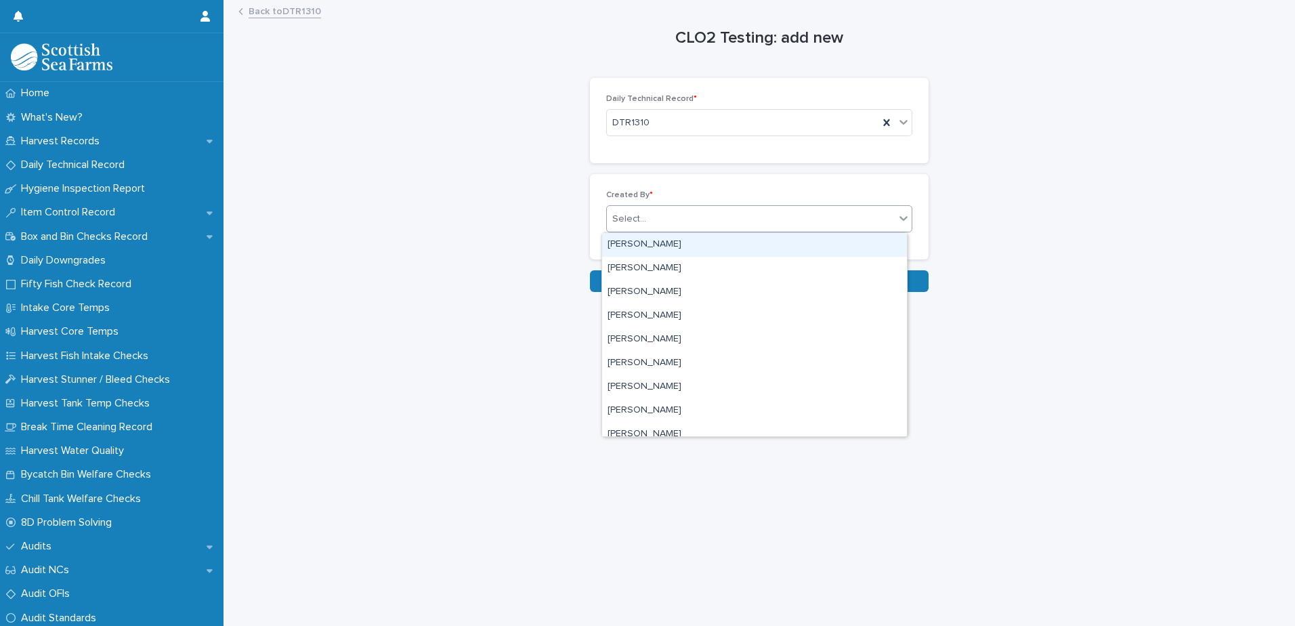
click at [627, 219] on div "Select..." at bounding box center [629, 219] width 34 height 14
type input "***"
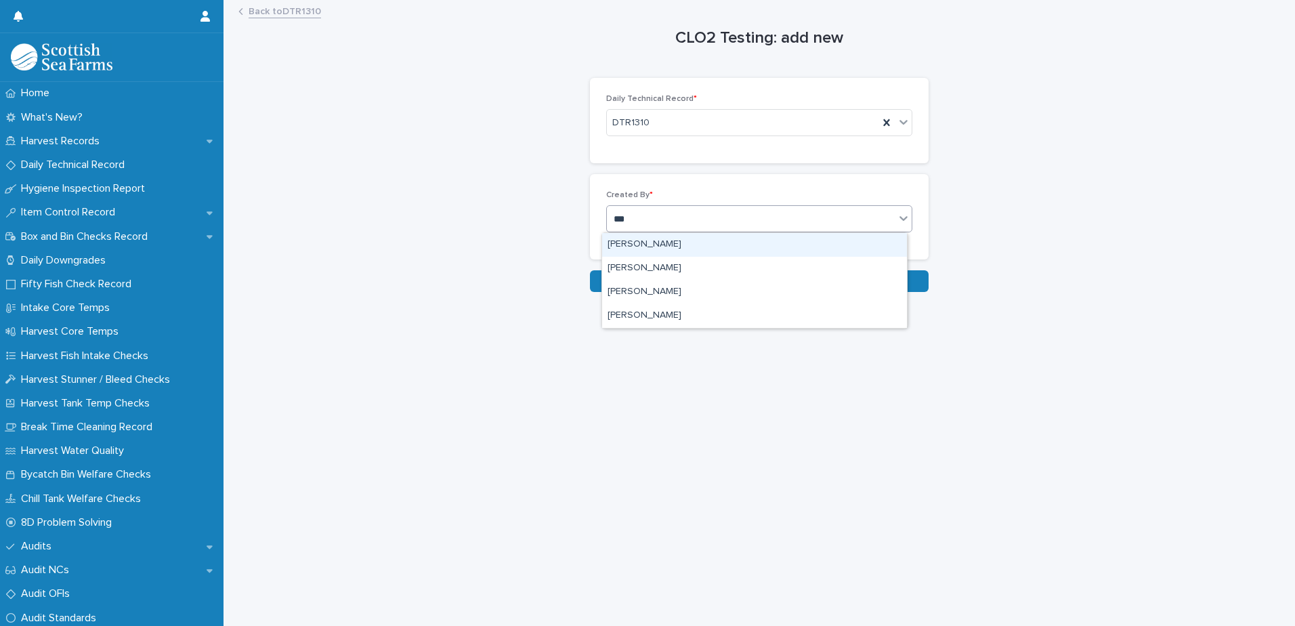
click at [628, 245] on div "[PERSON_NAME]" at bounding box center [754, 245] width 305 height 24
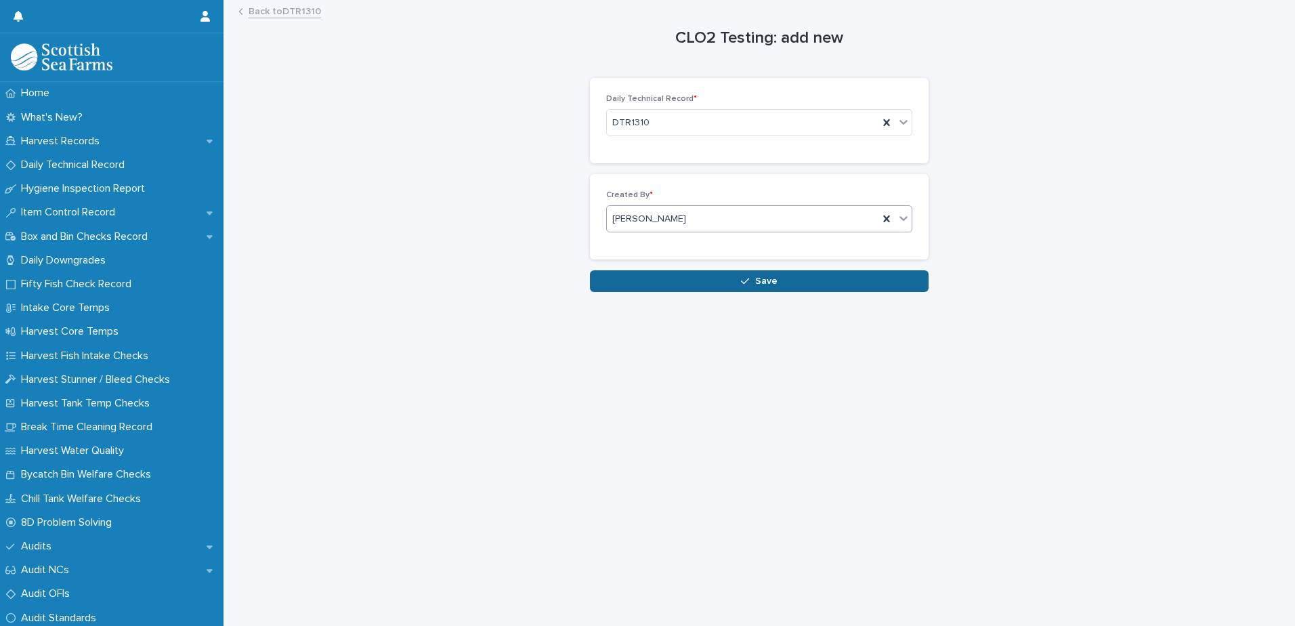
click at [627, 286] on button "Save" at bounding box center [759, 281] width 339 height 22
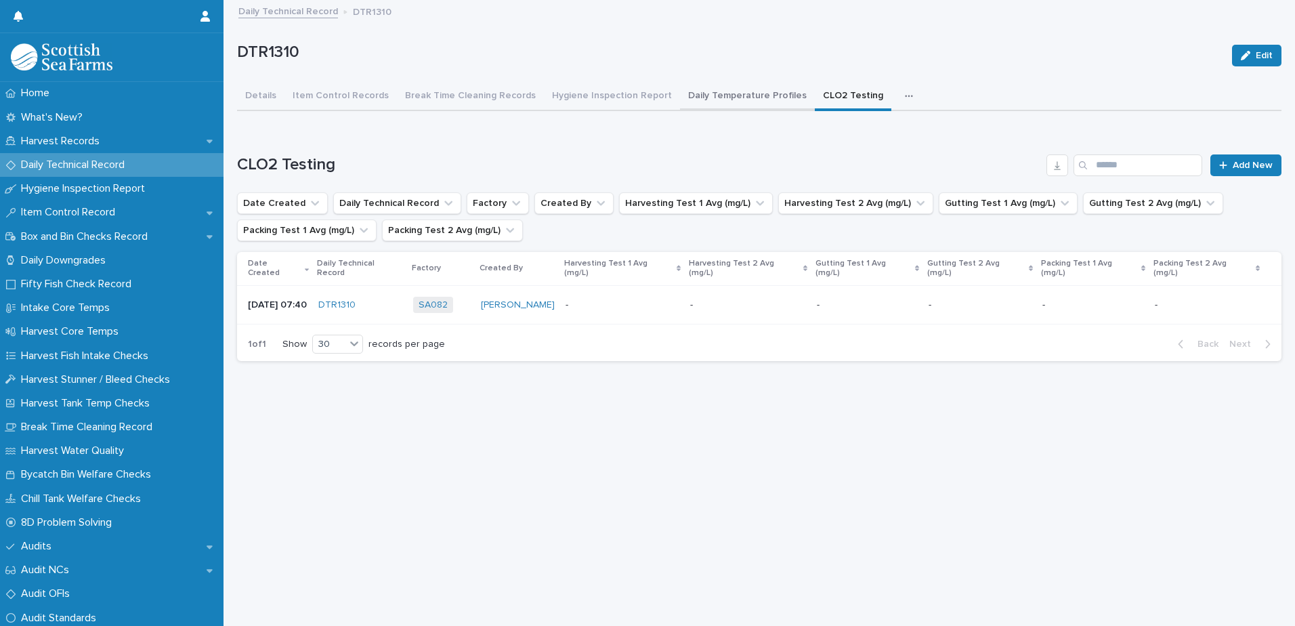
click at [717, 97] on button "Daily Temperature Profiles" at bounding box center [747, 97] width 135 height 28
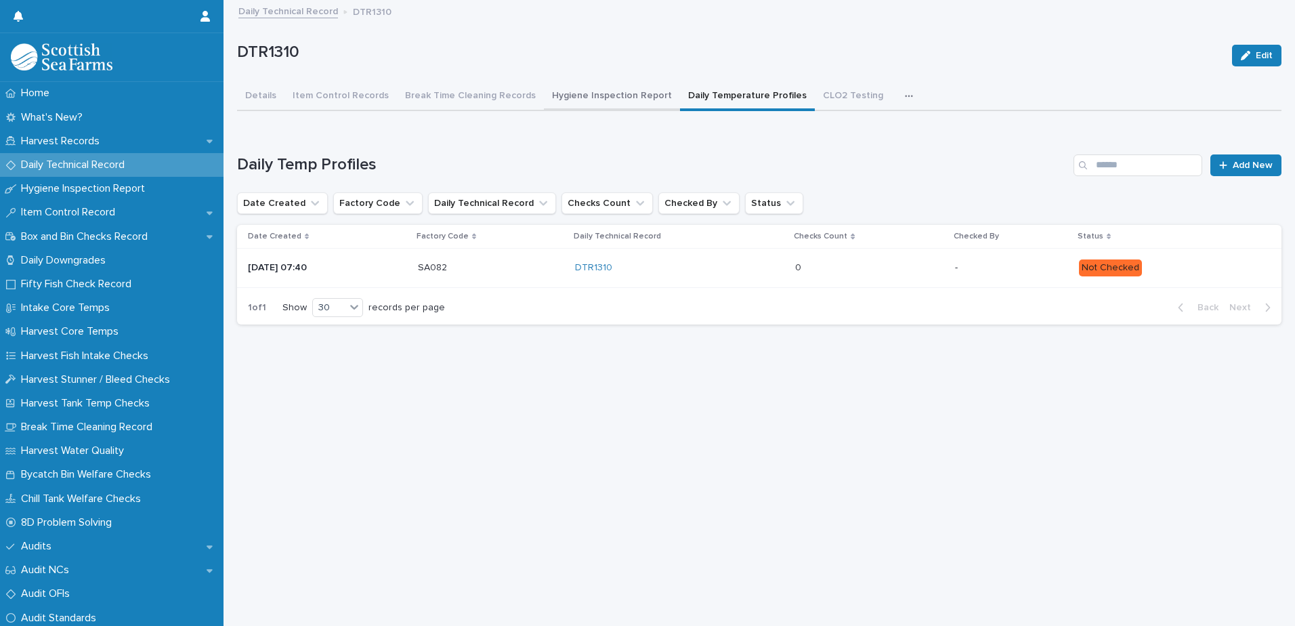
click at [561, 98] on button "Hygiene Inspection Report" at bounding box center [612, 97] width 136 height 28
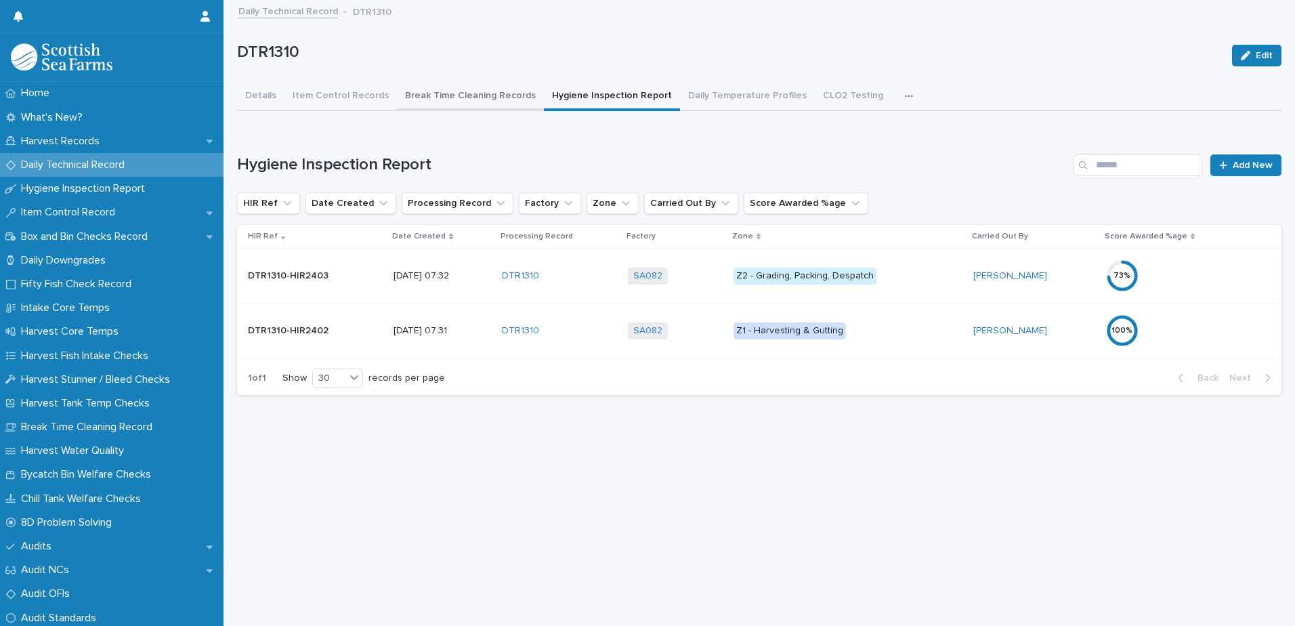
click at [427, 98] on button "Break Time Cleaning Records" at bounding box center [470, 97] width 147 height 28
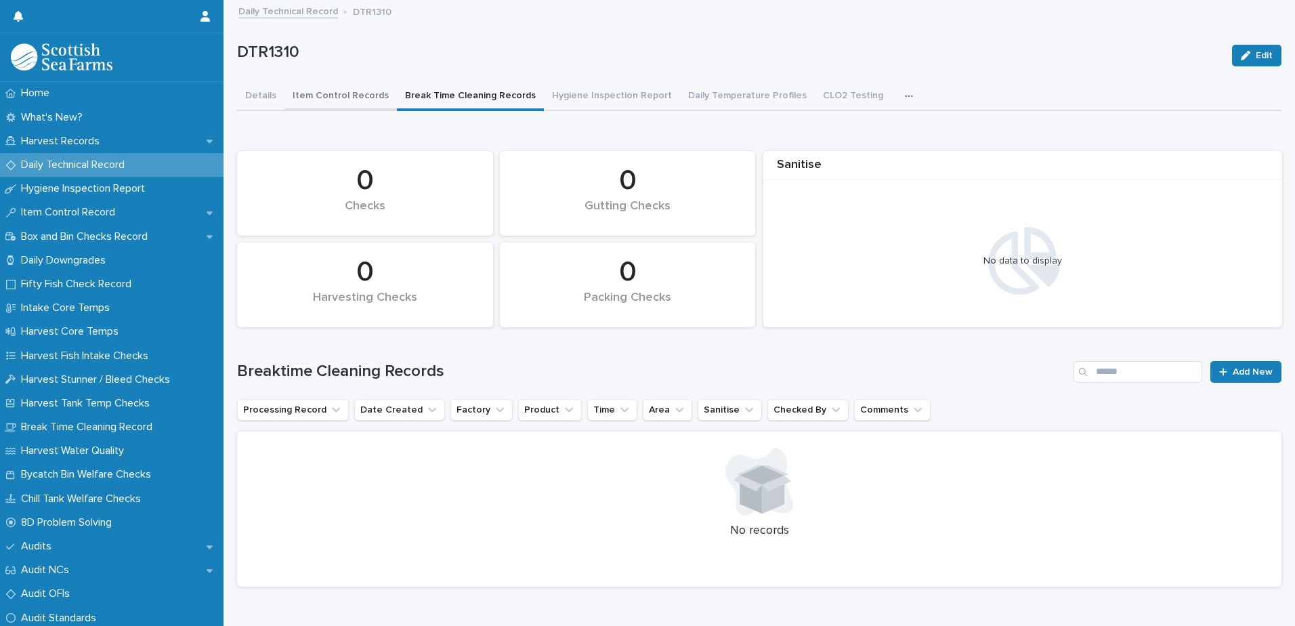
click at [348, 97] on button "Item Control Records" at bounding box center [341, 97] width 112 height 28
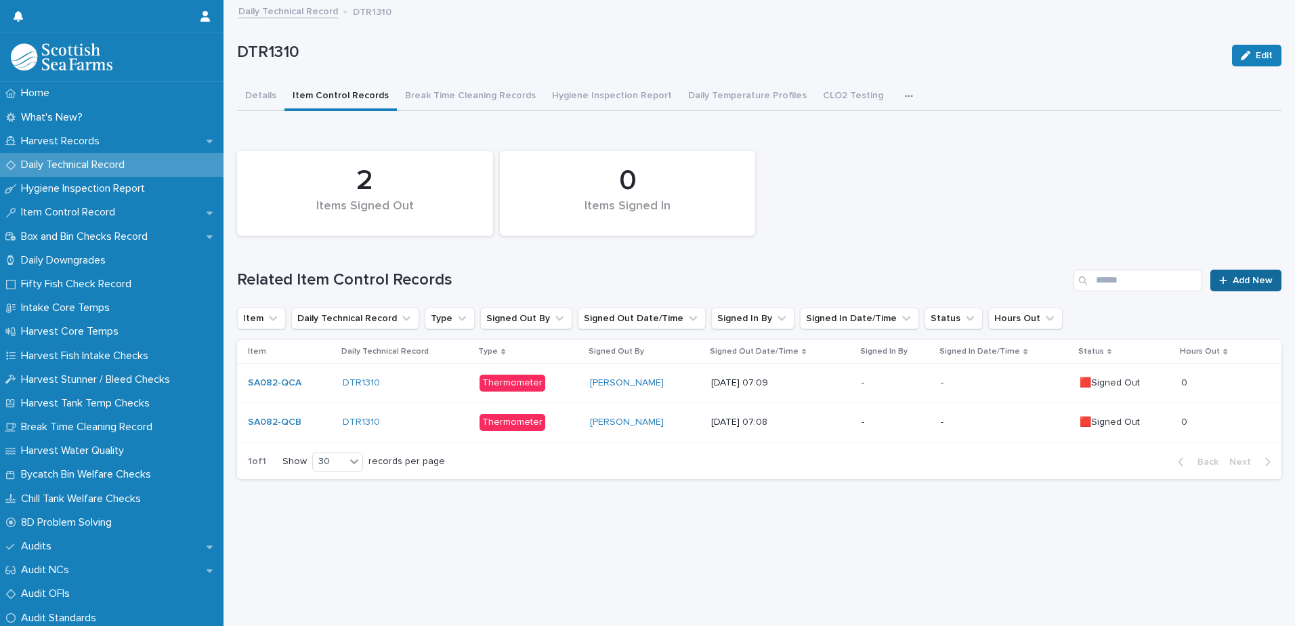
click at [1224, 274] on link "Add New" at bounding box center [1246, 281] width 71 height 22
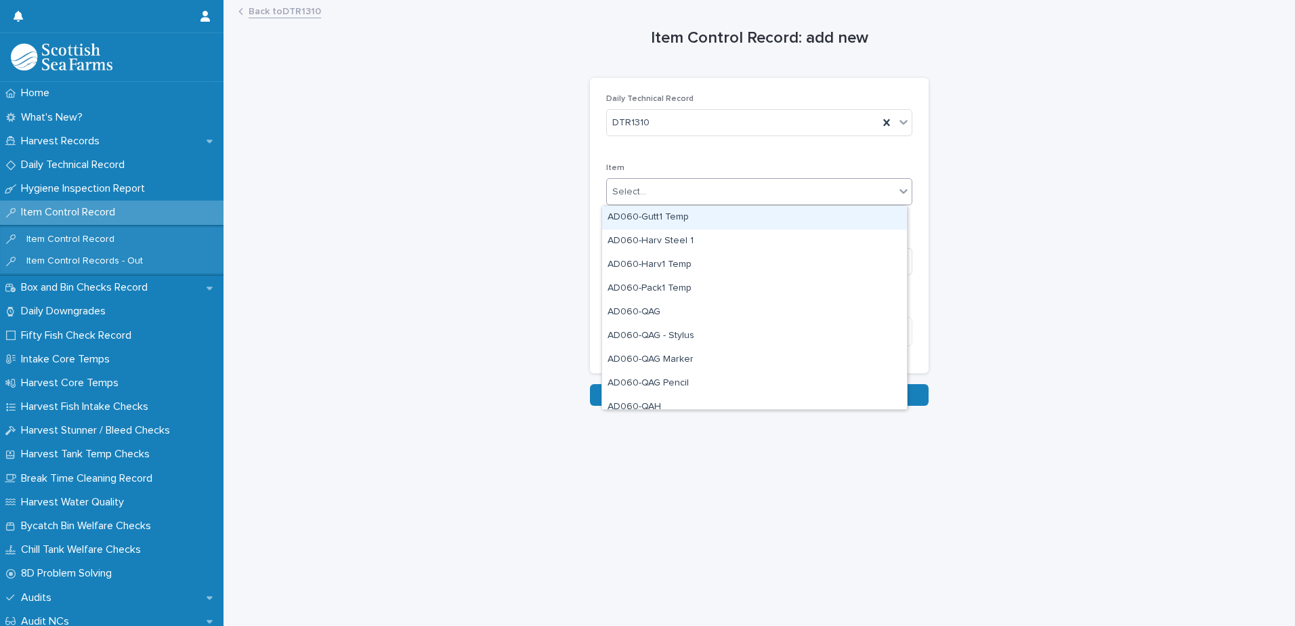
click at [628, 190] on div "Select..." at bounding box center [629, 192] width 34 height 14
type input "***"
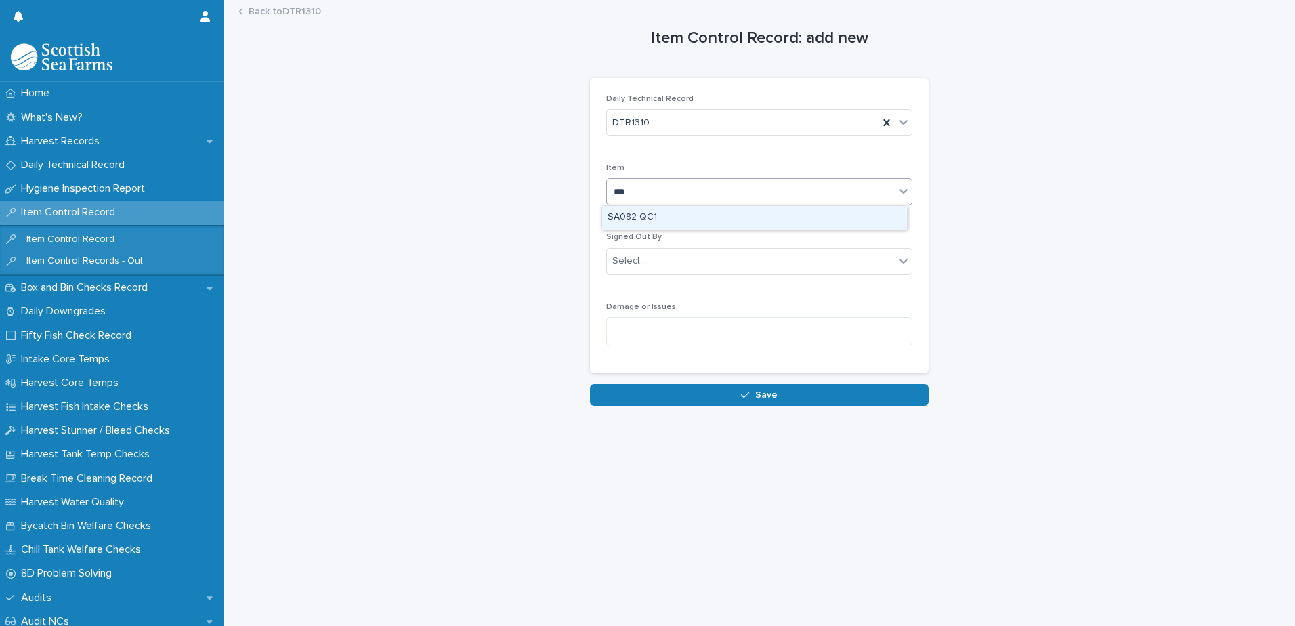
click at [634, 215] on div "SA082-QC1" at bounding box center [754, 218] width 305 height 24
click at [627, 259] on div "Select..." at bounding box center [629, 261] width 34 height 14
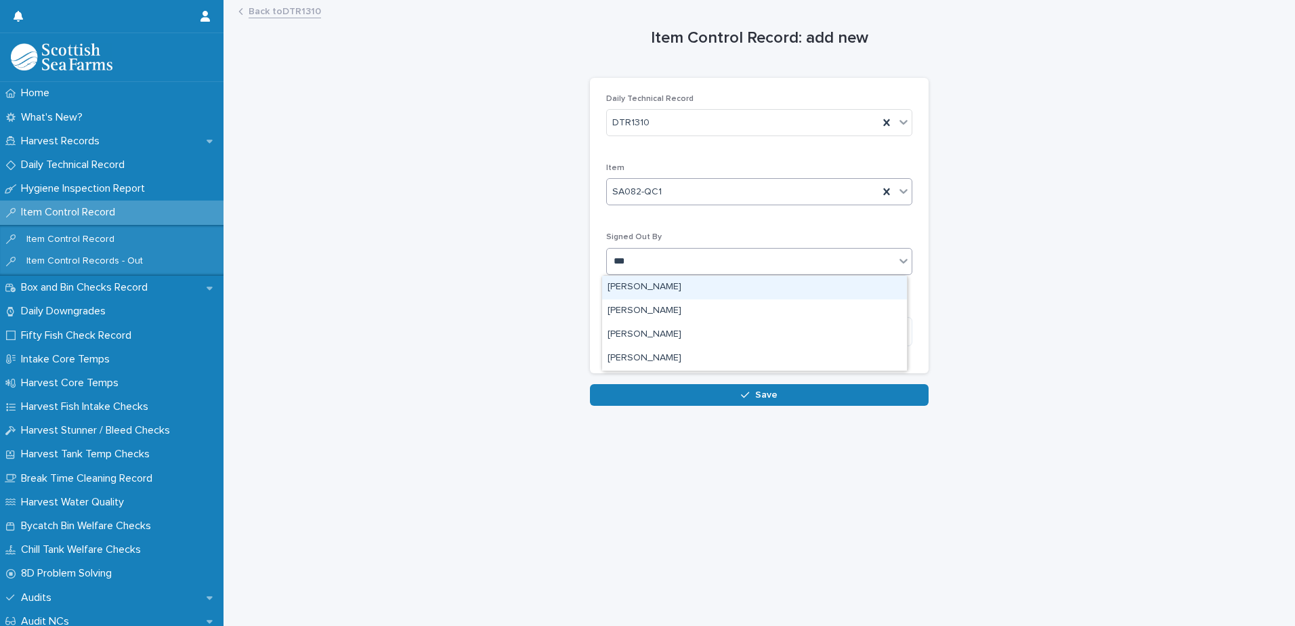
type input "****"
click at [631, 286] on div "[PERSON_NAME]" at bounding box center [754, 288] width 305 height 24
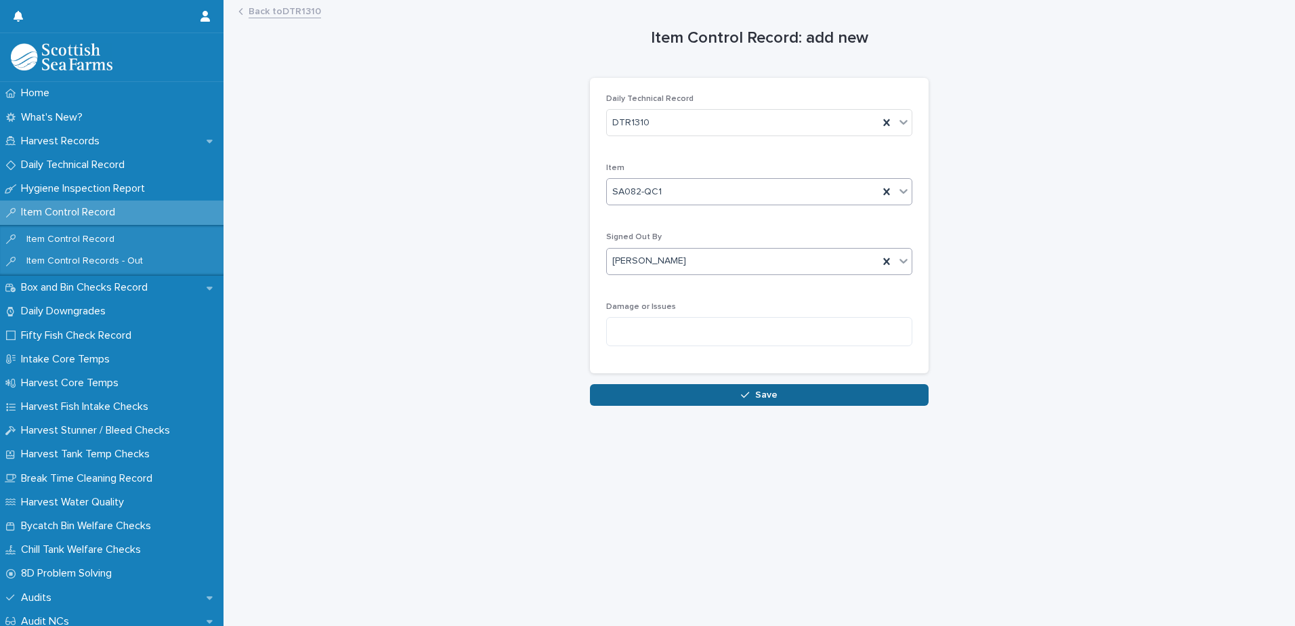
click at [628, 393] on button "Save" at bounding box center [759, 395] width 339 height 22
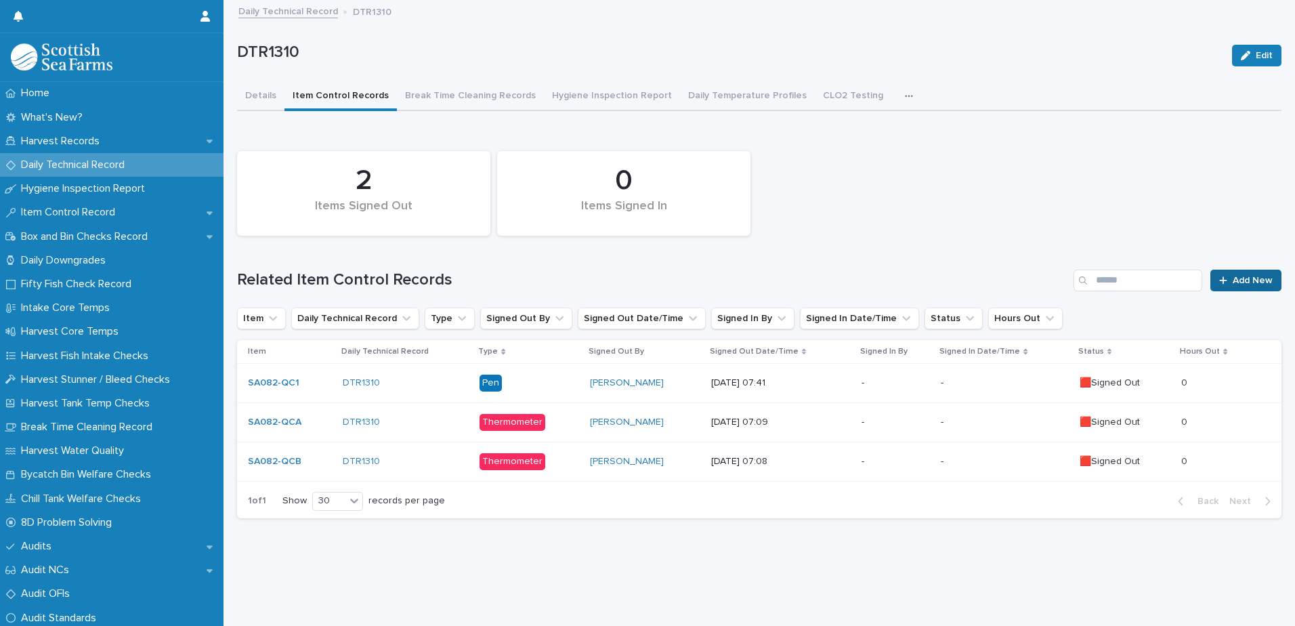
click at [1219, 285] on div at bounding box center [1226, 280] width 14 height 9
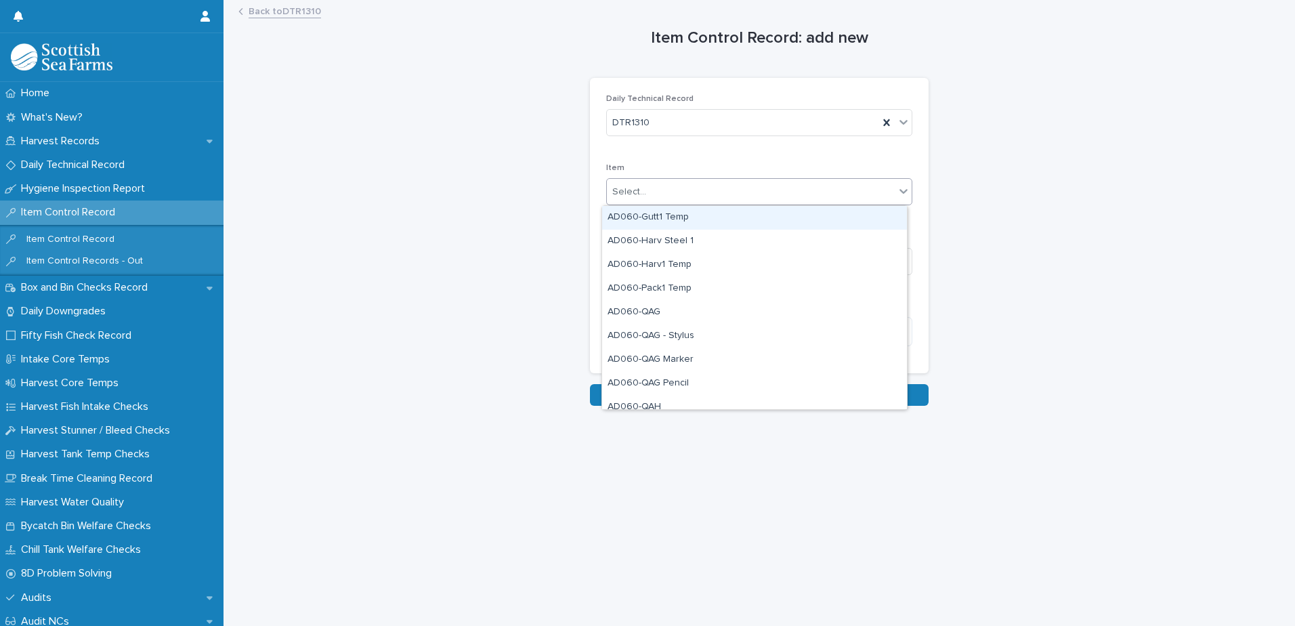
click at [649, 195] on div "Select..." at bounding box center [751, 192] width 288 height 22
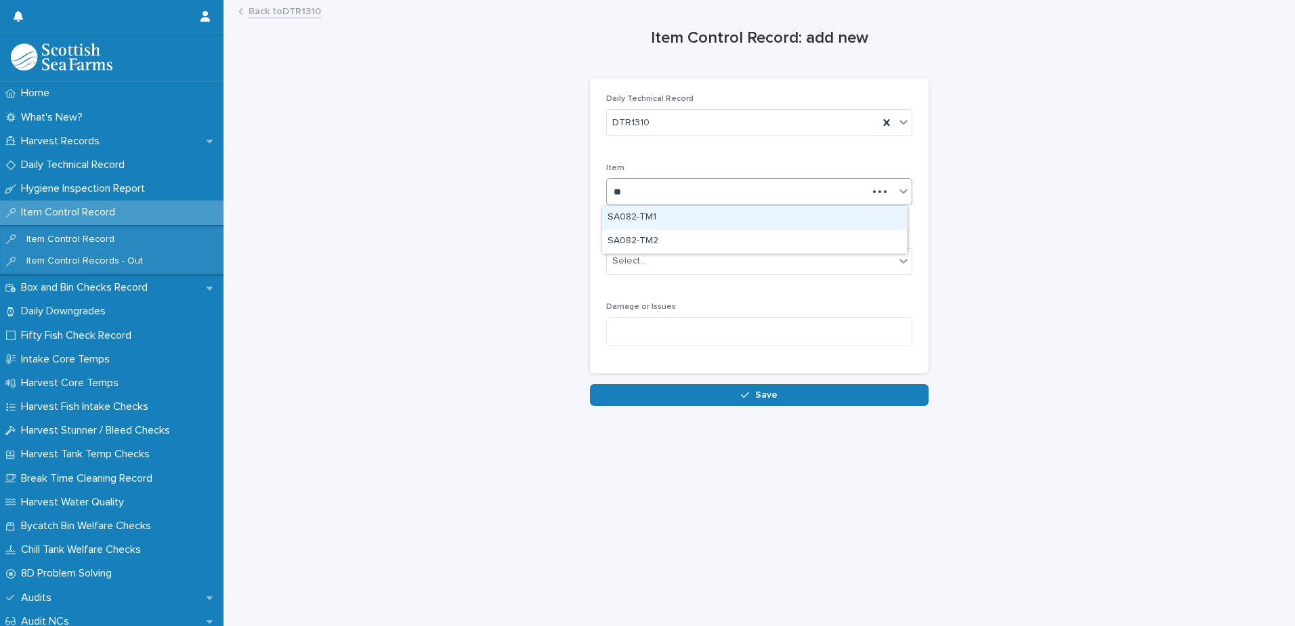
type input "***"
click at [684, 220] on div "SA082-TM1" at bounding box center [754, 218] width 305 height 24
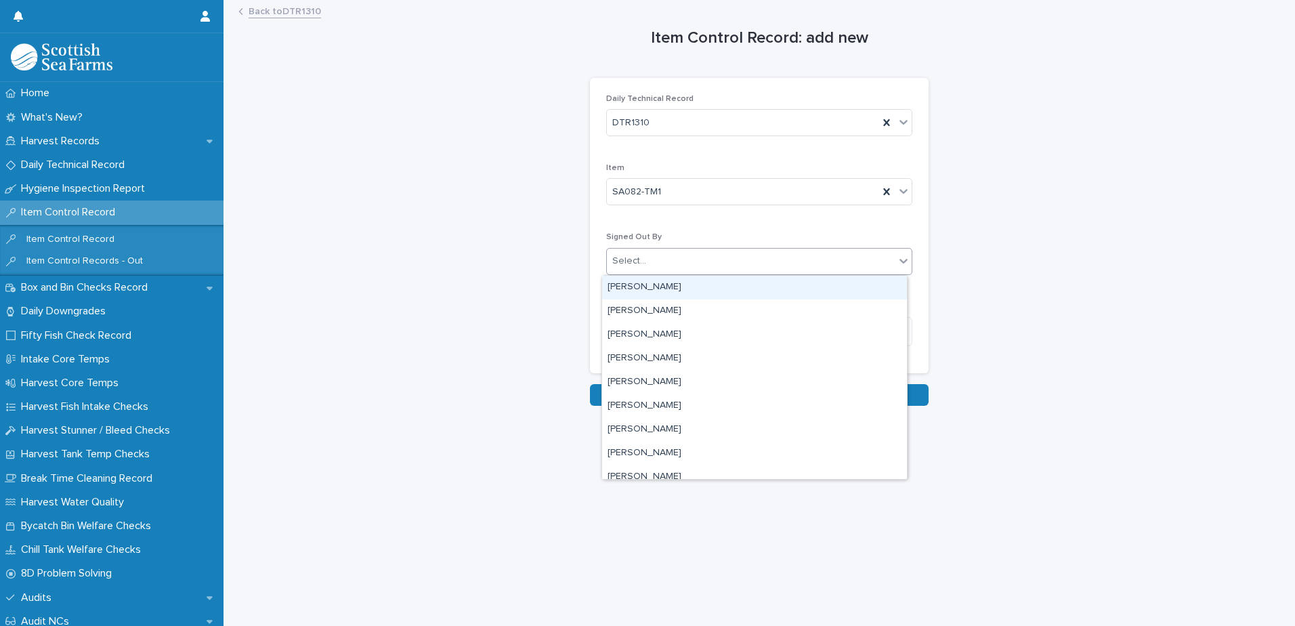
click at [653, 260] on div "Select..." at bounding box center [751, 261] width 288 height 22
type input "****"
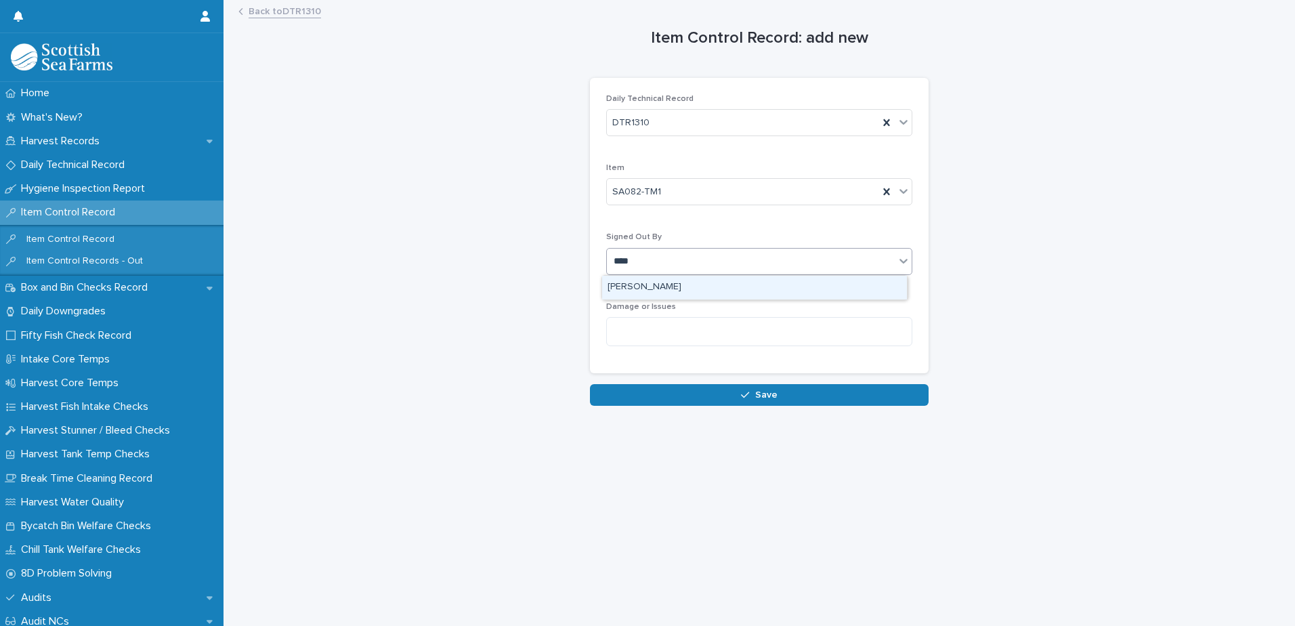
click at [652, 285] on div "[PERSON_NAME]" at bounding box center [754, 288] width 305 height 24
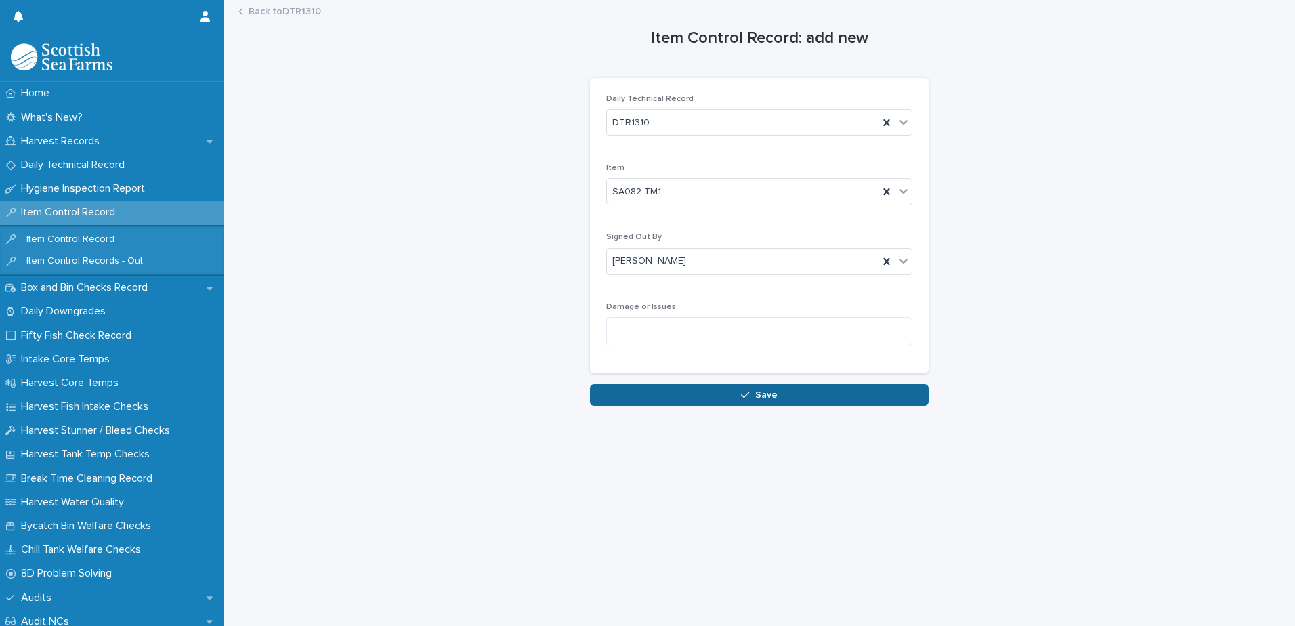
click at [652, 396] on button "Save" at bounding box center [759, 395] width 339 height 22
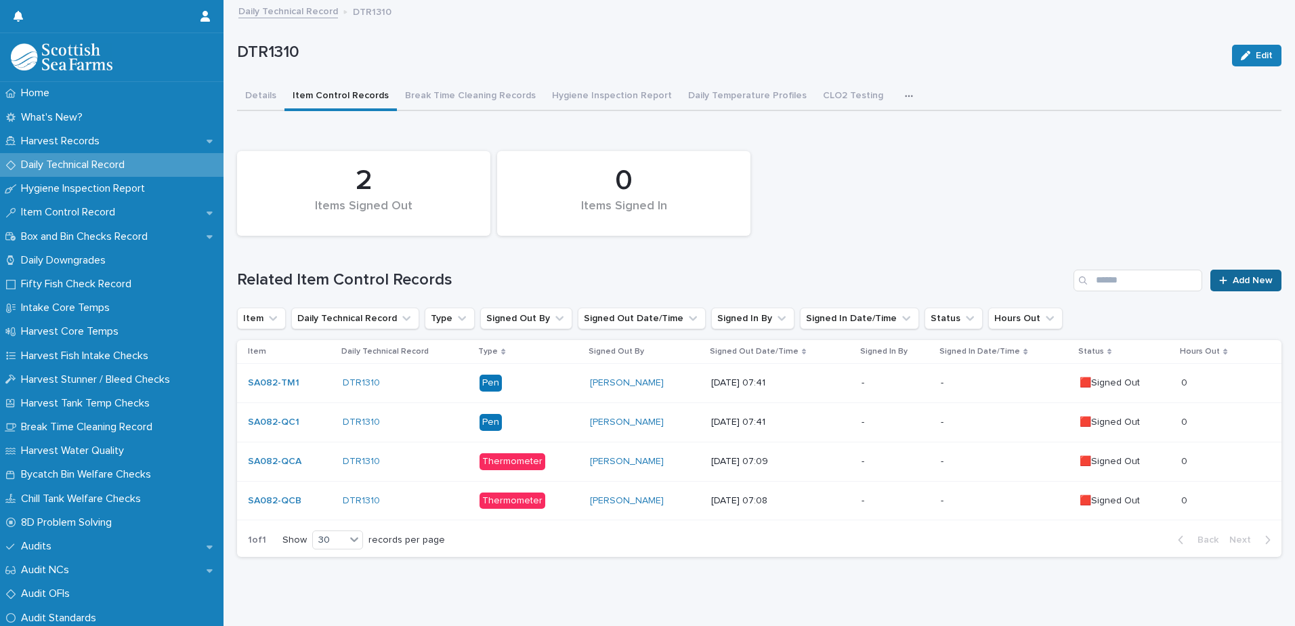
click at [1233, 283] on span "Add New" at bounding box center [1253, 280] width 40 height 9
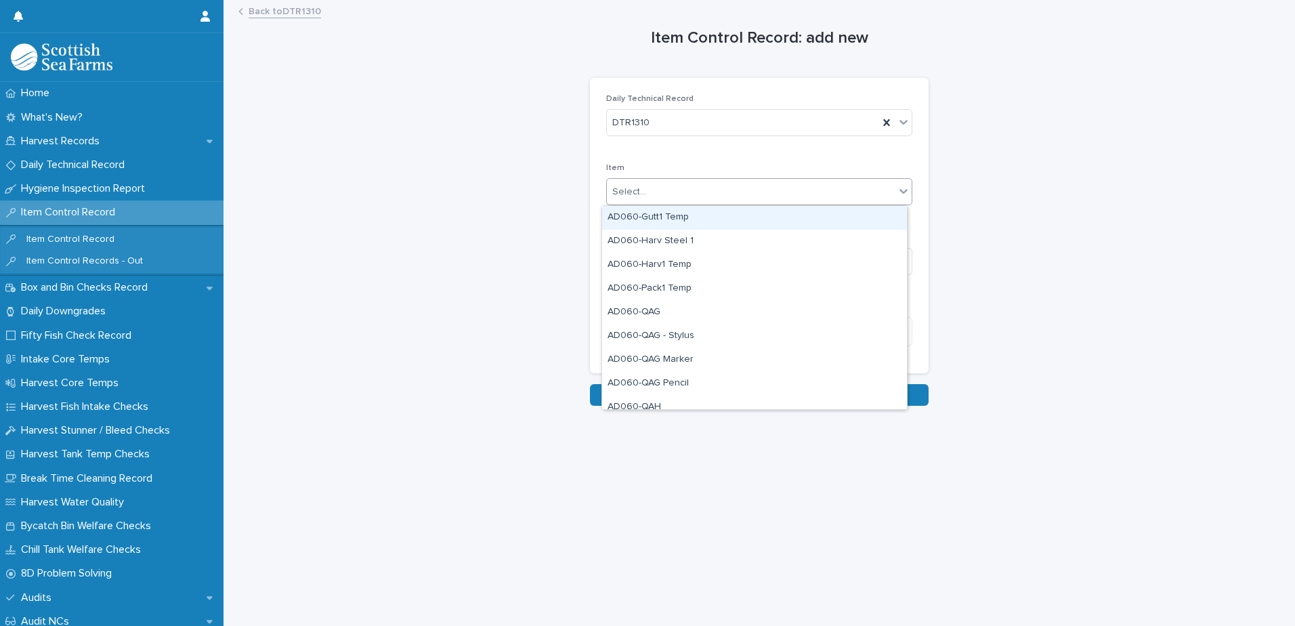
click at [636, 196] on div "Select..." at bounding box center [629, 192] width 34 height 14
type input "***"
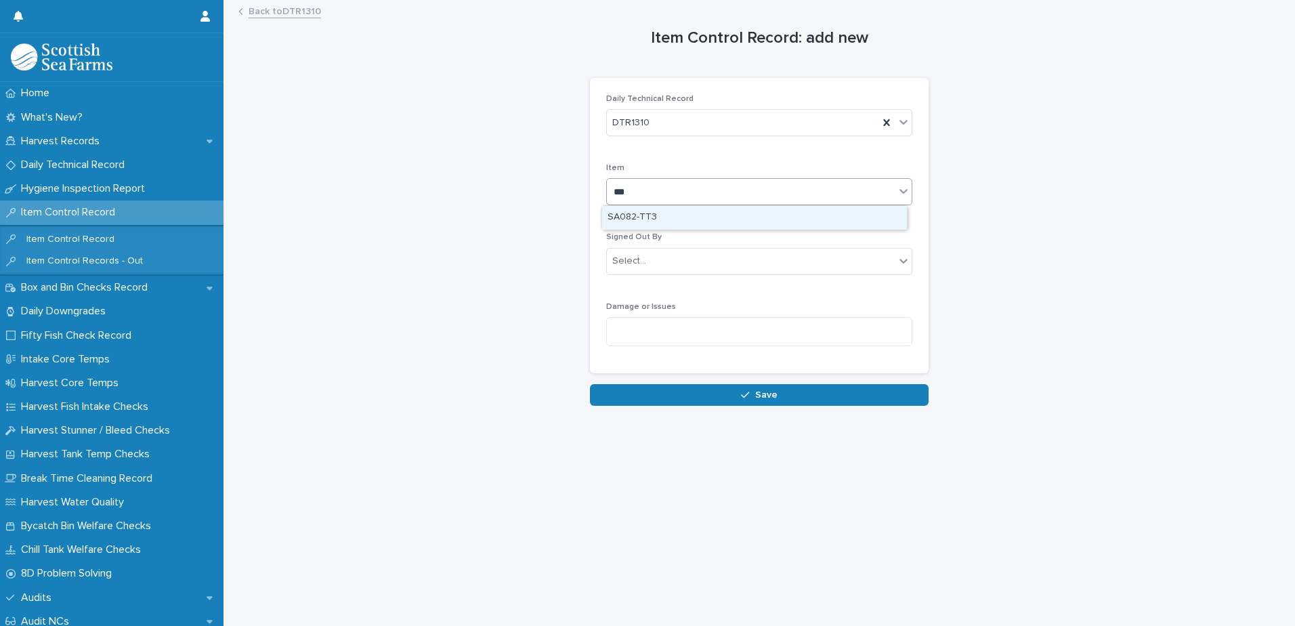
click at [658, 215] on div "SA082-TT3" at bounding box center [754, 218] width 305 height 24
drag, startPoint x: 641, startPoint y: 258, endPoint x: 641, endPoint y: 268, distance: 10.2
click at [648, 260] on input "text" at bounding box center [648, 261] width 1 height 12
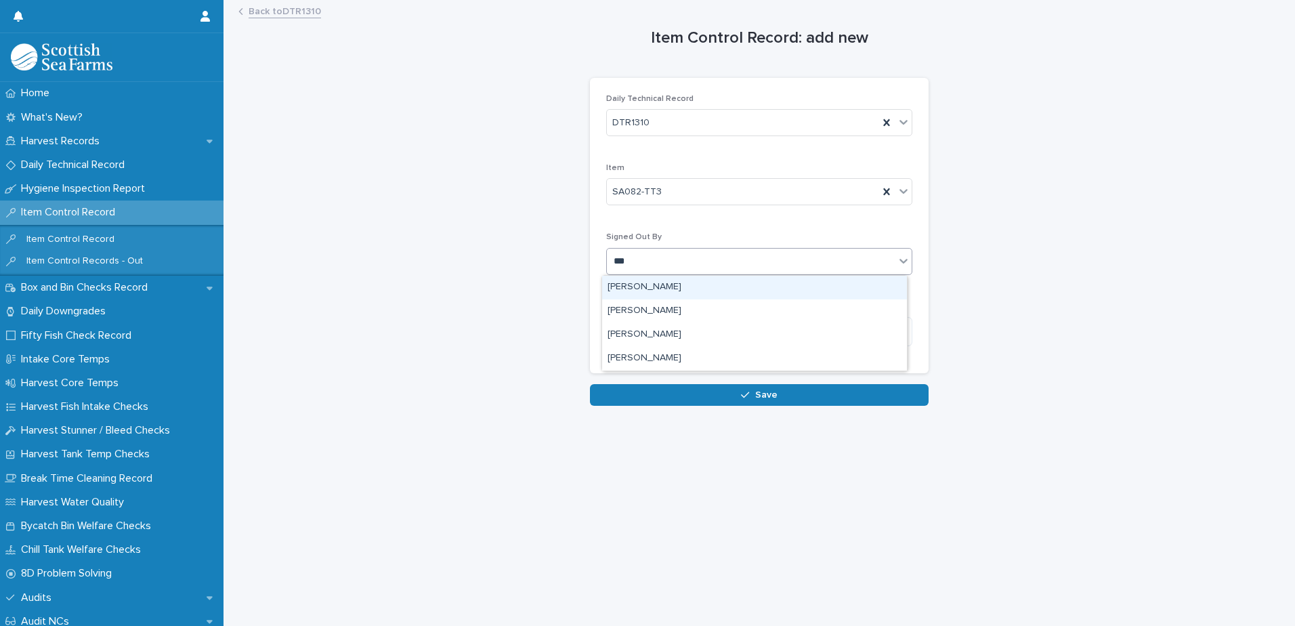
type input "****"
click at [646, 280] on div "[PERSON_NAME]" at bounding box center [754, 288] width 305 height 24
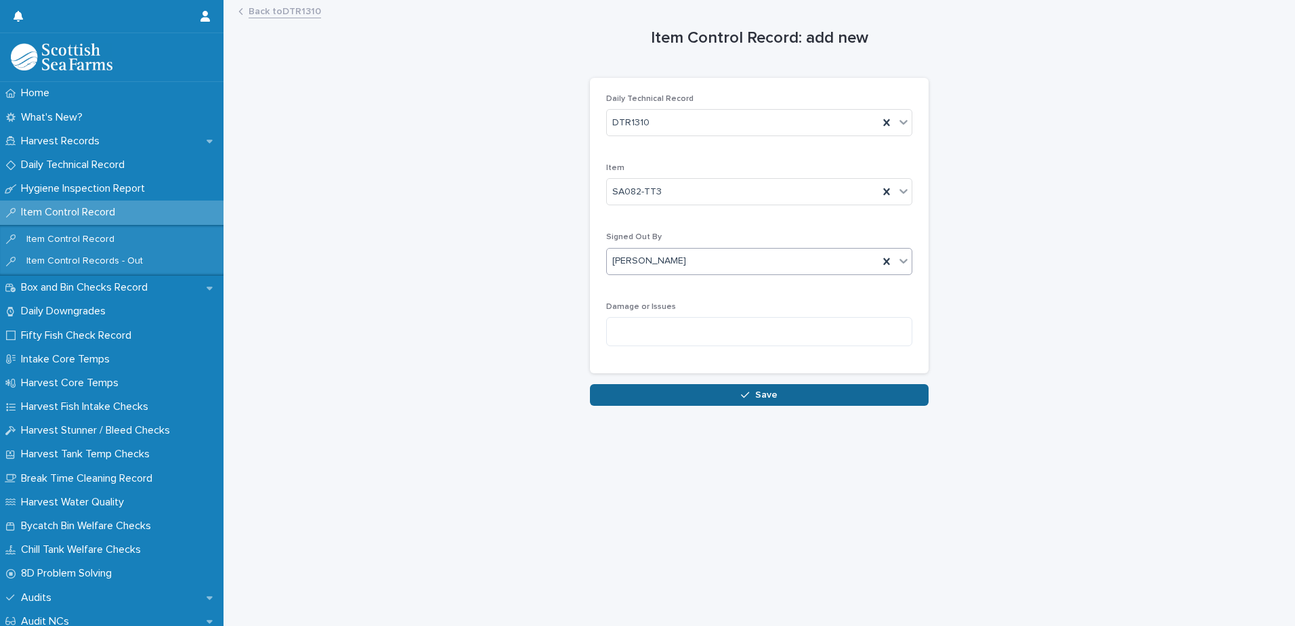
click at [626, 387] on button "Save" at bounding box center [759, 395] width 339 height 22
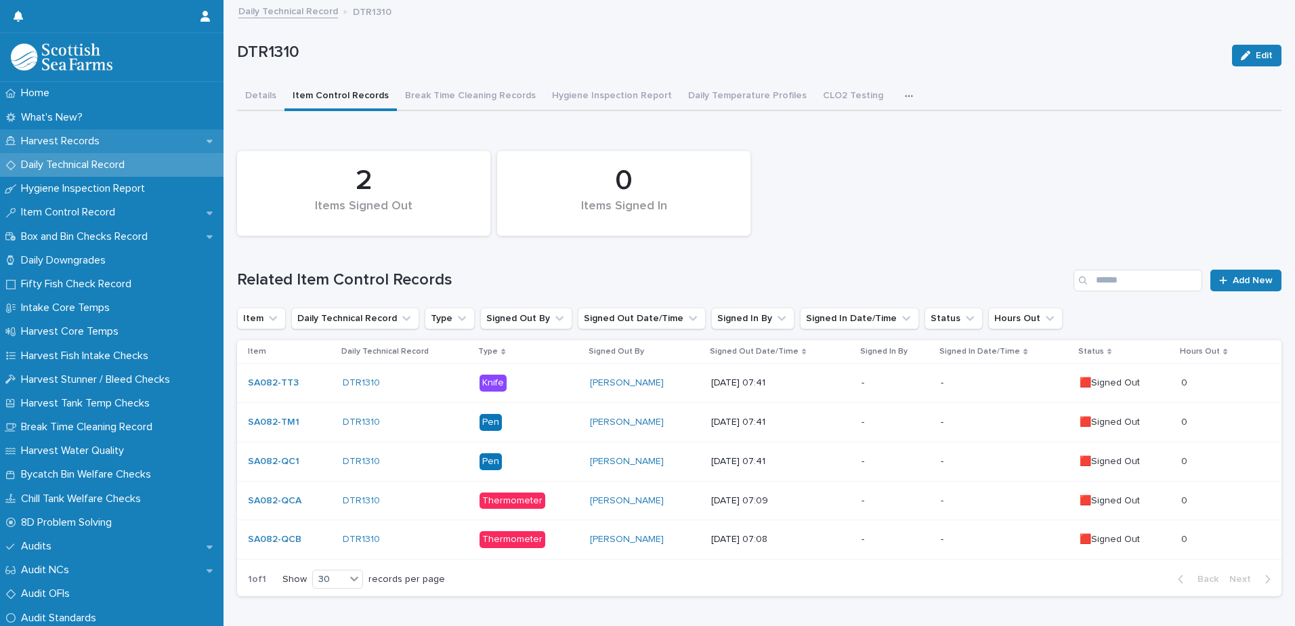
click at [58, 138] on p "Harvest Records" at bounding box center [63, 141] width 95 height 13
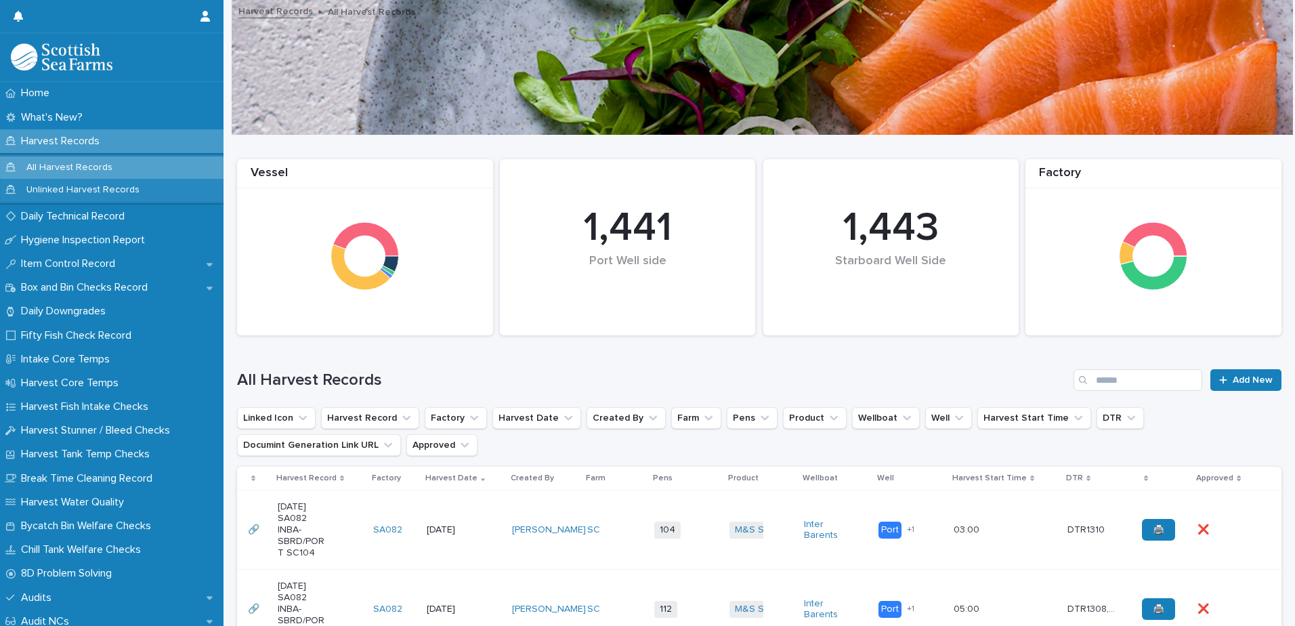
click at [705, 545] on td "104 + 0" at bounding box center [686, 529] width 75 height 79
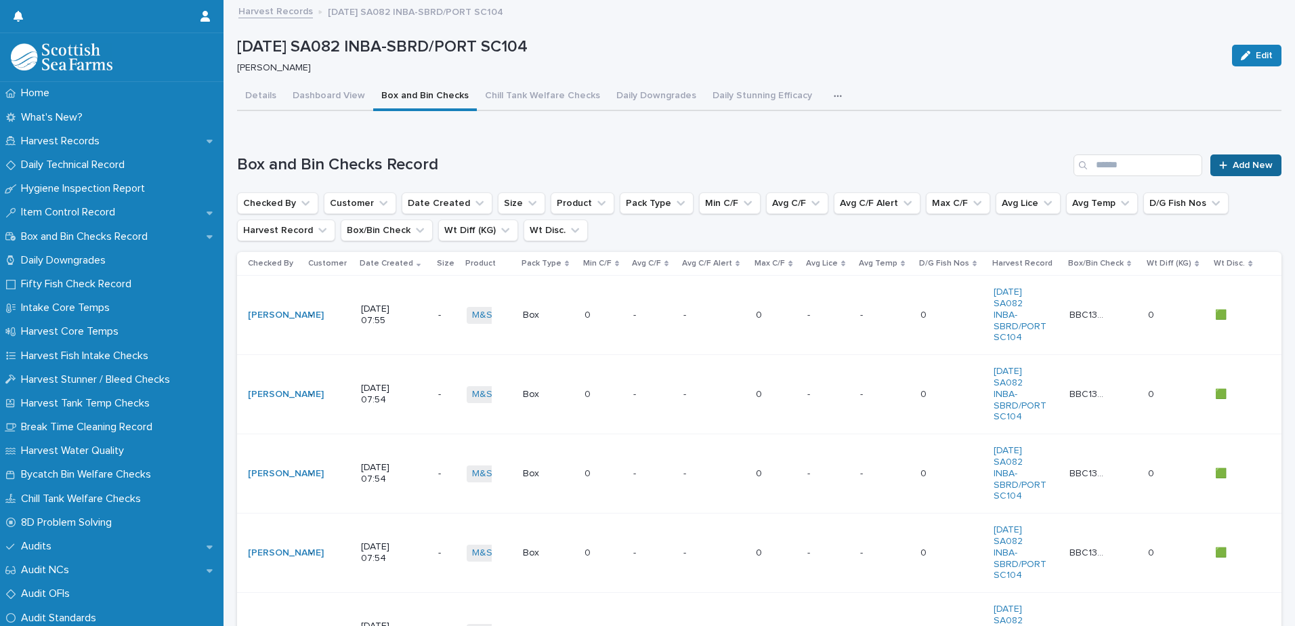
click at [1233, 165] on span "Add New" at bounding box center [1253, 165] width 40 height 9
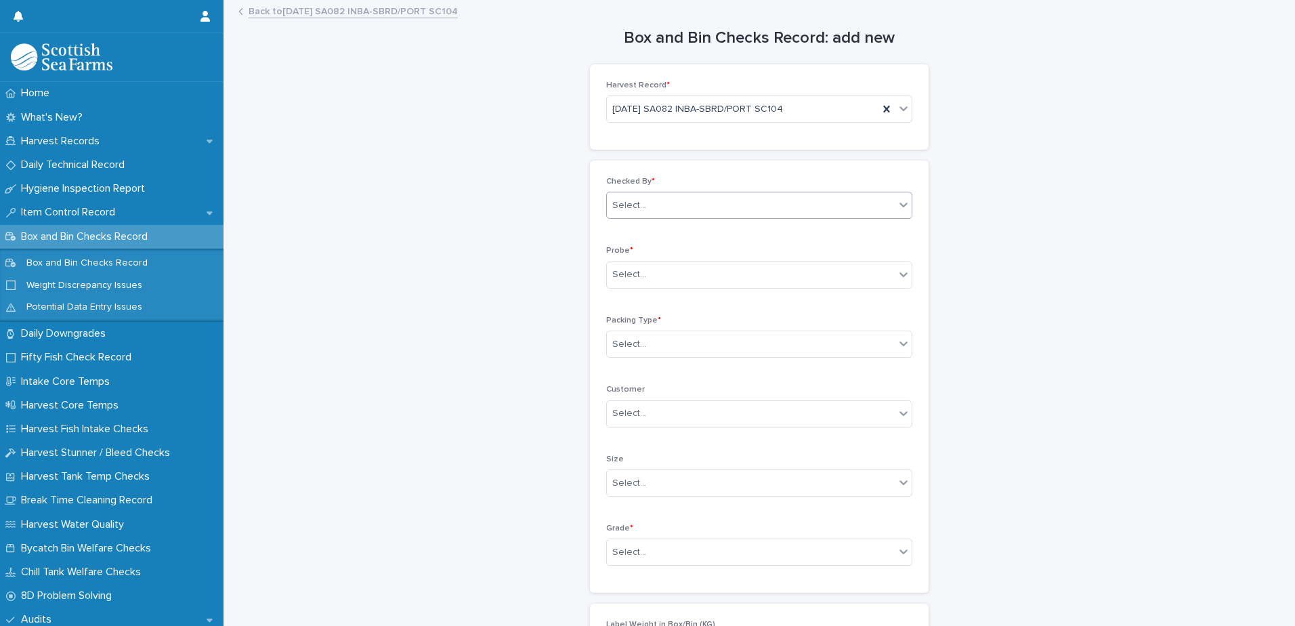
click at [637, 211] on div "Select..." at bounding box center [629, 205] width 34 height 14
type input "*****"
click at [652, 230] on div "[PERSON_NAME]" at bounding box center [754, 231] width 305 height 24
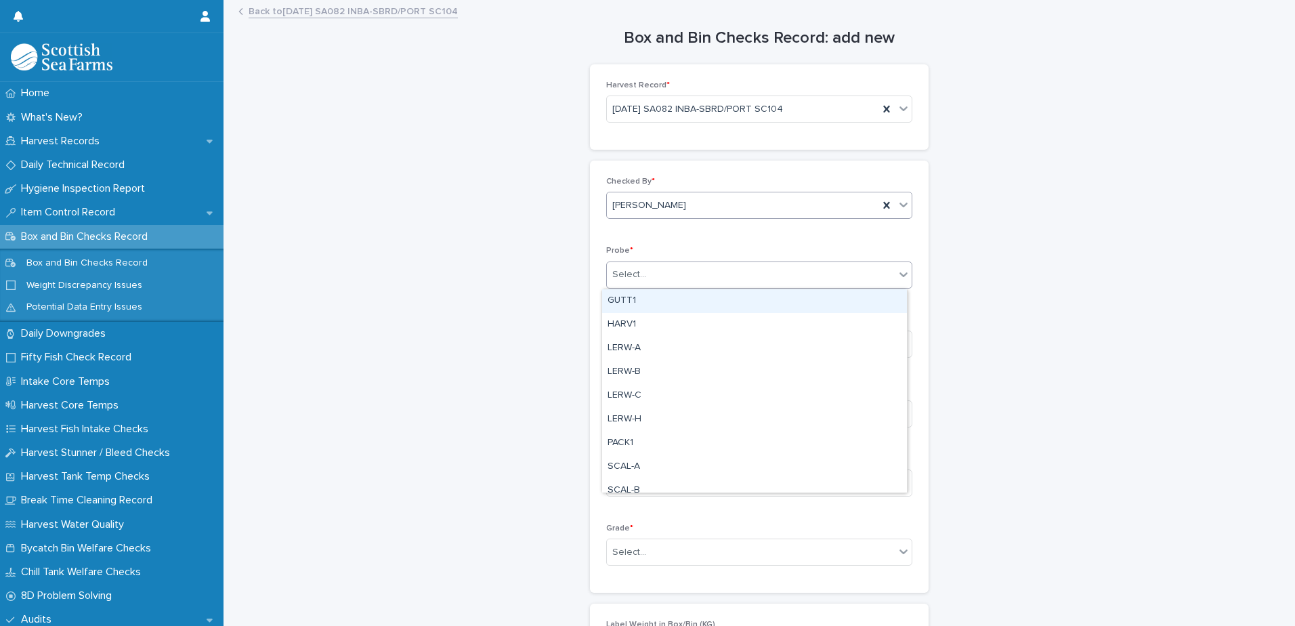
click at [635, 286] on div "Select..." at bounding box center [751, 275] width 288 height 22
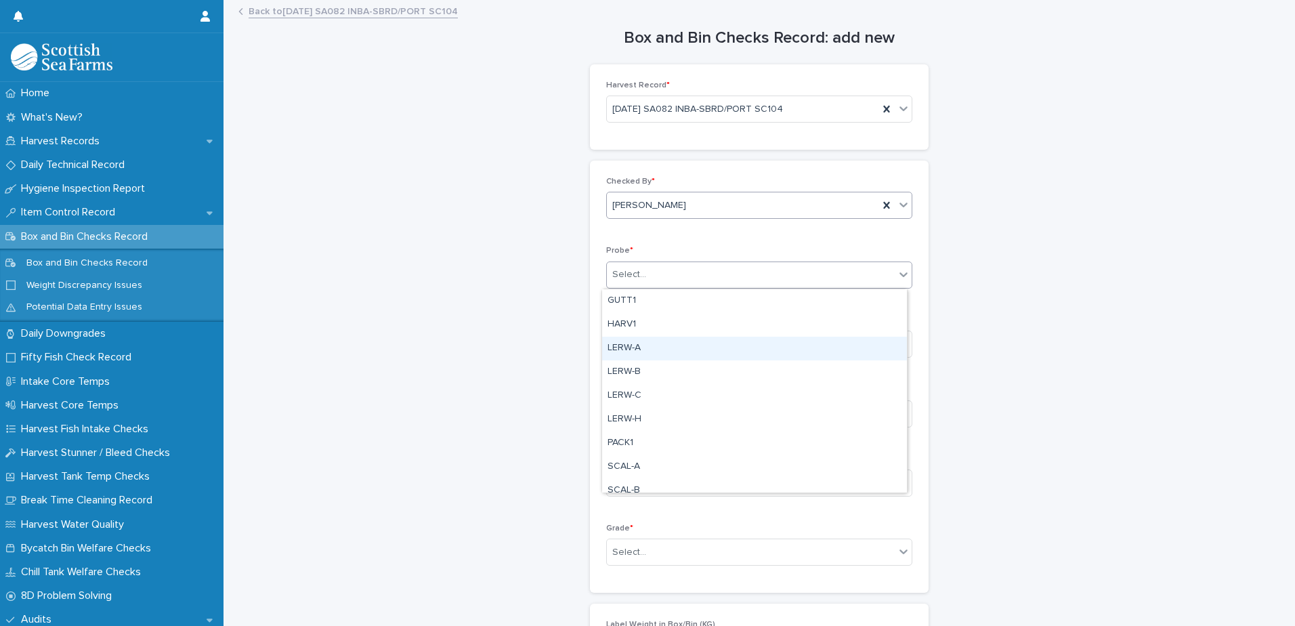
click at [635, 348] on div "LERW-A" at bounding box center [754, 349] width 305 height 24
drag, startPoint x: 623, startPoint y: 341, endPoint x: 628, endPoint y: 355, distance: 14.4
click at [623, 343] on div "Select..." at bounding box center [629, 344] width 34 height 14
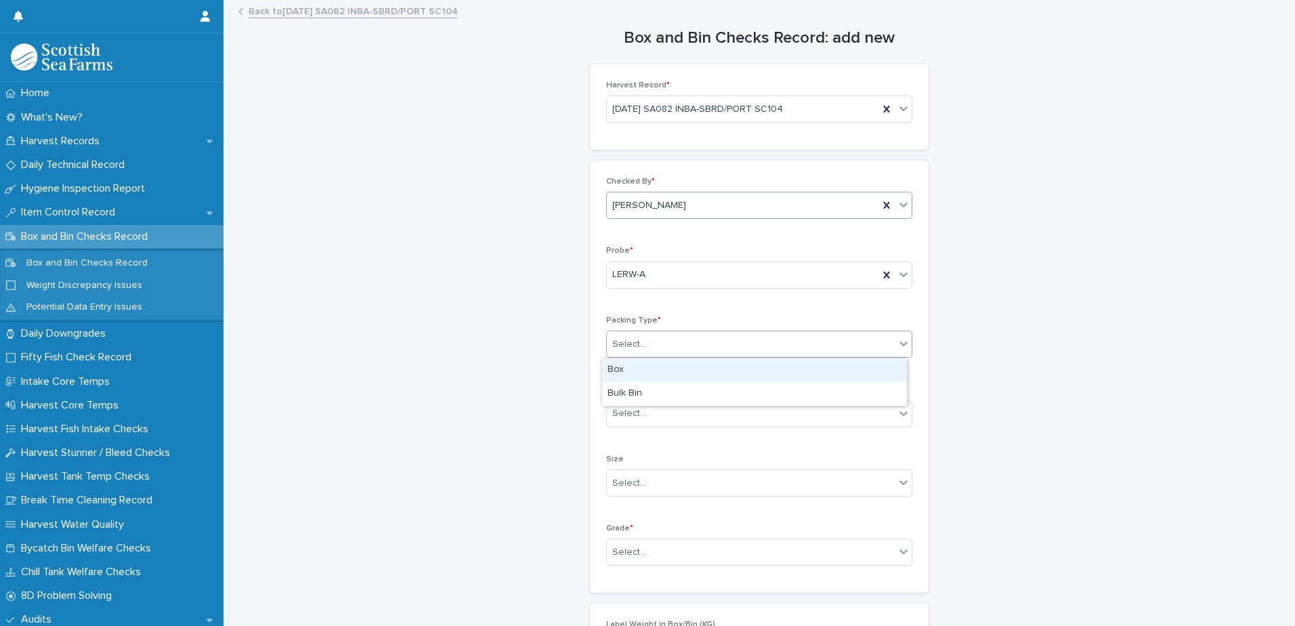
drag, startPoint x: 618, startPoint y: 383, endPoint x: 623, endPoint y: 448, distance: 65.8
click at [617, 369] on div "Box" at bounding box center [754, 370] width 305 height 24
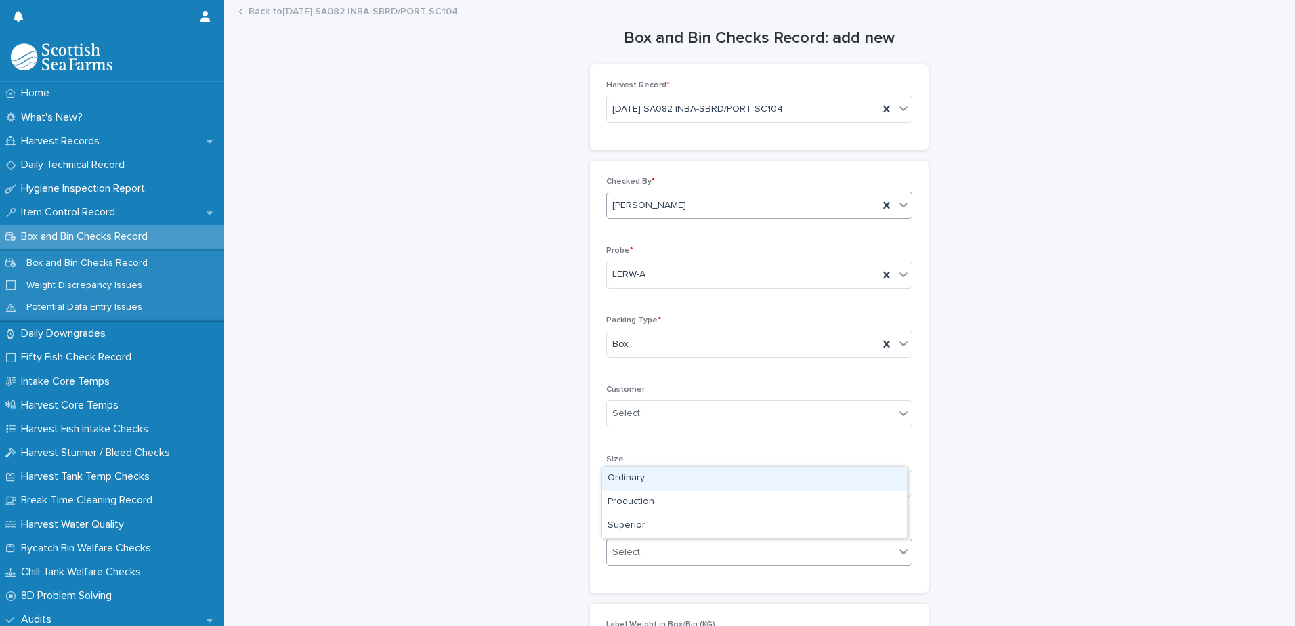
click at [618, 548] on div "Select..." at bounding box center [629, 552] width 34 height 14
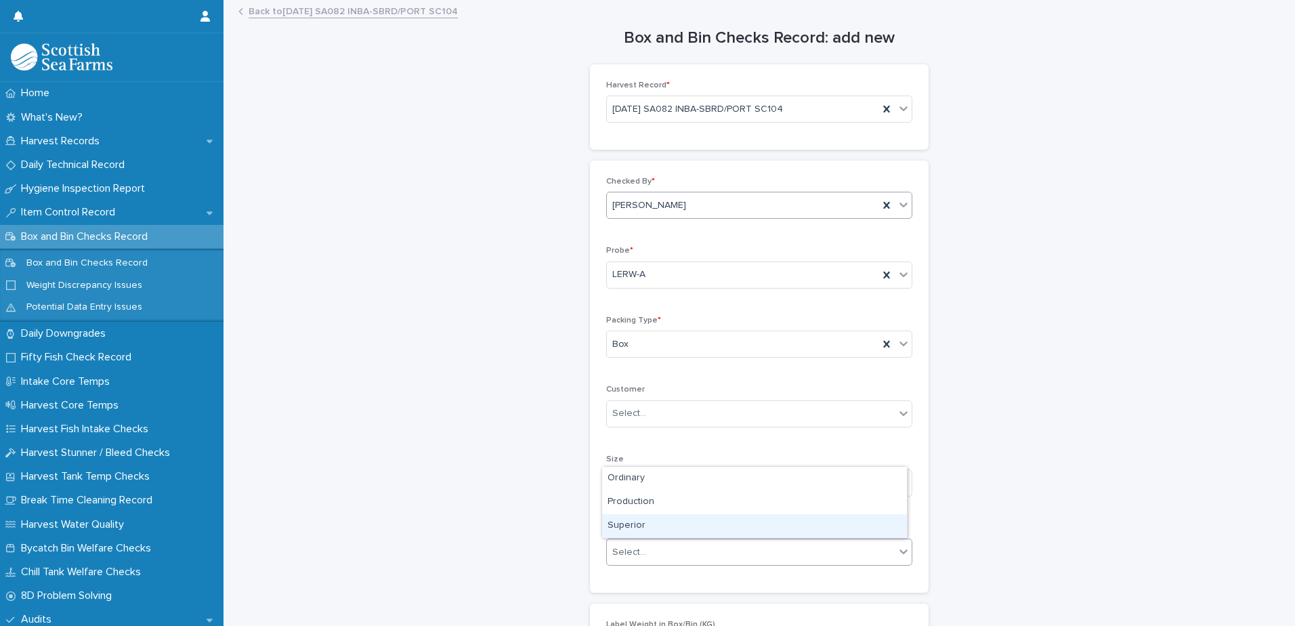
click at [620, 524] on div "Superior" at bounding box center [754, 526] width 305 height 24
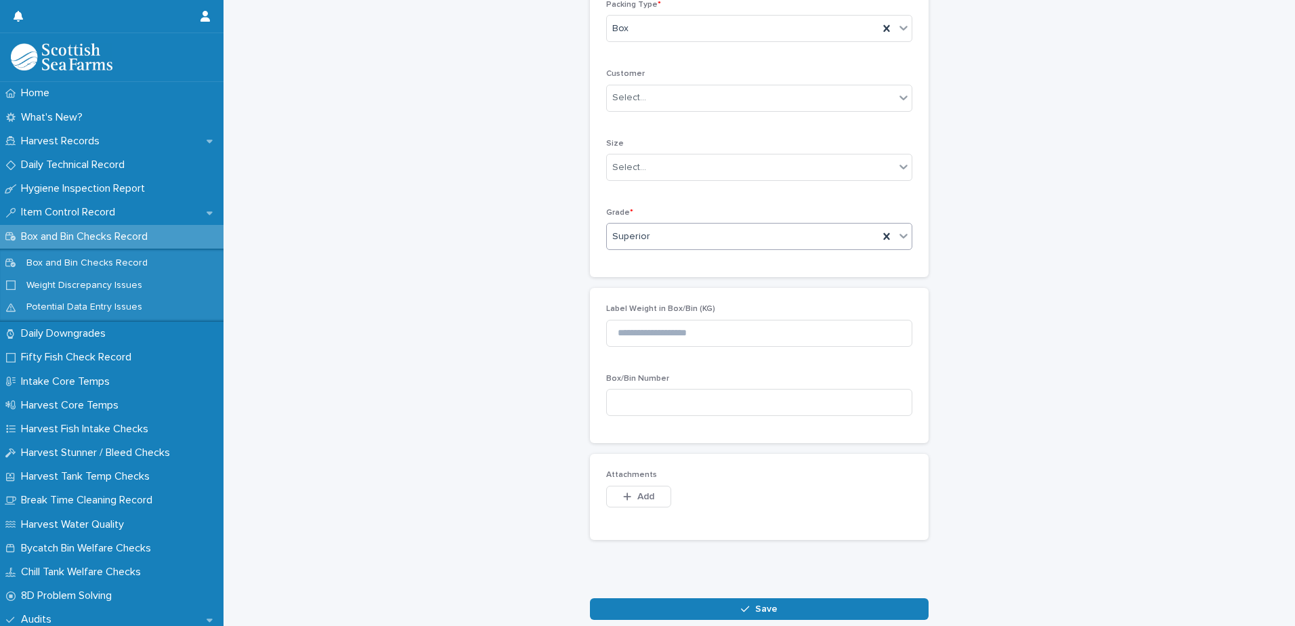
scroll to position [339, 0]
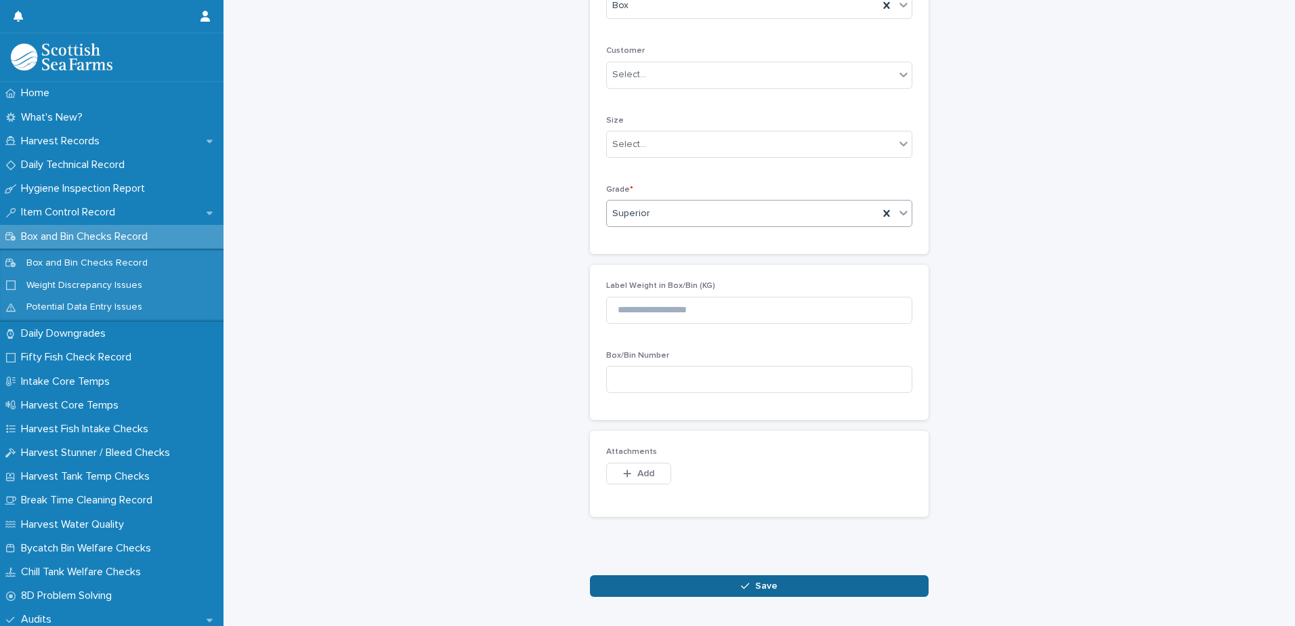
click at [699, 591] on button "Save" at bounding box center [759, 586] width 339 height 22
